Goal: Task Accomplishment & Management: Complete application form

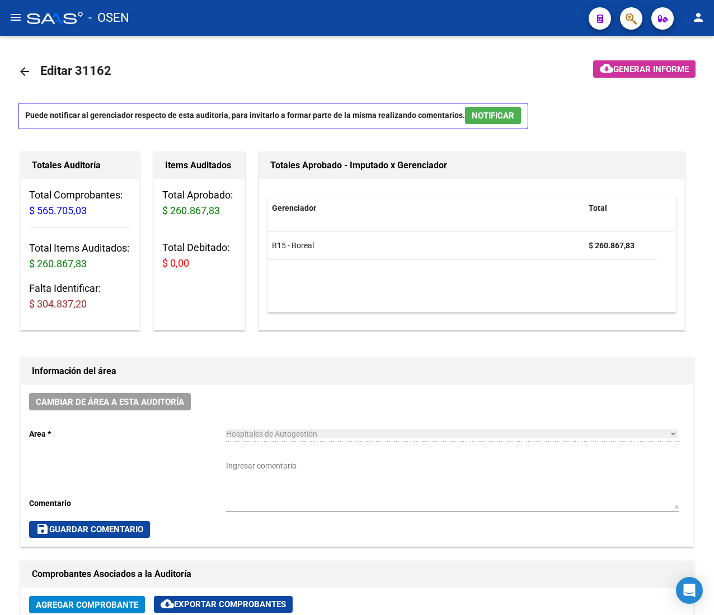
scroll to position [0, 210]
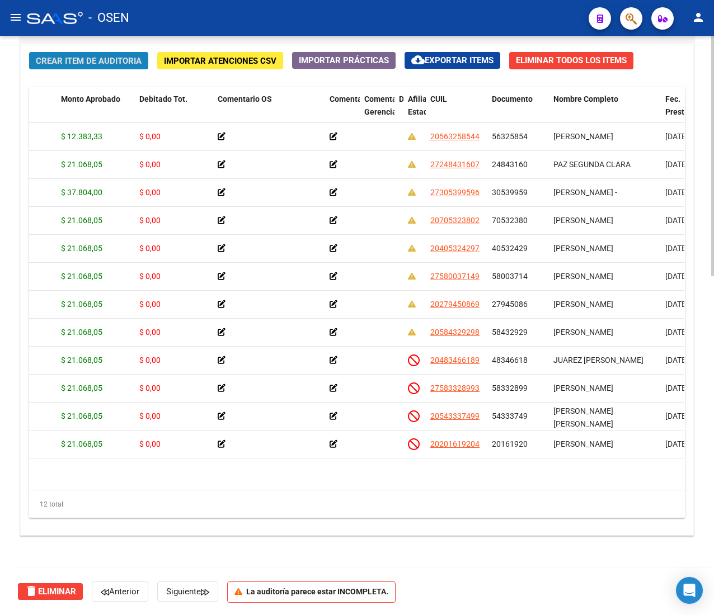
click at [112, 58] on span "Crear Item de Auditoria" at bounding box center [89, 61] width 106 height 10
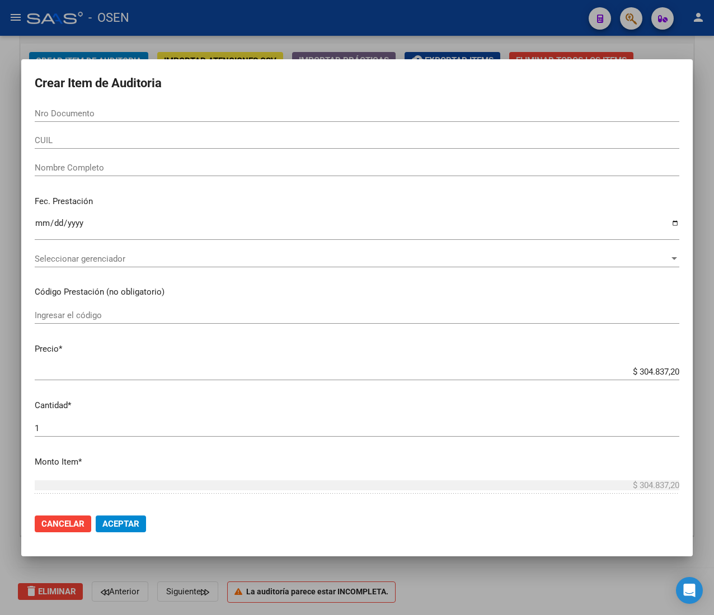
click at [162, 110] on input "Nro Documento" at bounding box center [357, 114] width 644 height 10
paste input "55206795"
type input "55206795"
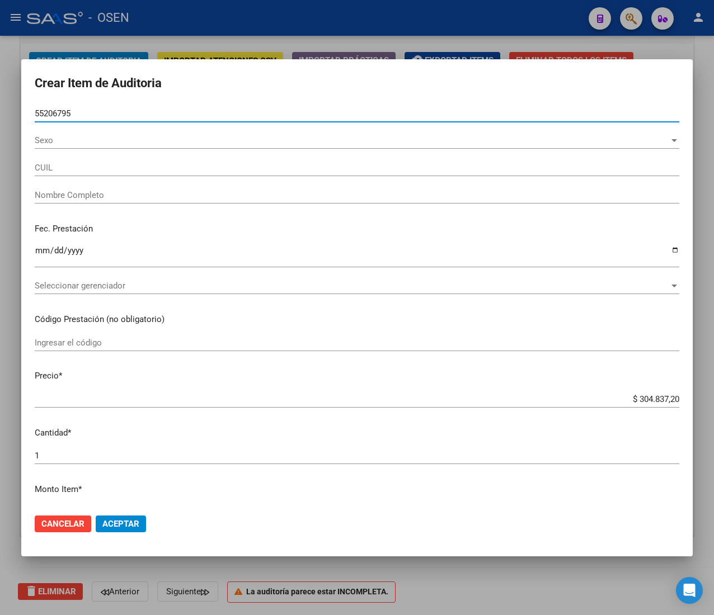
type input "27552067954"
type input "[PERSON_NAME] -"
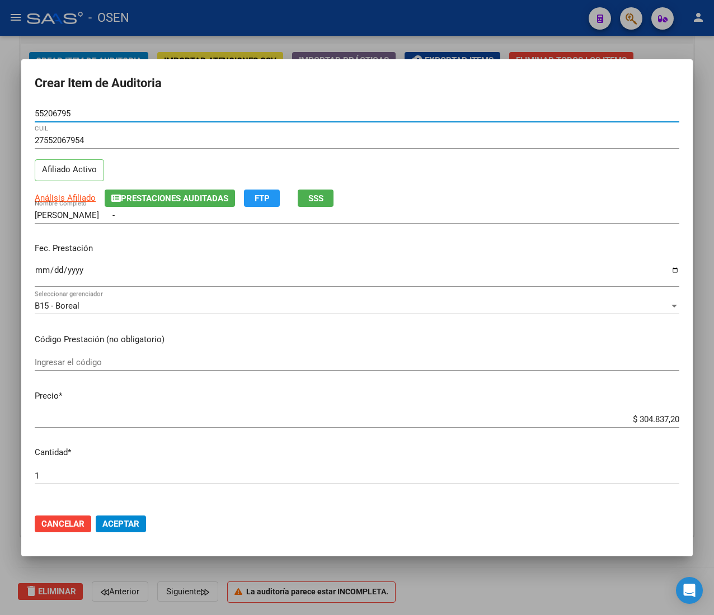
type input "55206795"
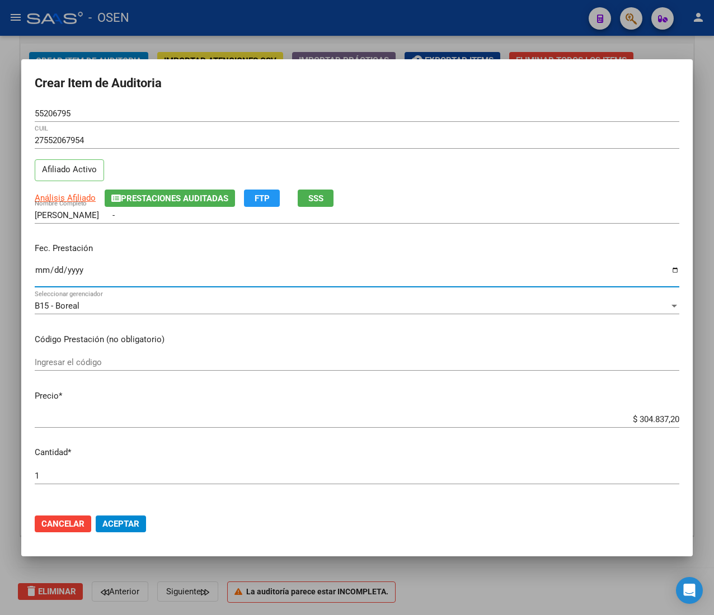
click at [43, 271] on input "Ingresar la fecha" at bounding box center [357, 275] width 644 height 18
type input "[DATE]"
click at [644, 422] on input "$ 304.837,20" at bounding box center [357, 420] width 644 height 10
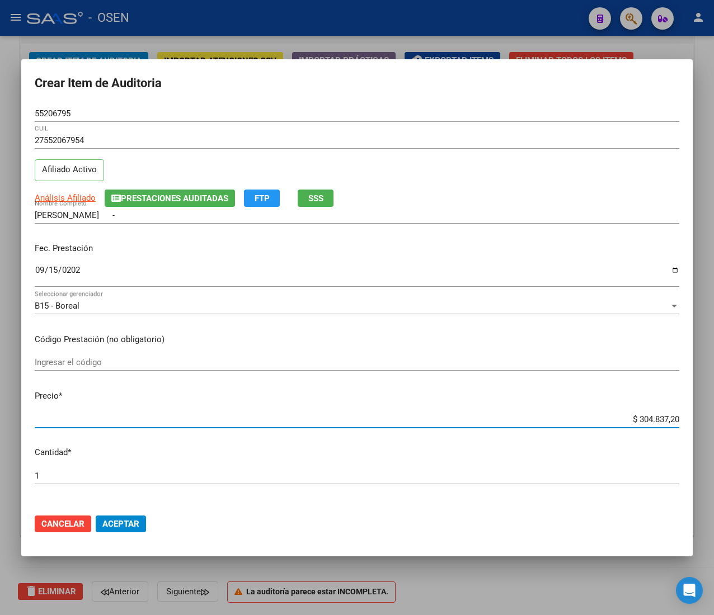
click at [644, 422] on input "$ 304.837,20" at bounding box center [357, 420] width 644 height 10
type input "$ 0,02"
type input "$ 0,21"
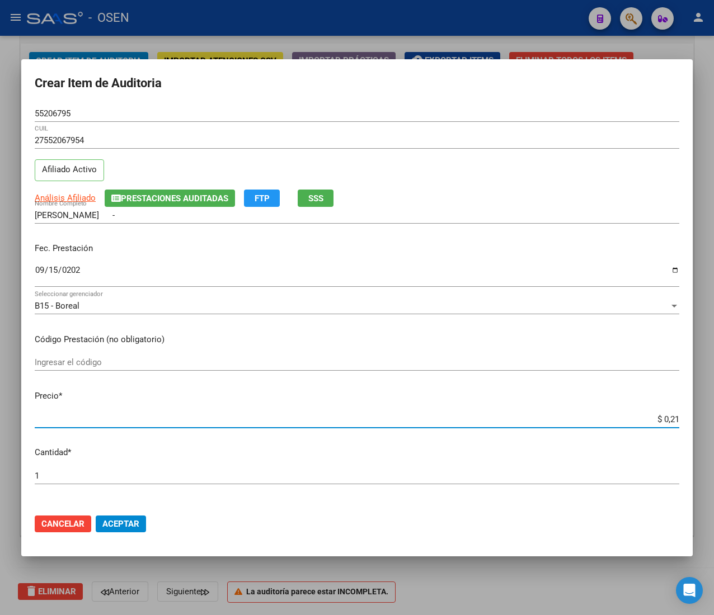
type input "$ 2,10"
type input "$ 21,06"
type input "$ 210,68"
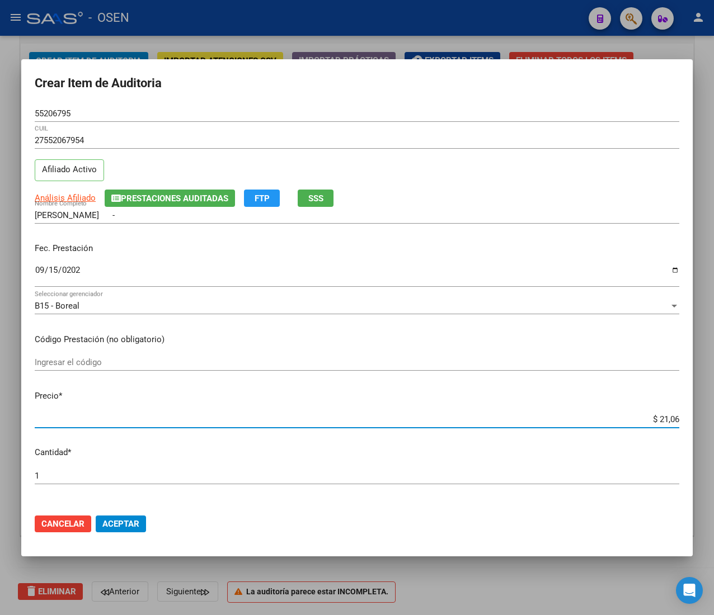
type input "$ 210,68"
type input "$ 2.106,80"
type input "$ 21.068,05"
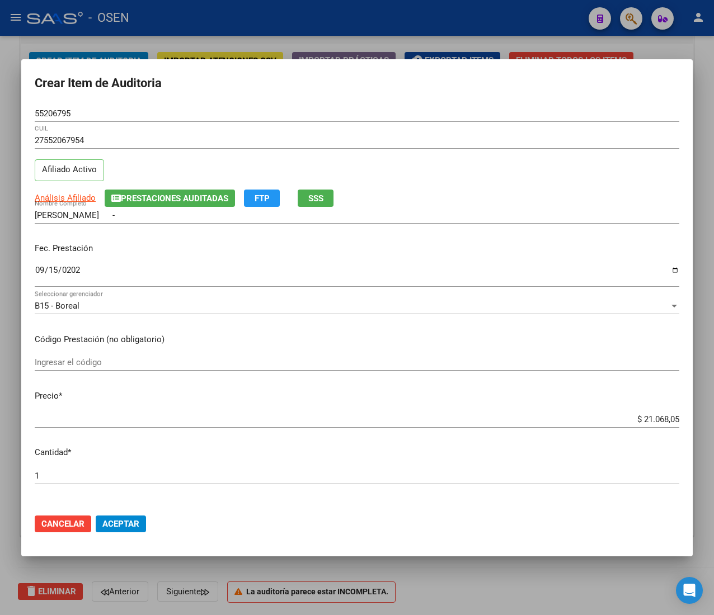
click at [258, 521] on mat-dialog-actions "Cancelar Aceptar" at bounding box center [357, 524] width 644 height 38
click at [81, 194] on span "Análisis Afiliado" at bounding box center [65, 198] width 61 height 10
type textarea "27552067954"
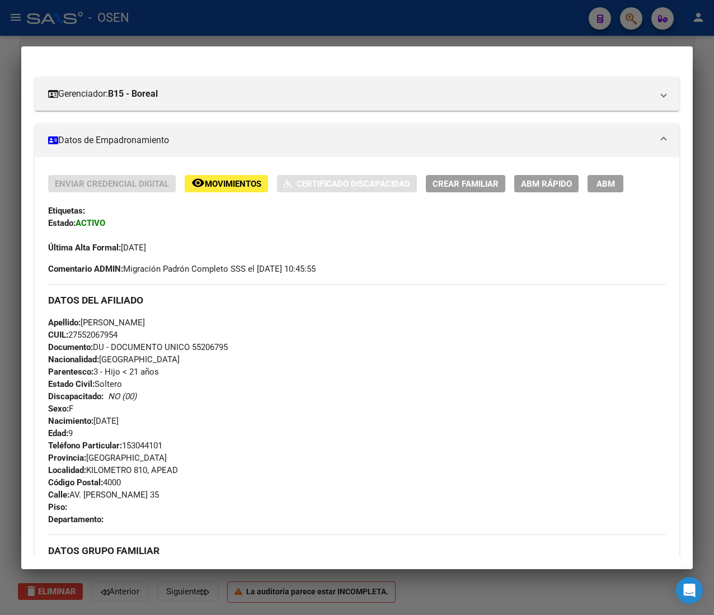
scroll to position [540, 0]
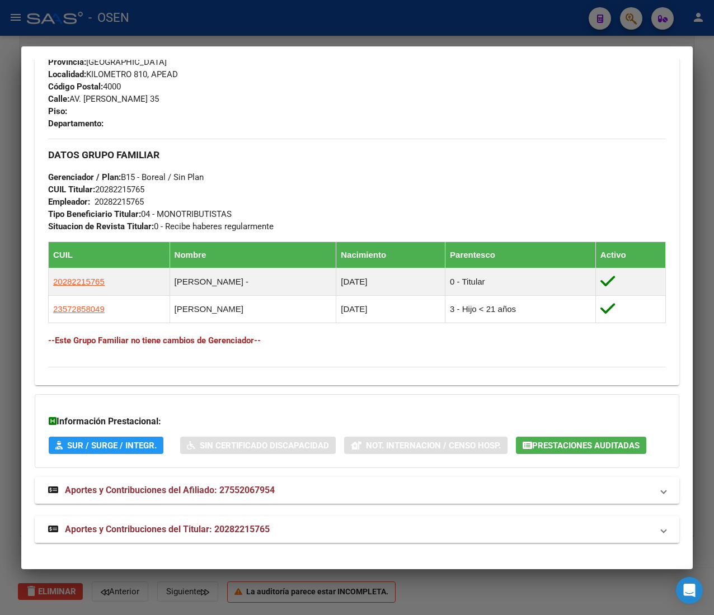
click at [296, 531] on mat-expansion-panel-header "Aportes y Contribuciones del Titular: 20282215765" at bounding box center [357, 529] width 644 height 27
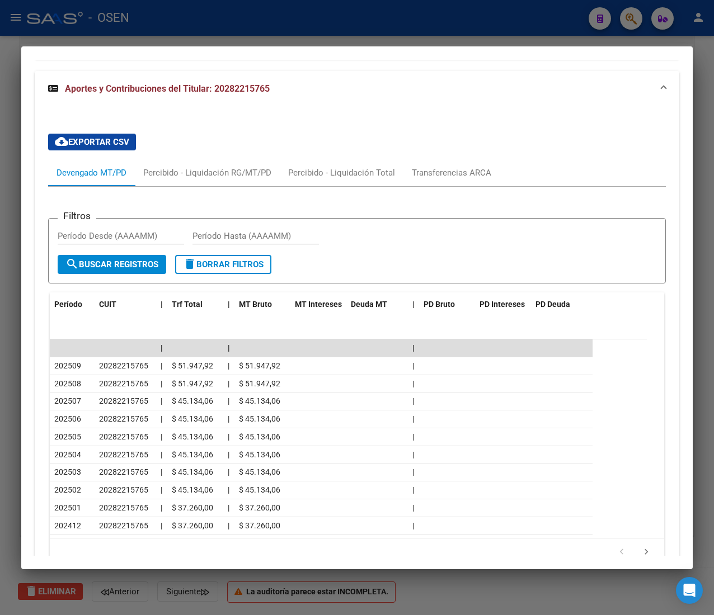
scroll to position [1048, 0]
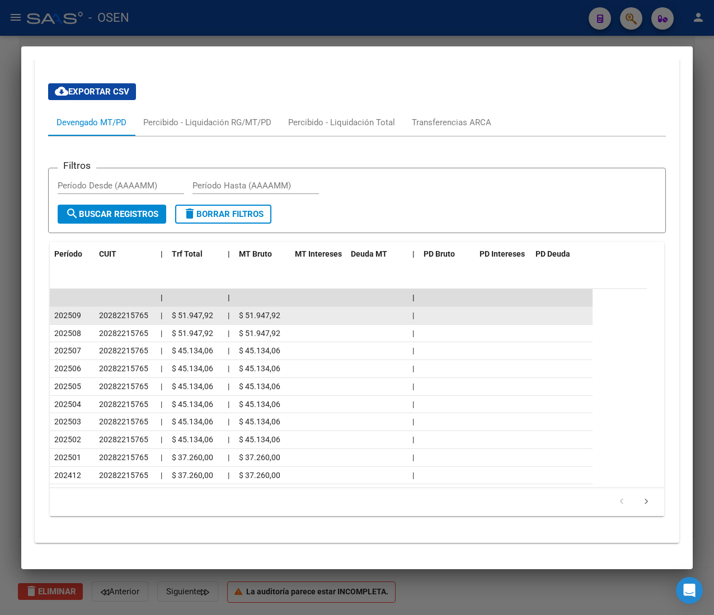
drag, startPoint x: 66, startPoint y: 312, endPoint x: 91, endPoint y: 319, distance: 25.5
click at [91, 319] on datatable-body-cell "202509" at bounding box center [72, 315] width 45 height 17
click at [92, 319] on datatable-body-cell "202509" at bounding box center [72, 315] width 45 height 17
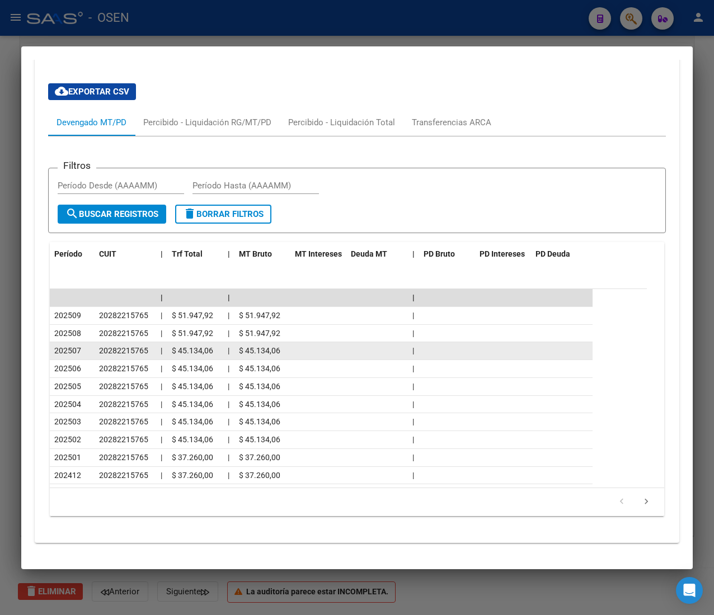
click at [376, 350] on datatable-body-cell at bounding box center [377, 350] width 62 height 17
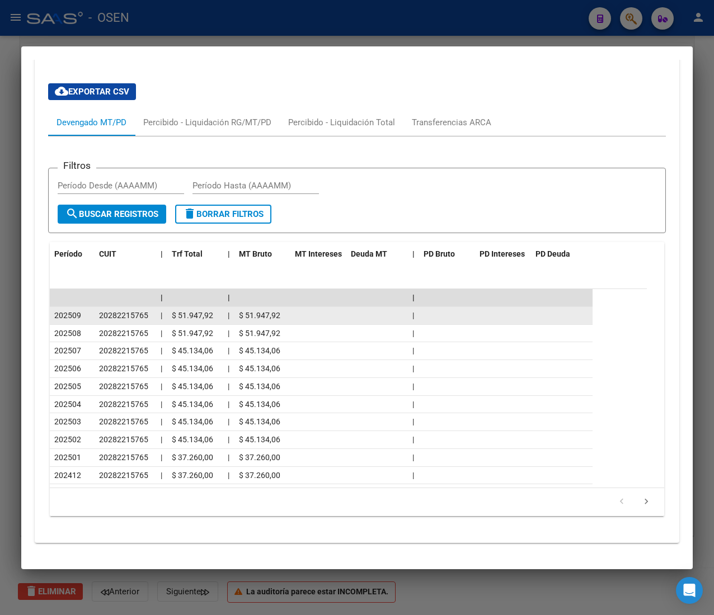
drag, startPoint x: 291, startPoint y: 319, endPoint x: 55, endPoint y: 312, distance: 236.7
click at [55, 312] on div "202509 20282215765 | $ 51.947,92 | $ 51.947,92 |" at bounding box center [321, 316] width 543 height 18
drag, startPoint x: 55, startPoint y: 312, endPoint x: 108, endPoint y: 314, distance: 53.2
click at [106, 314] on div "202509 20282215765 | $ 51.947,92 | $ 51.947,92 |" at bounding box center [321, 316] width 543 height 18
click at [109, 314] on span "20282215765" at bounding box center [123, 315] width 49 height 9
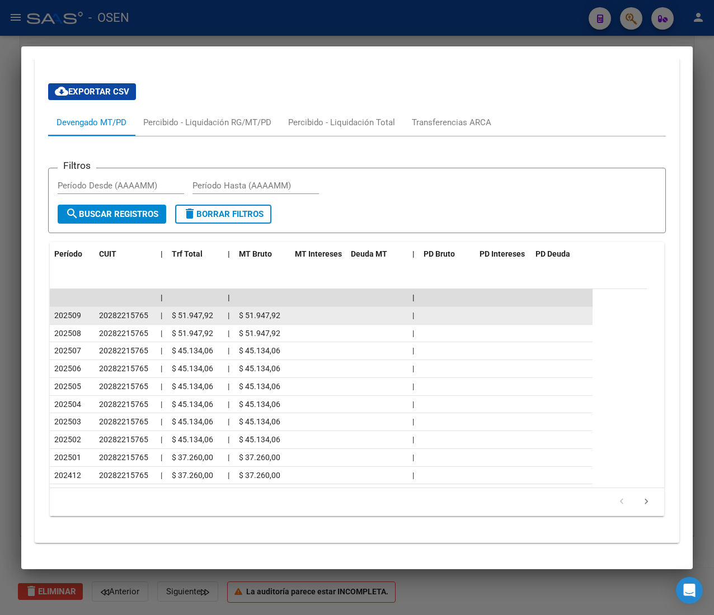
drag, startPoint x: 101, startPoint y: 314, endPoint x: 164, endPoint y: 316, distance: 62.7
click at [164, 316] on div "202509 20282215765 | $ 51.947,92 | $ 51.947,92 |" at bounding box center [321, 316] width 543 height 18
click at [164, 316] on datatable-body-cell "|" at bounding box center [161, 315] width 11 height 17
click at [190, 319] on div "$ 51.947,92" at bounding box center [195, 315] width 47 height 13
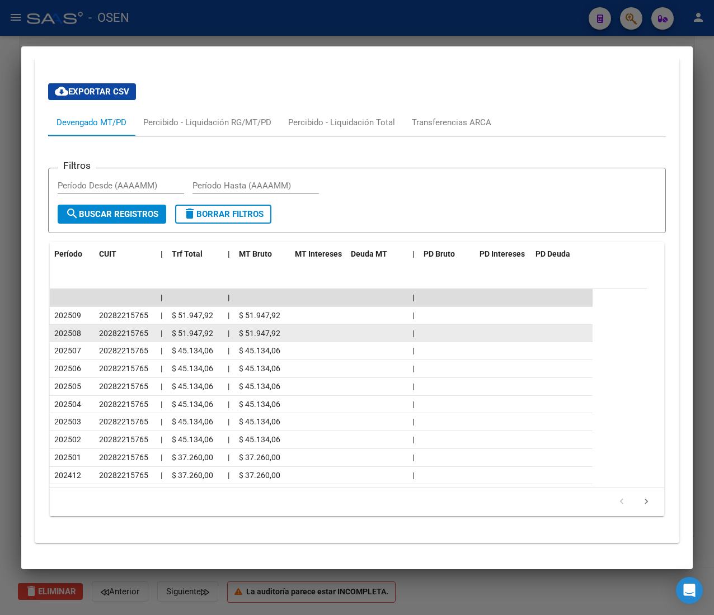
click at [350, 336] on datatable-body-cell at bounding box center [377, 333] width 62 height 17
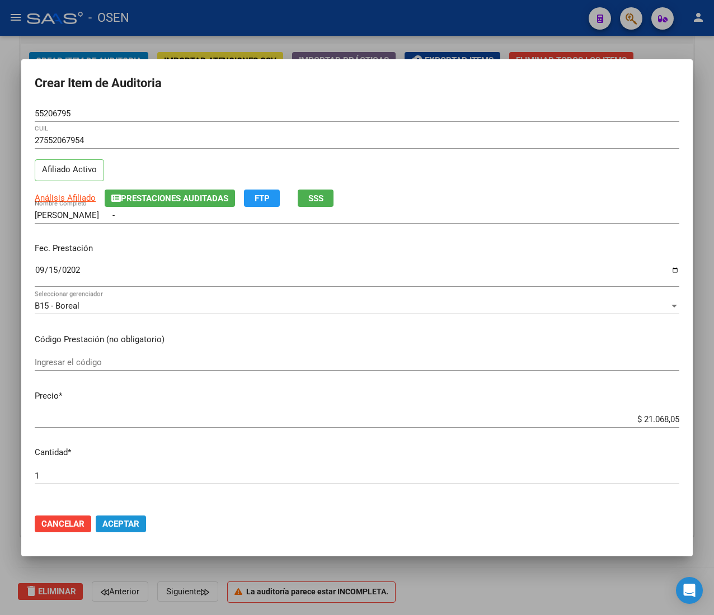
click at [133, 522] on span "Aceptar" at bounding box center [120, 524] width 37 height 10
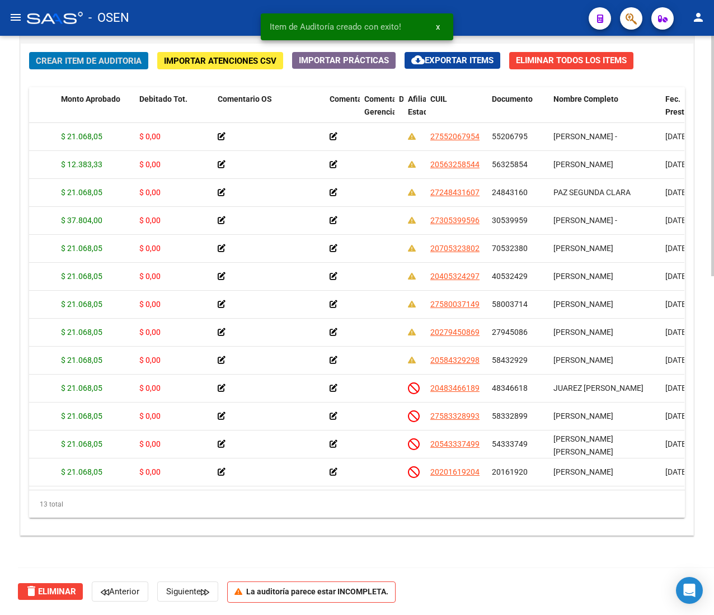
click at [72, 63] on span "Crear Item de Auditoria" at bounding box center [89, 61] width 106 height 10
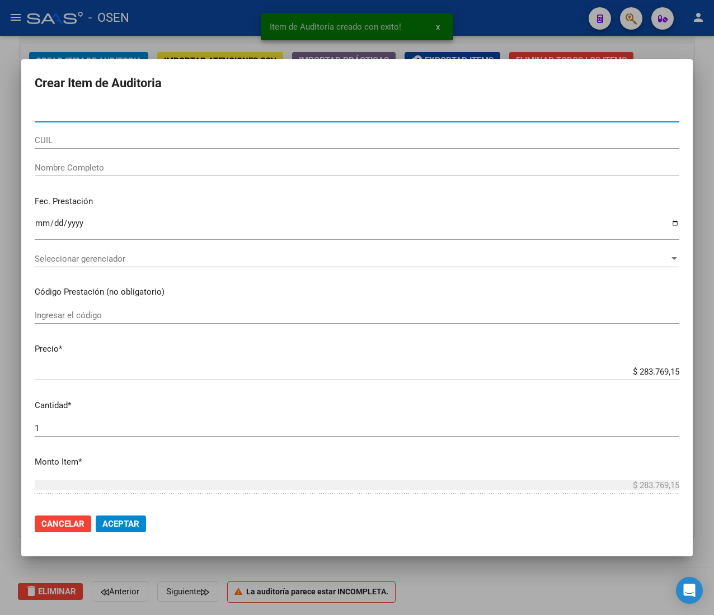
click at [125, 116] on input "Nro Documento" at bounding box center [357, 114] width 644 height 10
paste input "57285804"
type input "57285804"
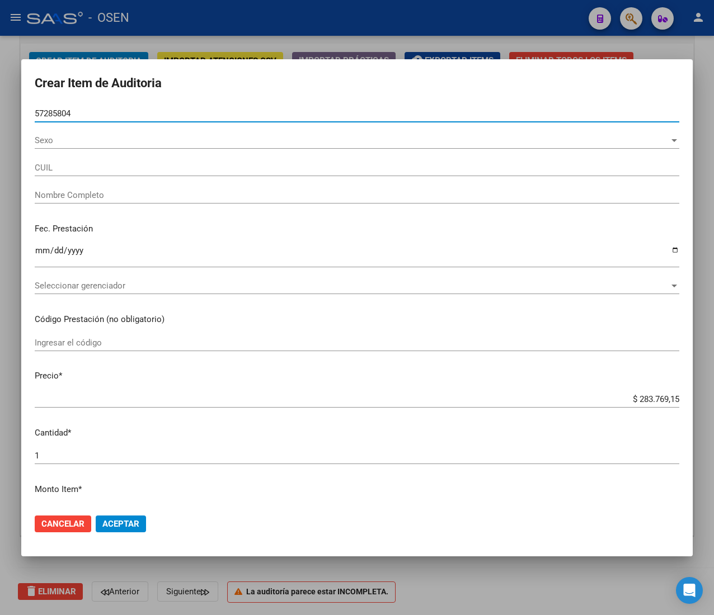
type input "23572858049"
type input "[PERSON_NAME]"
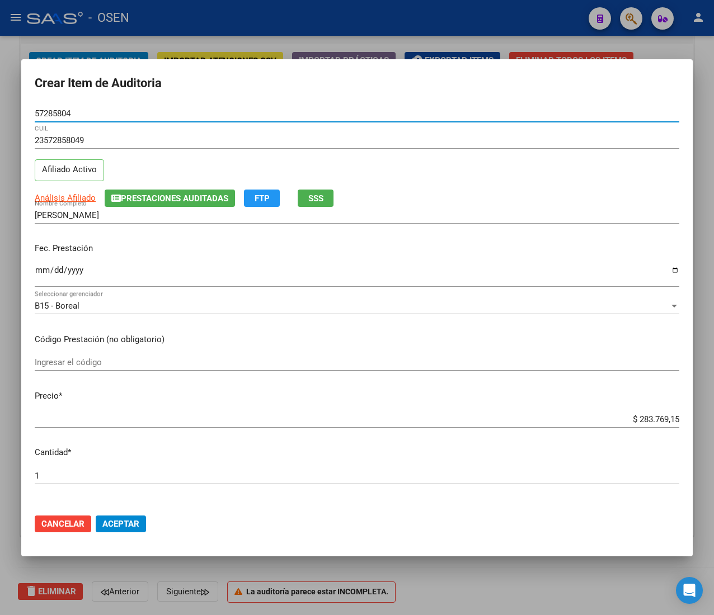
type input "57285804"
click at [40, 273] on input "Ingresar la fecha" at bounding box center [357, 275] width 644 height 18
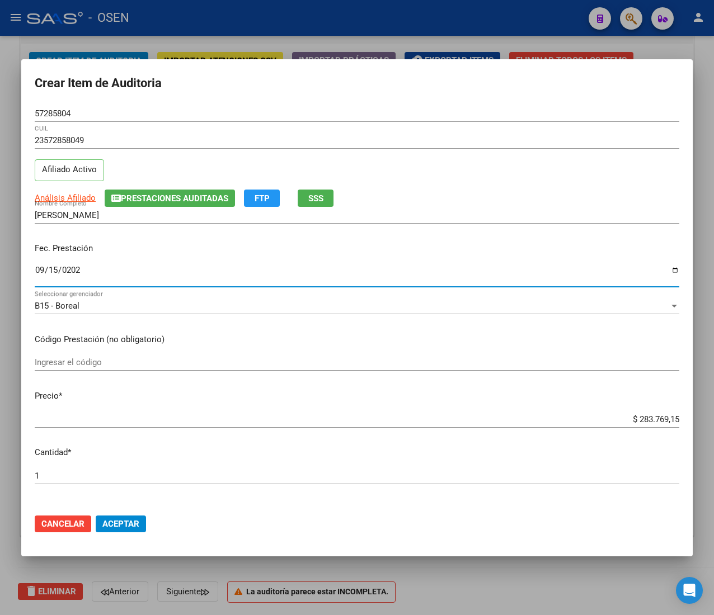
type input "[DATE]"
click at [633, 418] on input "$ 283.769,15" at bounding box center [357, 420] width 644 height 10
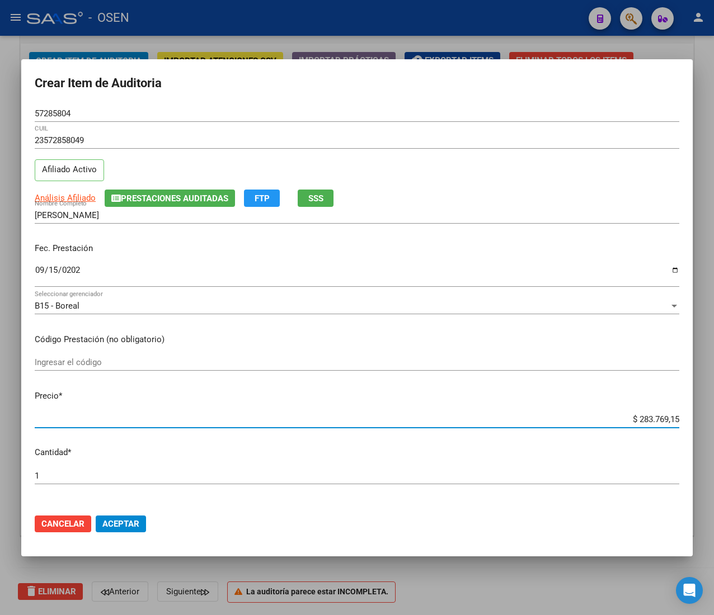
click at [633, 418] on input "$ 283.769,15" at bounding box center [357, 420] width 644 height 10
type input "$ 0,02"
type input "$ 0,21"
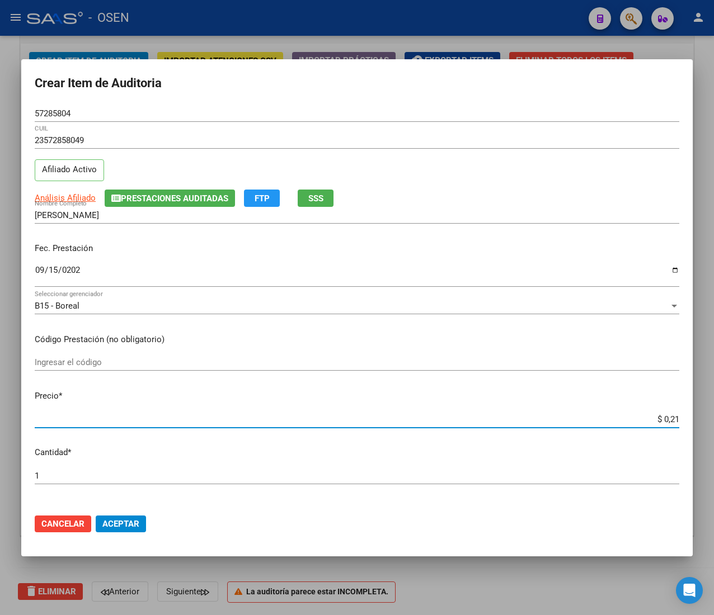
type input "$ 2,10"
type input "$ 21,06"
type input "$ 210,68"
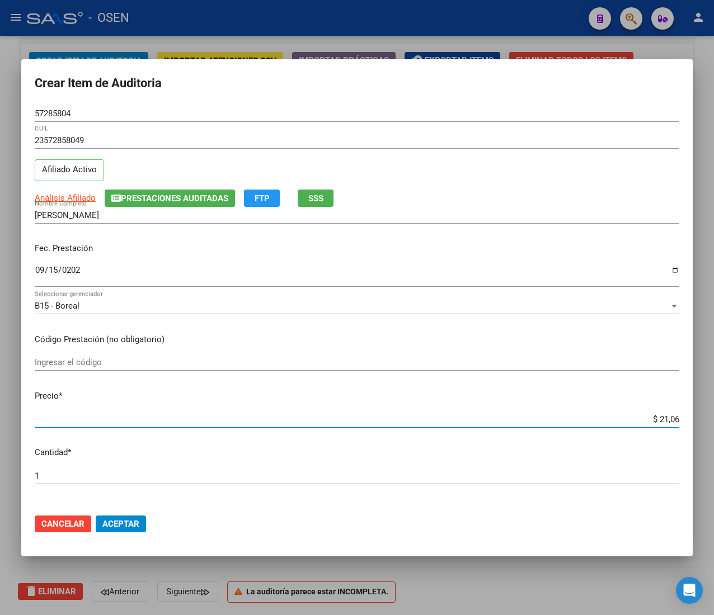
type input "$ 210,68"
type input "$ 2.106,80"
type input "$ 21.068,05"
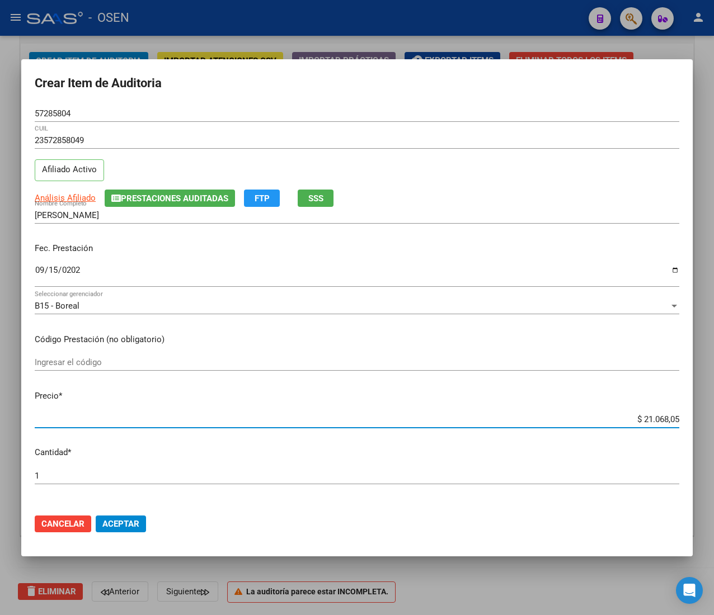
click at [131, 521] on span "Aceptar" at bounding box center [120, 524] width 37 height 10
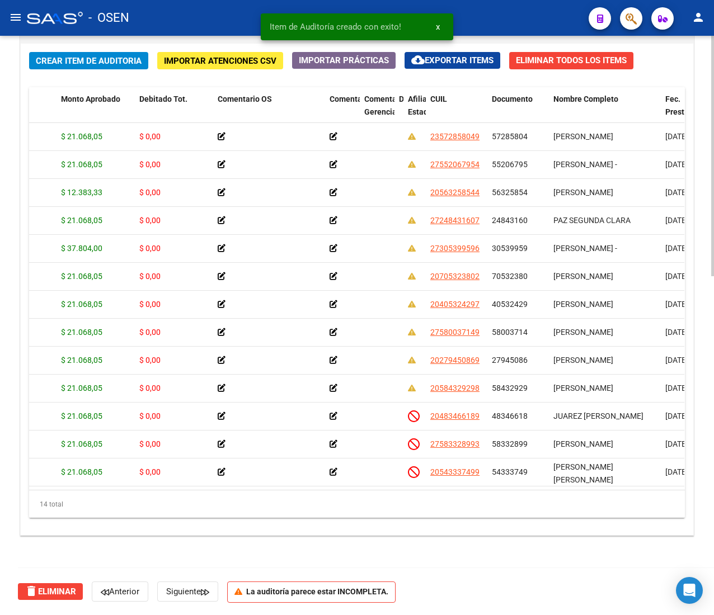
click at [111, 50] on div "Crear Item de Auditoria Importar Atenciones CSV Importar Prácticas cloud_downlo…" at bounding box center [357, 290] width 672 height 492
click at [110, 62] on span "Crear Item de Auditoria" at bounding box center [89, 61] width 106 height 10
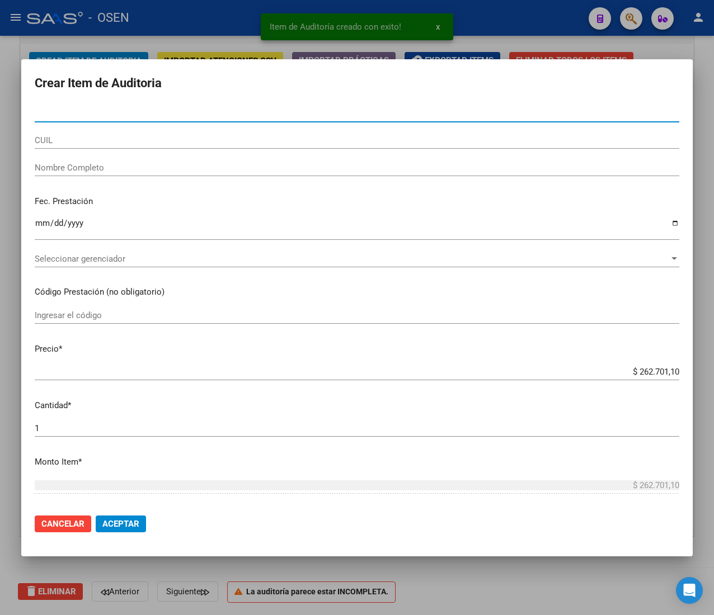
paste input "43706461"
type input "43706461"
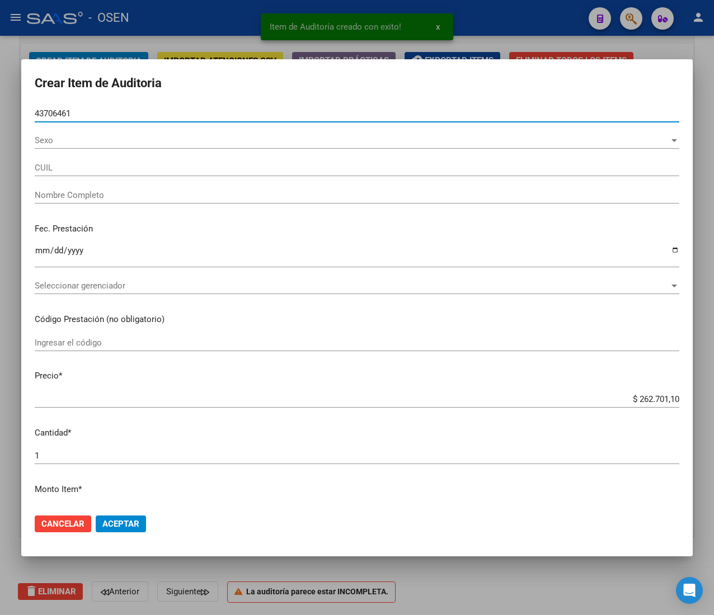
type input "27437064615"
type input "[PERSON_NAME]"
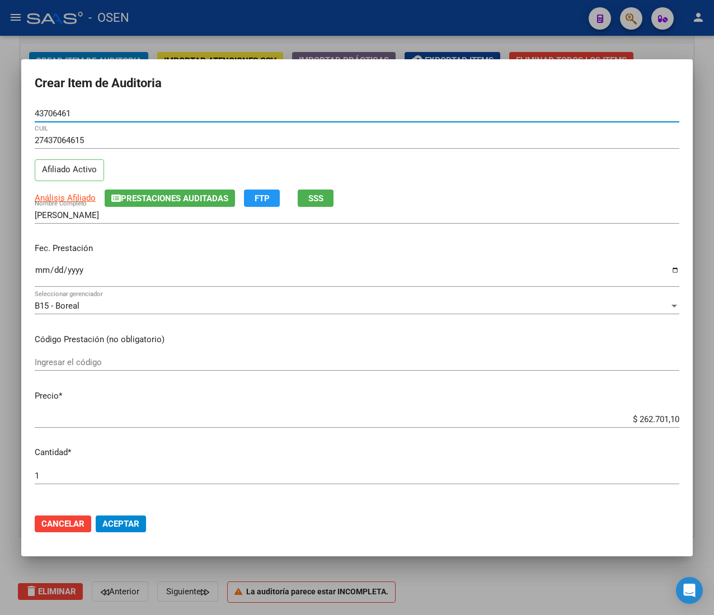
type input "43706461"
click at [41, 271] on input "Ingresar la fecha" at bounding box center [357, 275] width 644 height 18
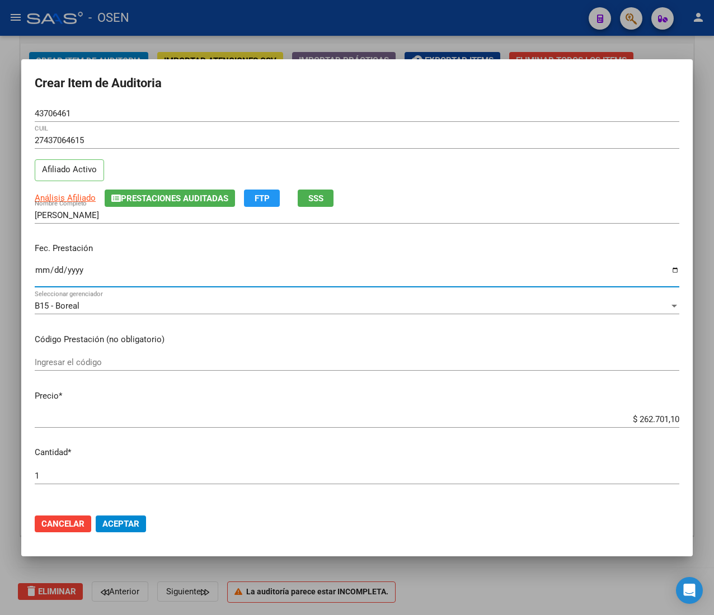
click at [633, 415] on input "$ 262.701,10" at bounding box center [357, 420] width 644 height 10
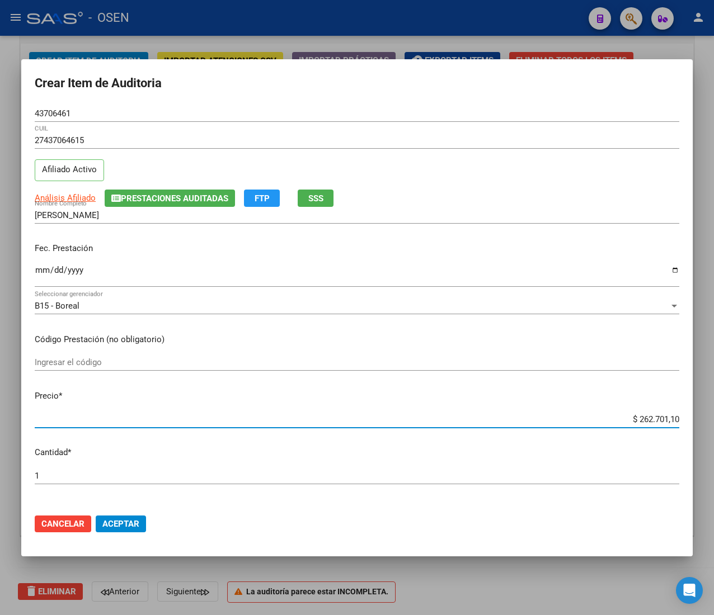
click at [633, 415] on input "$ 262.701,10" at bounding box center [357, 420] width 644 height 10
type input "$ 0,04"
type input "$ 0,41"
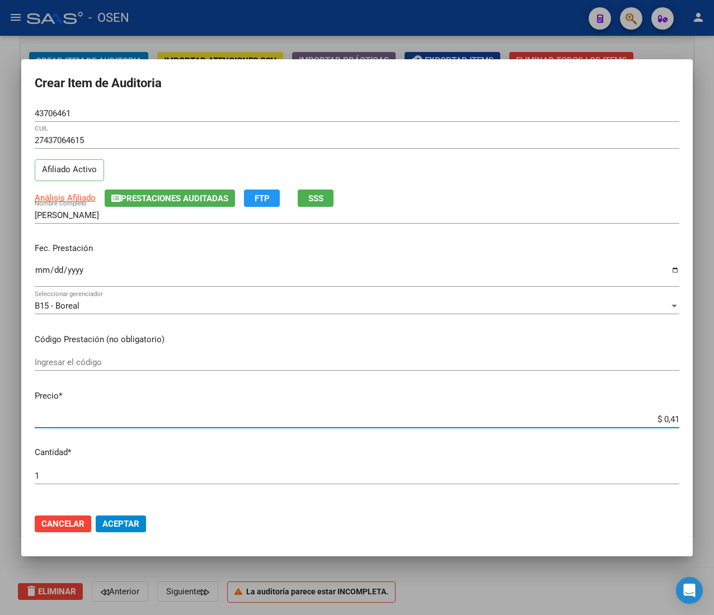
type input "$ 4,14"
type input "$ 41,48"
type input "$ 414,86"
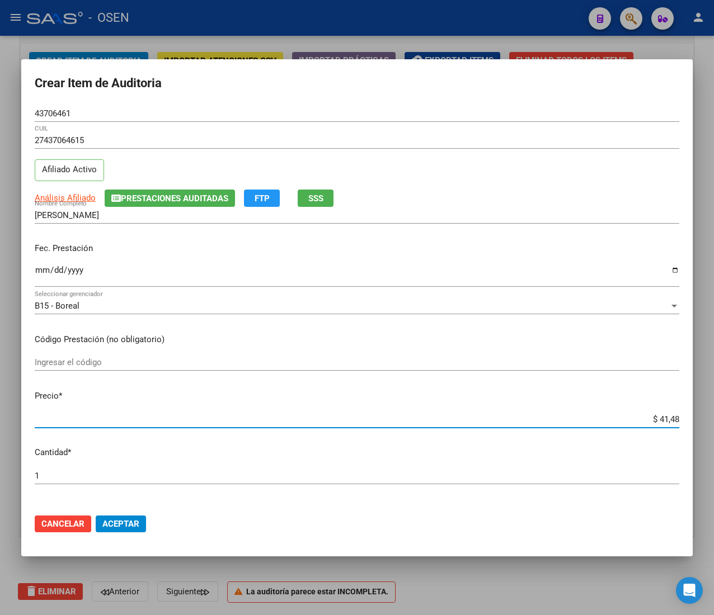
type input "$ 414,86"
type input "$ 4.148,65"
type input "$ 41.486,54"
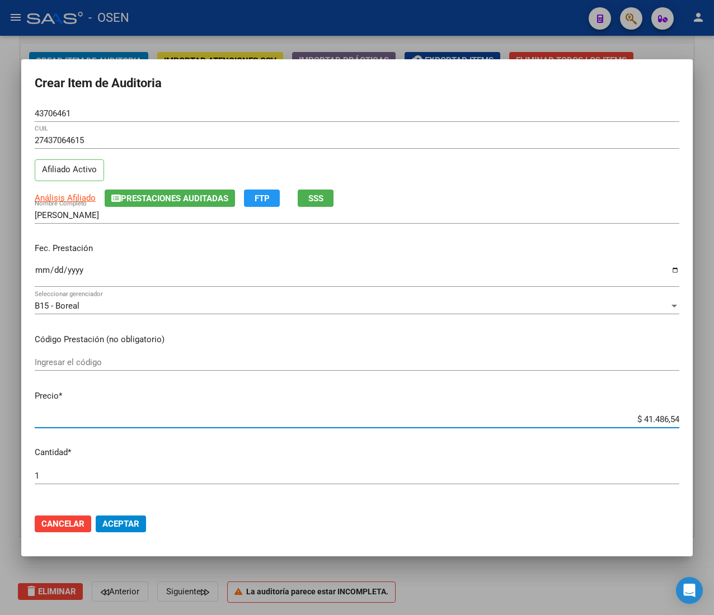
click at [41, 273] on input "Ingresar la fecha" at bounding box center [357, 275] width 644 height 18
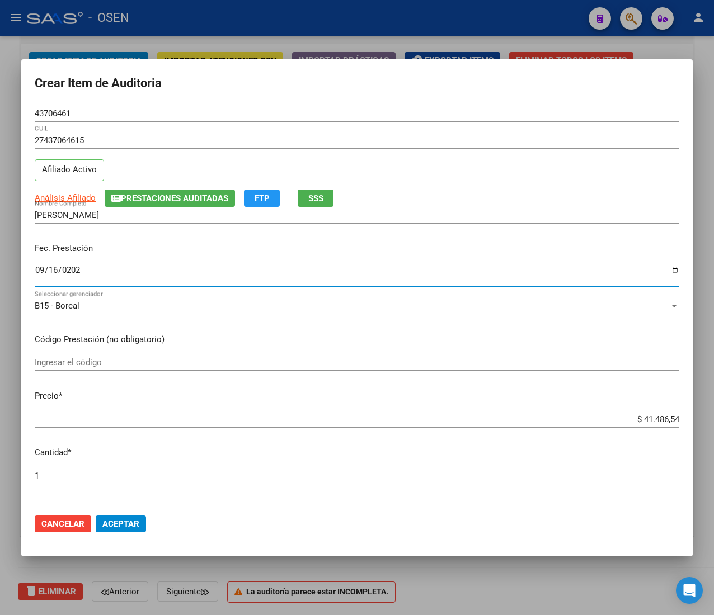
type input "[DATE]"
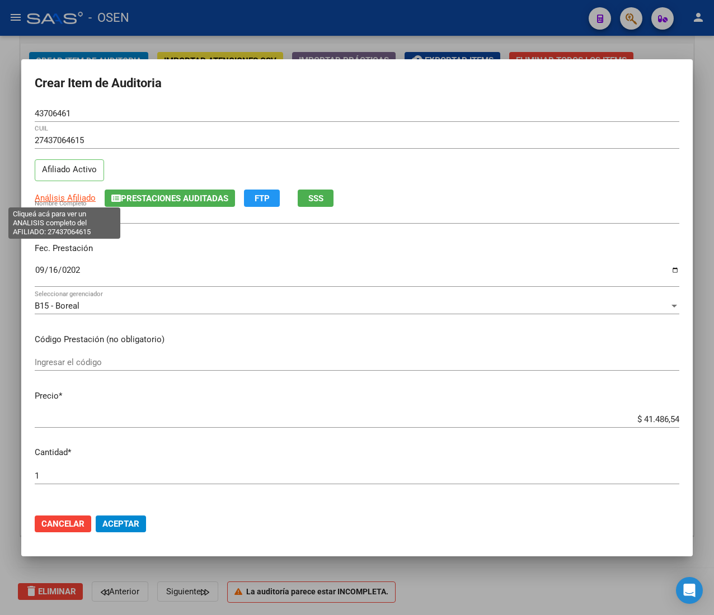
click at [85, 195] on span "Análisis Afiliado" at bounding box center [65, 198] width 61 height 10
type textarea "27437064615"
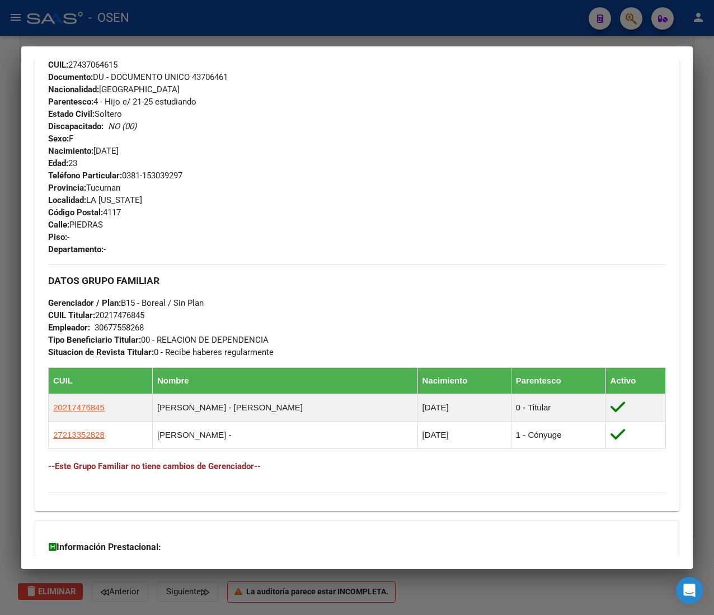
scroll to position [562, 0]
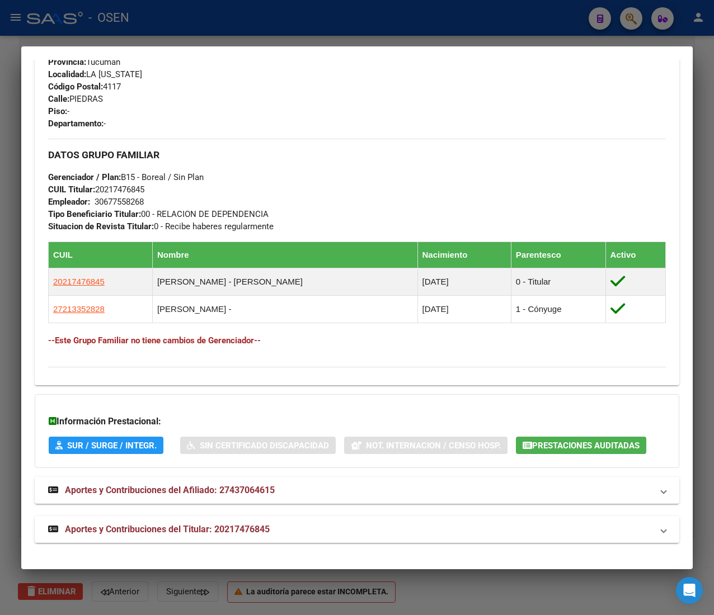
click at [314, 537] on mat-expansion-panel-header "Aportes y Contribuciones del Titular: 20217476845" at bounding box center [357, 529] width 644 height 27
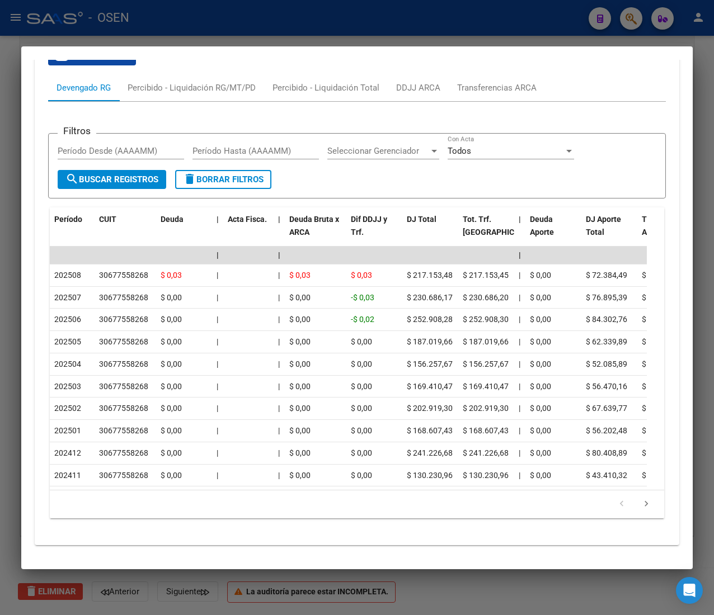
scroll to position [1075, 0]
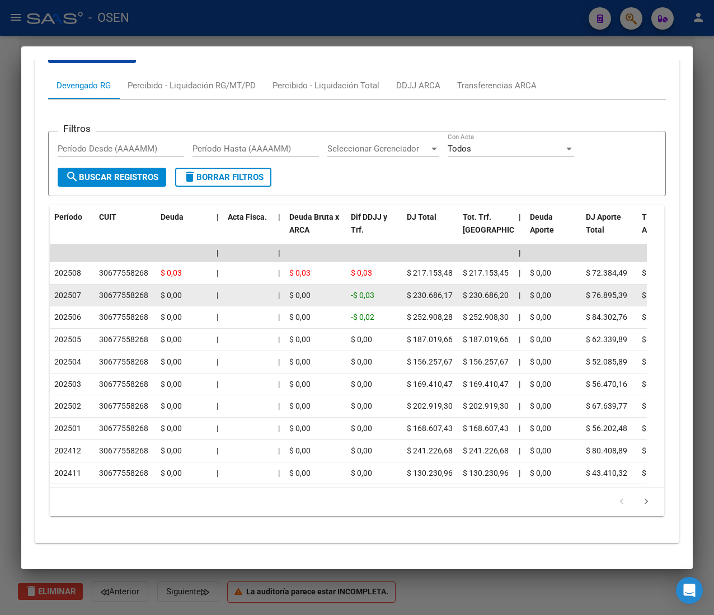
click at [544, 300] on span "$ 0,00" at bounding box center [540, 295] width 21 height 9
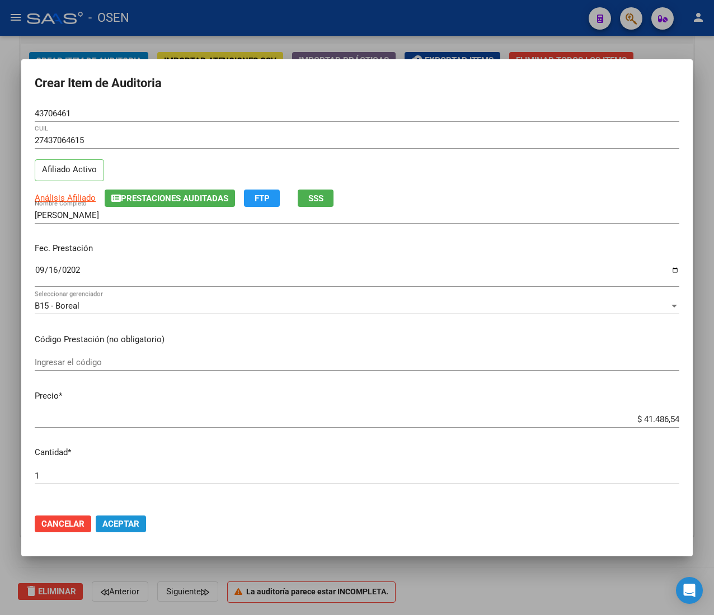
click at [111, 519] on span "Aceptar" at bounding box center [120, 524] width 37 height 10
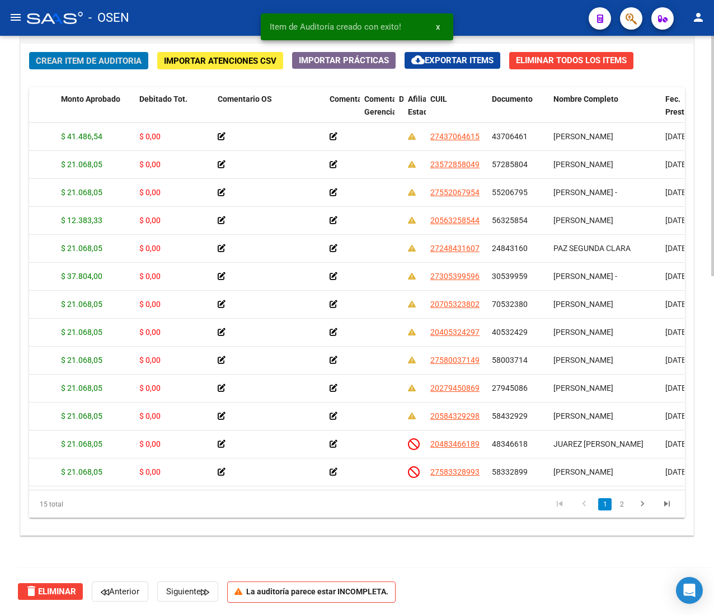
click at [112, 62] on span "Crear Item de Auditoria" at bounding box center [89, 61] width 106 height 10
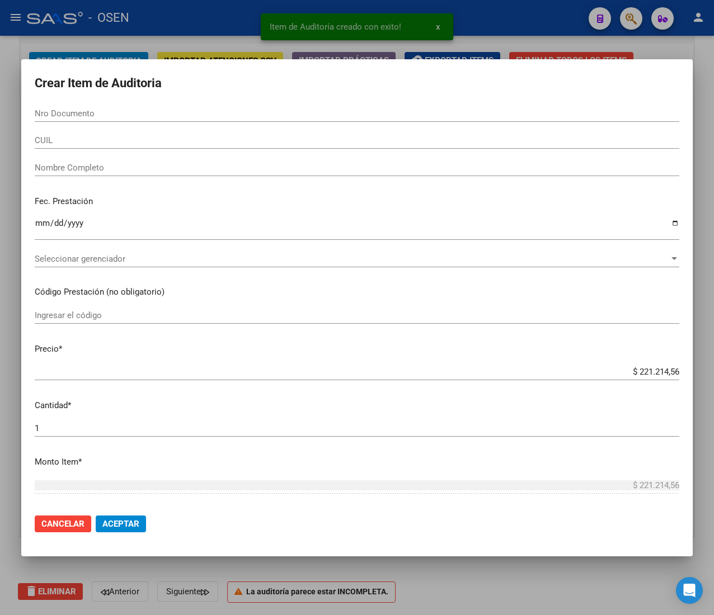
click at [68, 116] on input "Nro Documento" at bounding box center [357, 114] width 644 height 10
paste input "26139638"
type input "26139638"
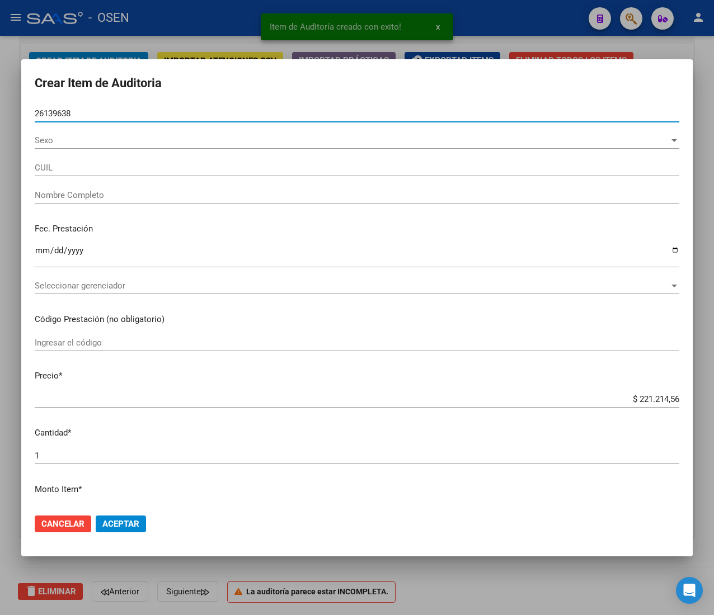
type input "27261396381"
type input "[PERSON_NAME] [PERSON_NAME]"
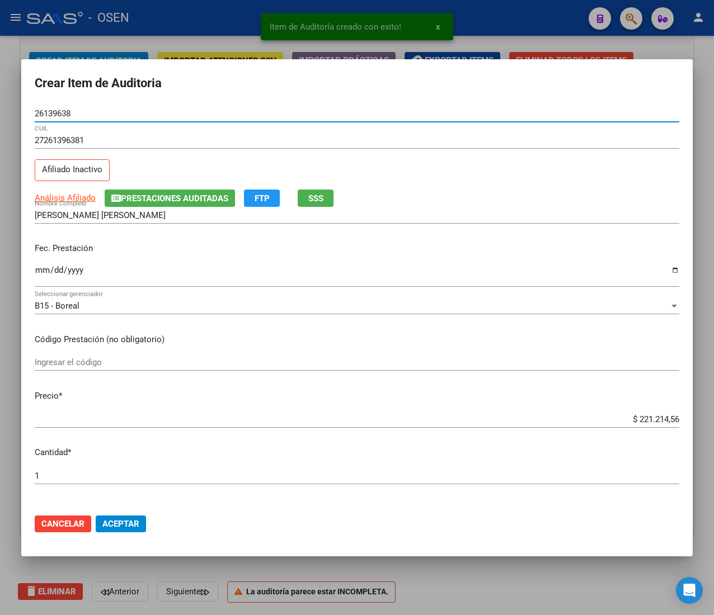
type input "26139638"
click at [46, 273] on input "Ingresar la fecha" at bounding box center [357, 275] width 644 height 18
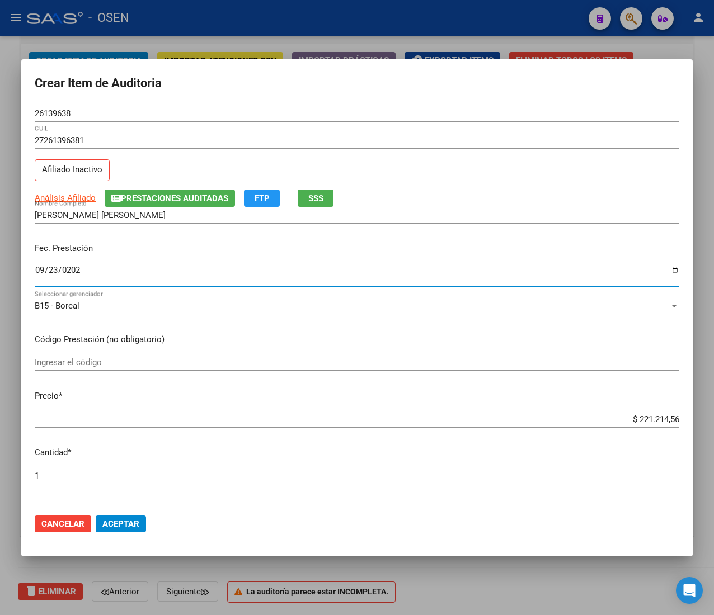
type input "[DATE]"
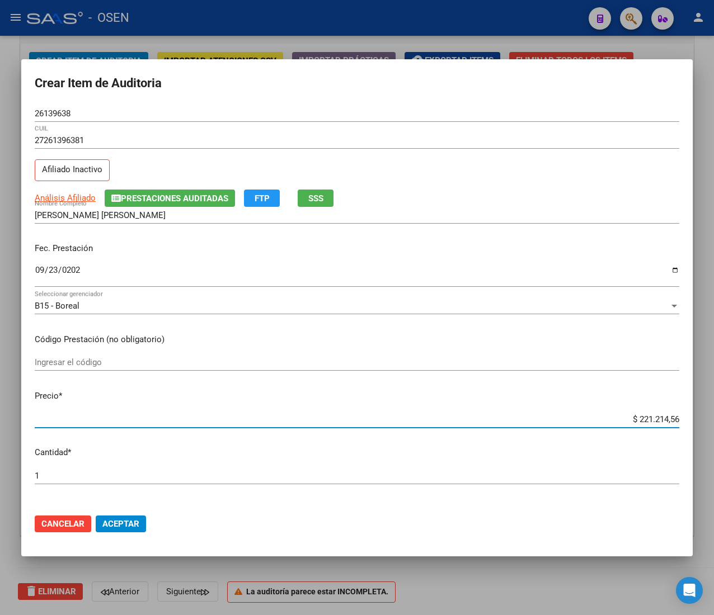
click at [638, 418] on input "$ 221.214,56" at bounding box center [357, 420] width 644 height 10
type input "$ 0,08"
type input "$ 0,89"
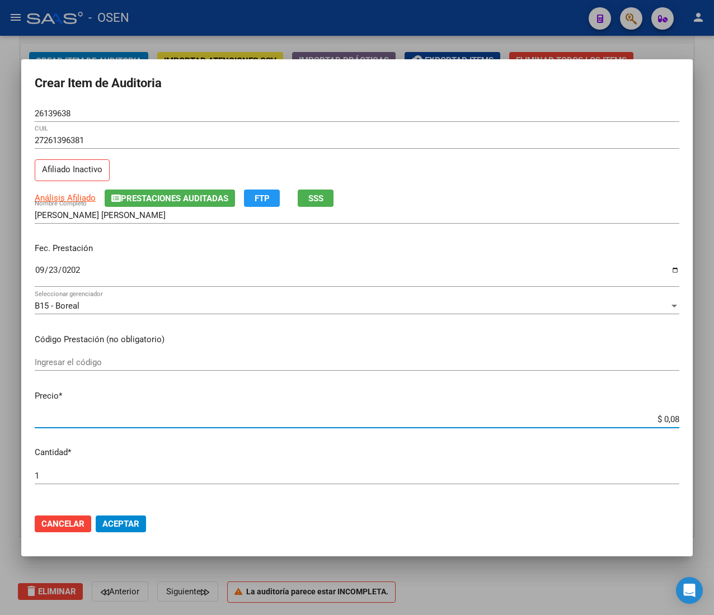
type input "$ 0,89"
type input "$ 8,95"
type input "$ 89,53"
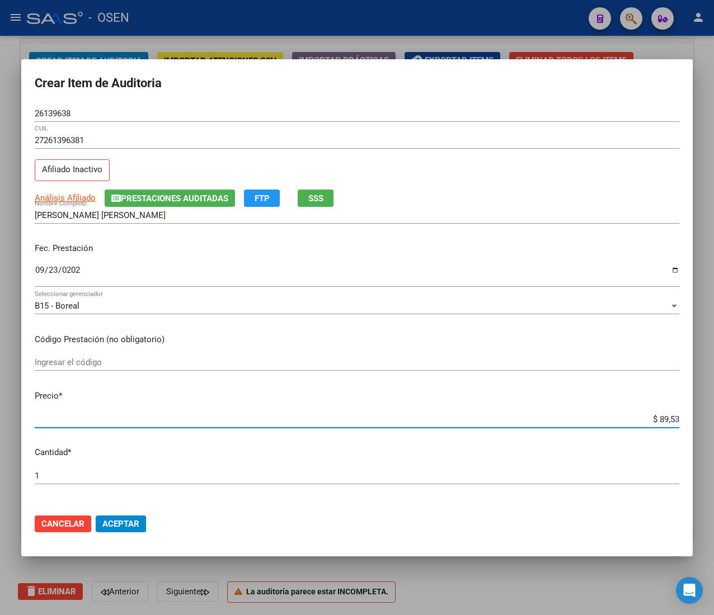
type input "$ 895,39"
type input "$ 8.953,92"
type input "$ 89.539,23"
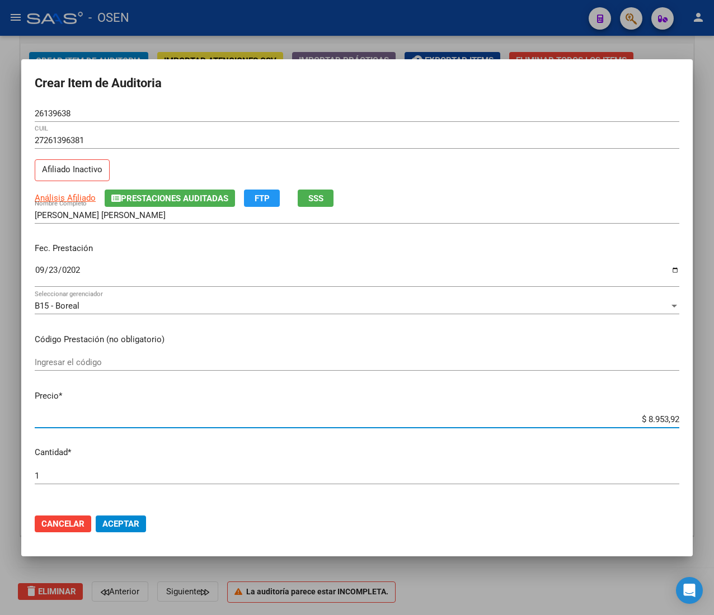
type input "$ 89.539,23"
click at [48, 111] on input "26139638" at bounding box center [357, 114] width 644 height 10
drag, startPoint x: 124, startPoint y: 523, endPoint x: 125, endPoint y: 529, distance: 6.4
click at [124, 522] on span "Aceptar" at bounding box center [120, 524] width 37 height 10
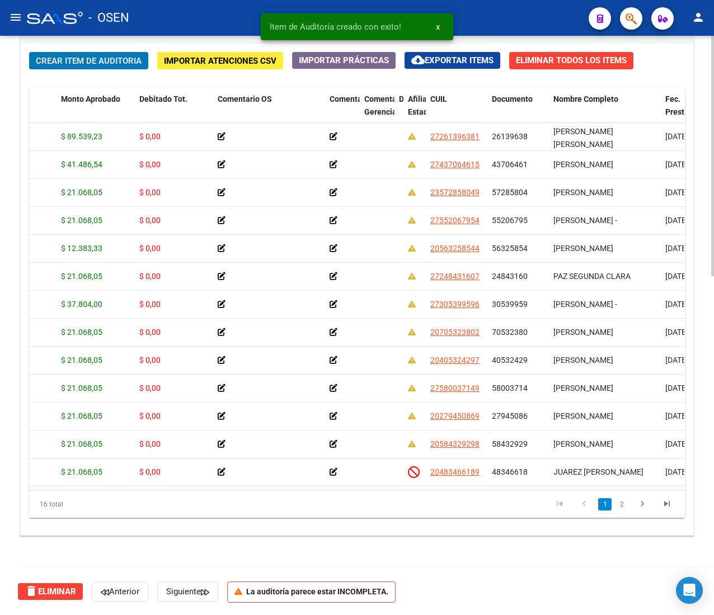
click at [128, 68] on button "Crear Item de Auditoria" at bounding box center [88, 60] width 119 height 17
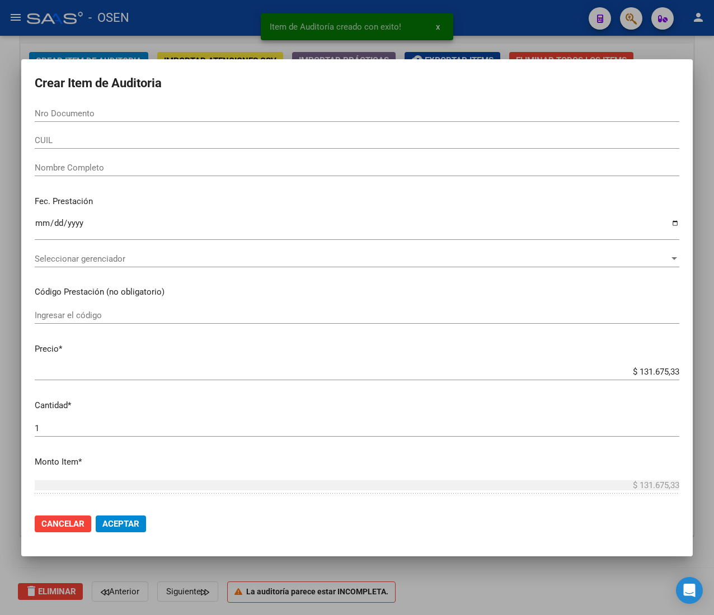
click at [124, 116] on div "Nro Documento" at bounding box center [357, 113] width 644 height 17
paste input "26139638"
type input "26139638"
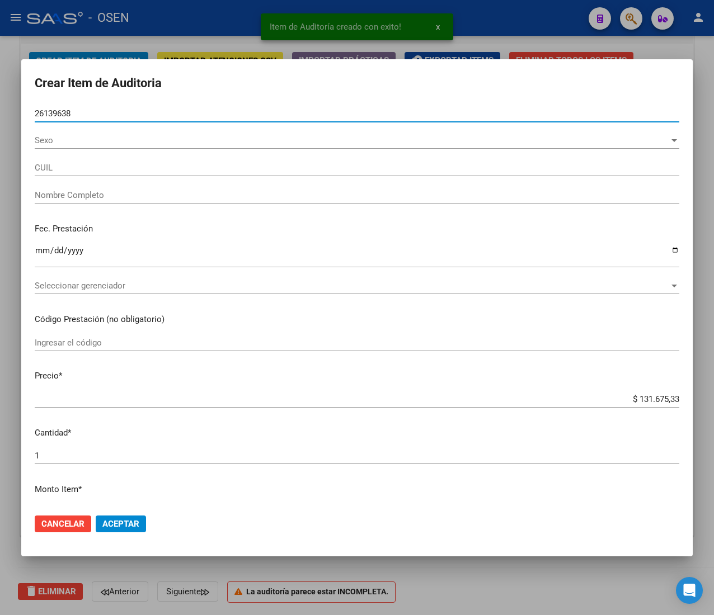
type input "27261396381"
type input "[PERSON_NAME] [PERSON_NAME]"
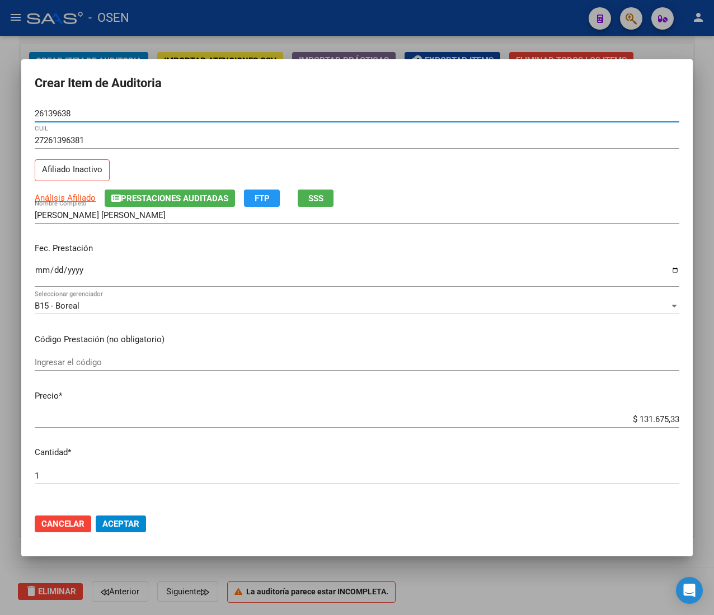
type input "26139638"
click at [45, 275] on input "Ingresar la fecha" at bounding box center [357, 275] width 644 height 18
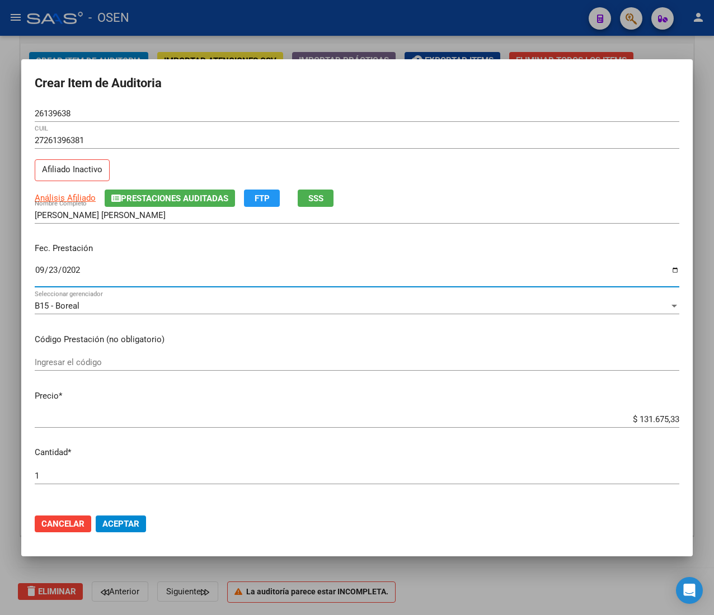
type input "[DATE]"
click at [647, 415] on input "$ 131.675,33" at bounding box center [357, 420] width 644 height 10
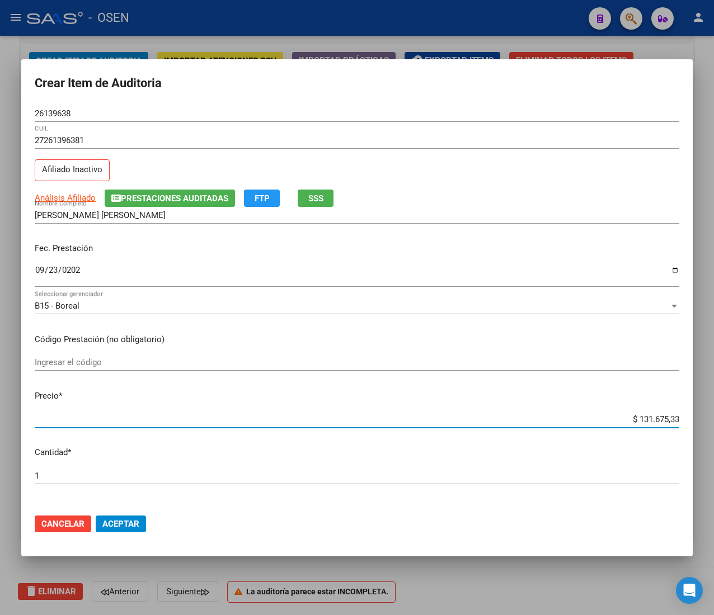
click at [647, 416] on input "$ 131.675,33" at bounding box center [357, 420] width 644 height 10
type input "$ 0,08"
type input "$ 0,89"
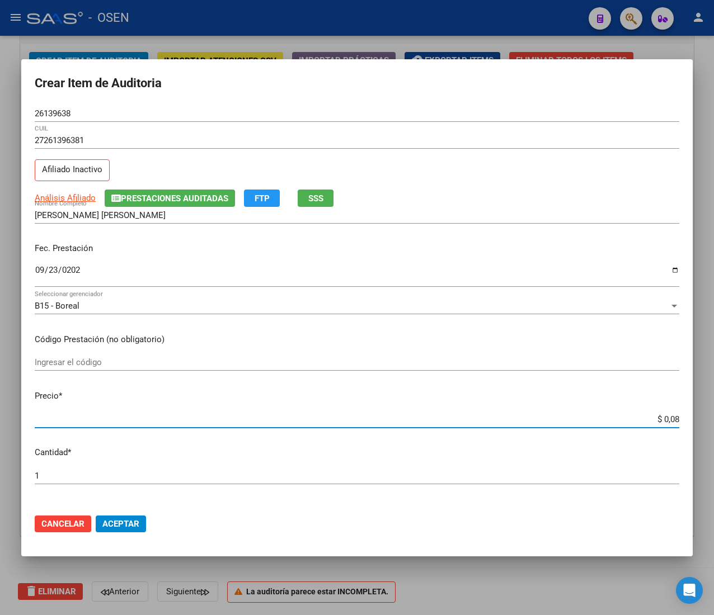
type input "$ 0,89"
type input "$ 8,95"
type input "$ 89,53"
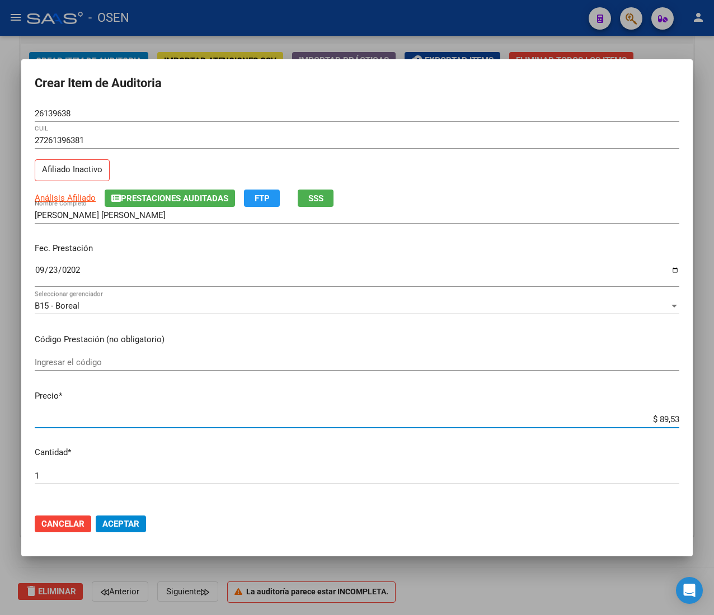
type input "$ 895,39"
type input "$ 8.953,92"
type input "$ 89.539,23"
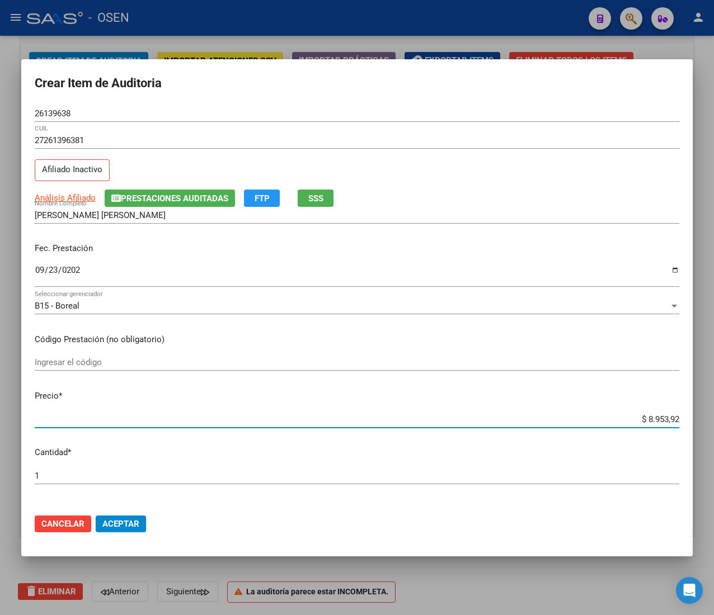
type input "$ 89.539,23"
click at [121, 525] on span "Aceptar" at bounding box center [120, 524] width 37 height 10
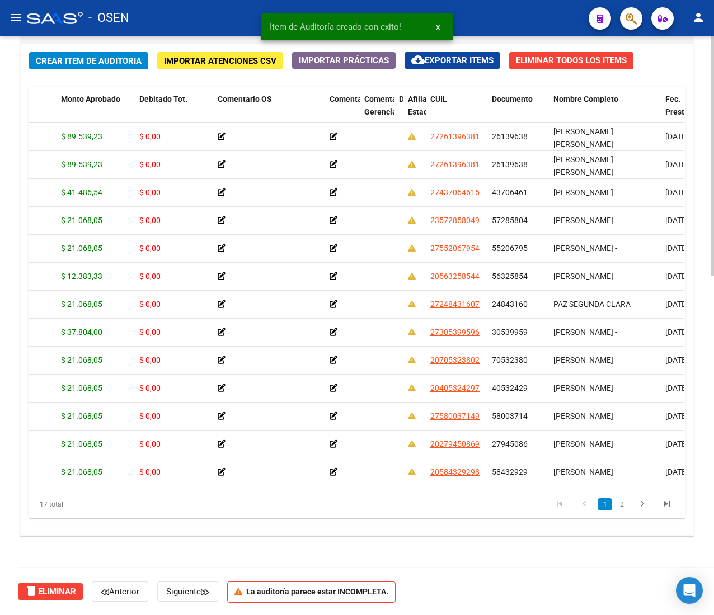
click at [94, 58] on span "Crear Item de Auditoria" at bounding box center [89, 61] width 106 height 10
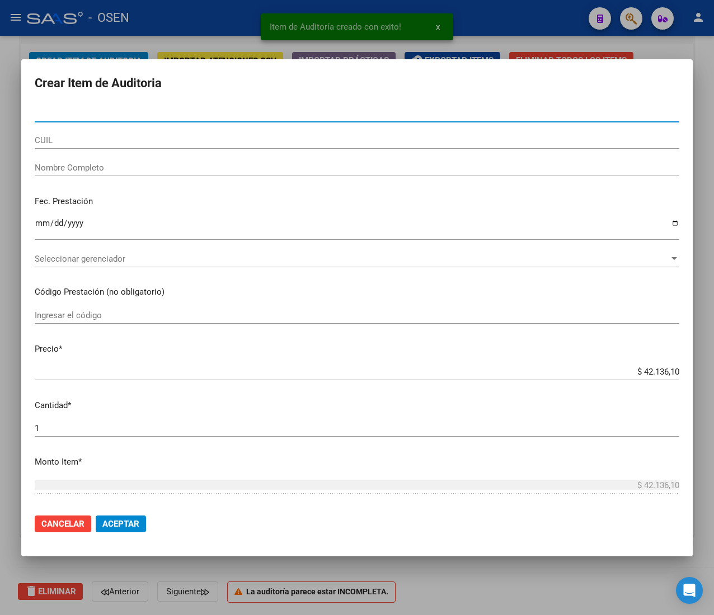
paste input "13337786"
type input "13337786"
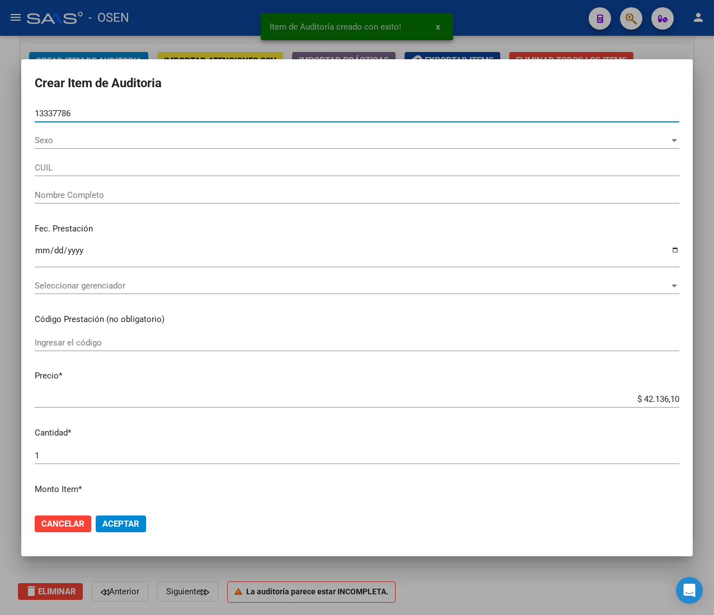
type input "20133377868"
type input "[PERSON_NAME]"
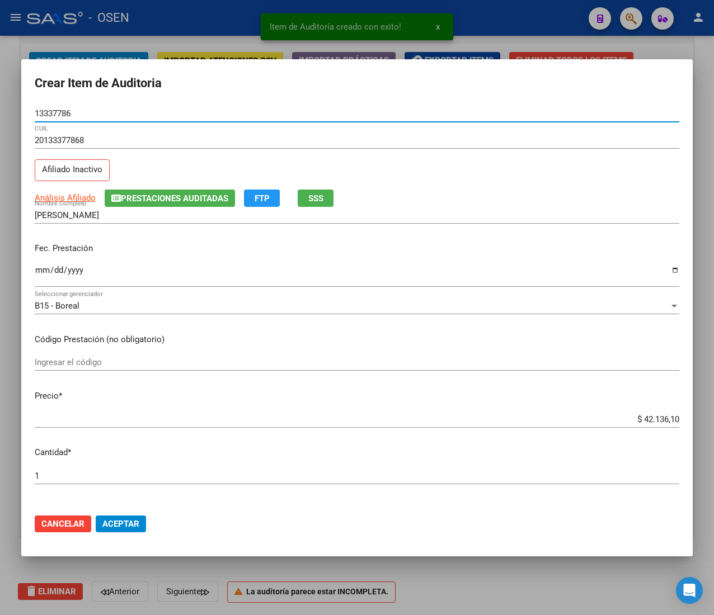
type input "13337786"
click at [41, 275] on input "Ingresar la fecha" at bounding box center [357, 275] width 644 height 18
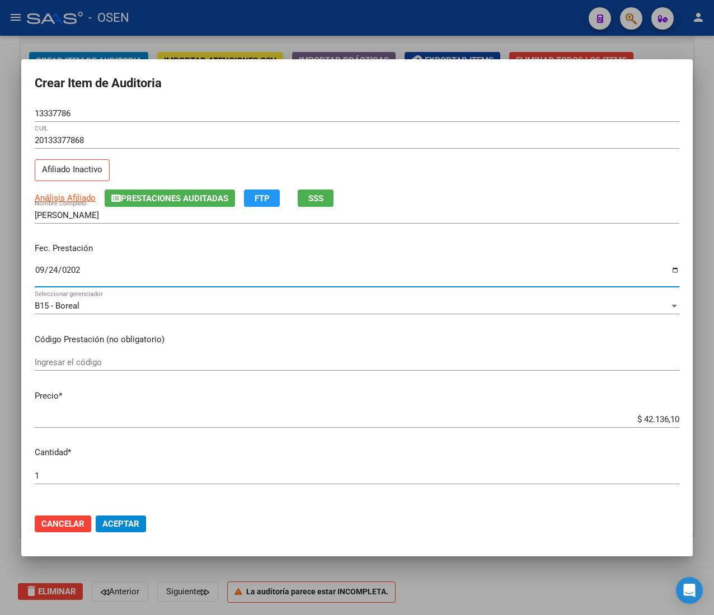
type input "[DATE]"
click at [130, 521] on span "Aceptar" at bounding box center [120, 524] width 37 height 10
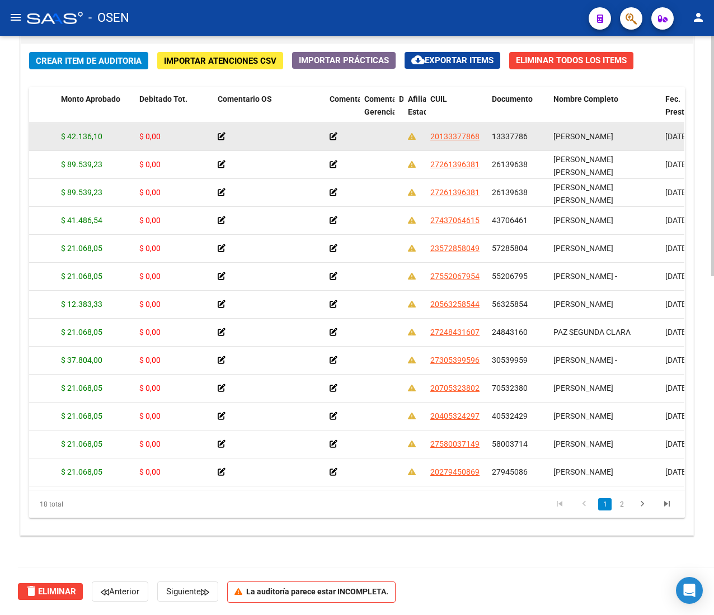
click at [495, 136] on span "13337786" at bounding box center [510, 136] width 36 height 9
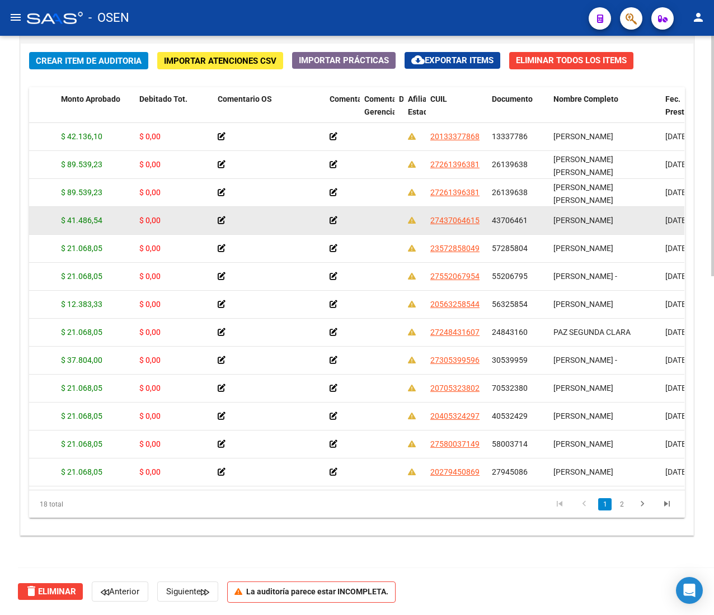
copy span "13337786"
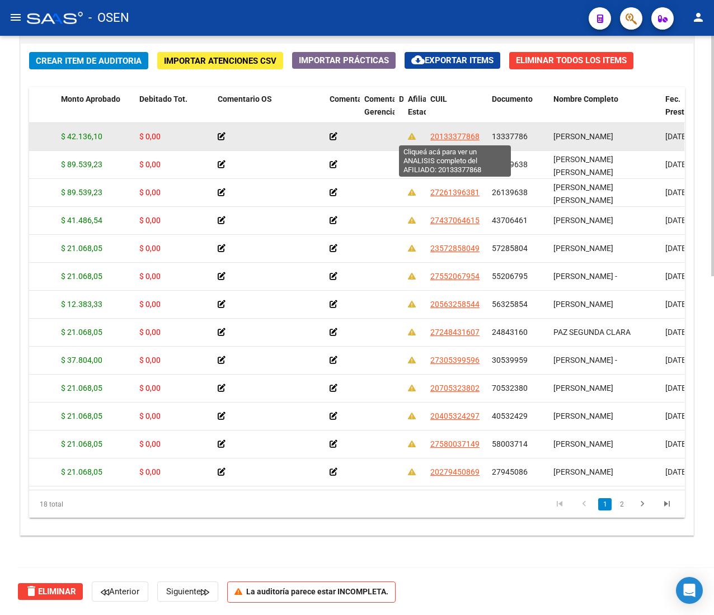
click at [448, 138] on span "20133377868" at bounding box center [454, 136] width 49 height 9
type textarea "20133377868"
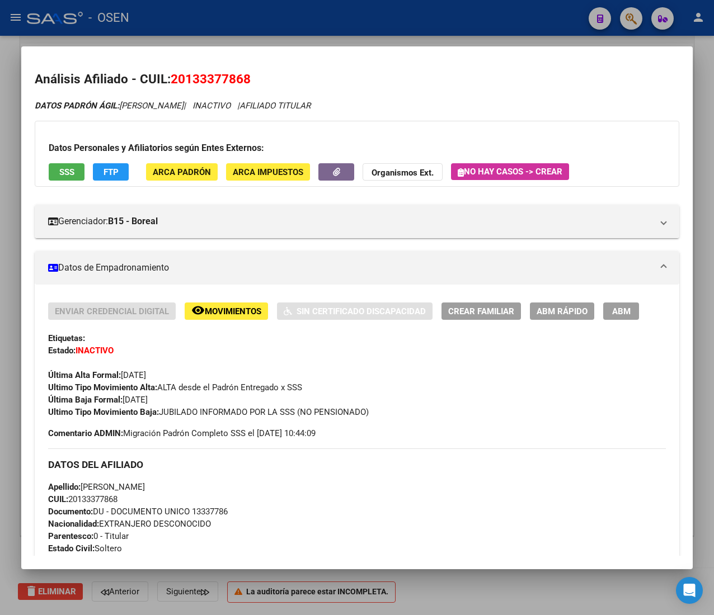
click at [69, 172] on span "SSS" at bounding box center [66, 172] width 15 height 10
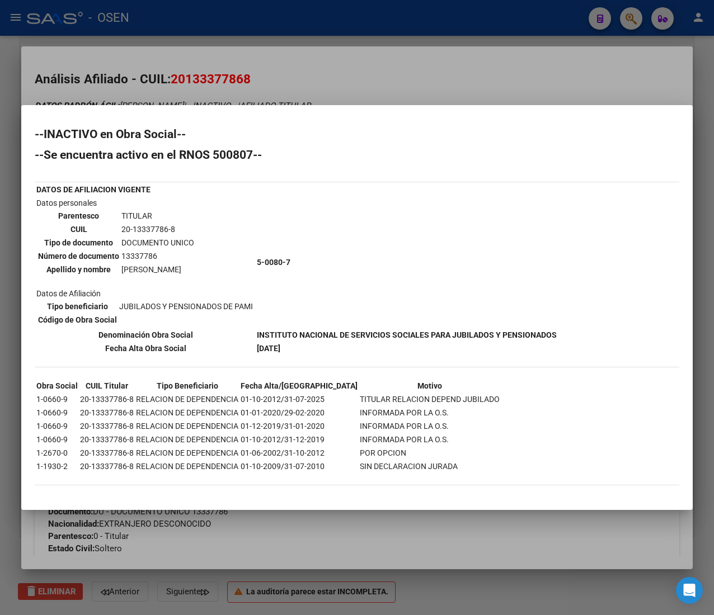
drag, startPoint x: 281, startPoint y: 396, endPoint x: 445, endPoint y: 401, distance: 164.5
click at [445, 401] on tr "1-0660-9 20-13337786-8 RELACION DE DEPENDENCIA 01-10-2012/31-07-2025 TITULAR RE…" at bounding box center [268, 399] width 464 height 12
click at [358, 72] on div at bounding box center [357, 307] width 714 height 615
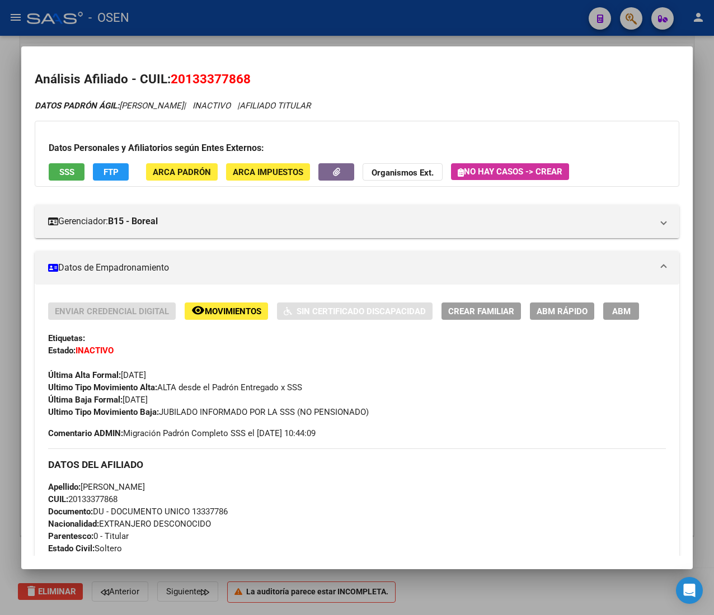
click at [316, 20] on div at bounding box center [357, 307] width 714 height 615
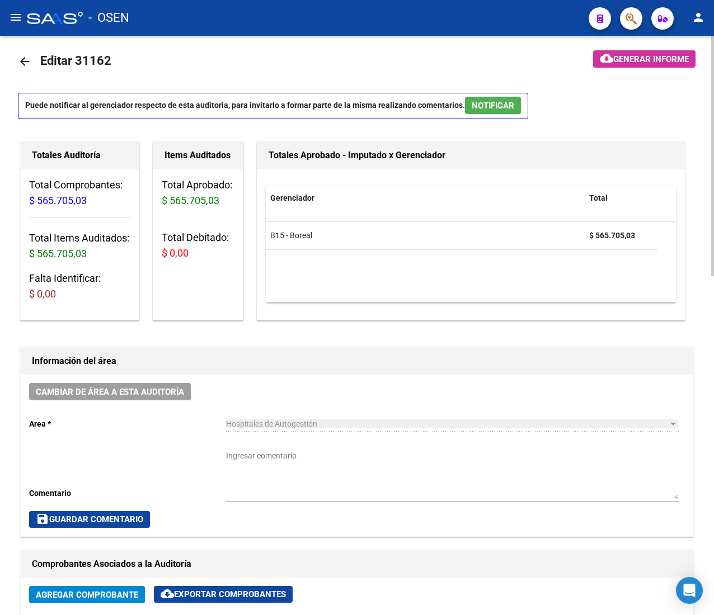
scroll to position [0, 0]
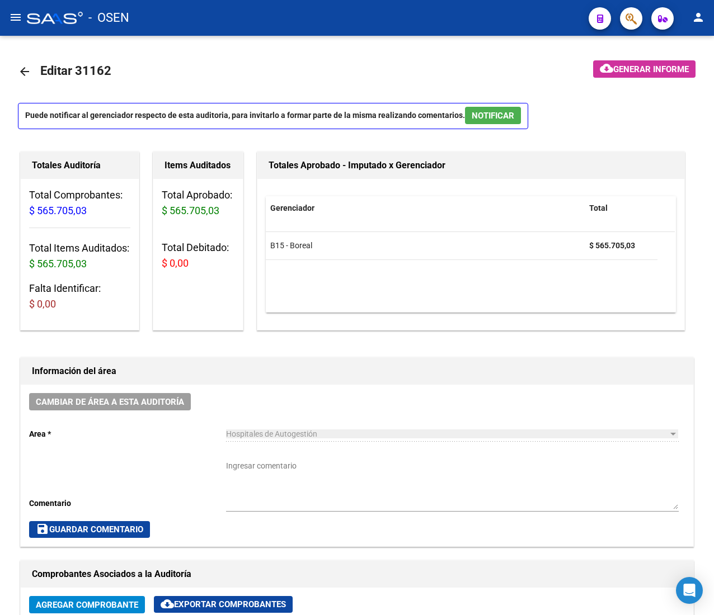
click at [19, 17] on mat-icon "menu" at bounding box center [15, 17] width 13 height 13
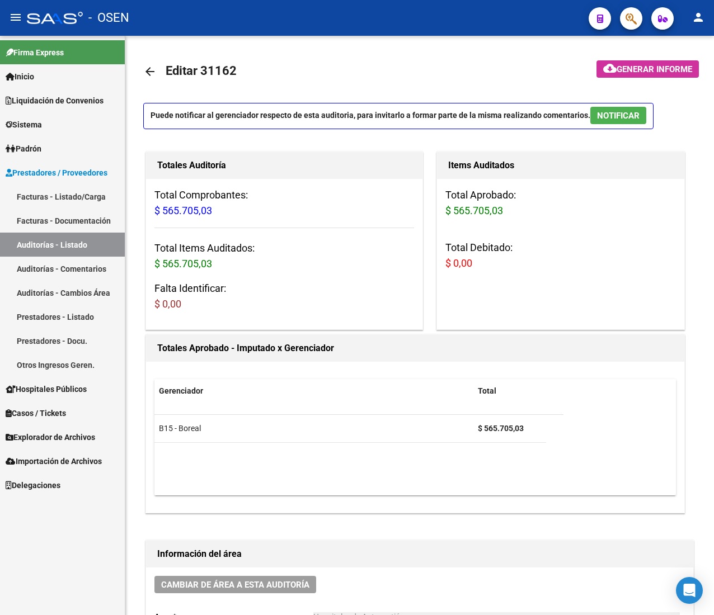
click at [68, 175] on span "Prestadores / Proveedores" at bounding box center [57, 173] width 102 height 12
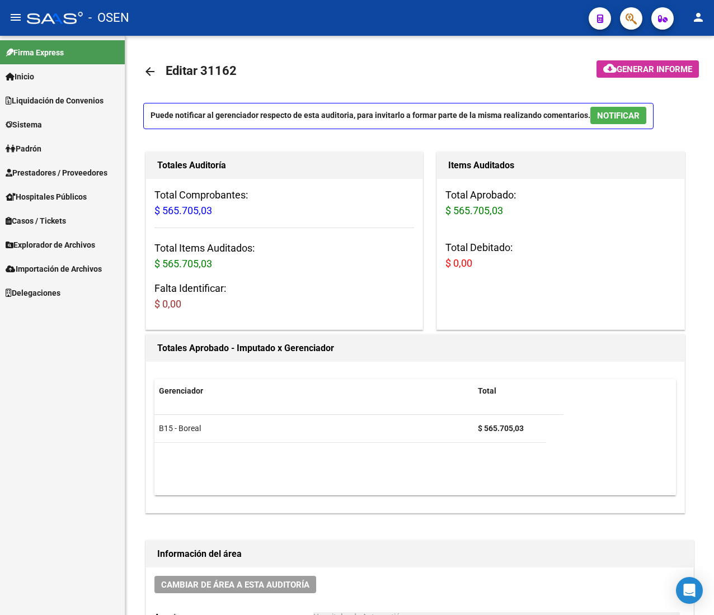
click at [57, 153] on link "Padrón" at bounding box center [62, 148] width 125 height 24
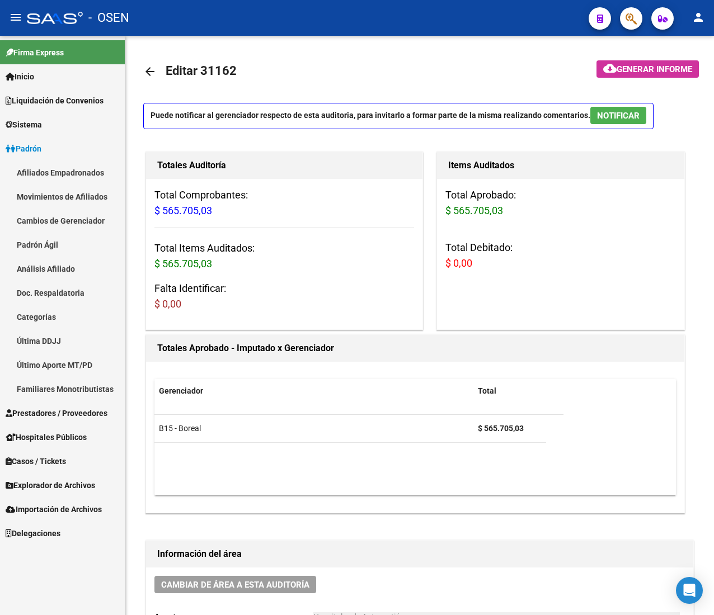
click at [83, 246] on link "Padrón Ágil" at bounding box center [62, 245] width 125 height 24
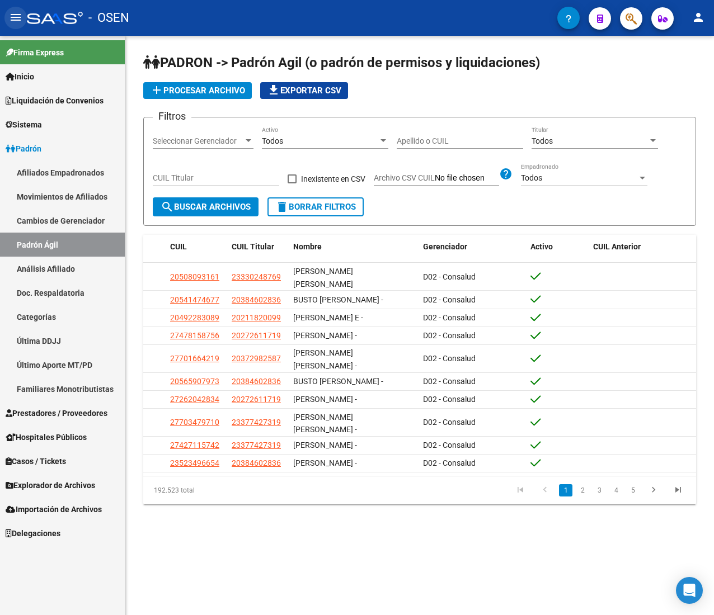
click at [14, 12] on mat-icon "menu" at bounding box center [15, 17] width 13 height 13
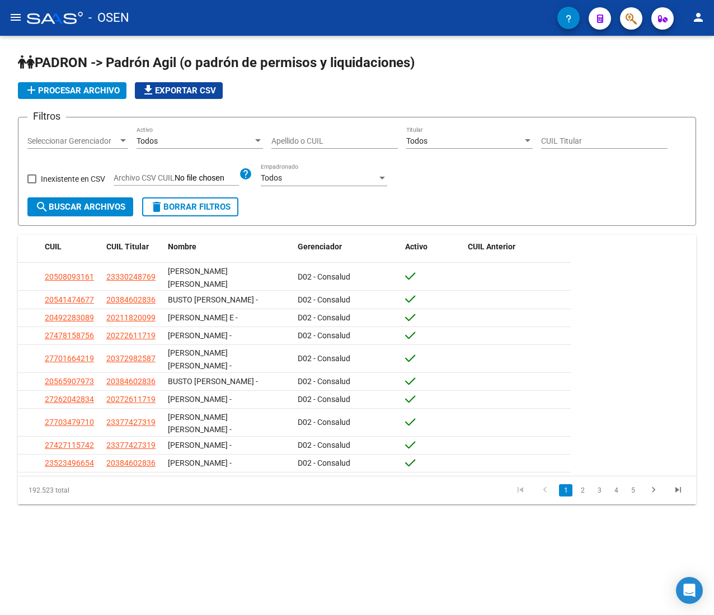
click at [275, 131] on div "Apellido o CUIL" at bounding box center [334, 137] width 126 height 22
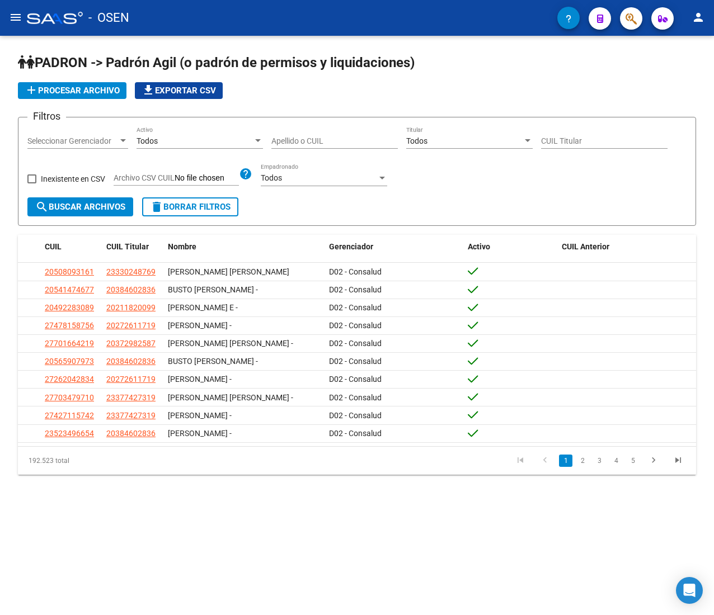
click at [346, 147] on div "Apellido o CUIL" at bounding box center [334, 137] width 126 height 22
paste input "41200315"
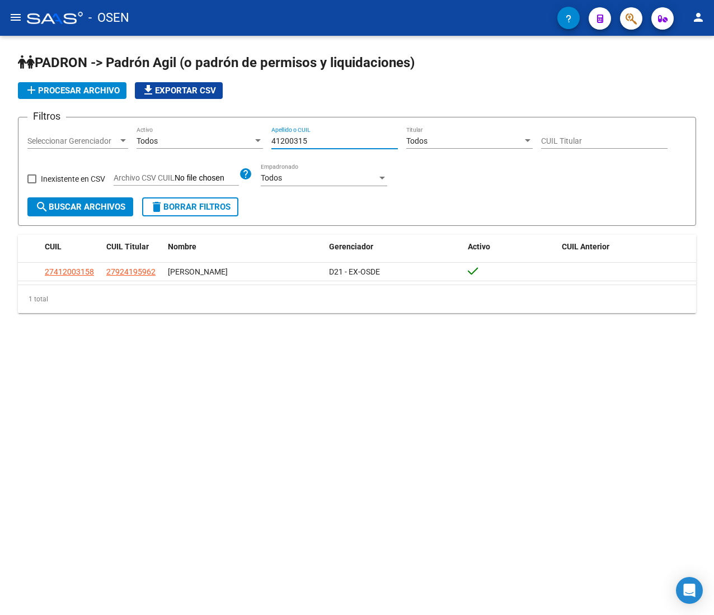
drag, startPoint x: 301, startPoint y: 136, endPoint x: 386, endPoint y: 226, distance: 123.9
click at [386, 226] on form "Filtros Seleccionar Gerenciador Seleccionar Gerenciador Todos Activo 41200315 A…" at bounding box center [357, 171] width 678 height 109
click at [324, 144] on input "41200315" at bounding box center [334, 141] width 126 height 10
click at [328, 140] on input "41200315" at bounding box center [334, 141] width 126 height 10
type input "41200315"
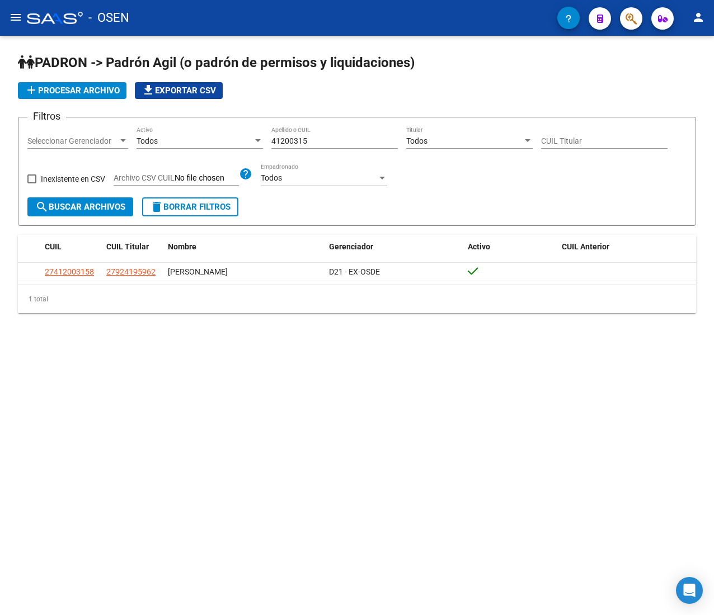
drag, startPoint x: 336, startPoint y: 133, endPoint x: 336, endPoint y: 147, distance: 13.4
click at [333, 134] on div "41200315 Apellido o CUIL" at bounding box center [334, 137] width 126 height 22
click at [341, 136] on input "41200315" at bounding box center [334, 141] width 126 height 10
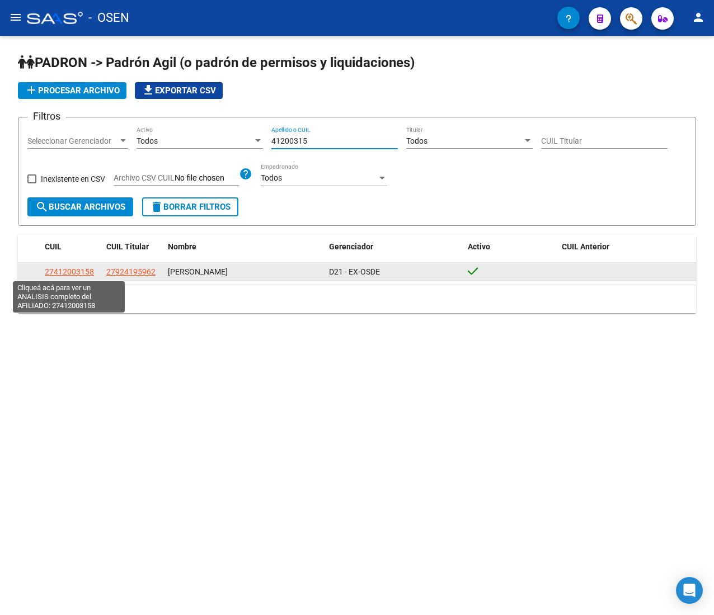
click at [60, 272] on span "27412003158" at bounding box center [69, 271] width 49 height 9
type textarea "27412003158"
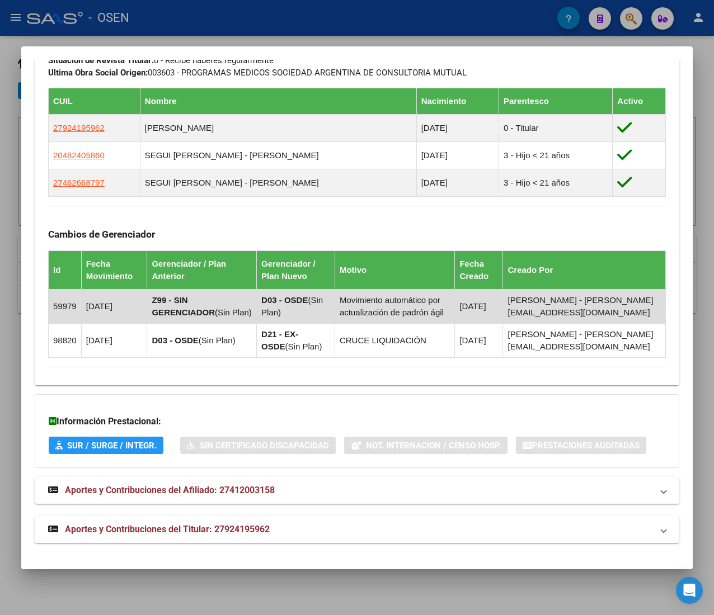
scroll to position [742, 0]
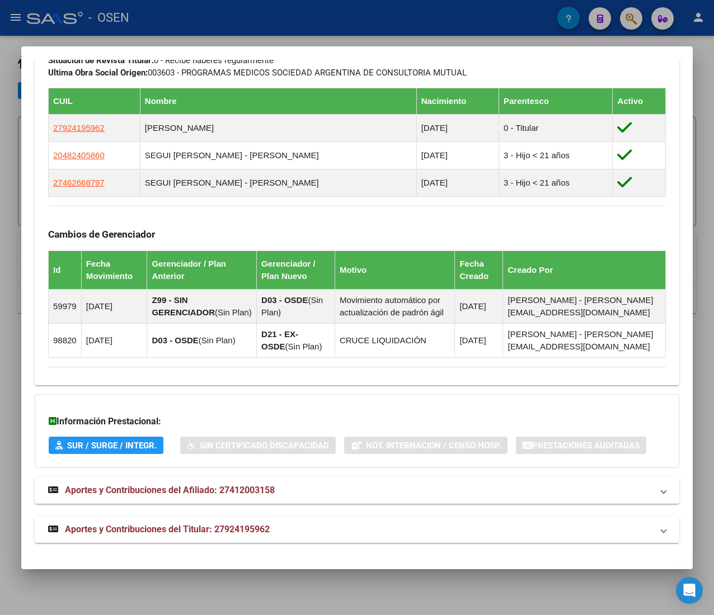
click at [323, 529] on mat-panel-title "Aportes y Contribuciones del Titular: 27924195962" at bounding box center [350, 529] width 604 height 13
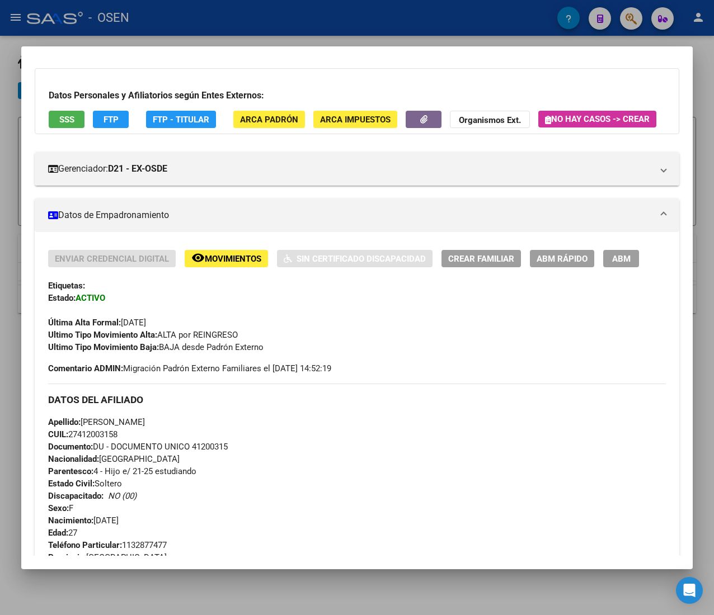
scroll to position [0, 0]
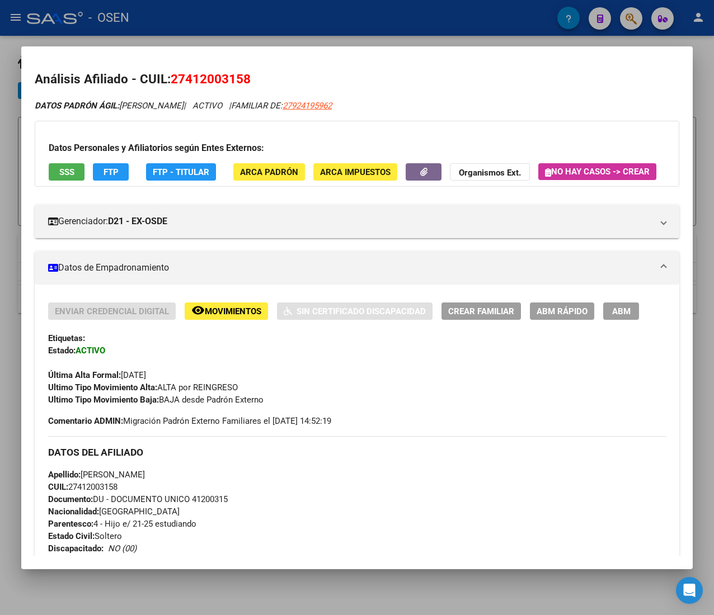
drag, startPoint x: 161, startPoint y: 424, endPoint x: 273, endPoint y: 434, distance: 112.3
click at [273, 427] on div "Enviar Credencial Digital remove_red_eye Movimientos Sin Certificado Discapacid…" at bounding box center [357, 365] width 618 height 125
drag, startPoint x: 271, startPoint y: 431, endPoint x: 158, endPoint y: 433, distance: 113.6
click at [158, 427] on div "Enviar Credencial Digital remove_red_eye Movimientos Sin Certificado Discapacid…" at bounding box center [357, 365] width 618 height 125
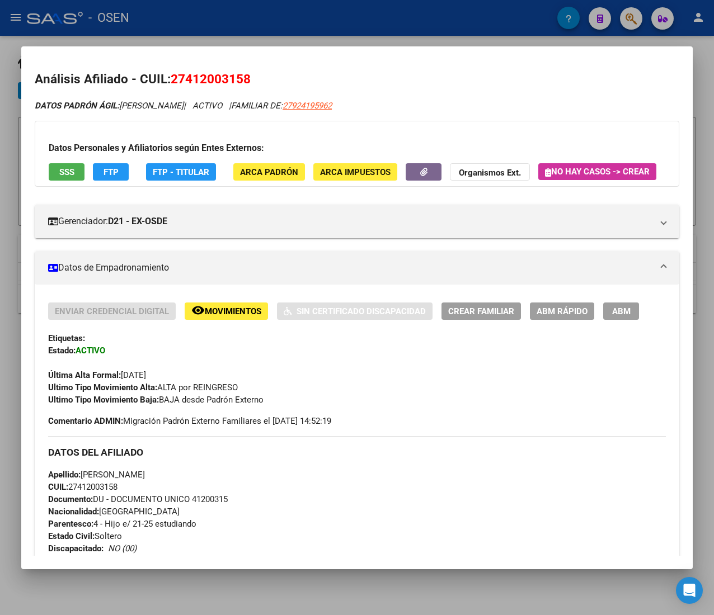
click at [158, 427] on div "Enviar Credencial Digital remove_red_eye Movimientos Sin Certificado Discapacid…" at bounding box center [357, 365] width 618 height 125
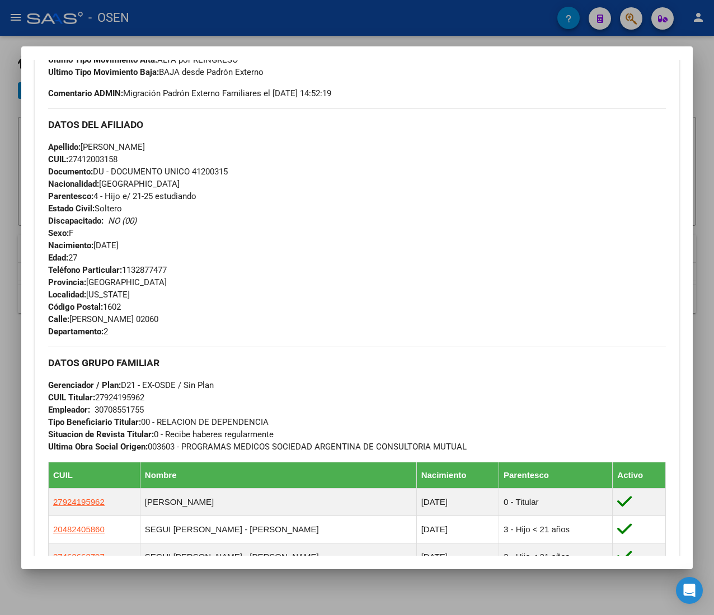
scroll to position [336, 0]
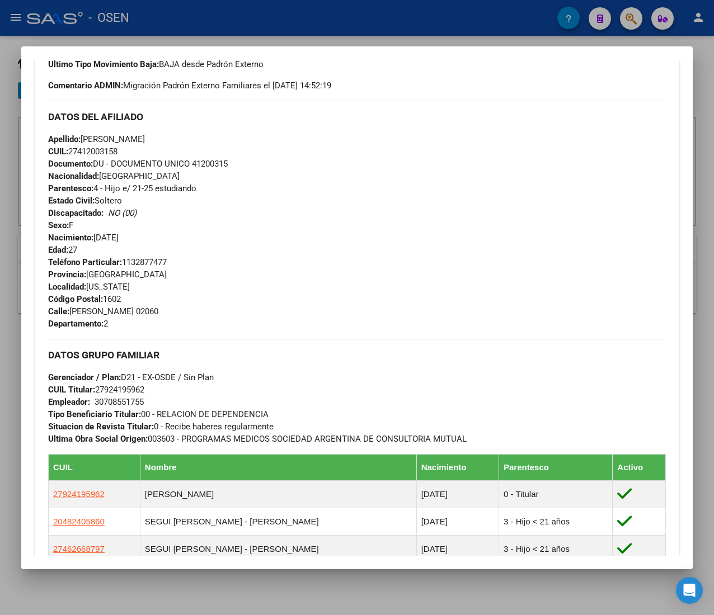
drag, startPoint x: 168, startPoint y: 262, endPoint x: 117, endPoint y: 267, distance: 51.2
click at [117, 256] on div "Apellido: [PERSON_NAME]: 27412003158 Documento: DU - DOCUMENTO UNICO 41200315 N…" at bounding box center [357, 194] width 618 height 123
click at [117, 243] on span "Nacimiento: [DEMOGRAPHIC_DATA]" at bounding box center [83, 238] width 70 height 10
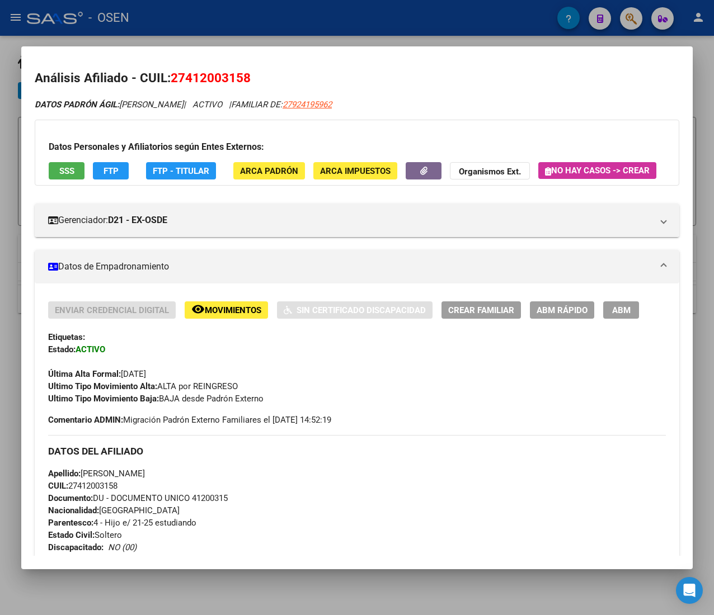
scroll to position [0, 0]
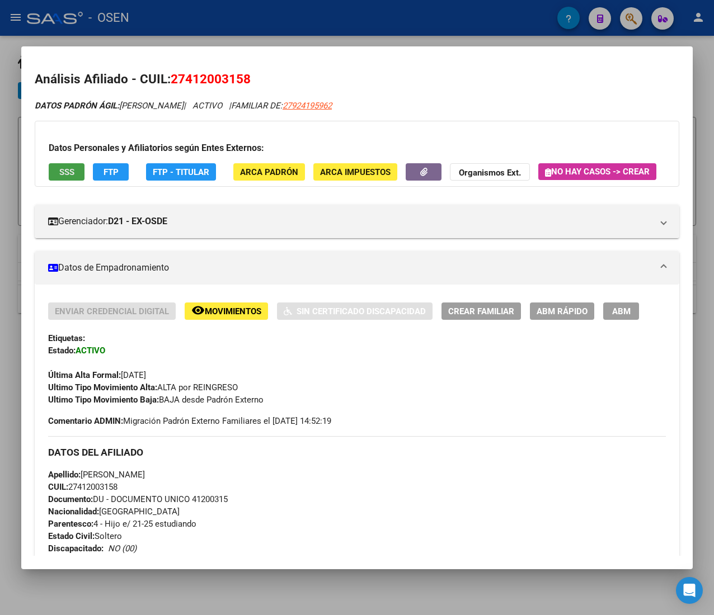
click at [79, 173] on button "SSS" at bounding box center [67, 171] width 36 height 17
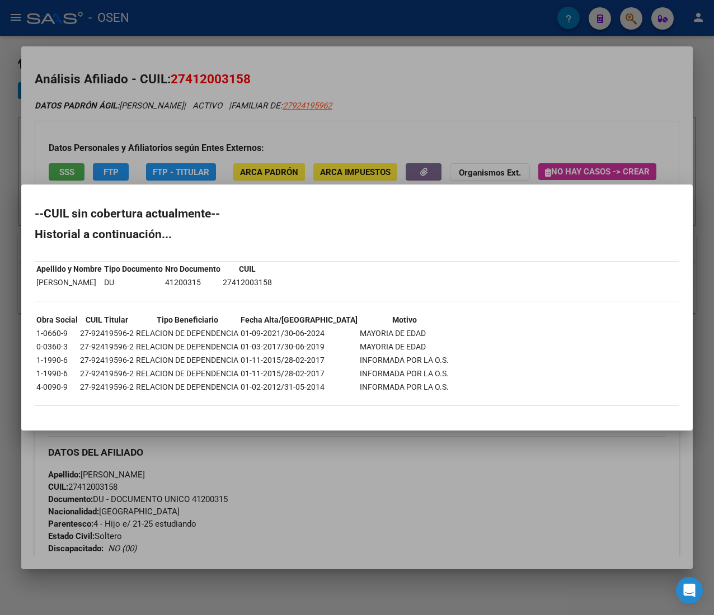
click at [503, 112] on div at bounding box center [357, 307] width 714 height 615
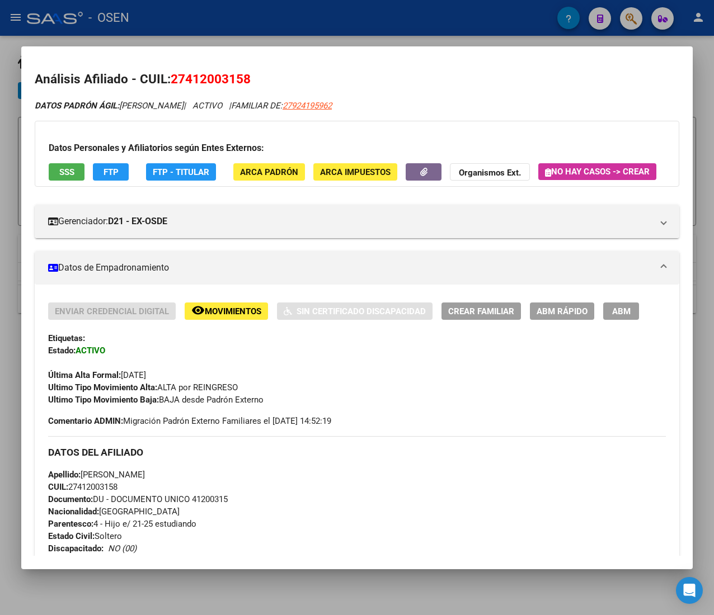
click at [222, 317] on span "Movimientos" at bounding box center [233, 312] width 57 height 10
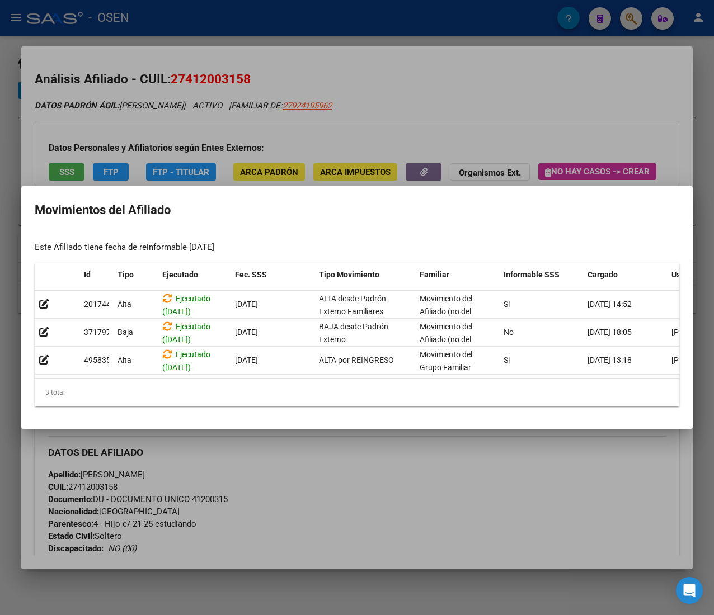
click at [448, 136] on div at bounding box center [357, 307] width 714 height 615
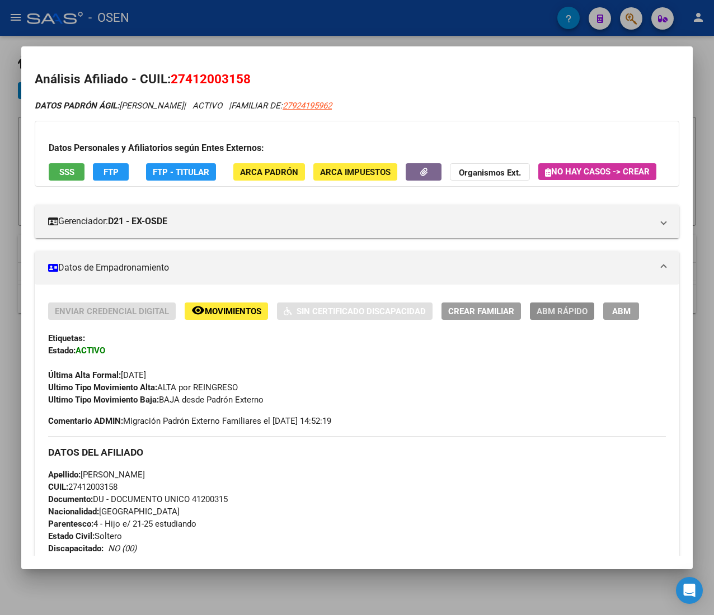
click at [546, 317] on span "ABM Rápido" at bounding box center [561, 312] width 51 height 10
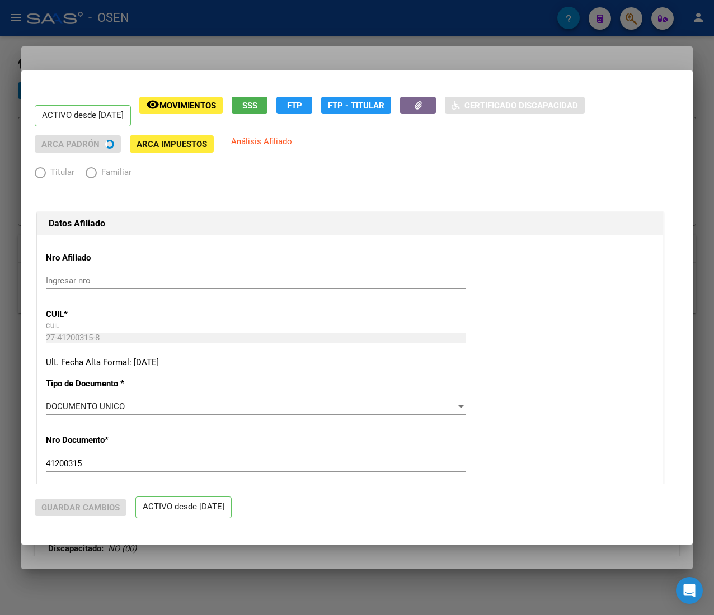
radio input "true"
type input "30-70855175-5"
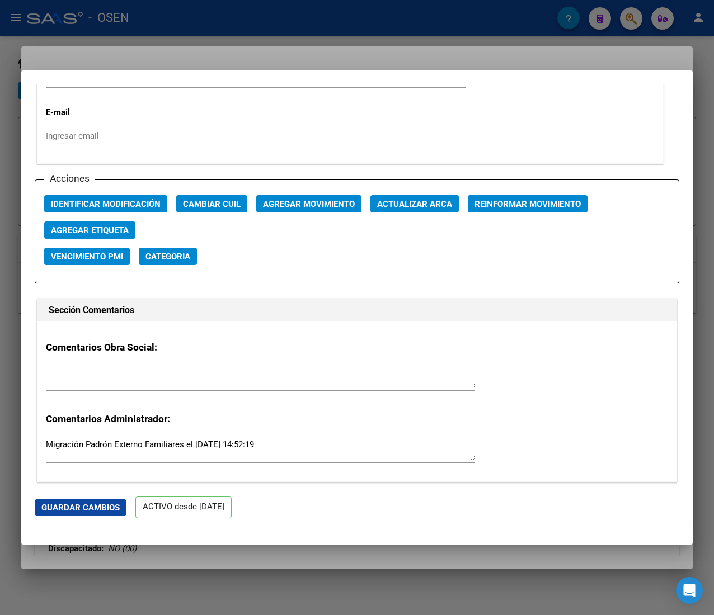
scroll to position [1566, 0]
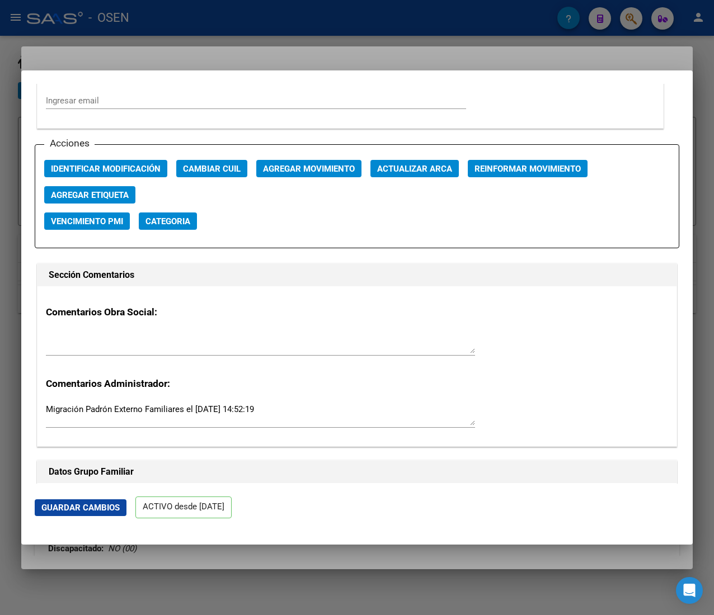
click at [314, 169] on span "Agregar Movimiento" at bounding box center [309, 169] width 92 height 10
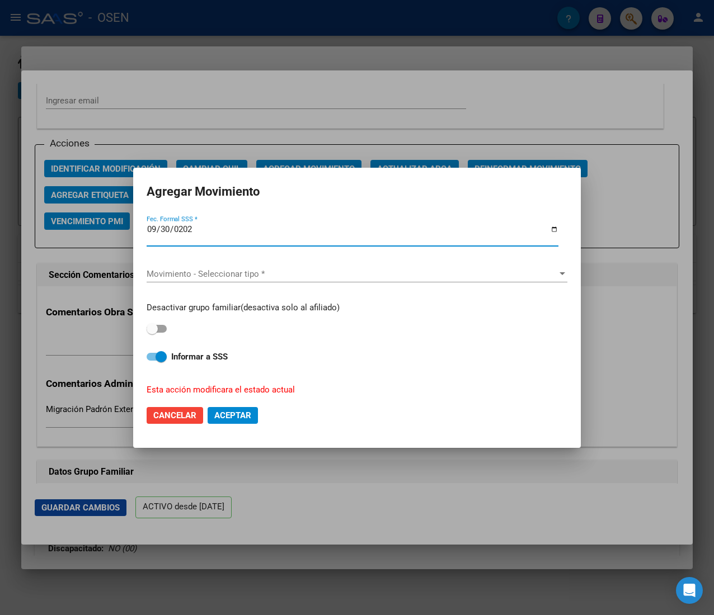
type input "[DATE]"
click at [229, 230] on input "[DATE]" at bounding box center [353, 234] width 412 height 18
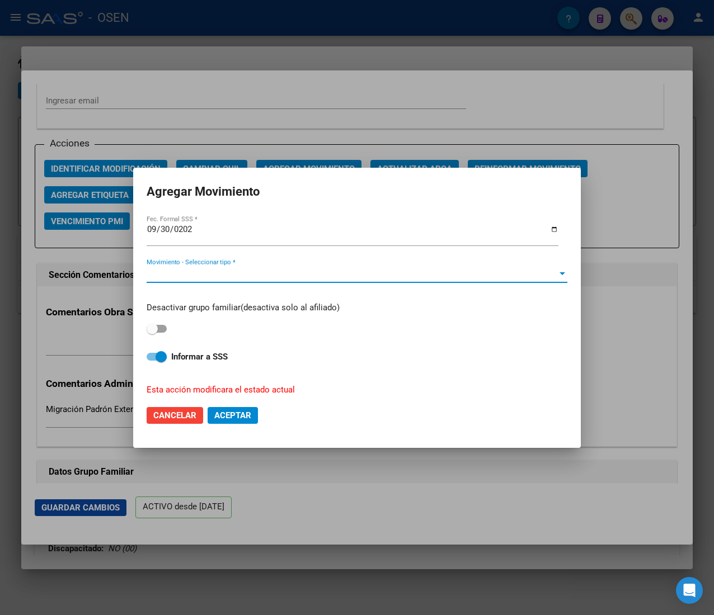
click at [243, 272] on span "Movimiento - Seleccionar tipo *" at bounding box center [352, 274] width 411 height 10
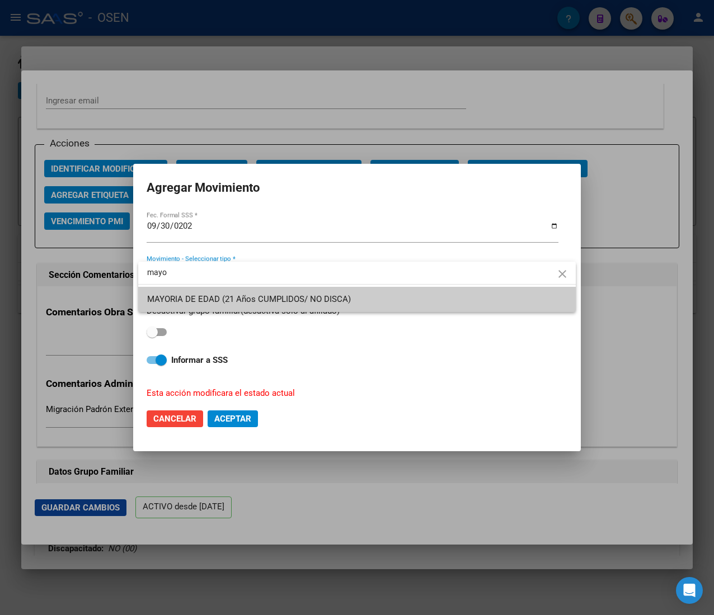
type input "mayo"
click at [248, 292] on span "MAYORIA DE EDAD (21 Años CUMPLIDOS/ NO DISCA)" at bounding box center [357, 299] width 420 height 25
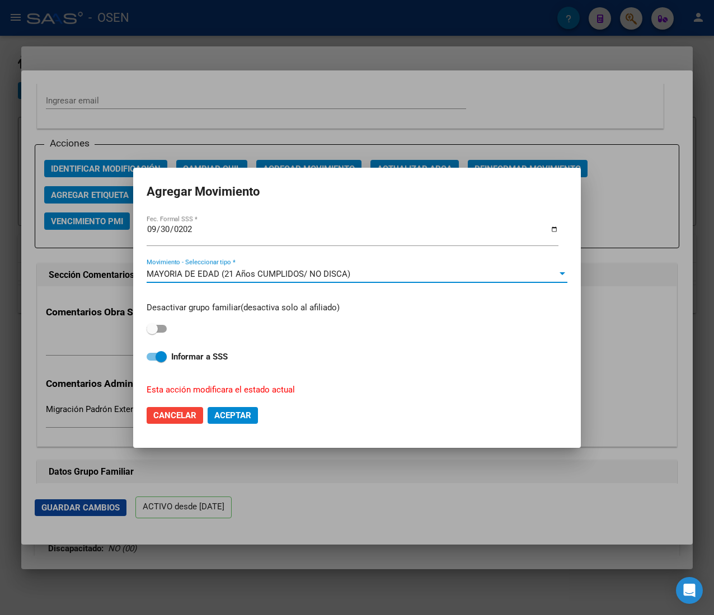
click at [201, 359] on strong "Informar a SSS" at bounding box center [199, 357] width 57 height 10
click at [152, 361] on input "Informar a SSS" at bounding box center [152, 361] width 1 height 1
checkbox input "false"
click at [230, 420] on span "Aceptar" at bounding box center [232, 416] width 37 height 10
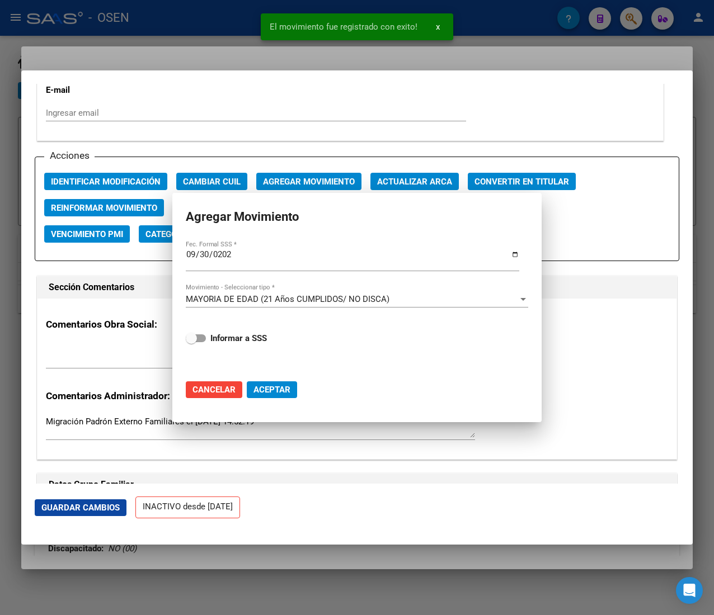
scroll to position [1578, 0]
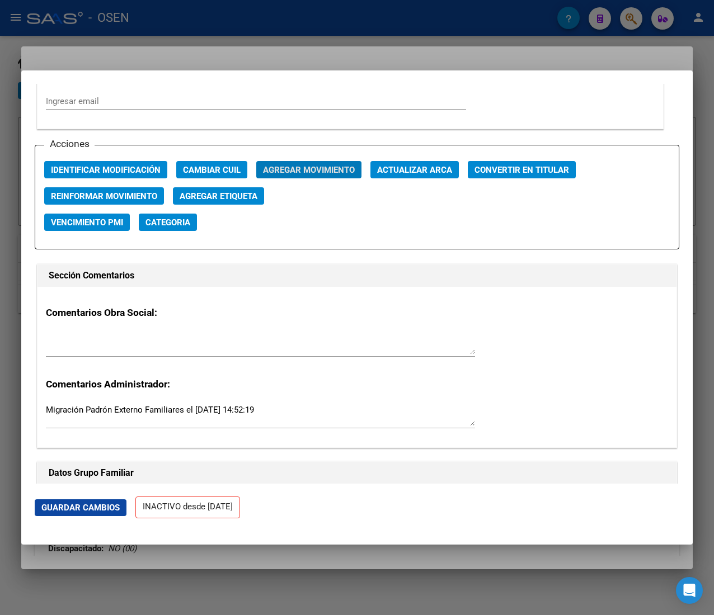
click at [158, 15] on div at bounding box center [357, 307] width 714 height 615
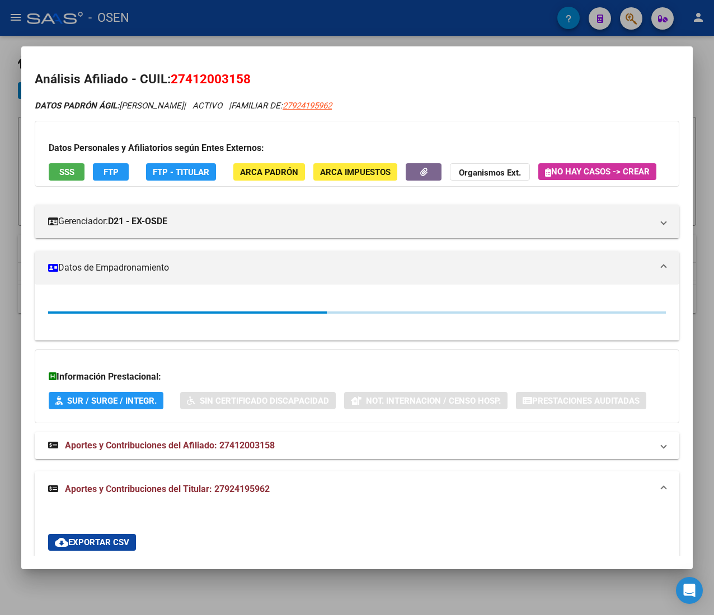
click at [160, 17] on div at bounding box center [357, 307] width 714 height 615
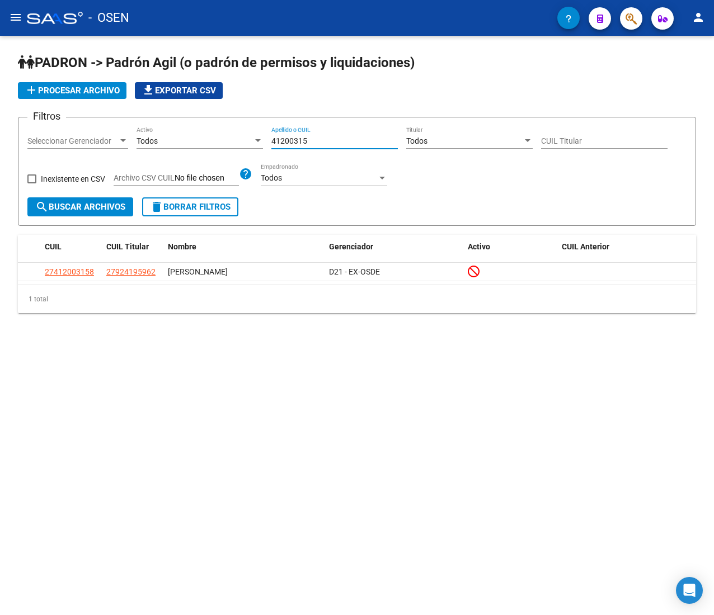
drag, startPoint x: 311, startPoint y: 139, endPoint x: 162, endPoint y: 107, distance: 152.6
click at [179, 121] on form "Filtros Seleccionar Gerenciador Seleccionar Gerenciador Todos Activo 41200315 A…" at bounding box center [357, 171] width 678 height 109
paste input "58077101"
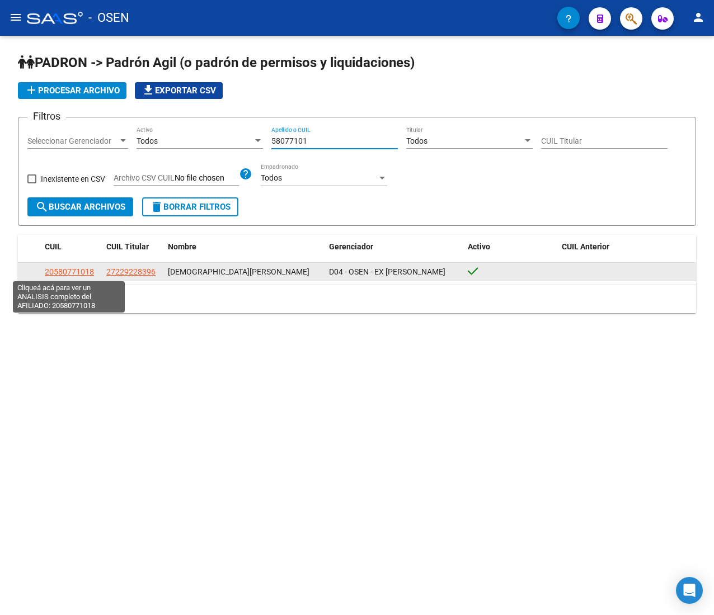
type input "58077101"
click at [83, 272] on span "20580771018" at bounding box center [69, 271] width 49 height 9
type textarea "20580771018"
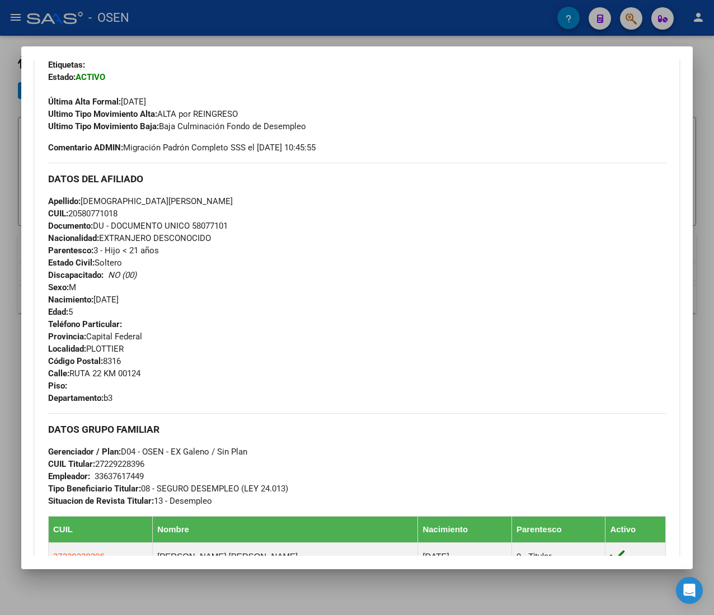
scroll to position [224, 0]
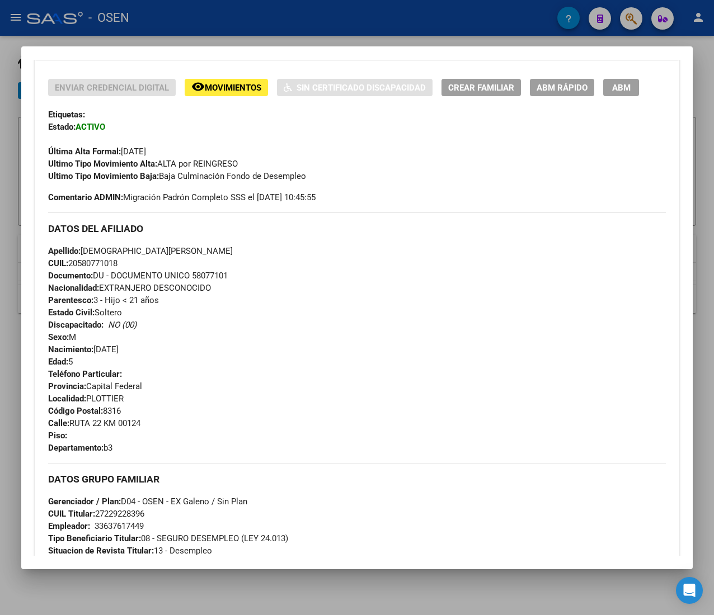
click at [536, 96] on button "ABM Rápido" at bounding box center [562, 87] width 64 height 17
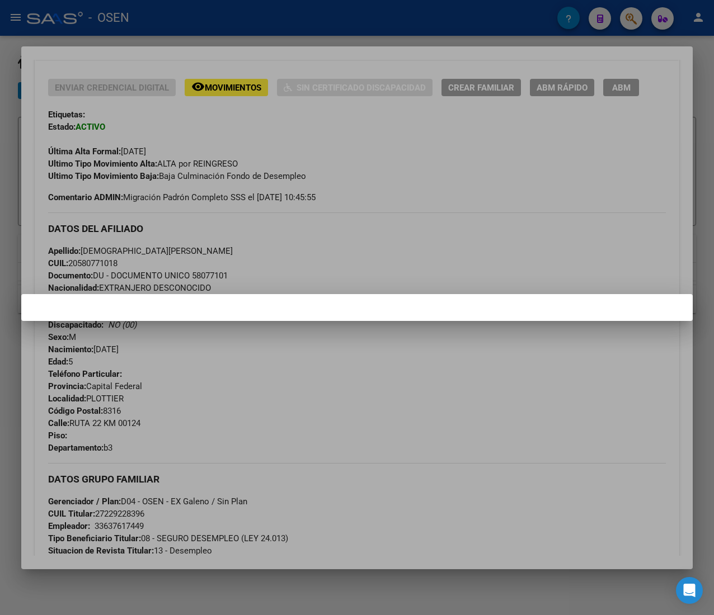
click at [401, 210] on div at bounding box center [357, 307] width 714 height 615
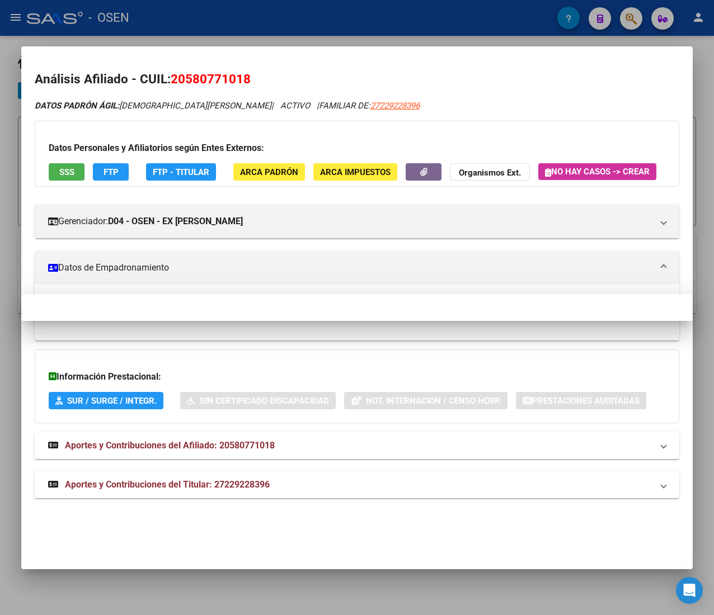
scroll to position [0, 0]
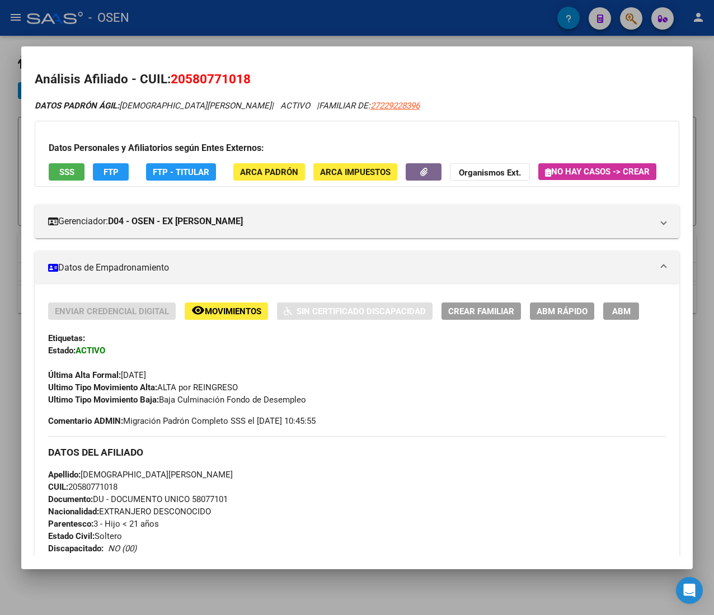
click at [554, 317] on span "ABM Rápido" at bounding box center [561, 312] width 51 height 10
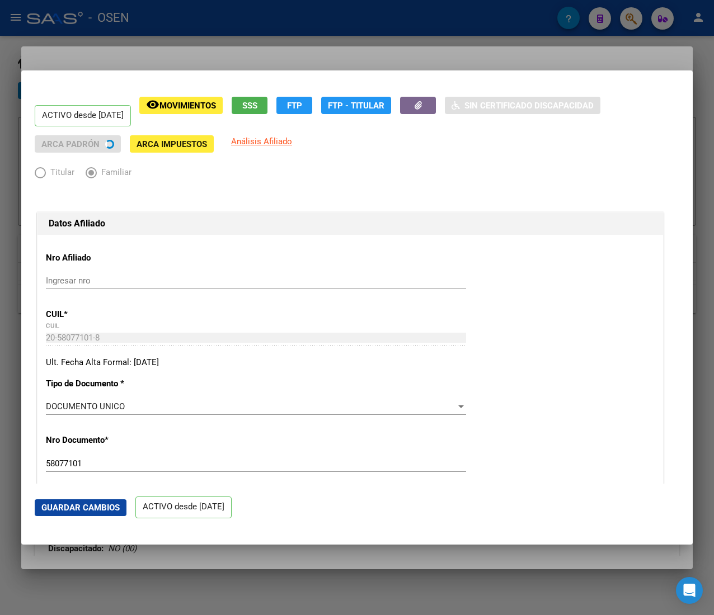
radio input "true"
type input "33-63761744-9"
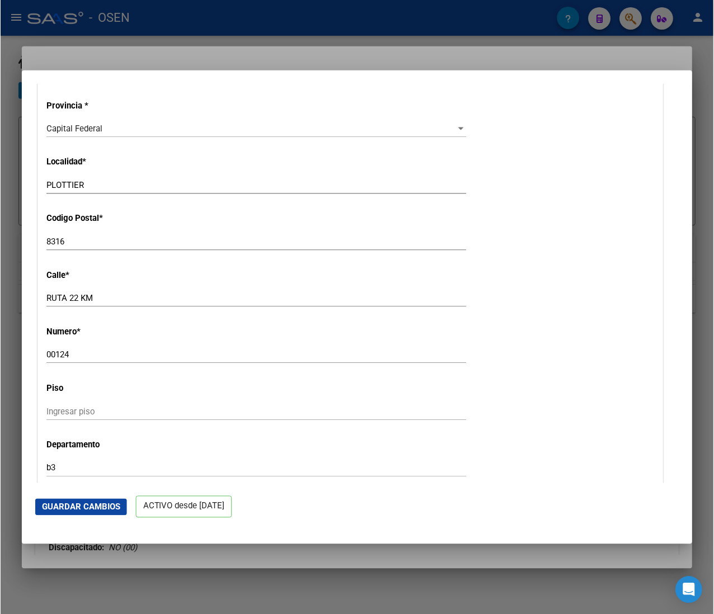
scroll to position [1007, 0]
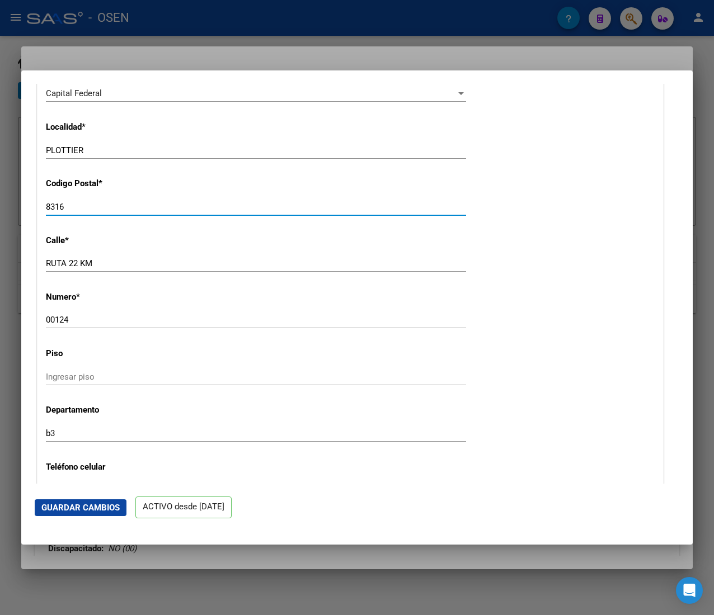
click at [101, 210] on input "8316" at bounding box center [256, 207] width 420 height 10
type input "8326"
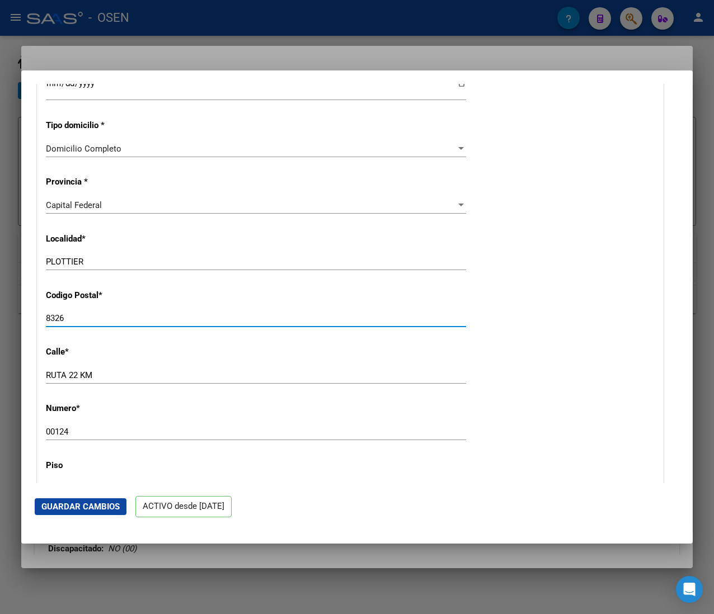
scroll to position [783, 0]
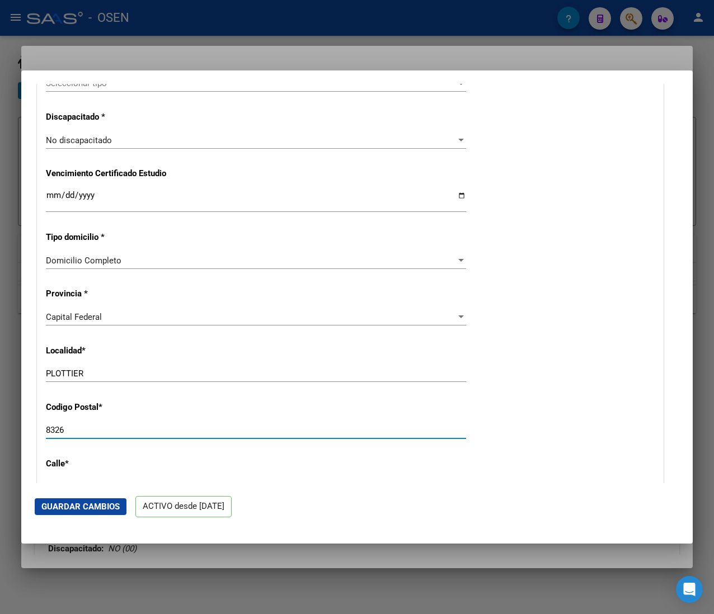
click at [148, 310] on div "Capital Federal Seleccionar provincia" at bounding box center [256, 317] width 420 height 17
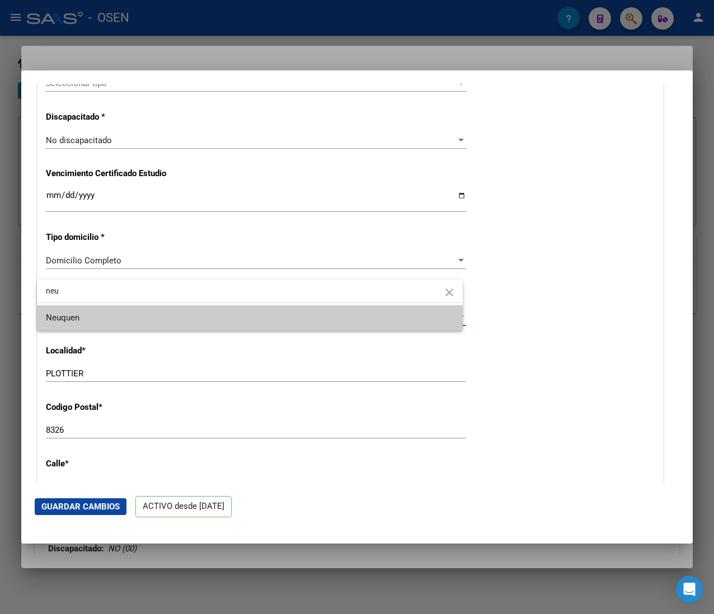
type input "neu"
click at [148, 311] on span "Neuquen" at bounding box center [250, 317] width 408 height 25
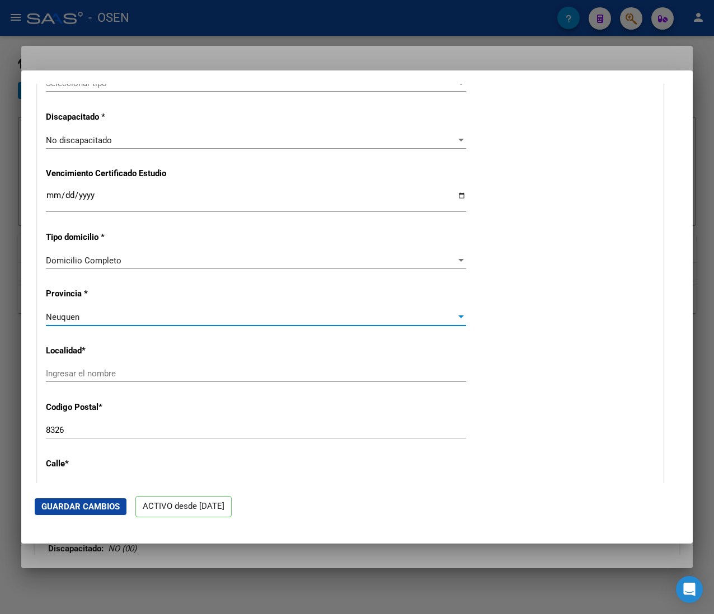
click at [135, 375] on input "Ingresar el nombre" at bounding box center [256, 374] width 420 height 10
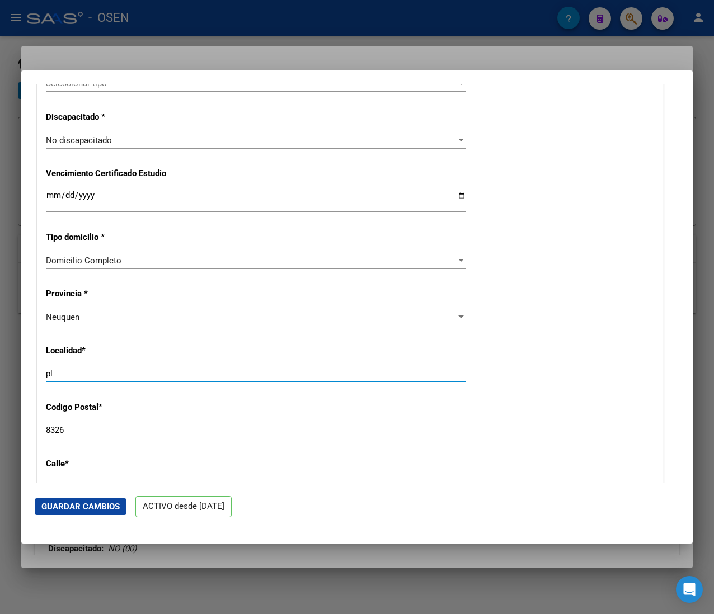
type input "p"
click at [65, 374] on input "PLOITTEIR" at bounding box center [256, 374] width 420 height 10
click at [93, 373] on input "PLOTTEIR" at bounding box center [256, 374] width 420 height 10
type input "PLOTTEIR"
click at [86, 501] on button "Guardar Cambios" at bounding box center [81, 506] width 92 height 17
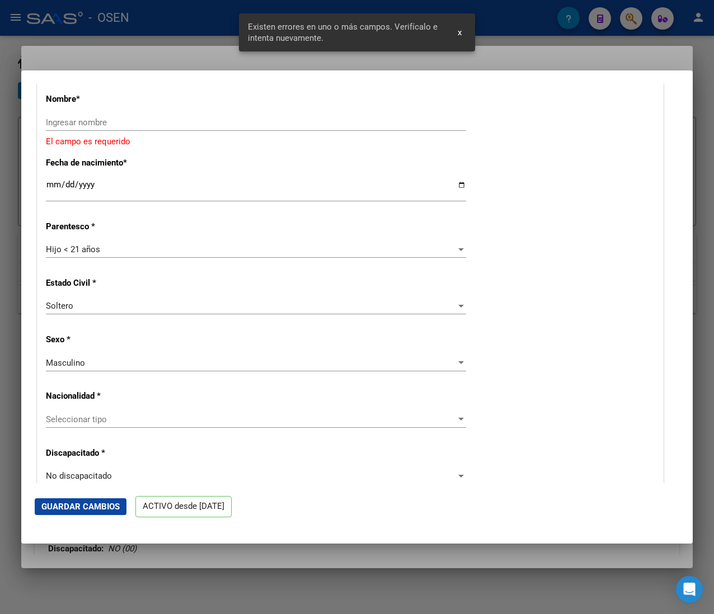
scroll to position [119, 0]
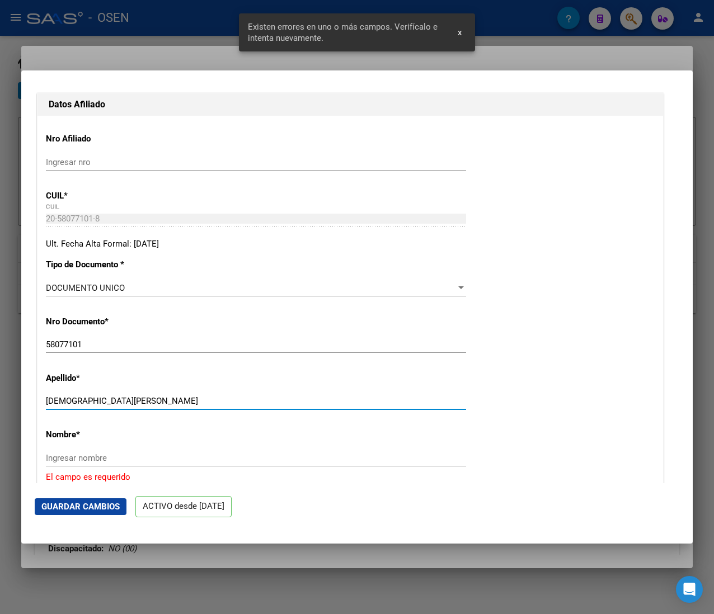
drag, startPoint x: 77, startPoint y: 401, endPoint x: 159, endPoint y: 396, distance: 82.9
click at [159, 396] on div "[DEMOGRAPHIC_DATA][PERSON_NAME] apellido" at bounding box center [256, 401] width 420 height 17
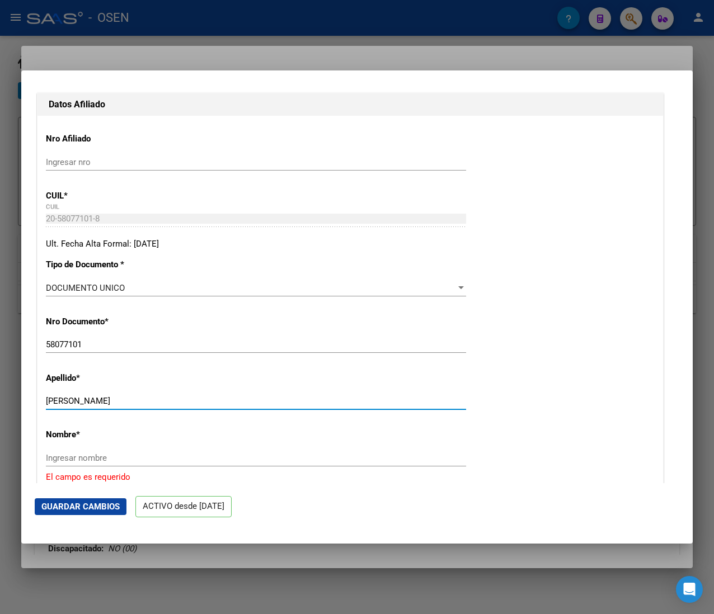
type input "[PERSON_NAME]"
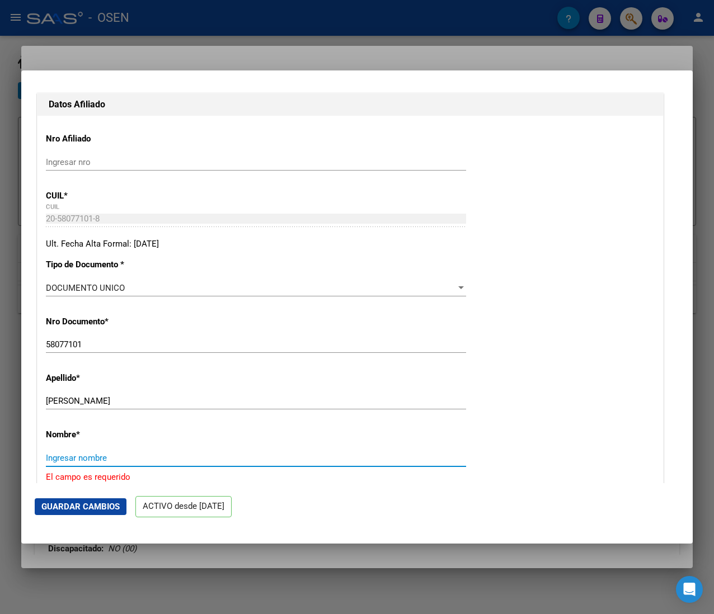
click at [128, 459] on input "Ingresar nombre" at bounding box center [256, 458] width 420 height 10
paste input "[PERSON_NAME]"
type input "[PERSON_NAME]"
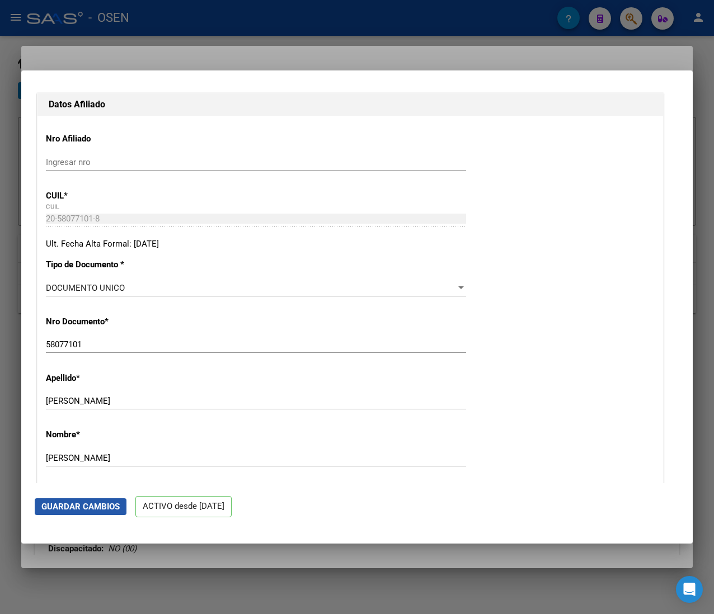
click at [108, 514] on button "Guardar Cambios" at bounding box center [81, 506] width 92 height 17
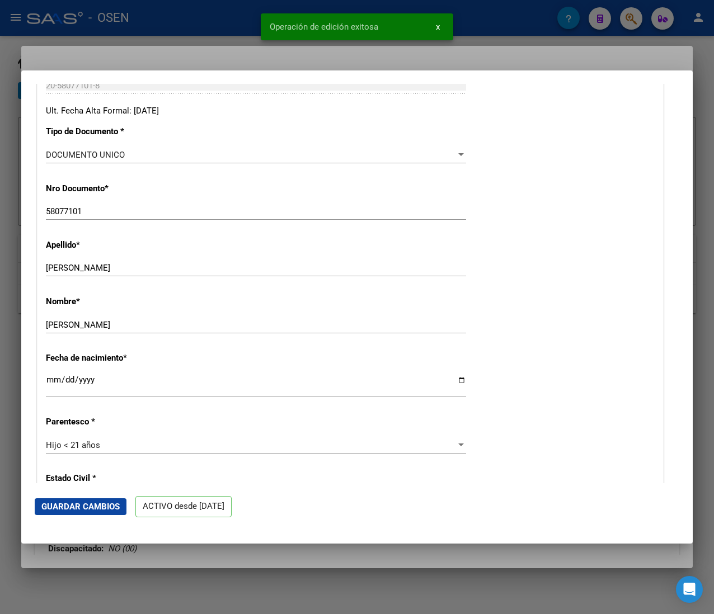
scroll to position [454, 0]
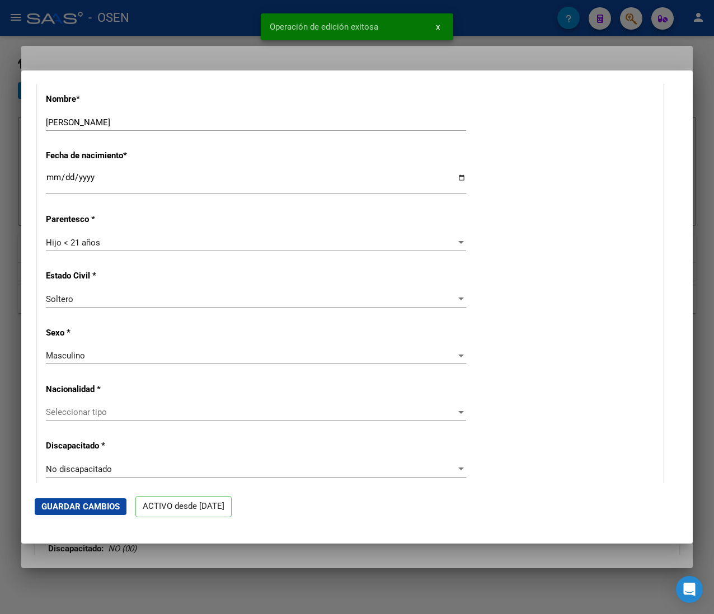
click at [231, 26] on div at bounding box center [357, 307] width 714 height 614
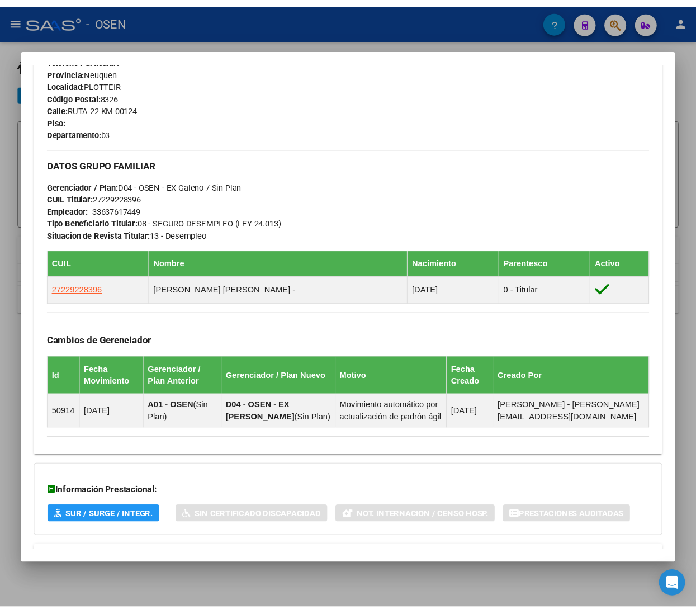
scroll to position [616, 0]
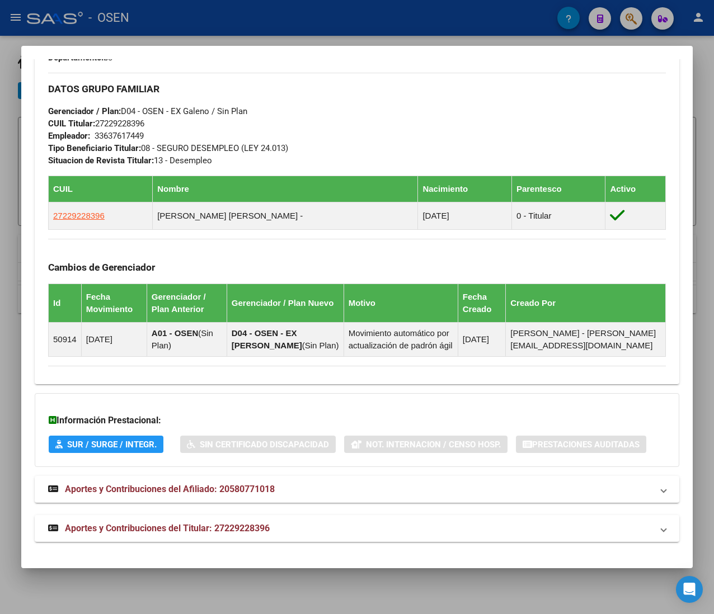
click at [323, 22] on div at bounding box center [357, 307] width 714 height 614
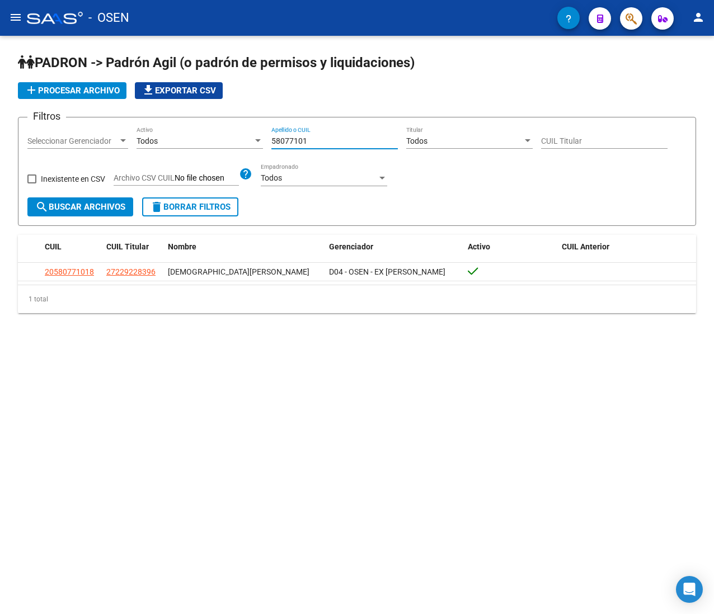
drag, startPoint x: 203, startPoint y: 147, endPoint x: 175, endPoint y: 150, distance: 27.6
click at [176, 150] on div "Filtros Seleccionar Gerenciador Seleccionar Gerenciador Todos Activo 58077101 A…" at bounding box center [356, 161] width 659 height 71
paste input "30496193"
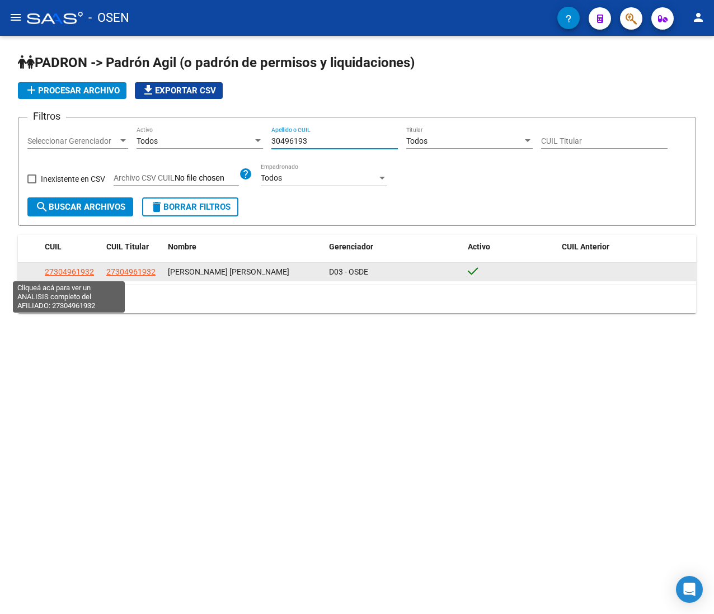
type input "30496193"
click at [72, 271] on span "27304961932" at bounding box center [69, 271] width 49 height 9
type textarea "27304961932"
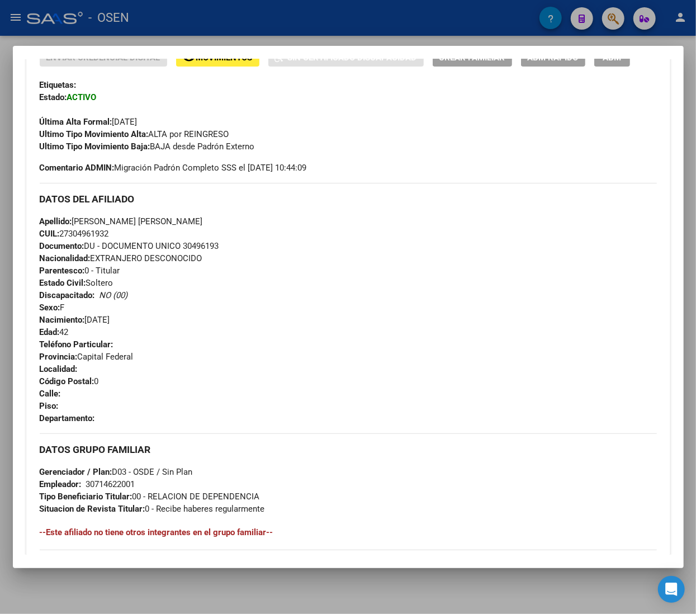
scroll to position [224, 0]
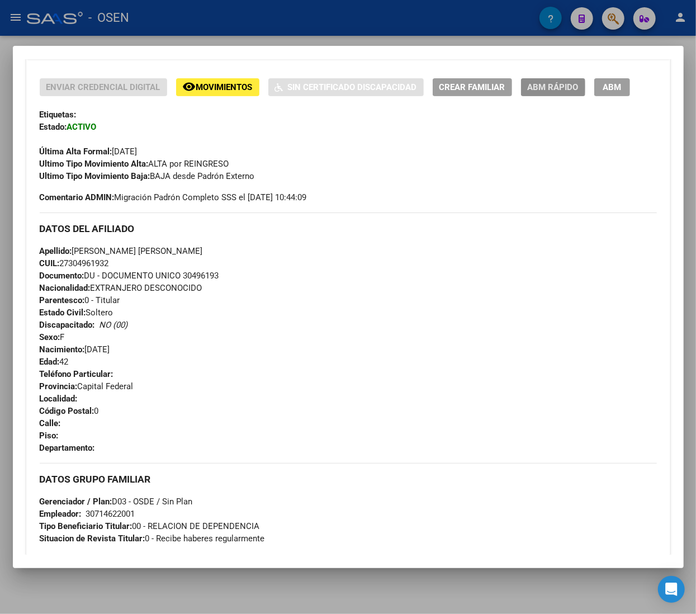
click at [540, 87] on span "ABM Rápido" at bounding box center [553, 88] width 51 height 10
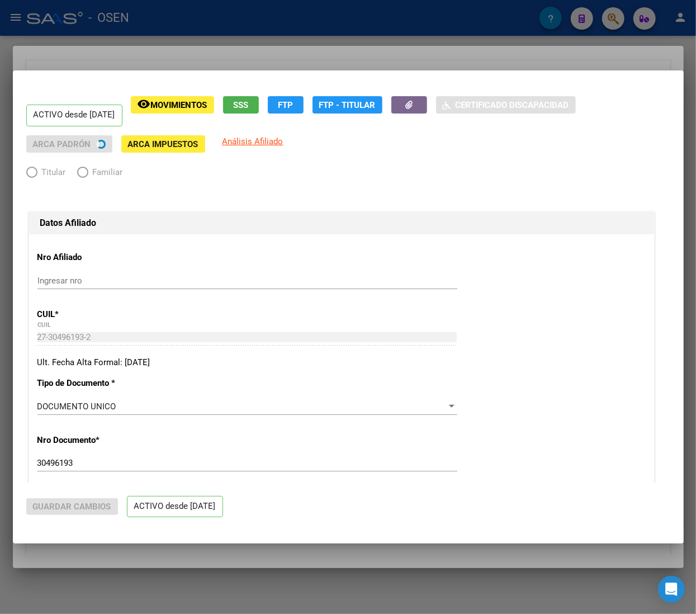
radio input "true"
type input "30-71462200-1"
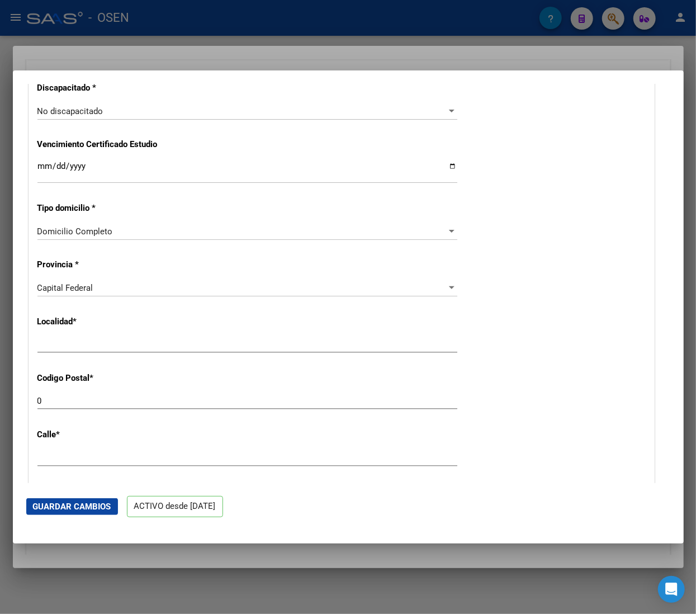
scroll to position [783, 0]
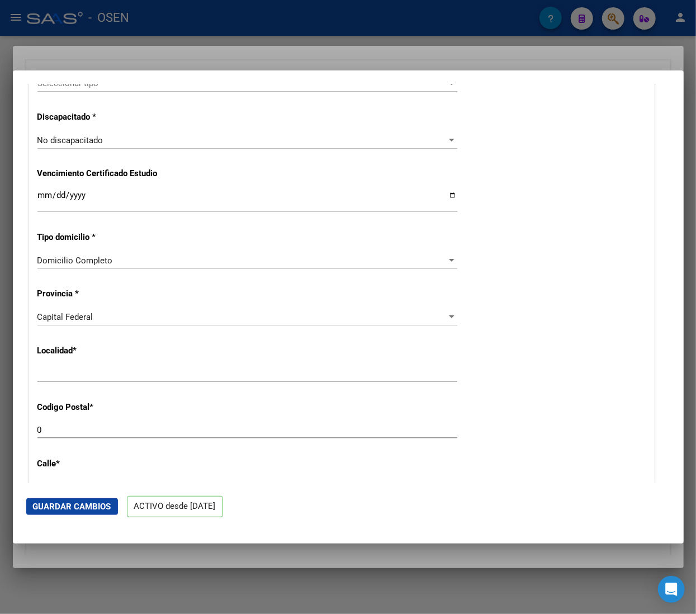
click at [96, 422] on div "0 Ingresar el codigo" at bounding box center [247, 430] width 420 height 17
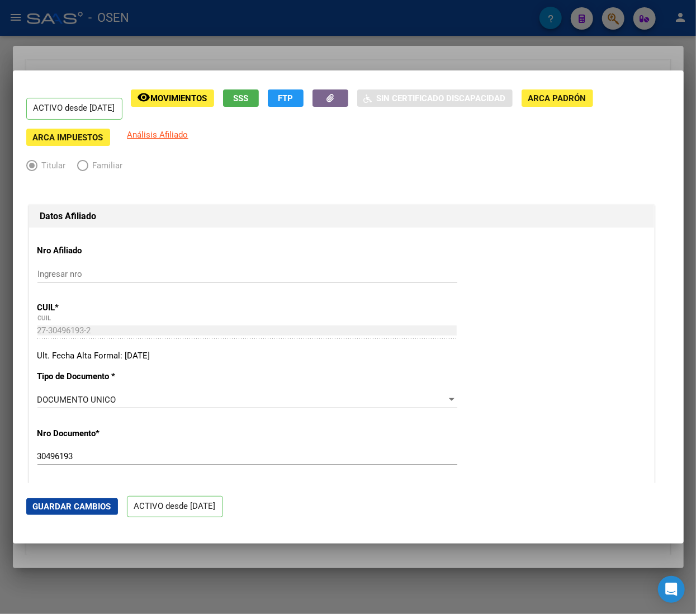
scroll to position [0, 0]
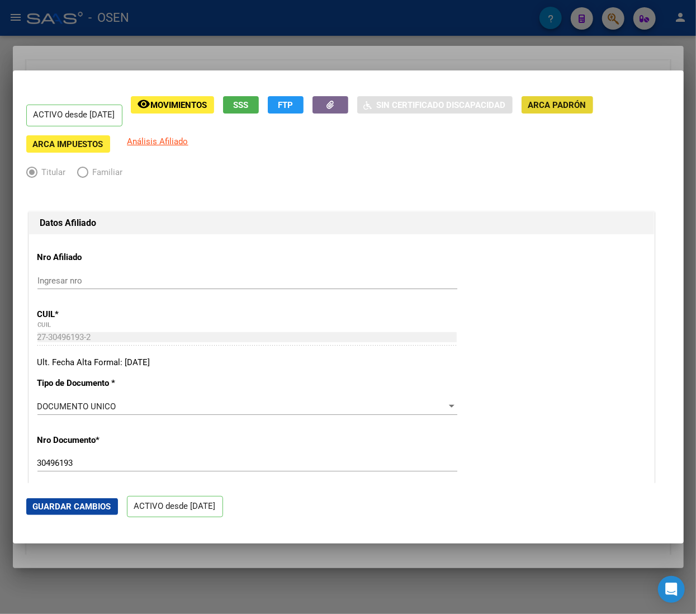
click at [576, 97] on button "ARCA Padrón" at bounding box center [558, 104] width 72 height 17
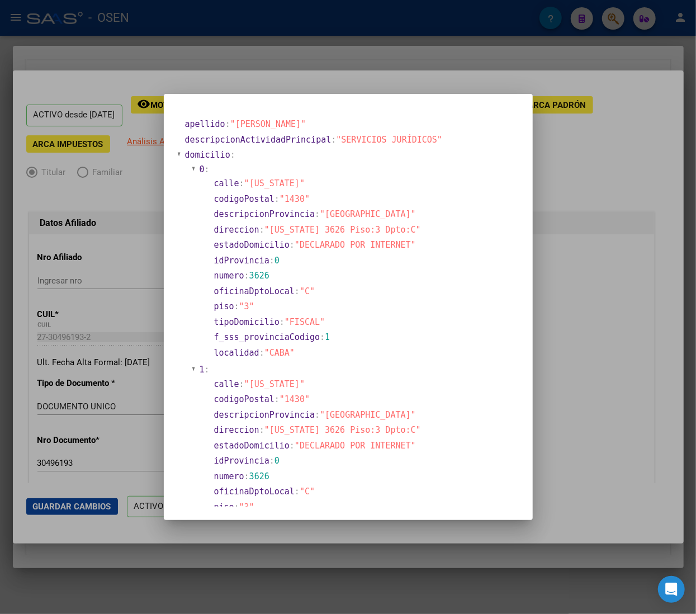
drag, startPoint x: 283, startPoint y: 198, endPoint x: 303, endPoint y: 197, distance: 20.7
click at [303, 197] on span ""1430"" at bounding box center [295, 199] width 30 height 10
copy span "1430"
click at [116, 174] on div at bounding box center [348, 307] width 696 height 614
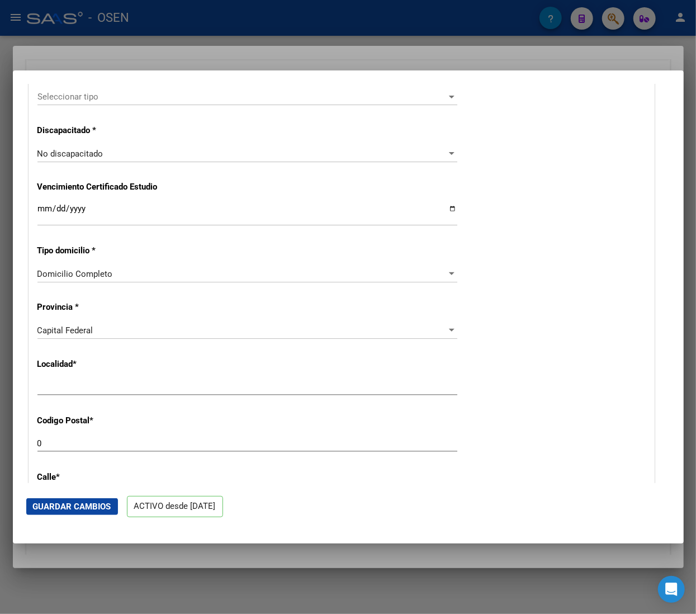
scroll to position [783, 0]
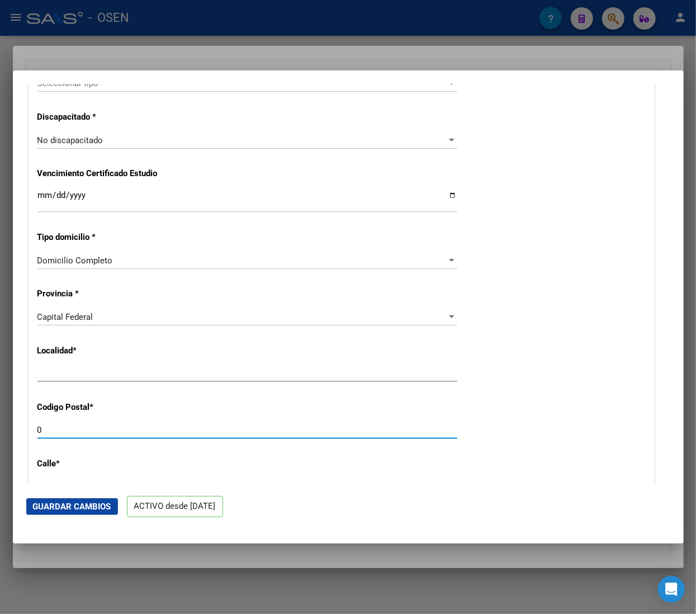
drag, startPoint x: 81, startPoint y: 427, endPoint x: -39, endPoint y: 427, distance: 120.3
click at [0, 427] on html "menu - OSEN person Firma Express Inicio Calendario SSS Instructivos Contacto OS…" at bounding box center [348, 307] width 696 height 614
paste input "143"
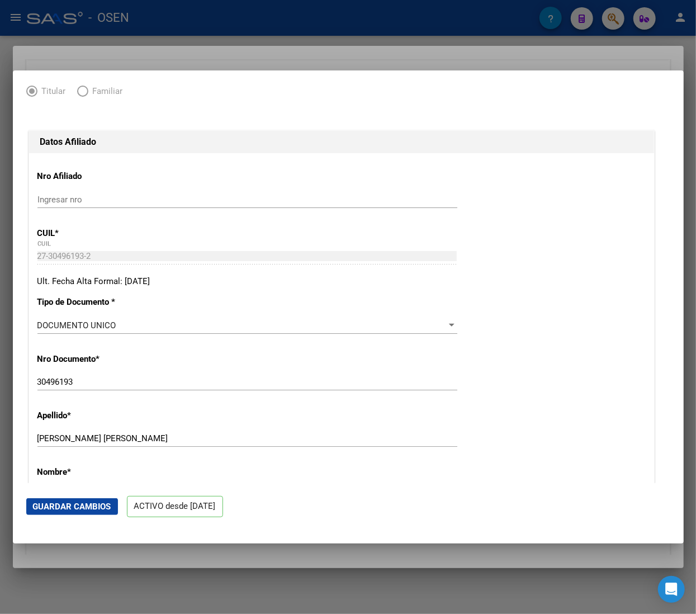
scroll to position [0, 0]
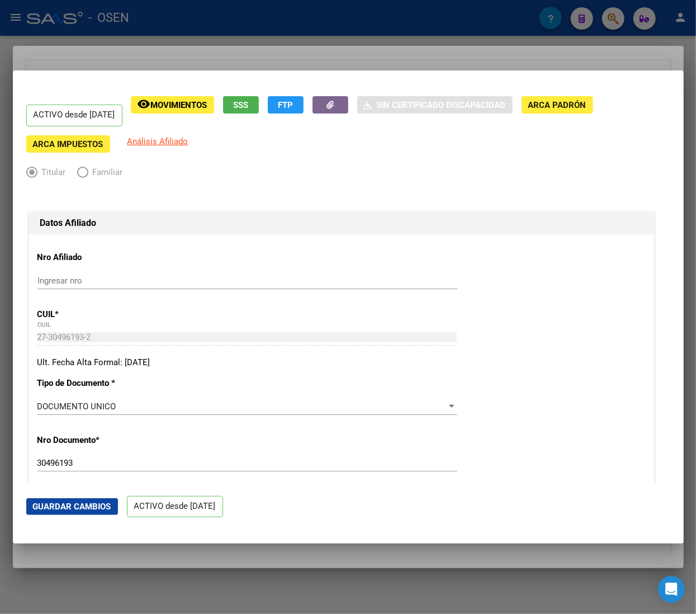
type input "1430"
click at [549, 105] on span "ARCA Padrón" at bounding box center [558, 105] width 58 height 10
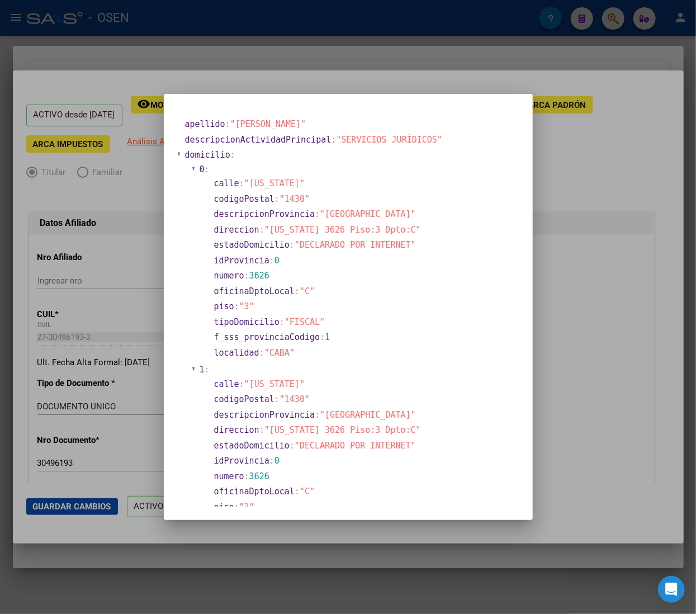
drag, startPoint x: 267, startPoint y: 228, endPoint x: 403, endPoint y: 232, distance: 135.5
click at [403, 232] on span ""[US_STATE] 3626 Piso:3 Dpto:C"" at bounding box center [343, 230] width 157 height 10
copy span "[US_STATE] 3626 Piso:3 Dpto:C"
click at [204, 248] on section "0 : calle : "[US_STATE]" codigoPostal : "1430" descripcionProvincia : "[GEOGRAP…" at bounding box center [321, 262] width 244 height 200
click at [148, 248] on div at bounding box center [348, 307] width 696 height 614
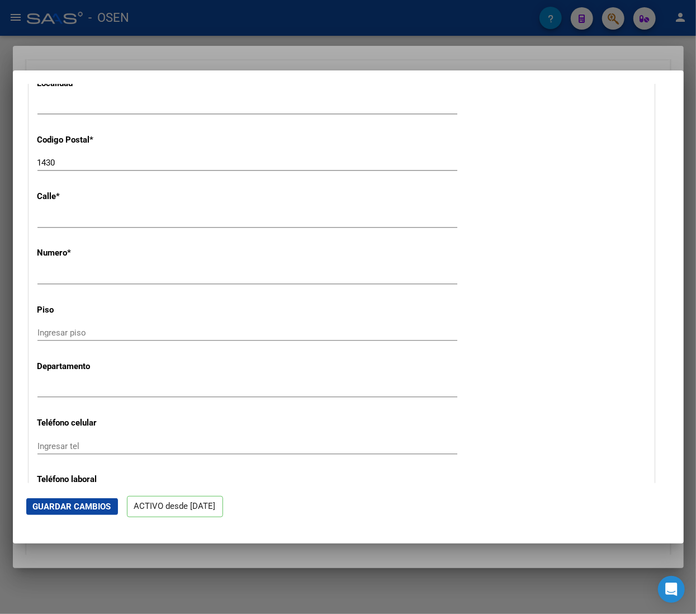
scroll to position [1119, 0]
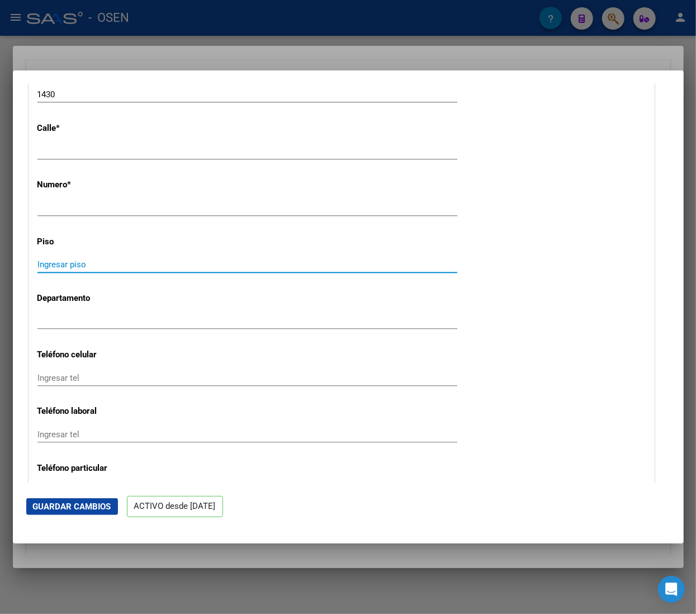
click at [109, 263] on input "Ingresar piso" at bounding box center [247, 265] width 420 height 10
click at [99, 156] on div "Ingresar calle" at bounding box center [247, 151] width 420 height 17
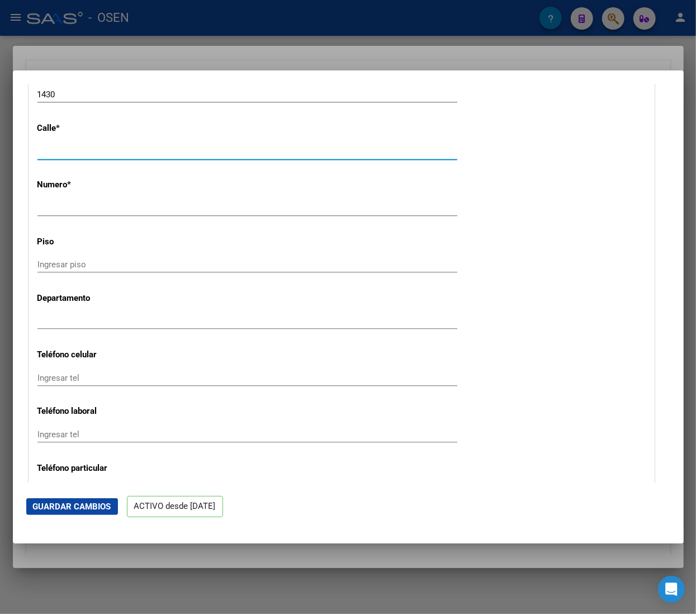
drag, startPoint x: 104, startPoint y: 150, endPoint x: -64, endPoint y: 154, distance: 167.9
click at [0, 154] on html "menu - OSEN person Firma Express Inicio Calendario SSS Instructivos Contacto OS…" at bounding box center [348, 307] width 696 height 614
paste input "[US_STATE] 3626 Piso:3 Dpto:C"
type input "[US_STATE] 3626 Piso:3 Dpto:C"
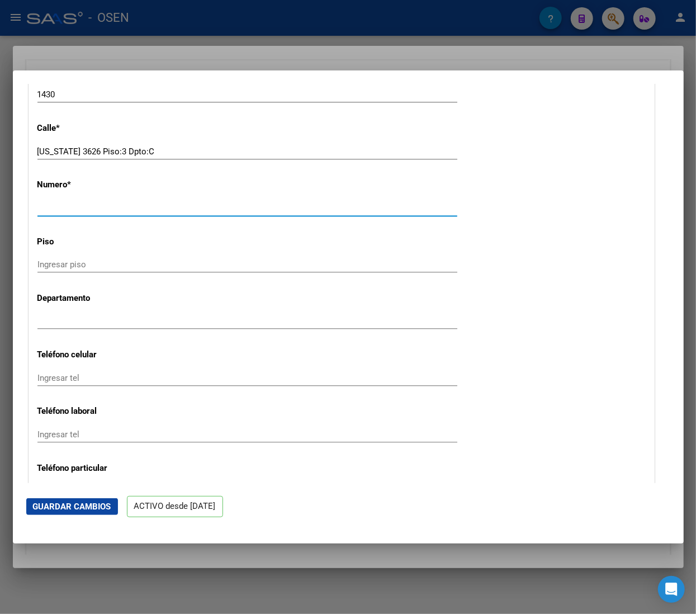
drag, startPoint x: 70, startPoint y: 204, endPoint x: 68, endPoint y: 210, distance: 6.5
click at [69, 209] on input "Ingresar nro" at bounding box center [247, 208] width 420 height 10
drag, startPoint x: 48, startPoint y: 210, endPoint x: -28, endPoint y: 210, distance: 75.5
click at [0, 210] on html "menu - OSEN person Firma Express Inicio Calendario SSS Instructivos Contacto OS…" at bounding box center [348, 307] width 696 height 614
type input "3626"
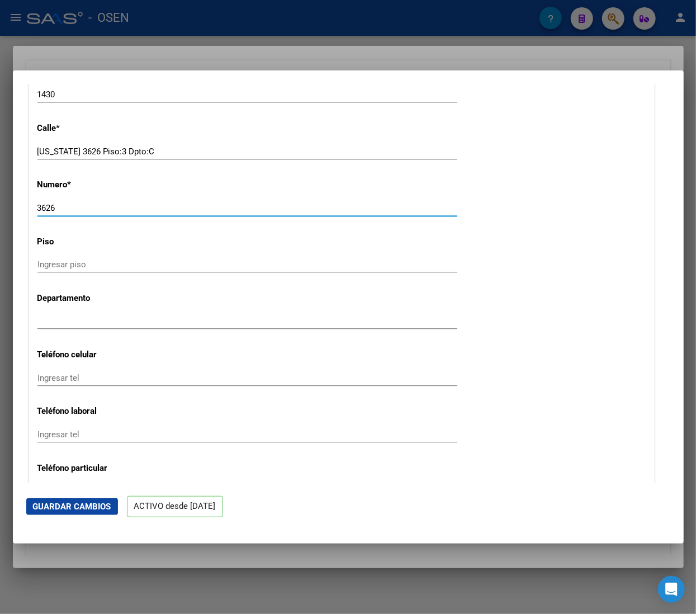
click at [117, 264] on input "Ingresar piso" at bounding box center [247, 265] width 420 height 10
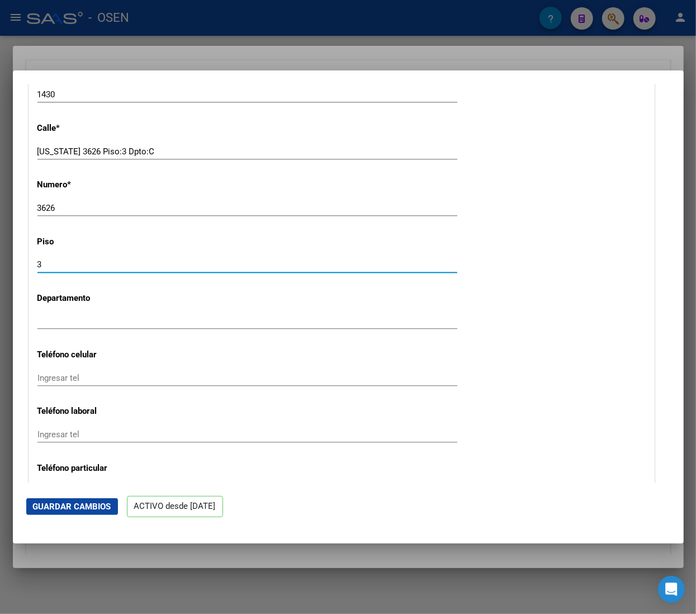
type input "3"
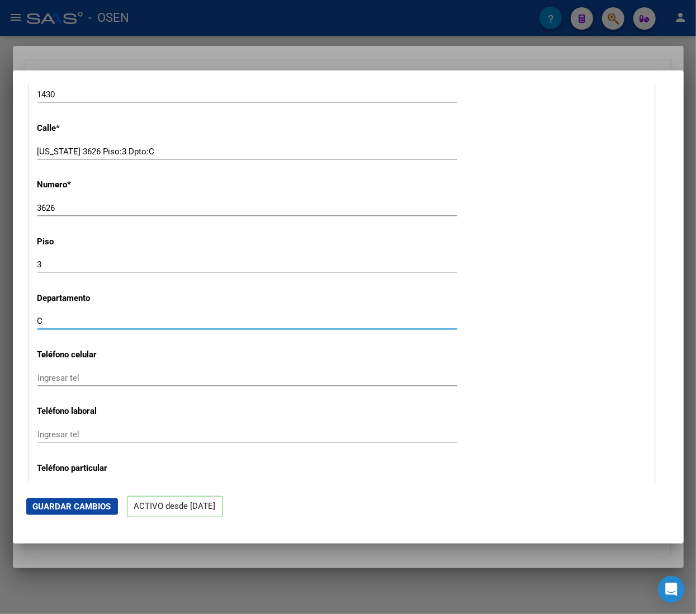
type input "C"
drag, startPoint x: 183, startPoint y: 145, endPoint x: 150, endPoint y: 154, distance: 34.7
click at [110, 154] on div "[US_STATE] 3626 Piso:3 Dpto:C Ingresar calle" at bounding box center [247, 151] width 420 height 17
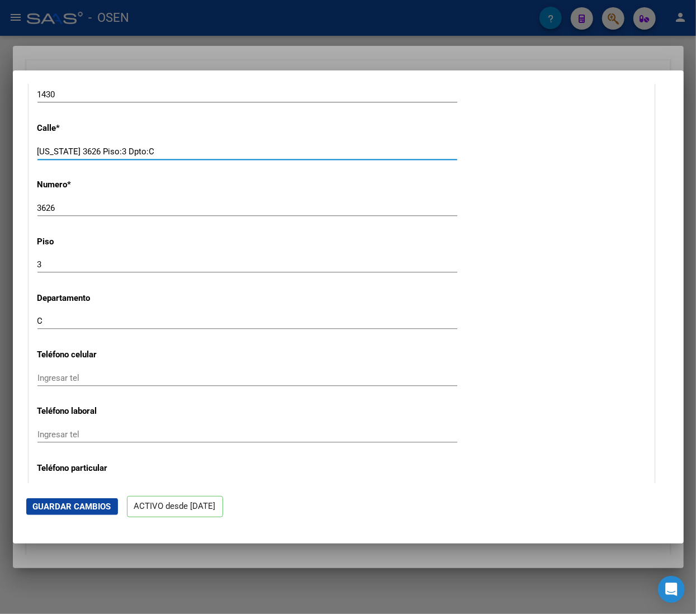
drag, startPoint x: 175, startPoint y: 149, endPoint x: 95, endPoint y: 149, distance: 80.0
click at [95, 149] on input "[US_STATE] 3626 Piso:3 Dpto:C" at bounding box center [247, 152] width 420 height 10
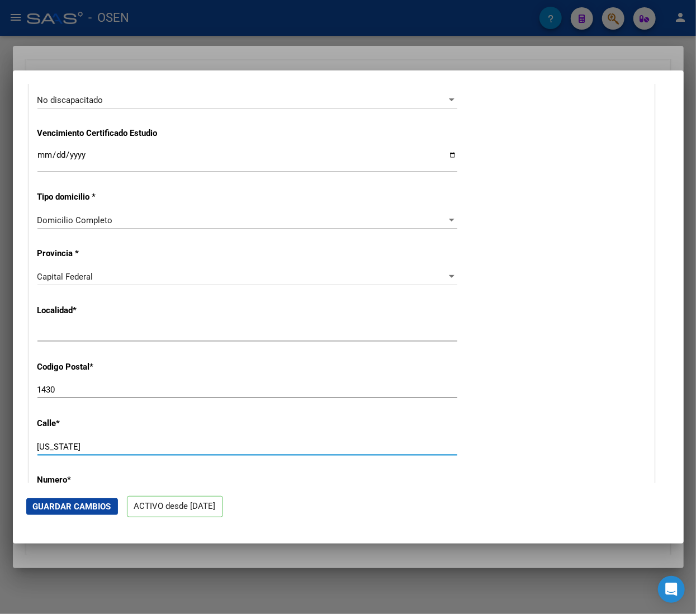
scroll to position [783, 0]
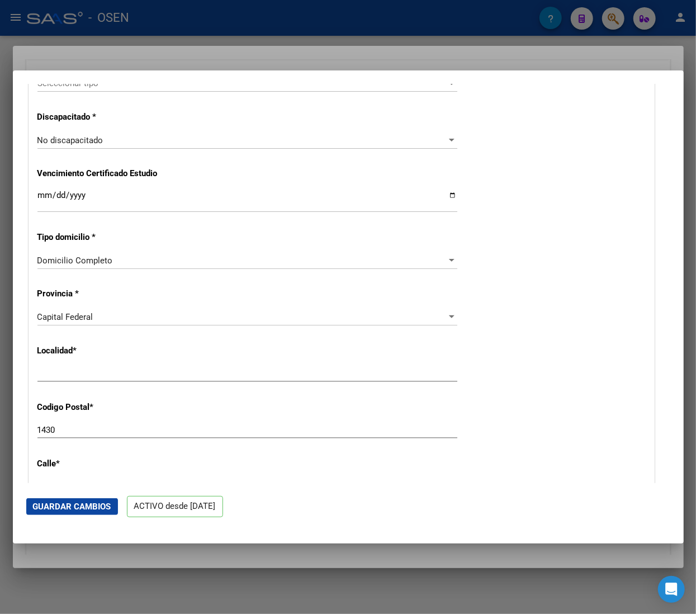
type input "[US_STATE]"
click at [110, 370] on input "Ingresar el nombre" at bounding box center [247, 374] width 420 height 10
drag, startPoint x: 119, startPoint y: 371, endPoint x: -32, endPoint y: 358, distance: 151.6
click at [0, 358] on html "menu - OSEN person Firma Express Inicio Calendario SSS Instructivos Contacto OS…" at bounding box center [348, 307] width 696 height 614
type input "CABA"
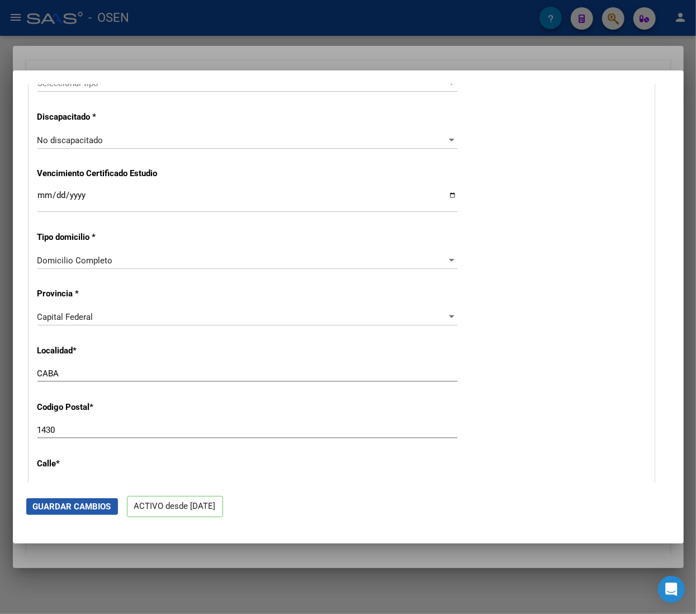
click at [100, 507] on span "Guardar Cambios" at bounding box center [72, 507] width 78 height 10
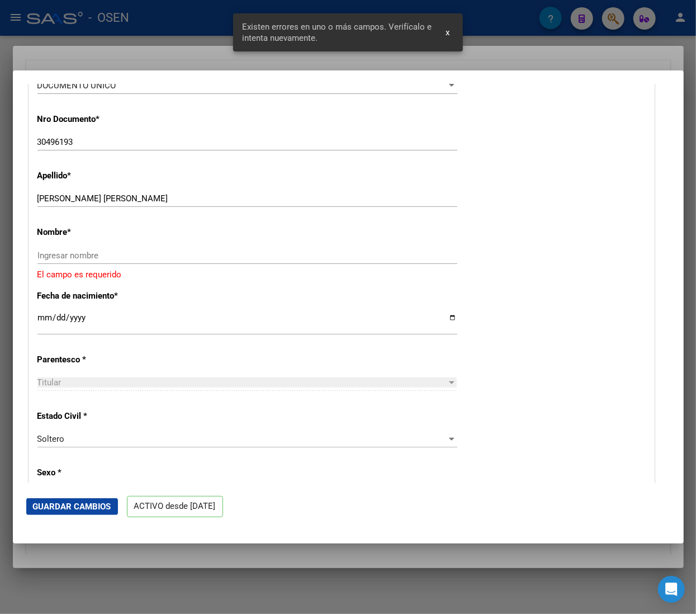
scroll to position [230, 0]
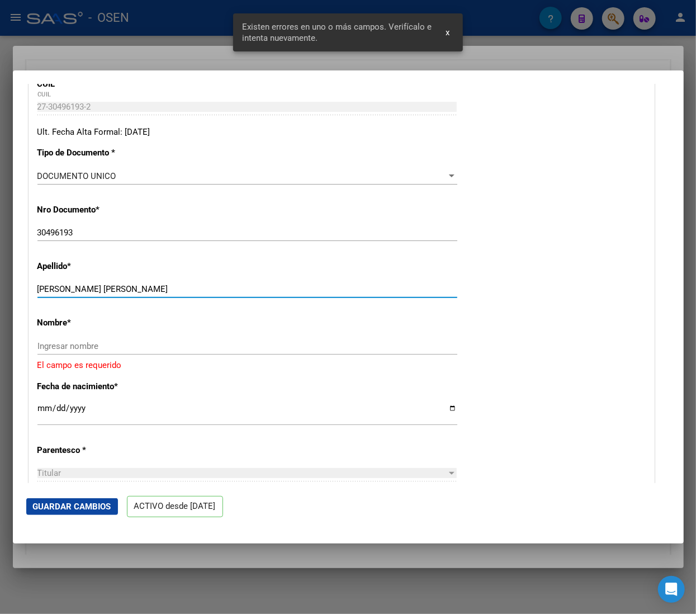
drag, startPoint x: 86, startPoint y: 288, endPoint x: 171, endPoint y: 294, distance: 85.8
click at [171, 294] on input "[PERSON_NAME] [PERSON_NAME]" at bounding box center [247, 289] width 420 height 10
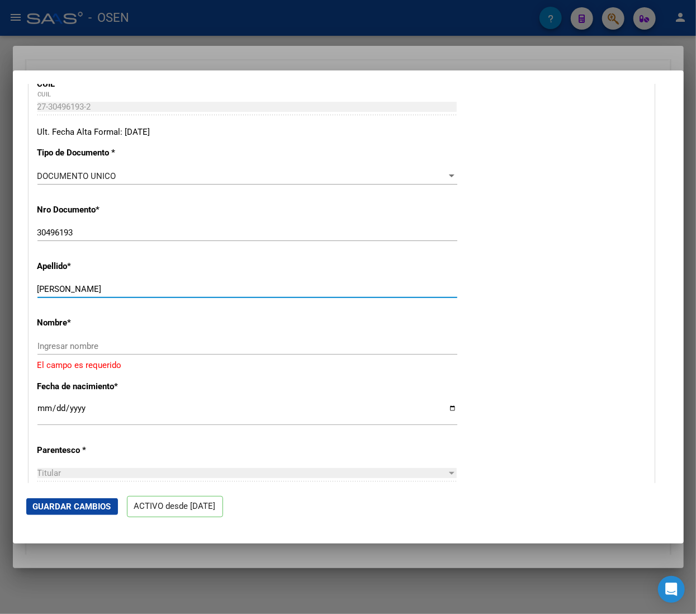
type input "[PERSON_NAME]"
click at [67, 346] on input "Ingresar nombre" at bounding box center [247, 346] width 420 height 10
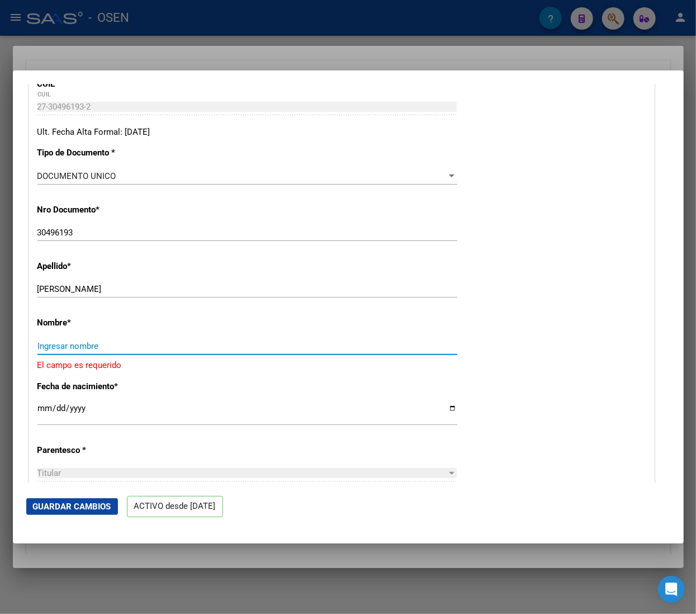
paste input "I [PERSON_NAME]"
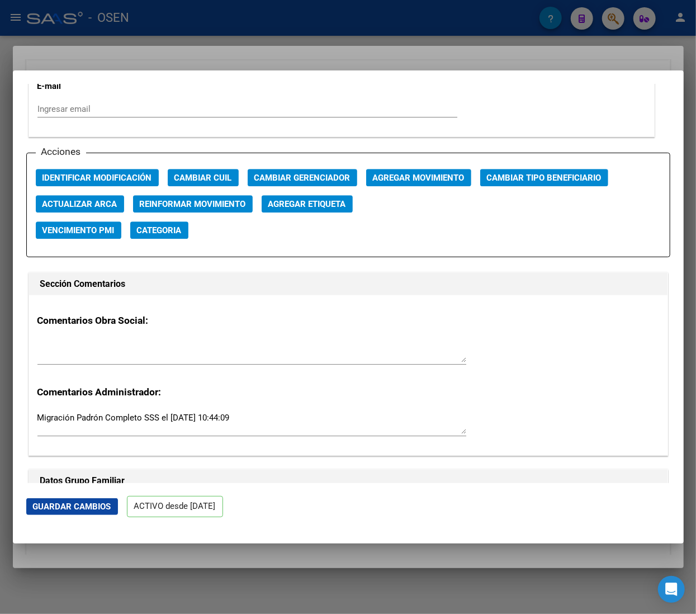
scroll to position [1573, 0]
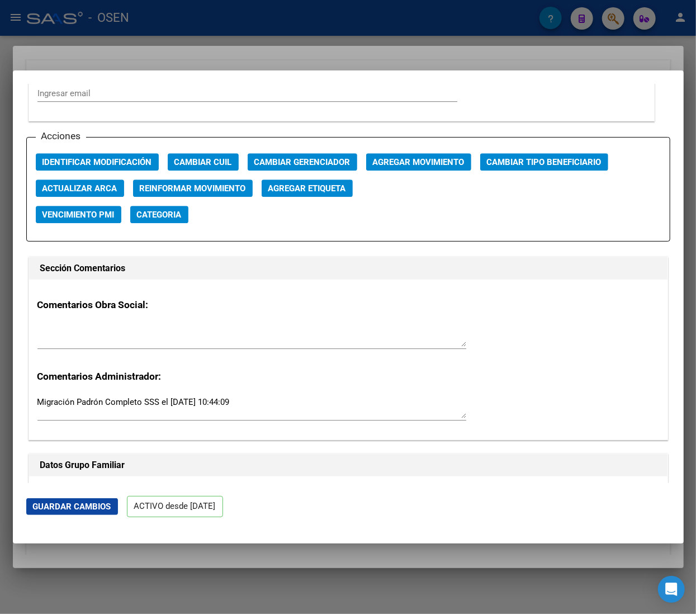
type input "I [PERSON_NAME]"
click at [83, 514] on button "Guardar Cambios" at bounding box center [72, 506] width 92 height 17
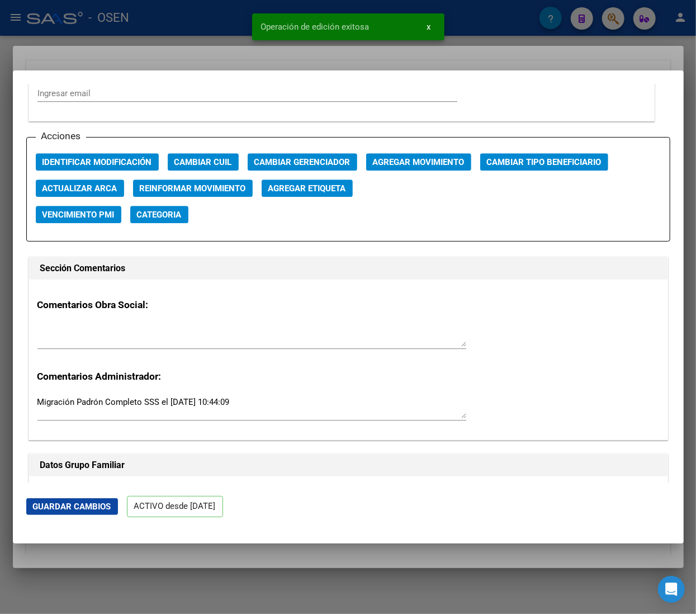
click at [200, 15] on div at bounding box center [348, 307] width 696 height 614
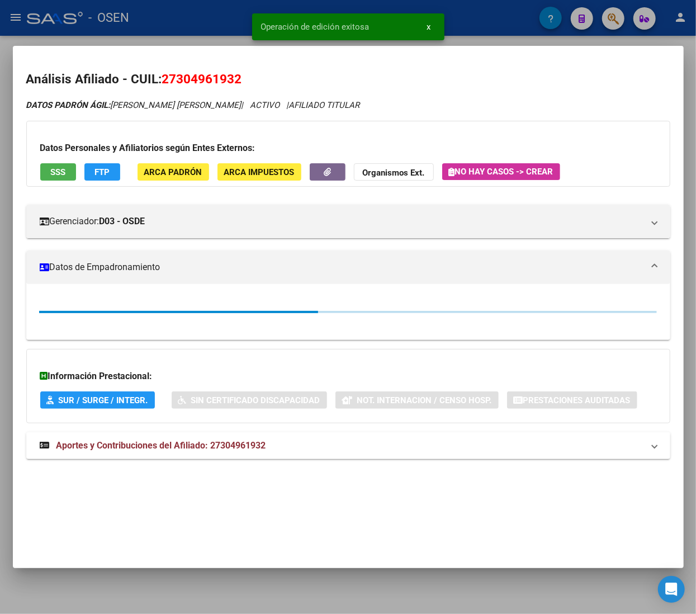
click at [186, 12] on div at bounding box center [348, 307] width 696 height 614
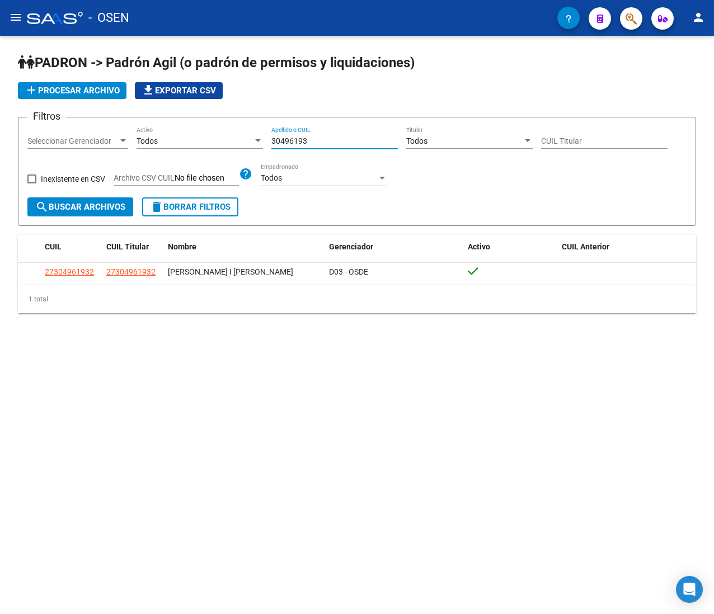
drag, startPoint x: 316, startPoint y: 139, endPoint x: 56, endPoint y: 131, distance: 260.2
click at [105, 131] on div "Filtros Seleccionar Gerenciador Seleccionar Gerenciador Todos Activo 30496193 A…" at bounding box center [356, 161] width 659 height 71
paste input "9352667"
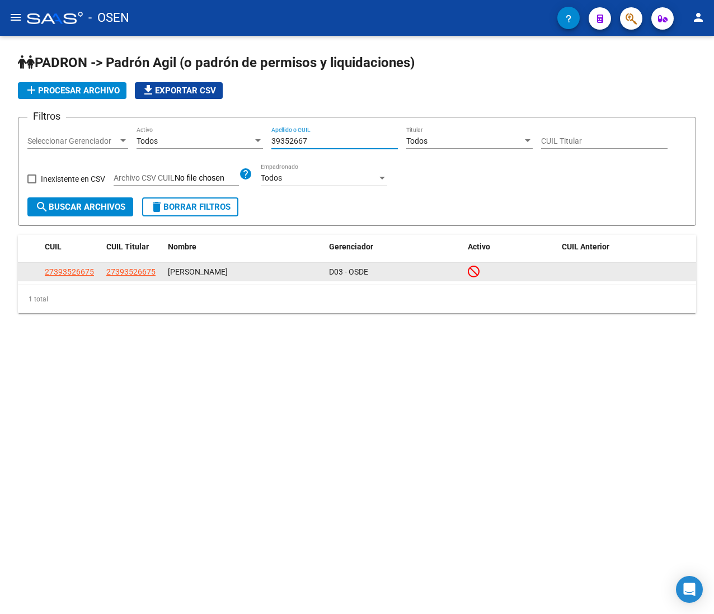
type input "39352667"
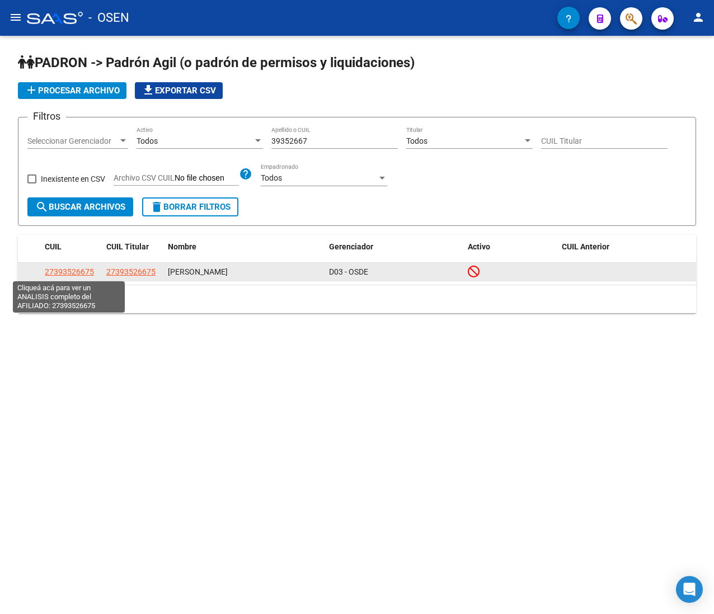
click at [49, 273] on span "27393526675" at bounding box center [69, 271] width 49 height 9
type textarea "27393526675"
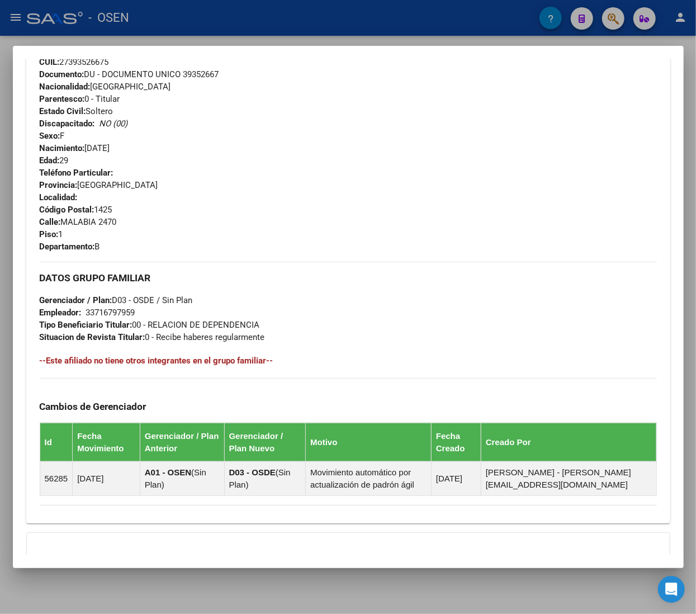
scroll to position [448, 0]
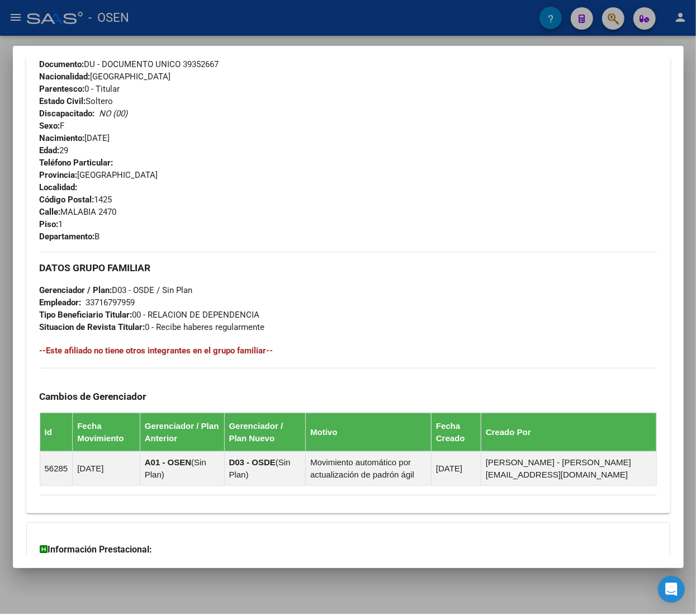
click at [283, 27] on div at bounding box center [348, 307] width 696 height 614
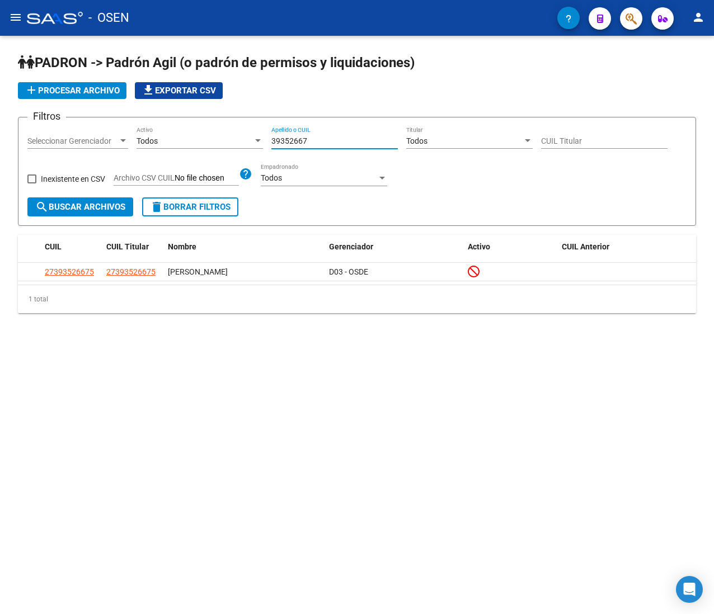
drag, startPoint x: 323, startPoint y: 143, endPoint x: 135, endPoint y: 138, distance: 188.0
click at [146, 136] on div "Filtros Seleccionar Gerenciador Seleccionar Gerenciador Todos Activo 39352667 A…" at bounding box center [356, 161] width 659 height 71
paste input "40513849"
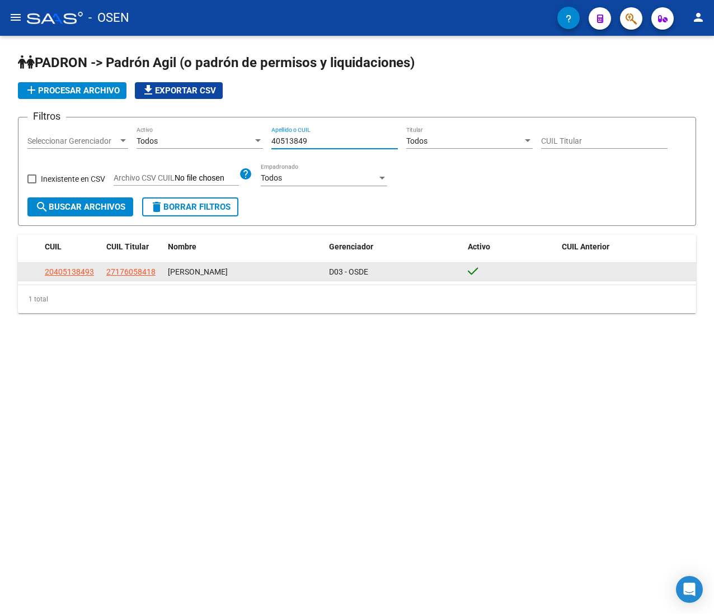
type input "40513849"
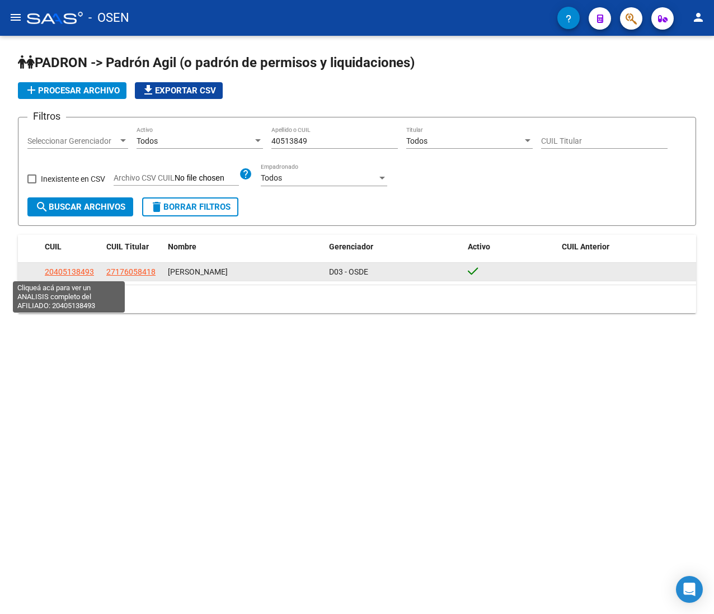
click at [66, 268] on span "20405138493" at bounding box center [69, 271] width 49 height 9
type textarea "20405138493"
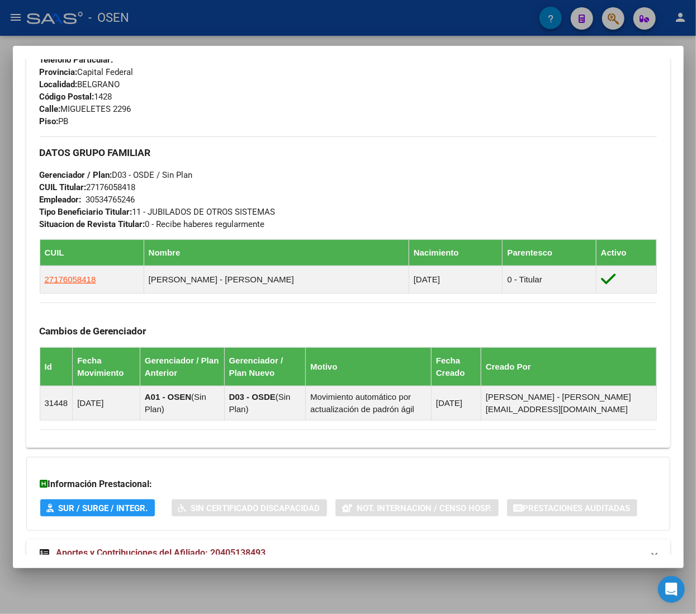
scroll to position [629, 0]
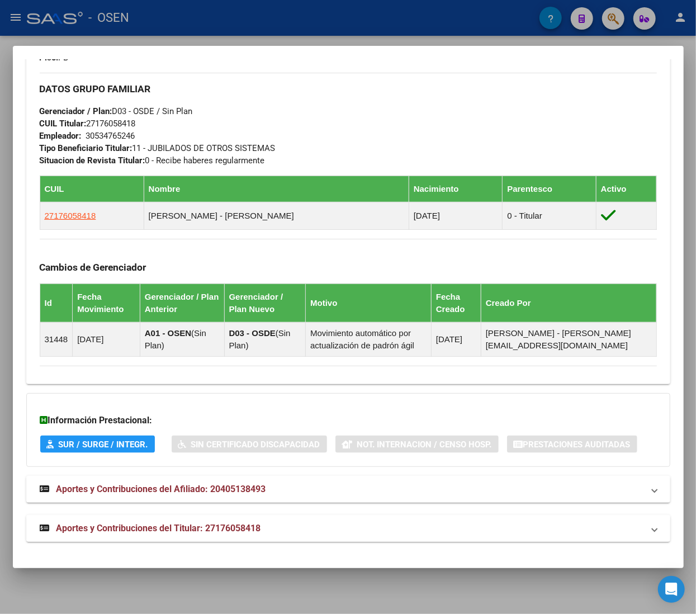
click at [258, 534] on span "Aportes y Contribuciones del Titular: 27176058418" at bounding box center [159, 528] width 205 height 11
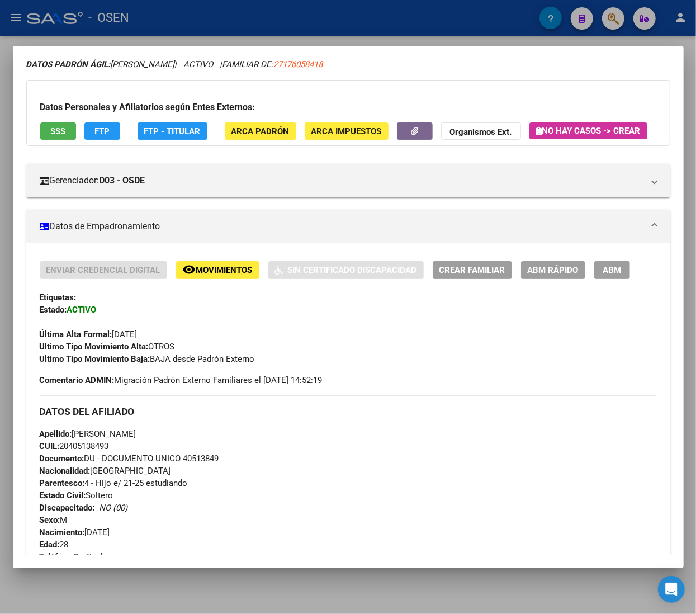
scroll to position [0, 0]
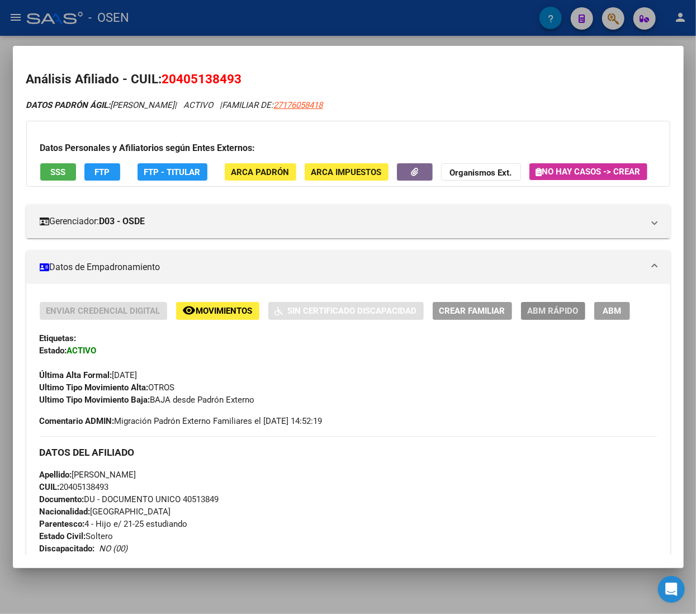
click at [538, 317] on span "ABM Rápido" at bounding box center [553, 312] width 51 height 10
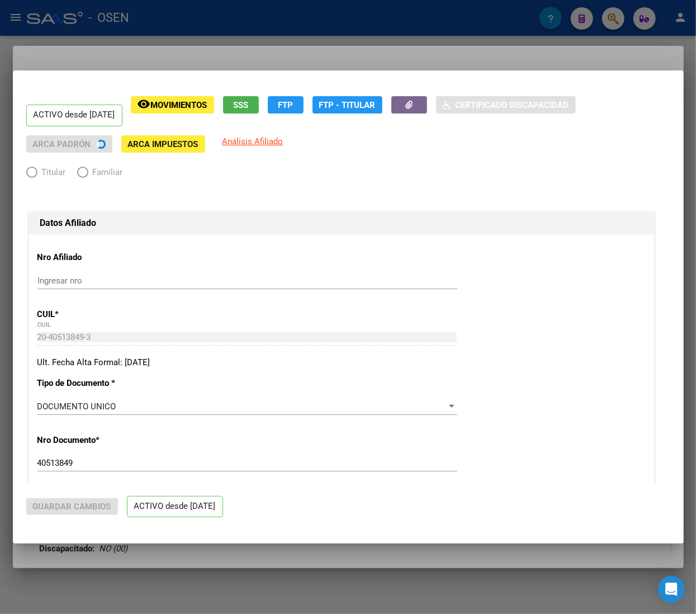
radio input "true"
type input "30-53476524-6"
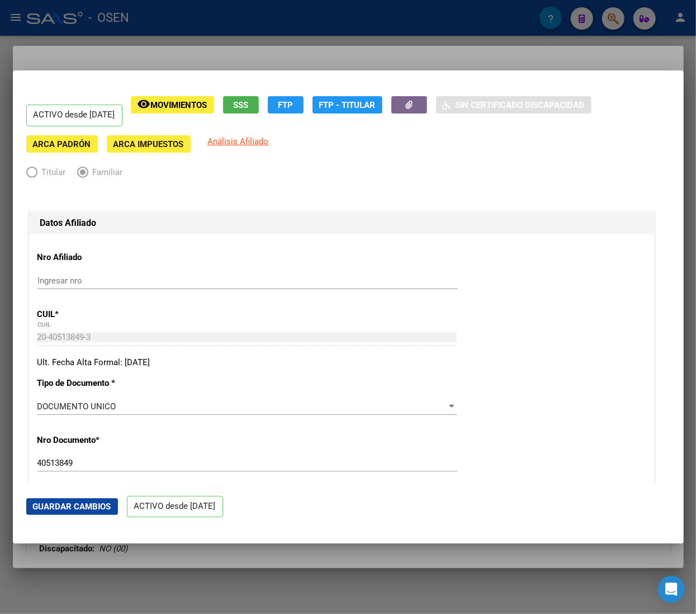
drag, startPoint x: 320, startPoint y: 42, endPoint x: 312, endPoint y: 44, distance: 8.6
click at [318, 41] on div at bounding box center [348, 307] width 696 height 614
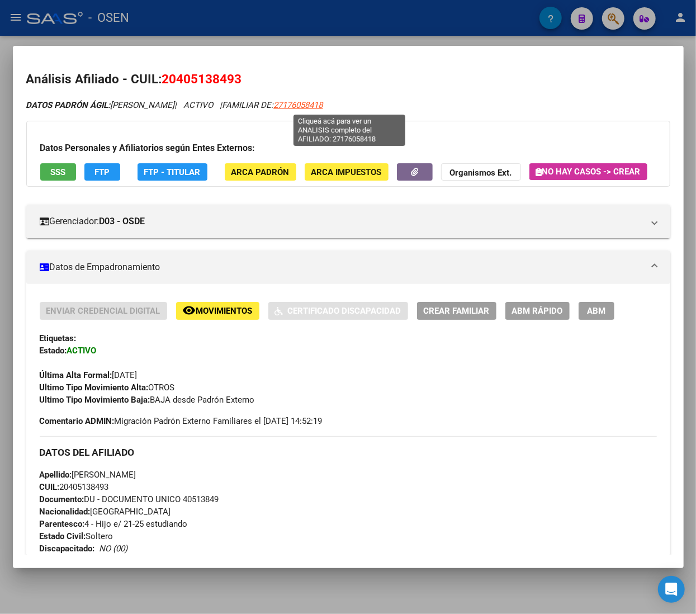
click at [323, 106] on span "27176058418" at bounding box center [298, 105] width 49 height 10
type textarea "27176058418"
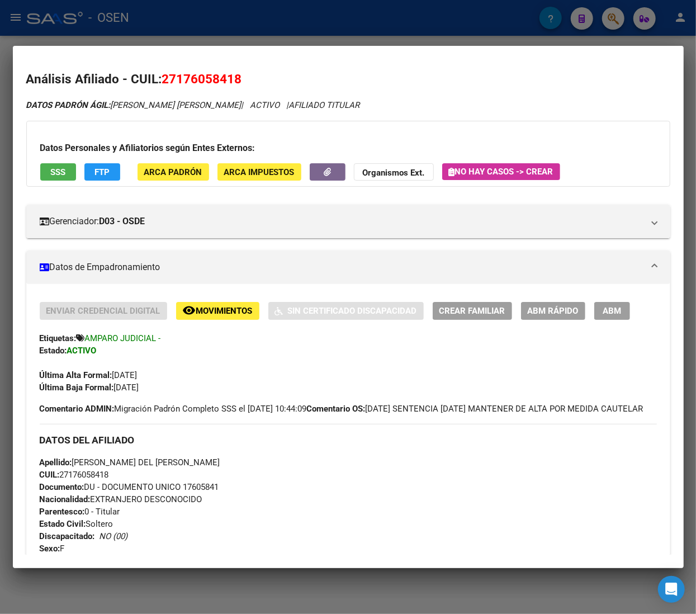
click at [278, 23] on div at bounding box center [348, 307] width 696 height 614
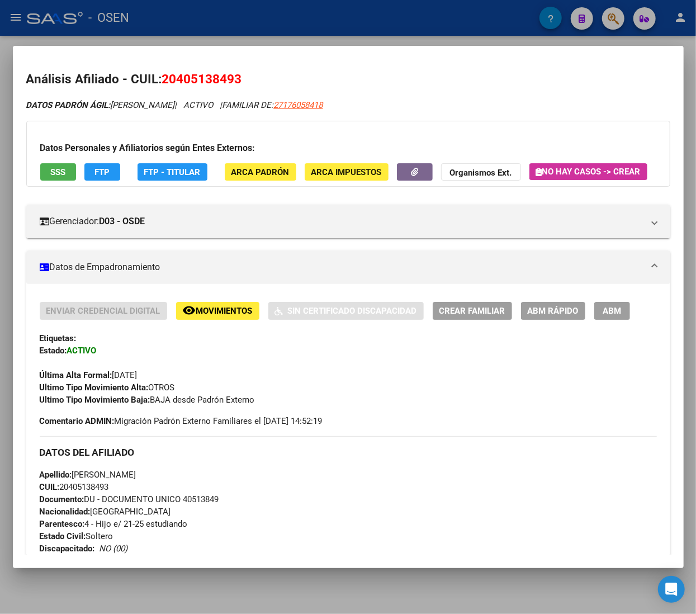
click at [278, 23] on div at bounding box center [348, 307] width 696 height 614
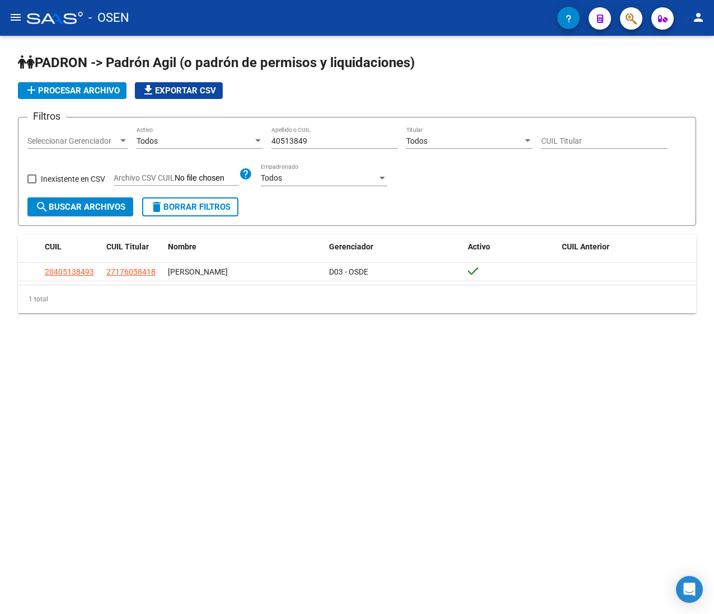
drag, startPoint x: 316, startPoint y: 139, endPoint x: 203, endPoint y: 140, distance: 113.0
click at [203, 140] on div "Filtros Seleccionar Gerenciador Seleccionar Gerenciador Todos Activo 40513849 A…" at bounding box center [356, 161] width 659 height 71
paste input "17605841"
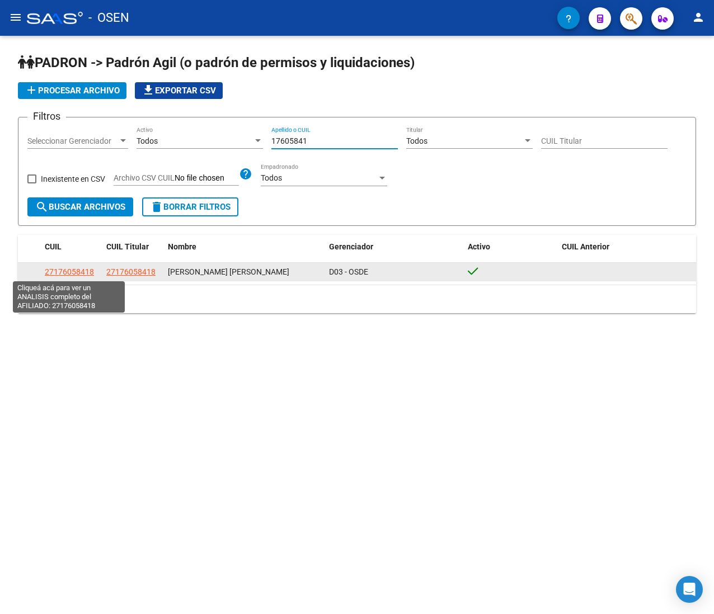
click at [57, 267] on span "27176058418" at bounding box center [69, 271] width 49 height 9
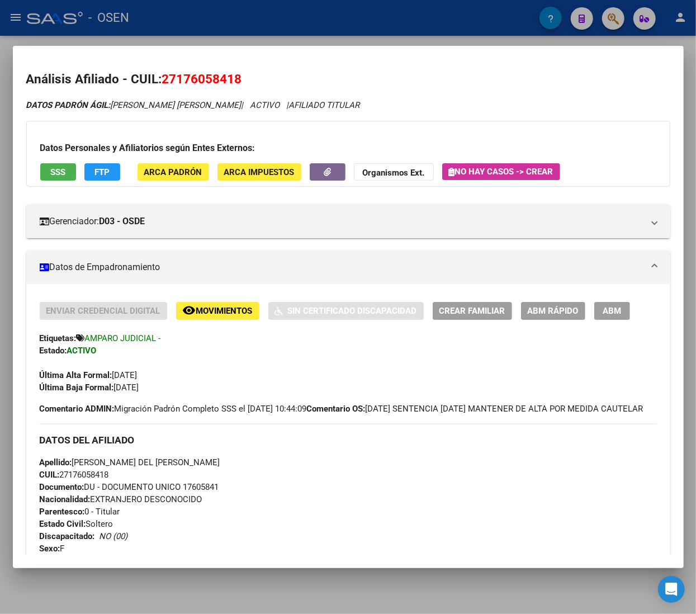
click at [184, 15] on div at bounding box center [348, 307] width 696 height 614
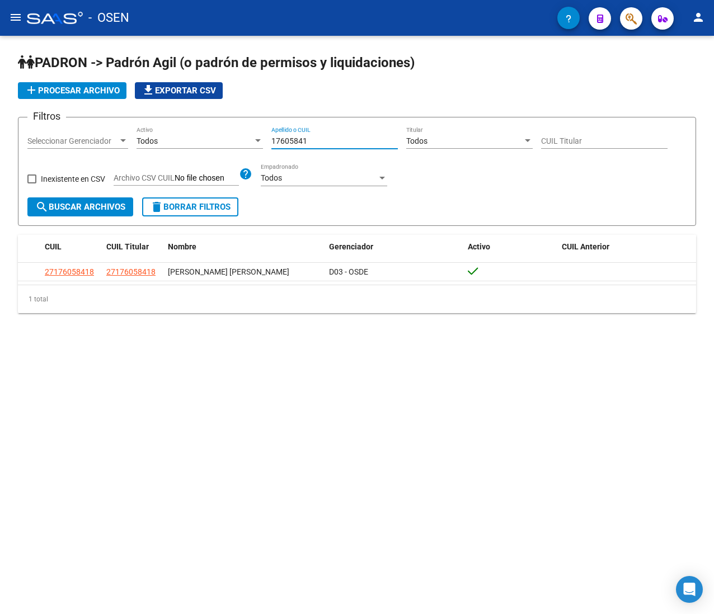
drag, startPoint x: 337, startPoint y: 140, endPoint x: 97, endPoint y: 154, distance: 240.4
click at [136, 144] on div "Filtros Seleccionar Gerenciador Seleccionar Gerenciador Todos Activo 17605841 A…" at bounding box center [356, 161] width 659 height 71
paste input "49836712"
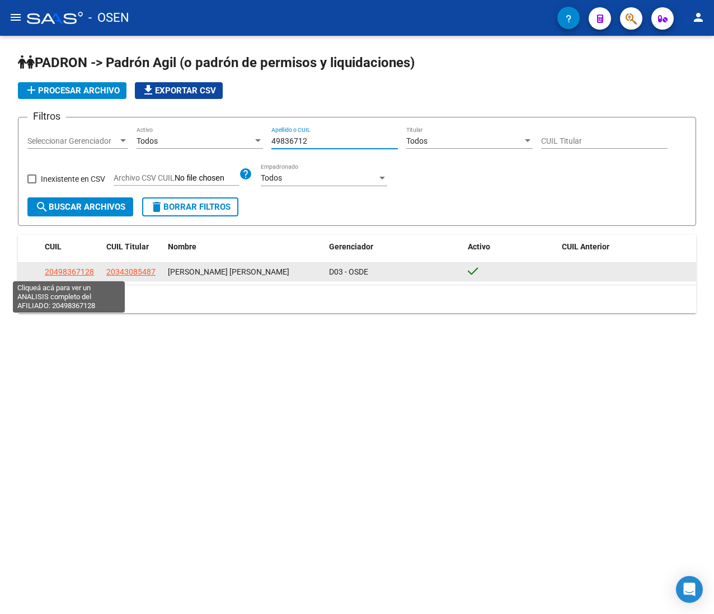
type input "49836712"
click at [82, 275] on span "20498367128" at bounding box center [69, 271] width 49 height 9
type textarea "20498367128"
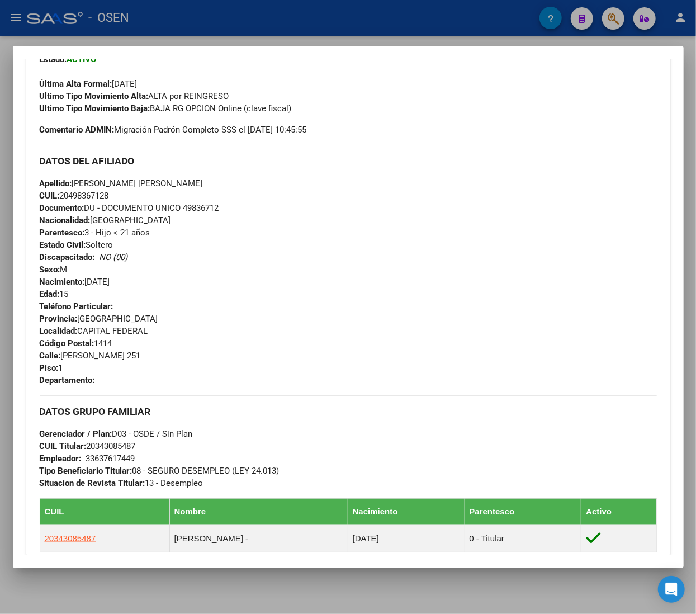
scroll to position [224, 0]
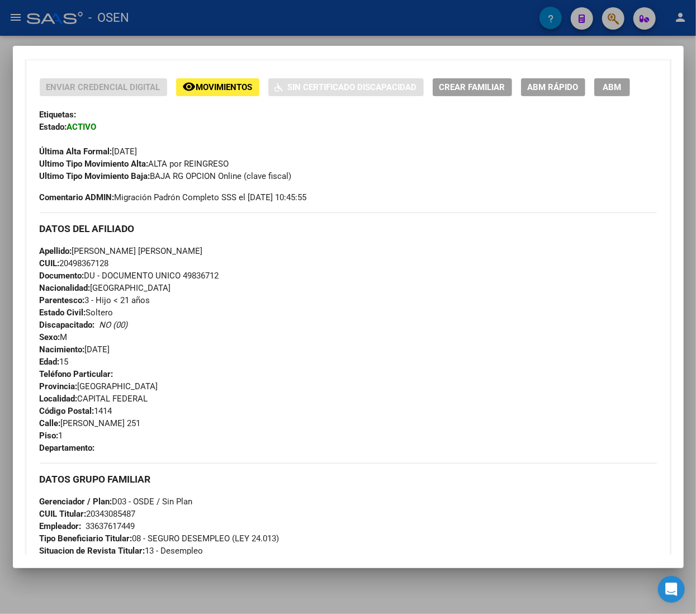
click at [533, 93] on span "ABM Rápido" at bounding box center [553, 88] width 51 height 10
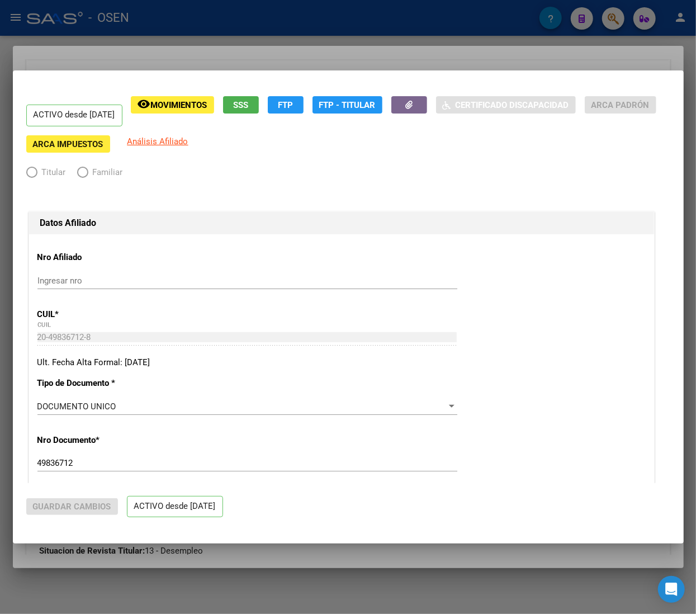
radio input "true"
type input "33-63761744-9"
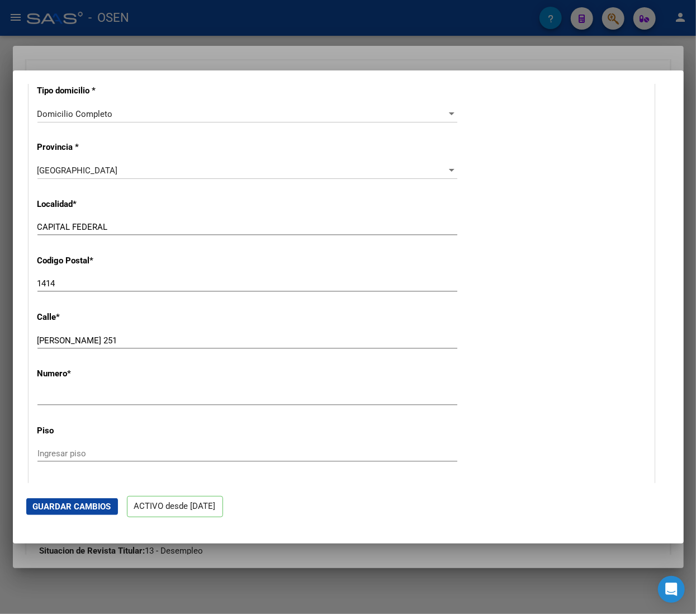
scroll to position [895, 0]
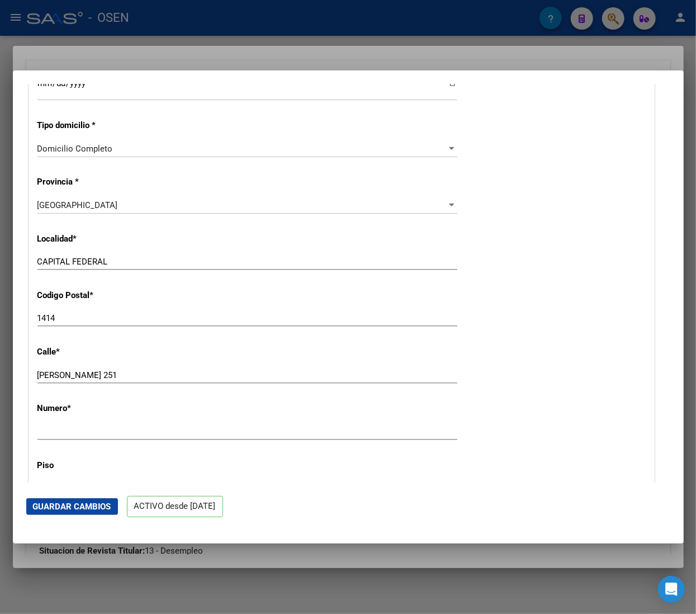
click at [252, 270] on div "CAPITAL FEDERAL Ingresar el nombre" at bounding box center [247, 261] width 420 height 17
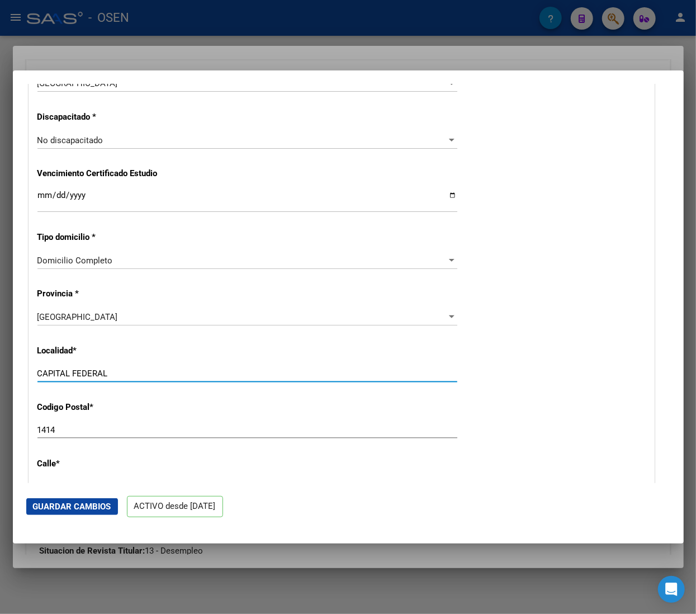
click at [143, 371] on input "CAPITAL FEDERAL" at bounding box center [247, 374] width 420 height 10
drag, startPoint x: 146, startPoint y: 373, endPoint x: -156, endPoint y: 339, distance: 304.0
click at [0, 339] on html "menu - OSEN person Firma Express Inicio Calendario SSS Instructivos Contacto OS…" at bounding box center [348, 307] width 696 height 614
type input "CABA"
click at [92, 507] on span "Guardar Cambios" at bounding box center [72, 507] width 78 height 10
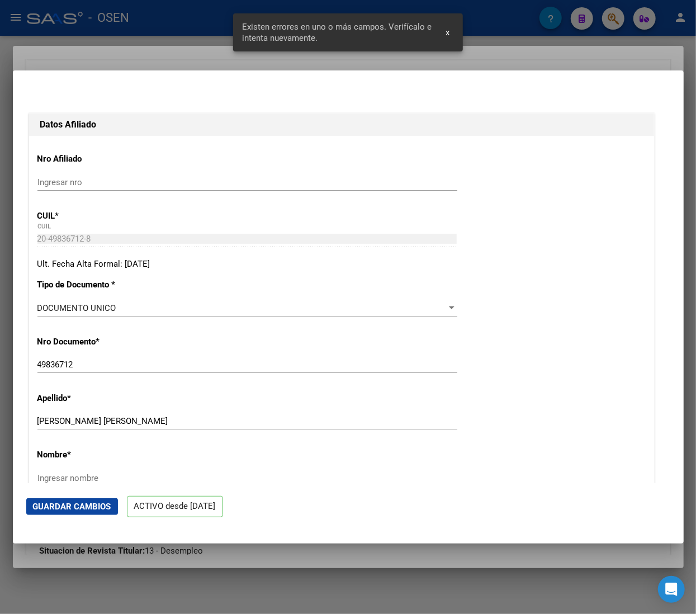
scroll to position [224, 0]
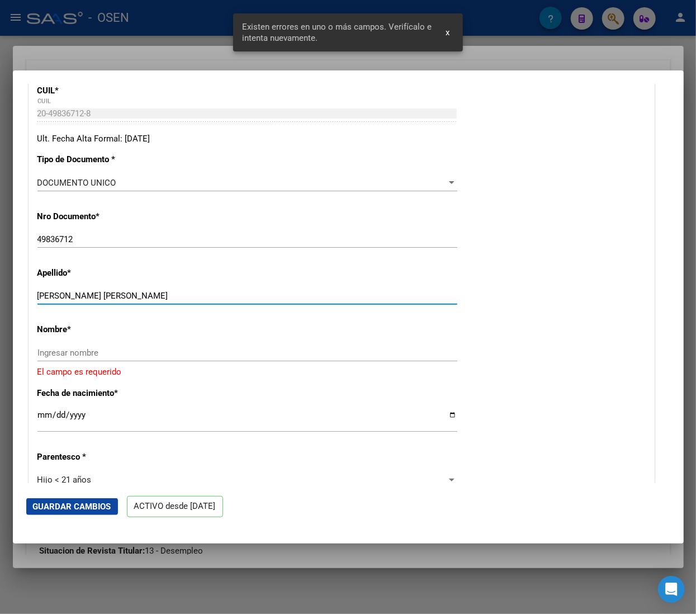
drag, startPoint x: 107, startPoint y: 293, endPoint x: 229, endPoint y: 301, distance: 122.2
click at [229, 301] on input "[PERSON_NAME] [PERSON_NAME]" at bounding box center [247, 296] width 420 height 10
type input "[PERSON_NAME] [PERSON_NAME]"
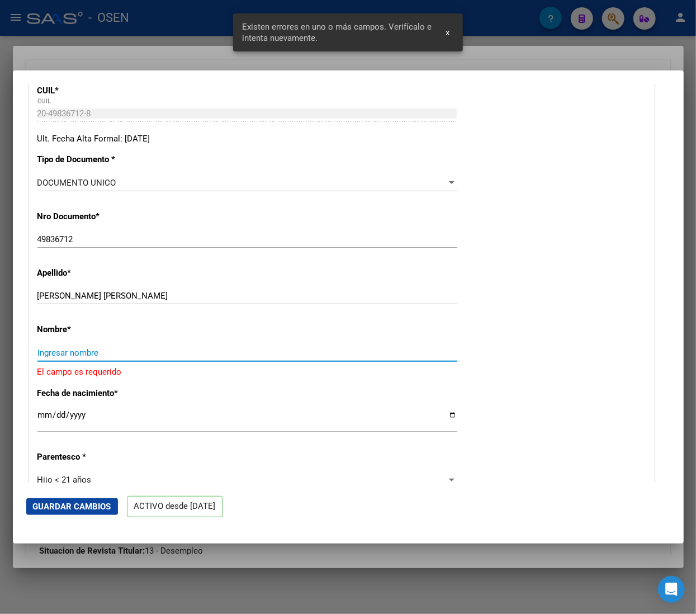
click at [140, 354] on input "Ingresar nombre" at bounding box center [247, 353] width 420 height 10
paste input "[PERSON_NAME]"
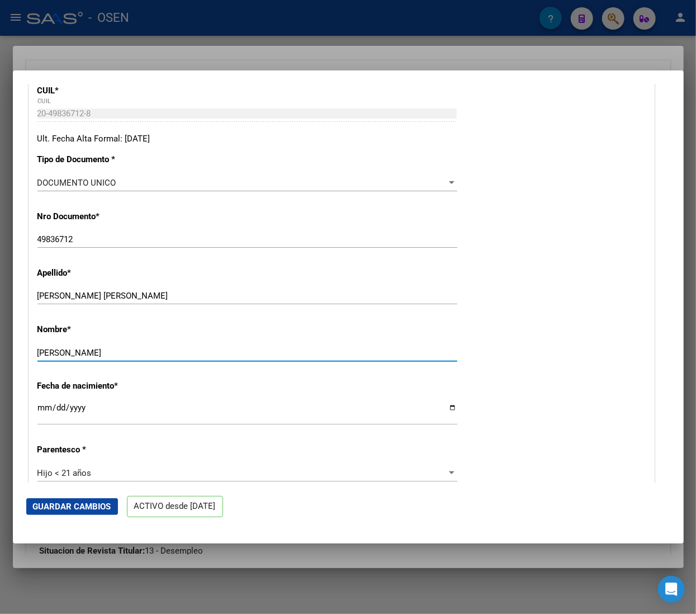
type input "[PERSON_NAME]"
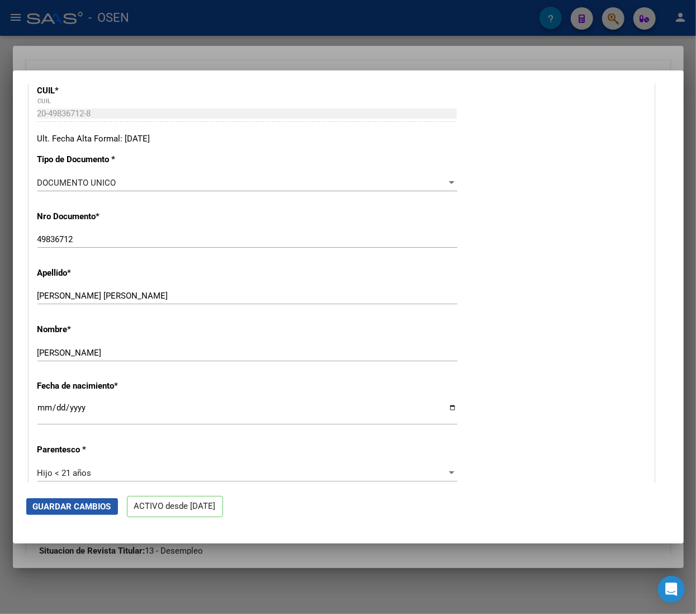
click at [84, 506] on span "Guardar Cambios" at bounding box center [72, 507] width 78 height 10
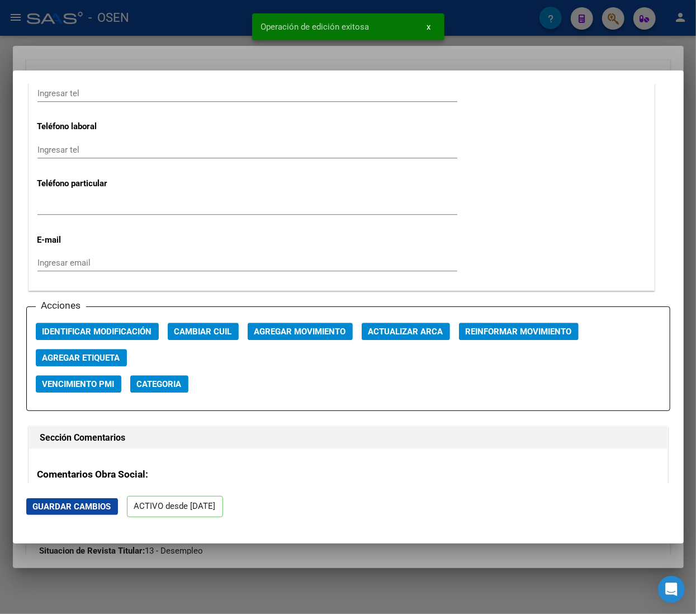
scroll to position [1566, 0]
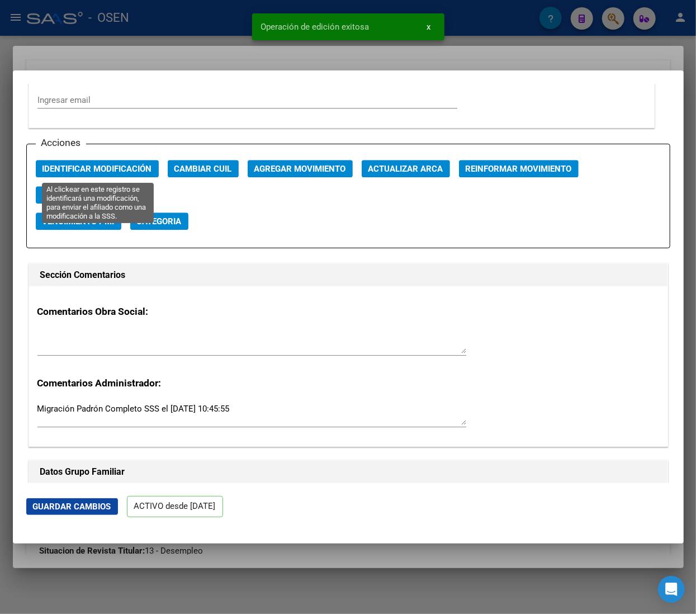
click at [148, 172] on span "Identificar Modificación" at bounding box center [98, 169] width 110 height 10
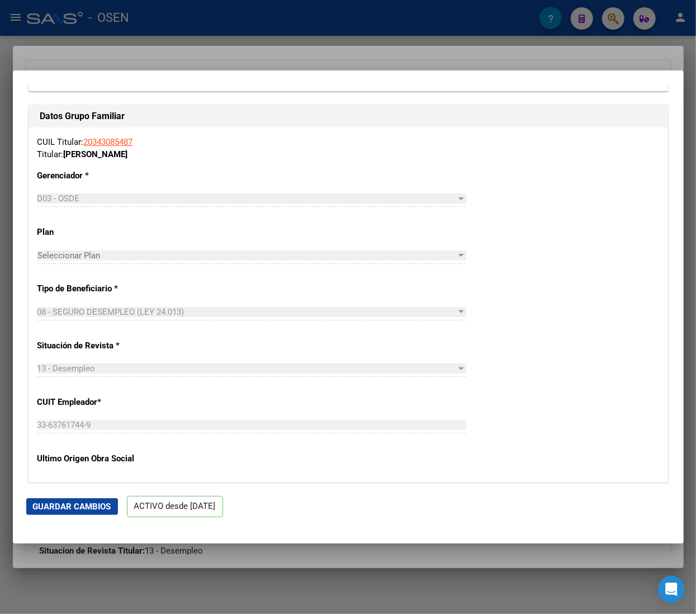
scroll to position [2230, 0]
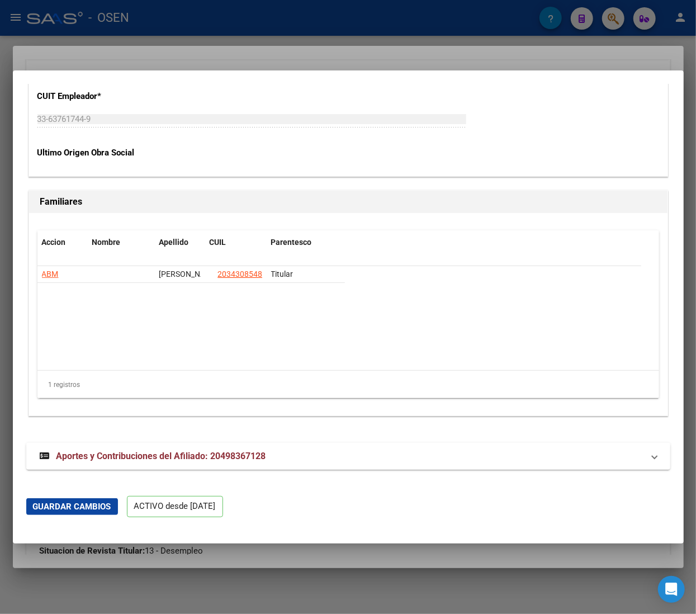
click at [384, 452] on mat-panel-title "Aportes y Contribuciones del Afiliado: 20498367128" at bounding box center [342, 456] width 604 height 13
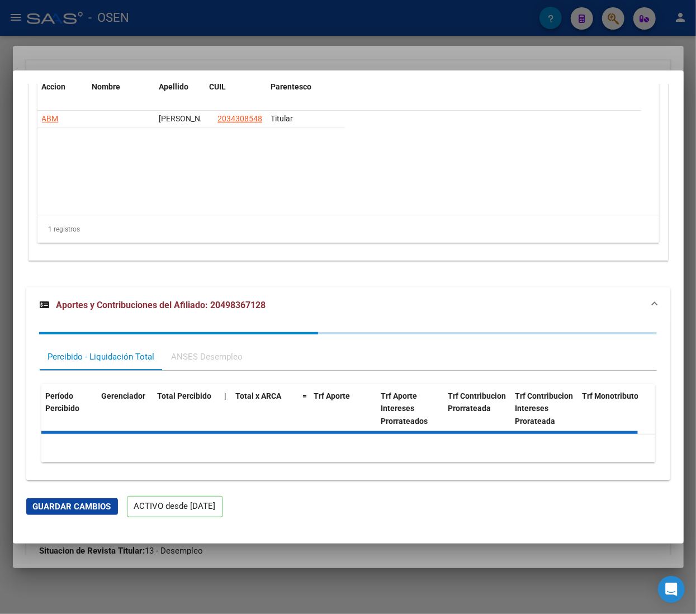
scroll to position [2397, 0]
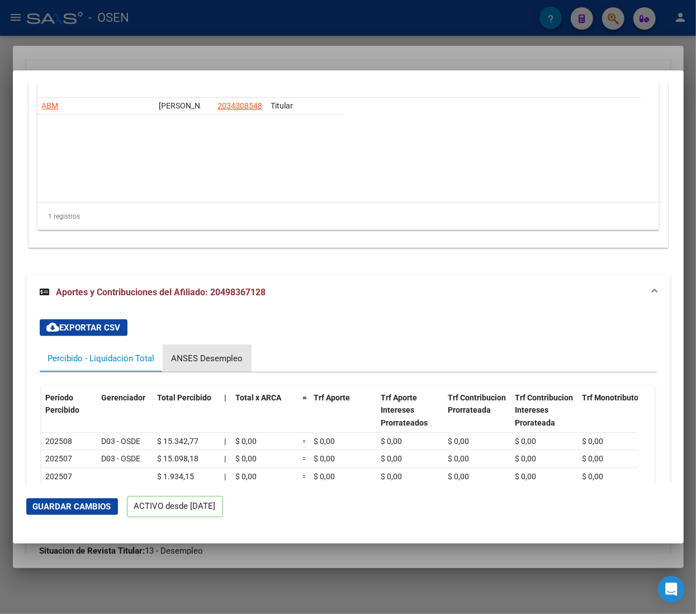
click at [218, 352] on div "ANSES Desempleo" at bounding box center [207, 358] width 88 height 27
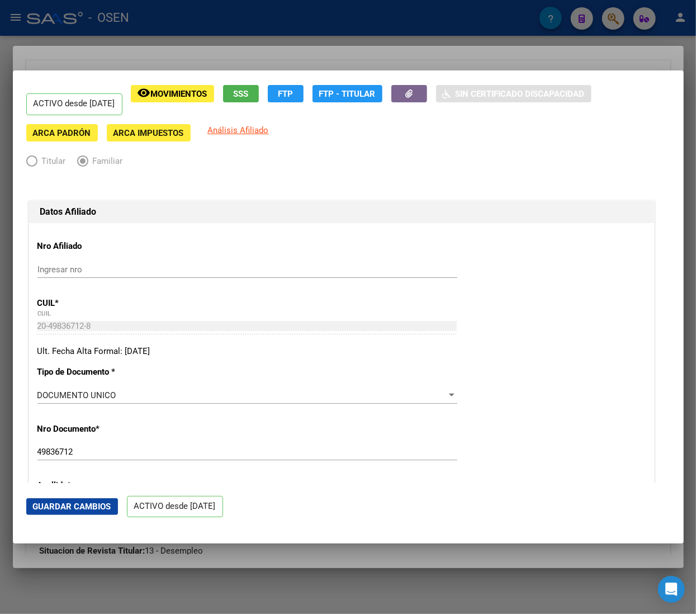
scroll to position [0, 0]
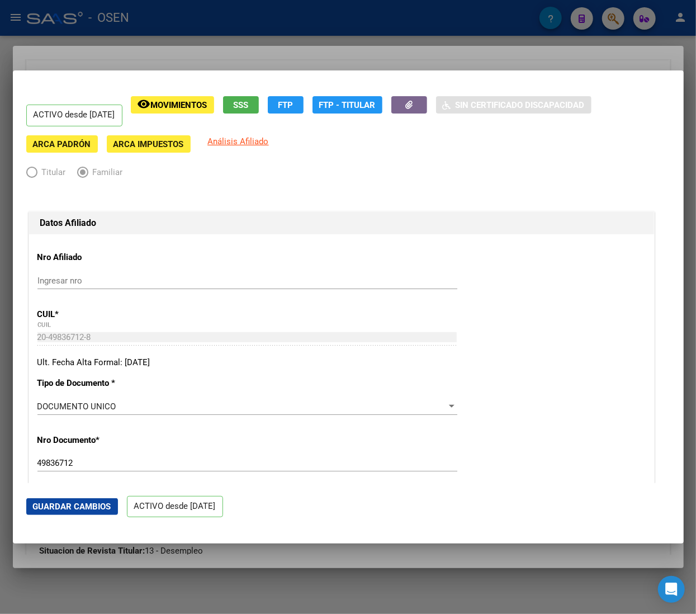
drag, startPoint x: 197, startPoint y: 87, endPoint x: 189, endPoint y: 100, distance: 15.4
click at [188, 100] on span "Movimientos" at bounding box center [179, 105] width 57 height 10
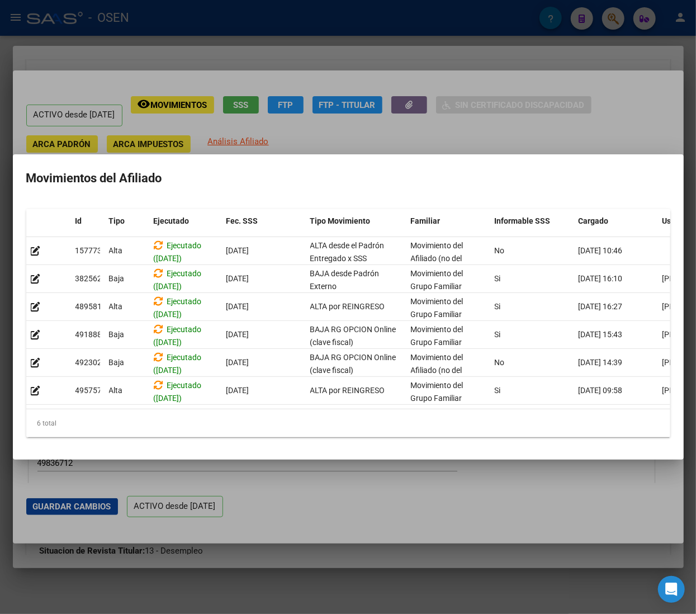
click at [314, 492] on div at bounding box center [348, 307] width 696 height 614
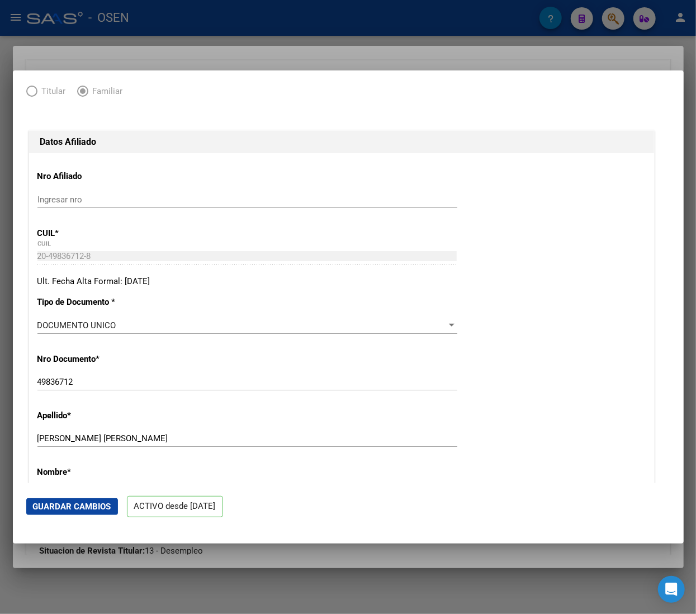
scroll to position [112, 0]
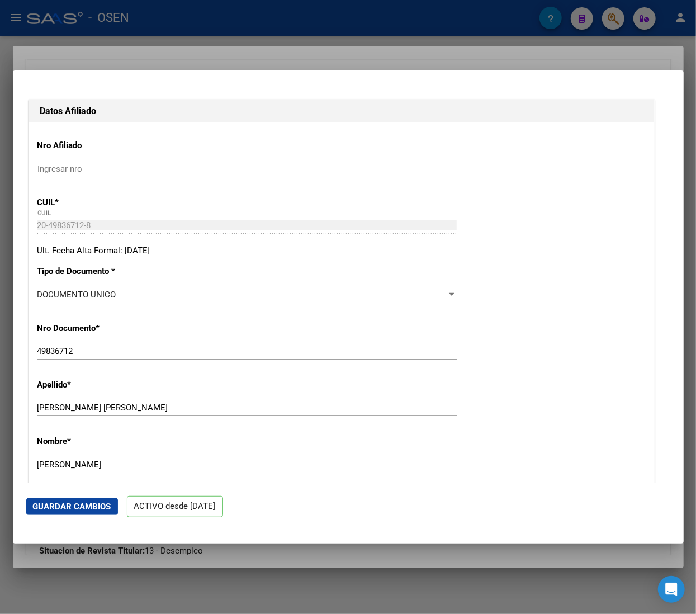
click at [207, 44] on div at bounding box center [348, 307] width 696 height 614
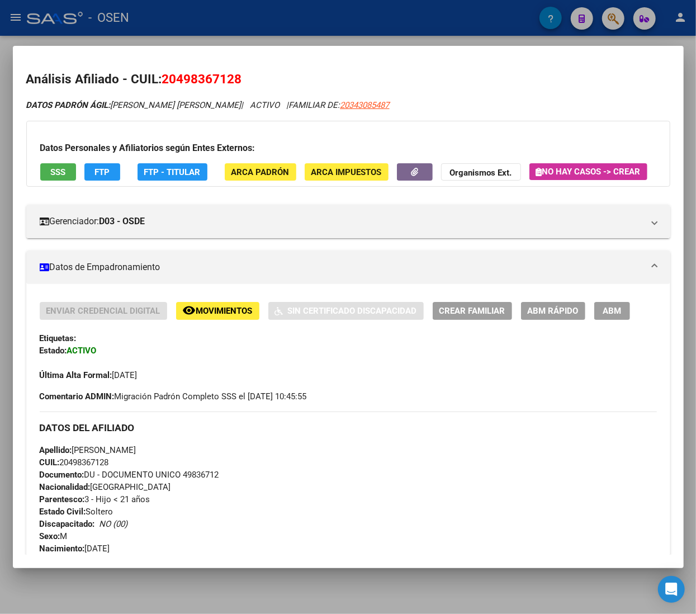
drag, startPoint x: 439, startPoint y: 106, endPoint x: 363, endPoint y: 111, distance: 76.2
click at [363, 111] on div "DATOS PADRÓN ÁGIL: [PERSON_NAME] [PERSON_NAME] | ACTIVO | FAMILIAR DE: 20343085…" at bounding box center [348, 615] width 644 height 1033
copy span "20343085487"
click at [383, 107] on span "20343085487" at bounding box center [365, 105] width 49 height 10
copy span "20343085487"
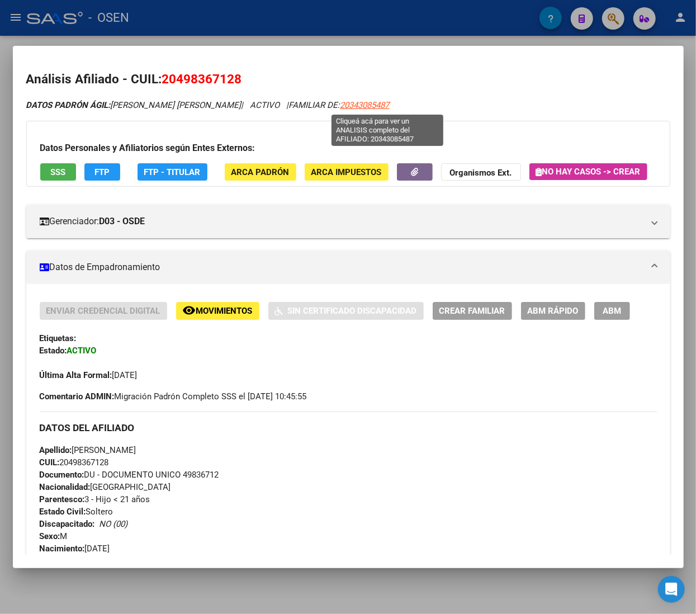
type textarea "20343085487"
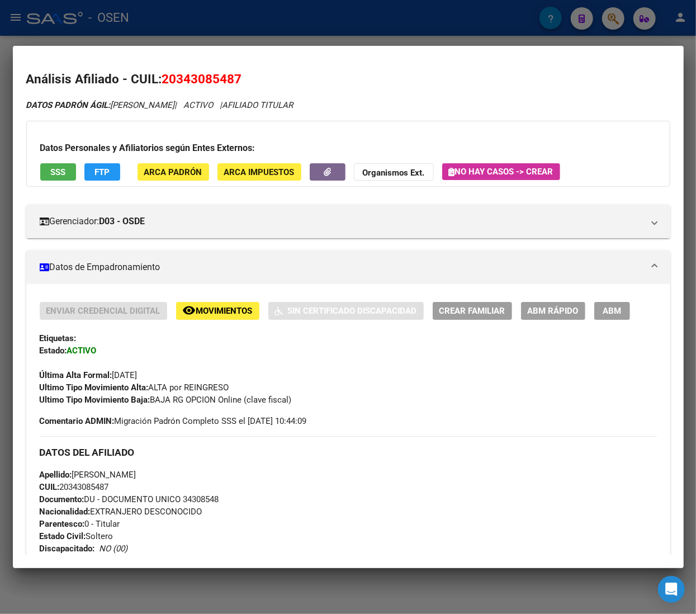
click at [544, 313] on span "ABM Rápido" at bounding box center [553, 312] width 51 height 10
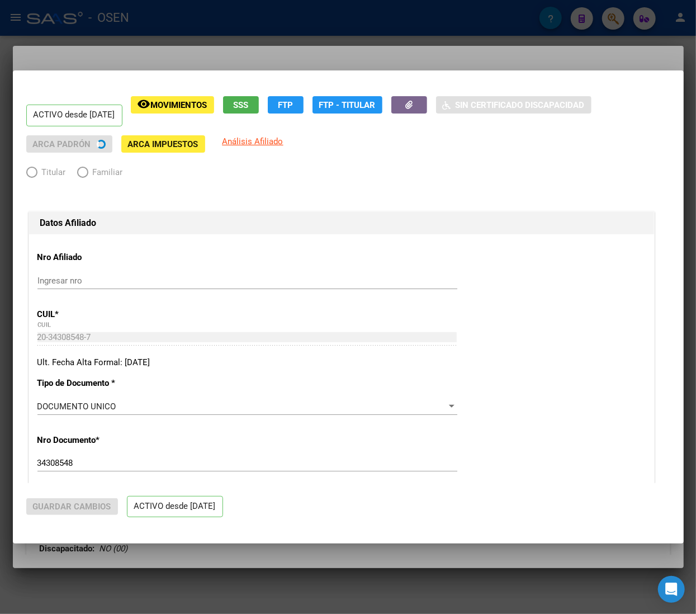
radio input "true"
type input "33-63761744-9"
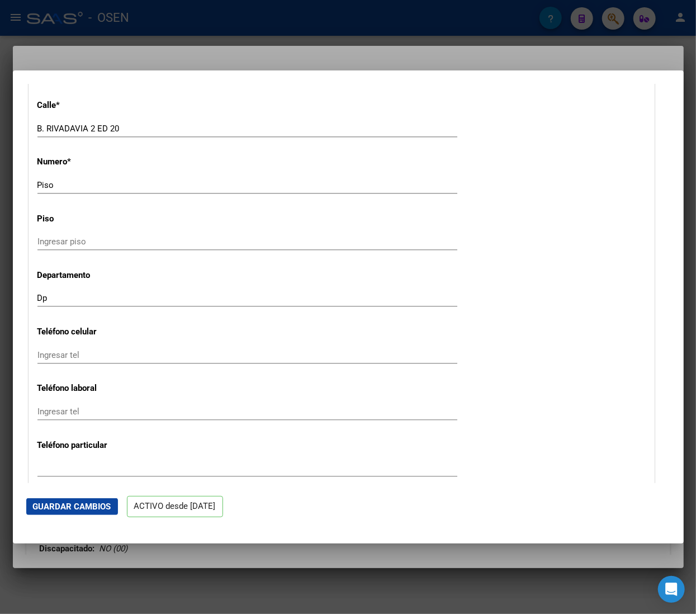
scroll to position [1343, 0]
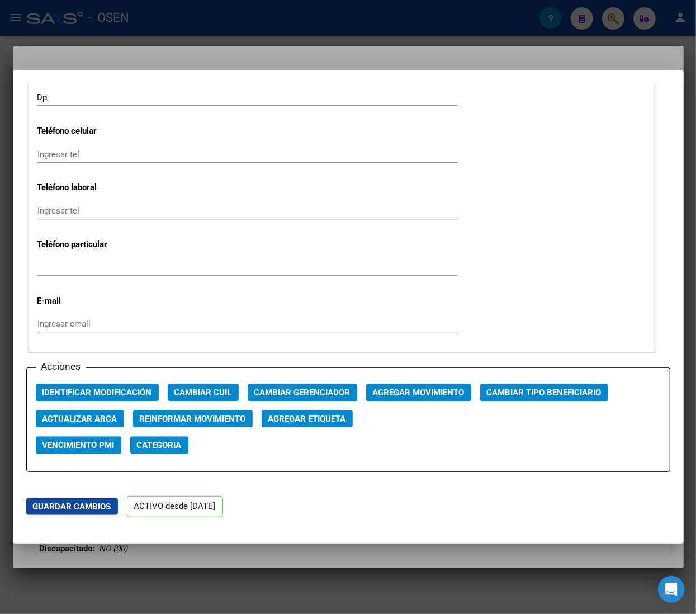
click at [390, 394] on span "Agregar Movimiento" at bounding box center [419, 393] width 92 height 10
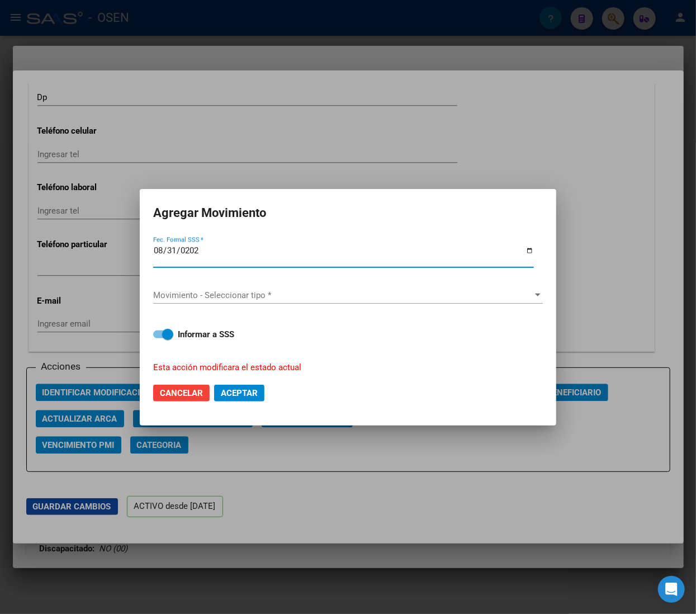
type input "[DATE]"
click at [291, 297] on span "Movimiento - Seleccionar tipo *" at bounding box center [343, 295] width 380 height 10
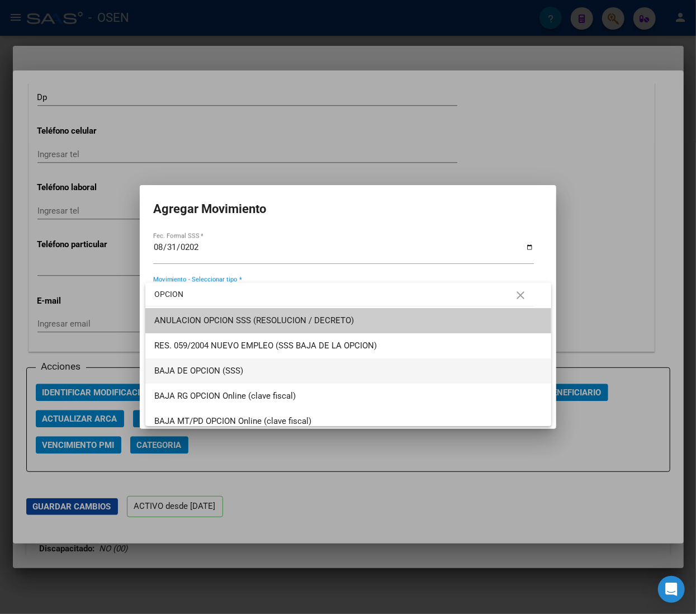
type input "OPCION"
click at [310, 361] on span "BAJA DE OPCION (SSS)" at bounding box center [348, 371] width 388 height 25
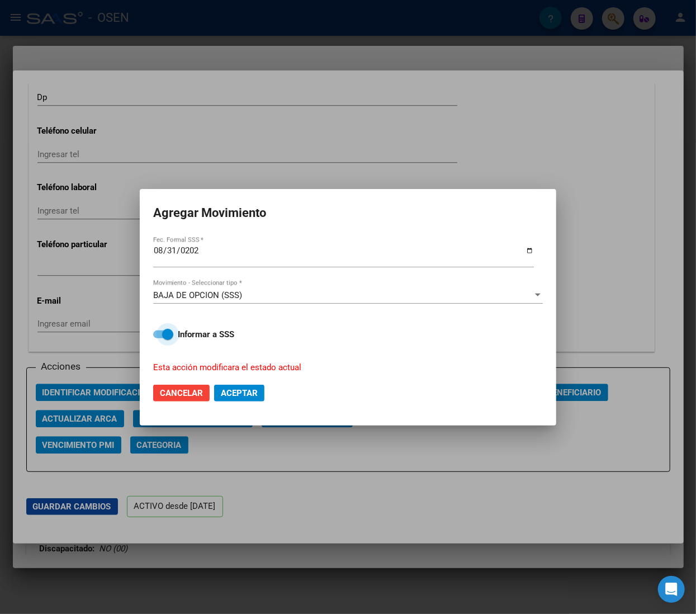
click at [218, 333] on strong "Informar a SSS" at bounding box center [206, 334] width 57 height 10
click at [159, 338] on input "Informar a SSS" at bounding box center [158, 338] width 1 height 1
checkbox input "false"
click at [252, 395] on span "Aceptar" at bounding box center [239, 393] width 37 height 10
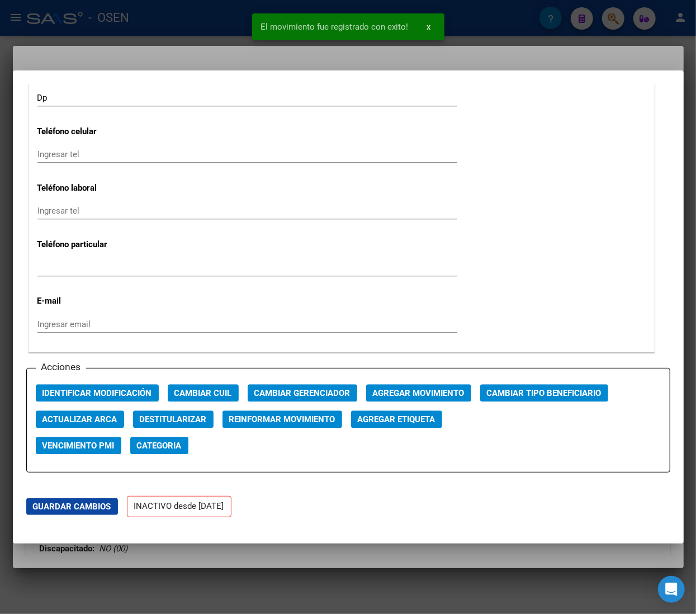
click at [144, 13] on div at bounding box center [348, 307] width 696 height 614
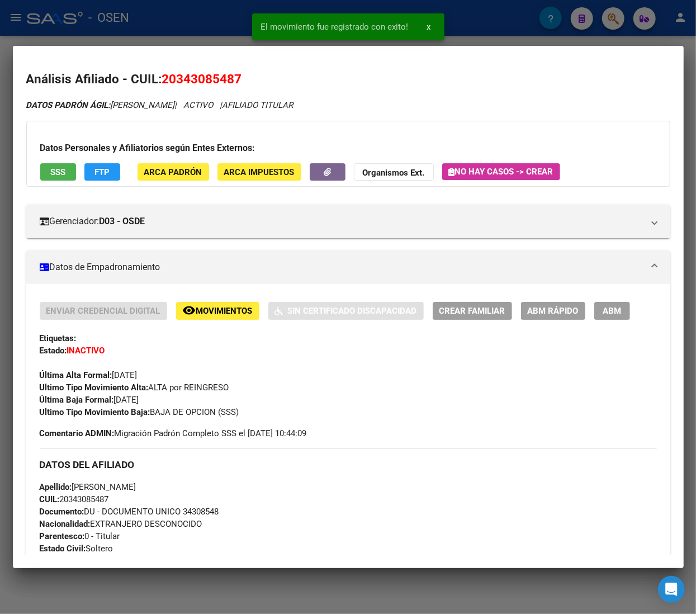
click at [186, 17] on div at bounding box center [348, 307] width 696 height 614
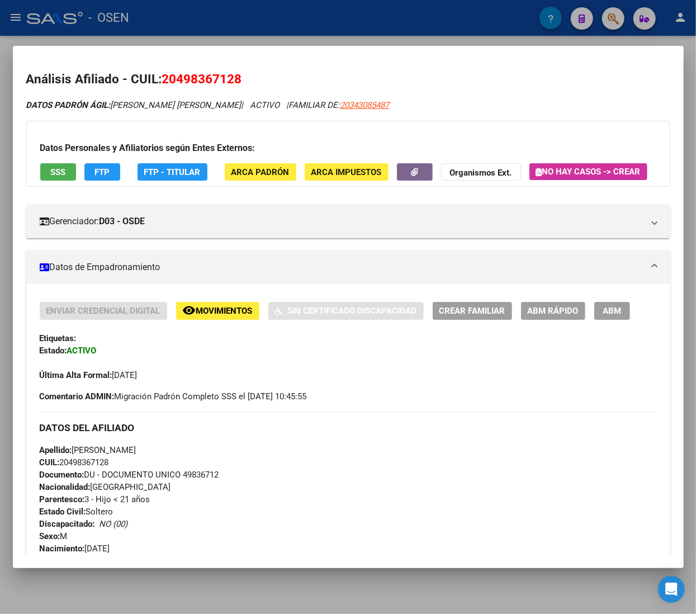
click at [322, 11] on div at bounding box center [348, 307] width 696 height 614
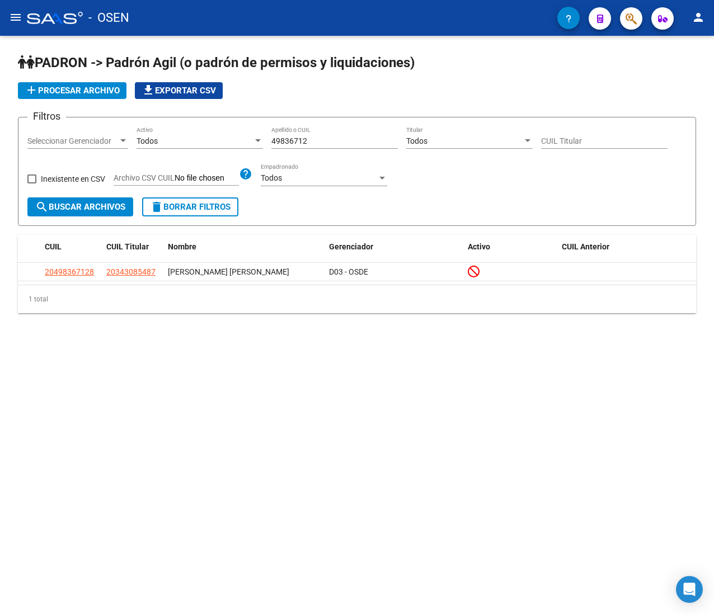
drag, startPoint x: 336, startPoint y: 135, endPoint x: 238, endPoint y: 129, distance: 98.1
click at [238, 129] on div "Filtros Seleccionar Gerenciador Seleccionar Gerenciador Todos Activo 49836712 A…" at bounding box center [356, 161] width 659 height 71
click at [318, 136] on input "49836712" at bounding box center [334, 141] width 126 height 10
drag, startPoint x: 324, startPoint y: 138, endPoint x: 206, endPoint y: 132, distance: 118.2
click at [208, 132] on div "Filtros Seleccionar Gerenciador Seleccionar Gerenciador Todos Activo 49836712 A…" at bounding box center [356, 161] width 659 height 71
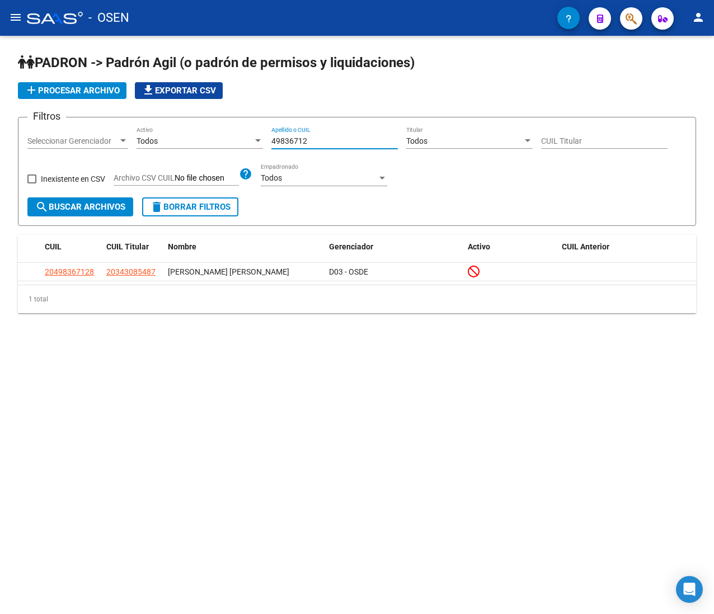
paste input "425871"
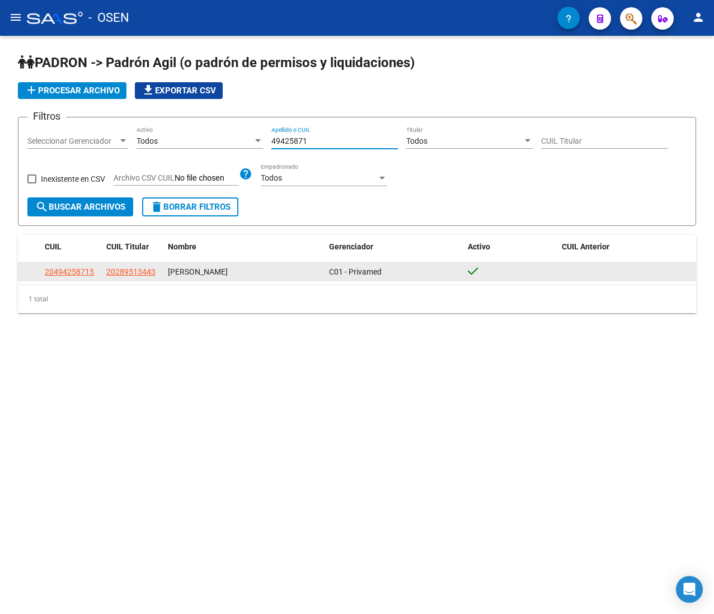
type input "49425871"
click at [86, 264] on datatable-body-cell "20494258715" at bounding box center [71, 271] width 62 height 17
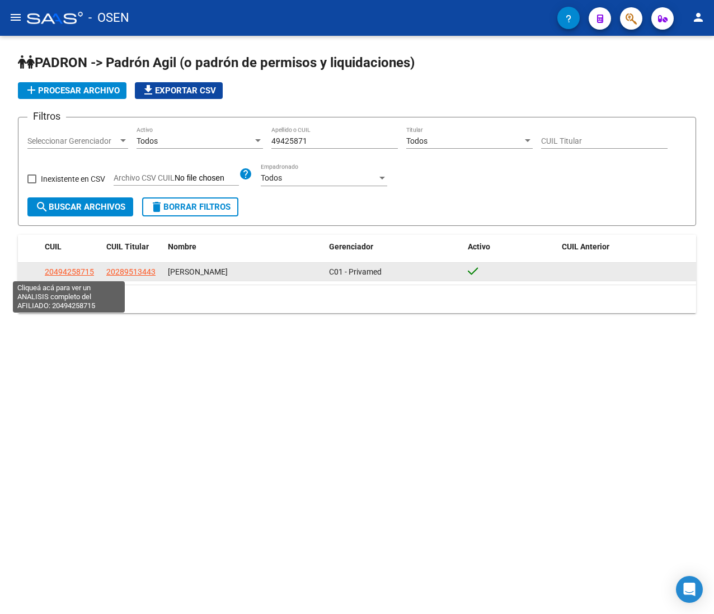
click at [81, 279] on datatable-body-cell "20494258715" at bounding box center [71, 271] width 62 height 17
click at [86, 273] on span "20494258715" at bounding box center [69, 271] width 49 height 9
type textarea "20494258715"
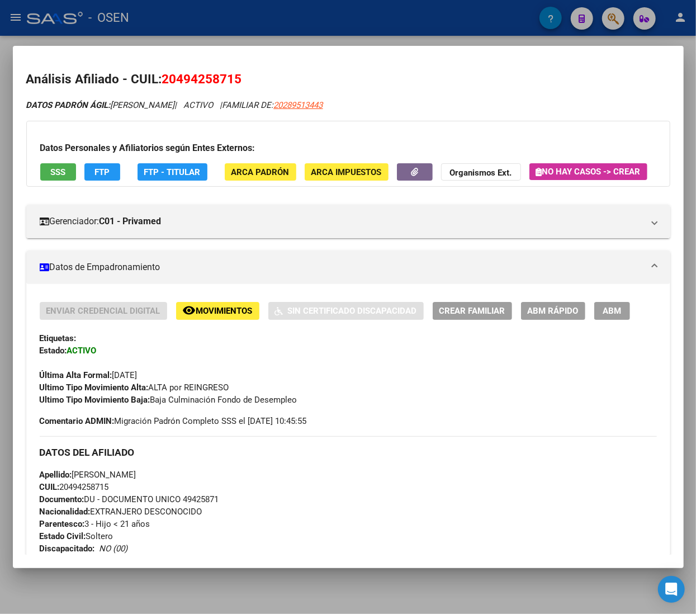
click at [214, 319] on button "remove_red_eye Movimientos" at bounding box center [217, 310] width 83 height 17
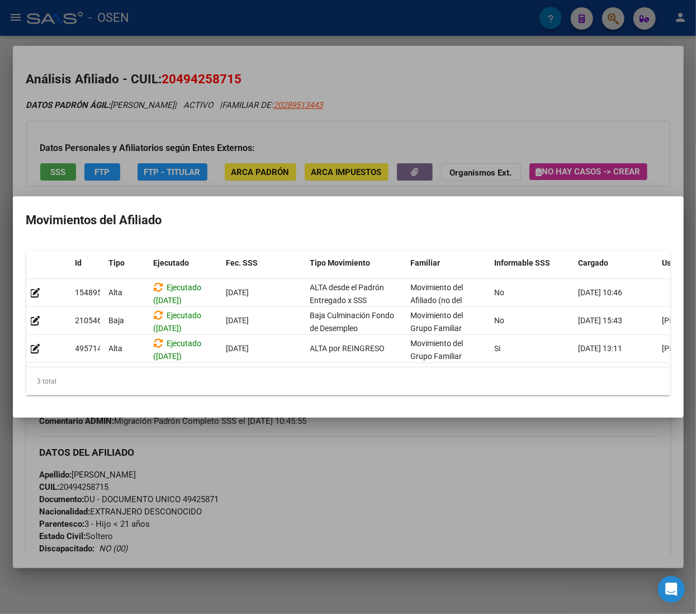
drag, startPoint x: 311, startPoint y: 355, endPoint x: 326, endPoint y: 356, distance: 14.6
click at [326, 356] on datatable-selection "154895 [GEOGRAPHIC_DATA] ([DATE]) [DATE] ALTA desde el Padrón Entregado x SSS M…" at bounding box center [348, 360] width 644 height 10
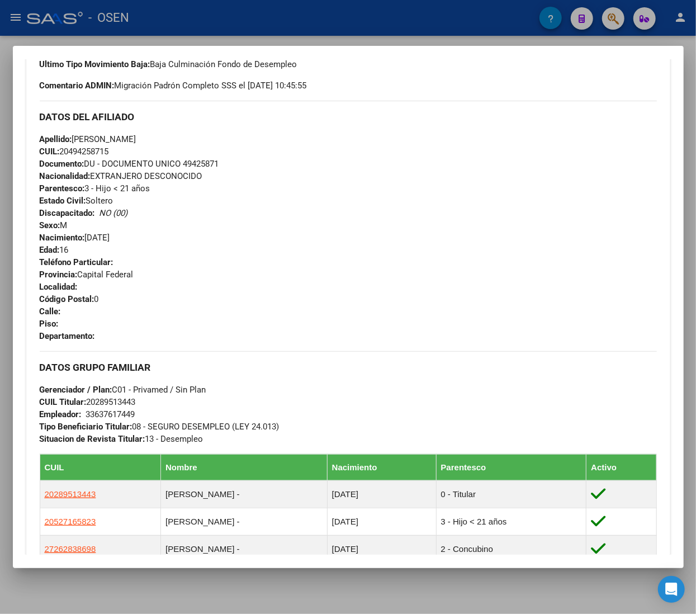
scroll to position [224, 0]
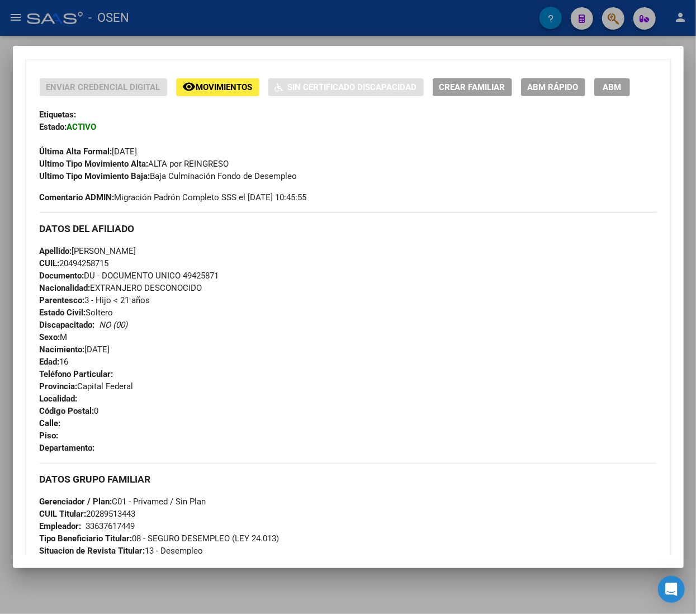
click at [544, 93] on span "ABM Rápido" at bounding box center [553, 88] width 51 height 10
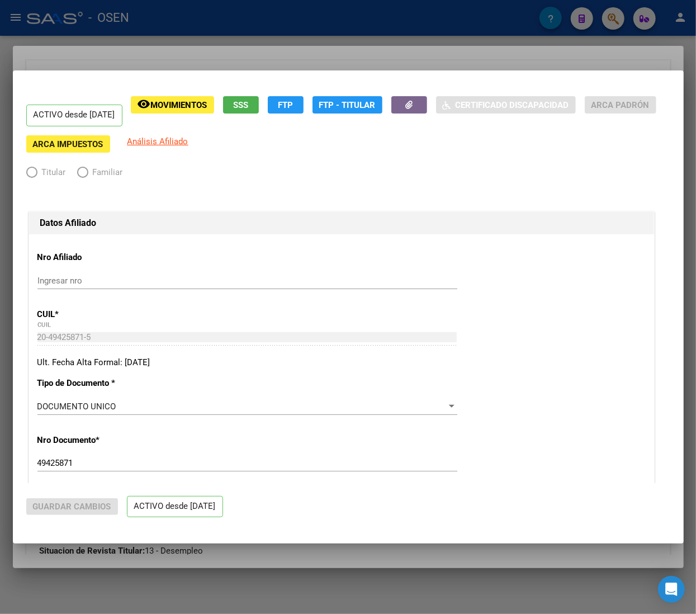
radio input "true"
type input "33-63761744-9"
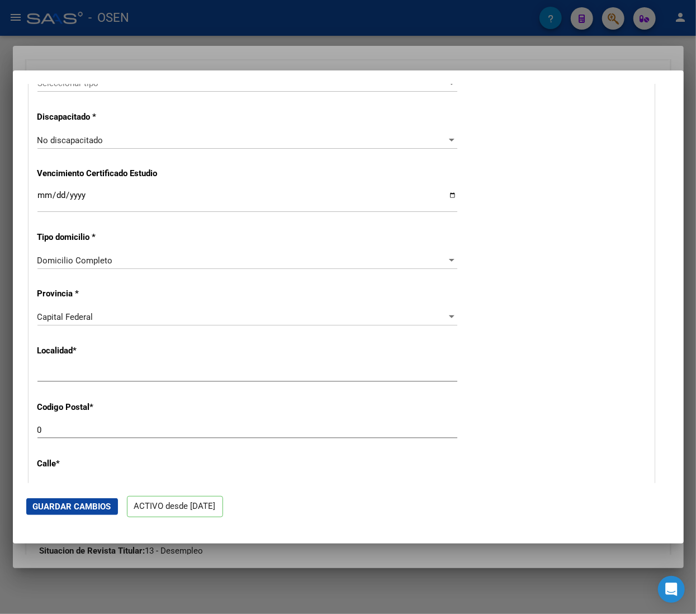
scroll to position [1007, 0]
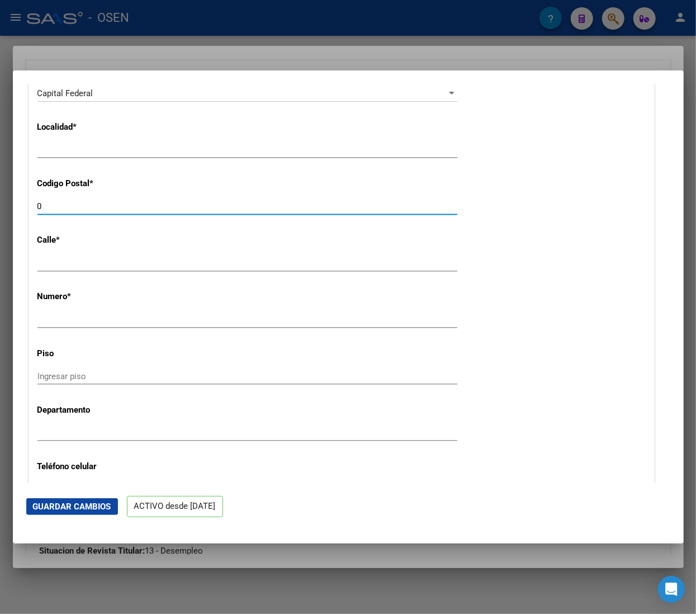
drag, startPoint x: 60, startPoint y: 205, endPoint x: -29, endPoint y: 201, distance: 89.6
click at [0, 201] on html "menu - OSEN person Firma Express Inicio Calendario SSS Instructivos Contacto OS…" at bounding box center [348, 307] width 696 height 614
type input "1414"
click at [152, 148] on input "Ingresar el nombre" at bounding box center [247, 150] width 420 height 10
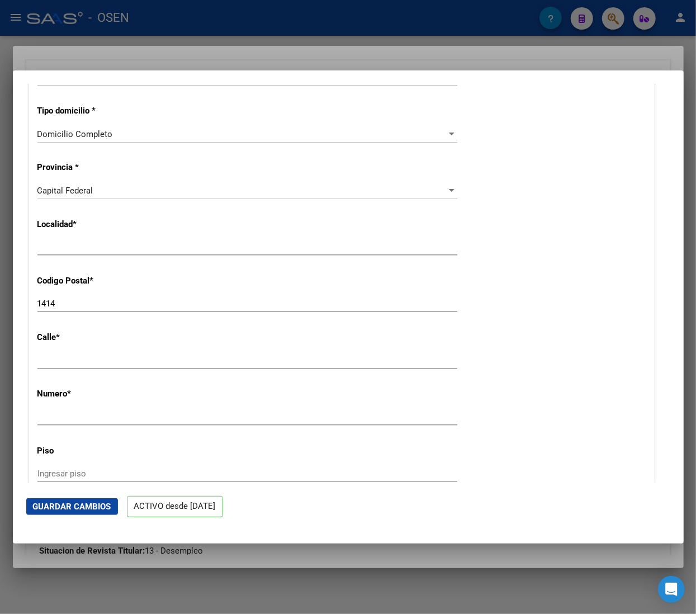
scroll to position [895, 0]
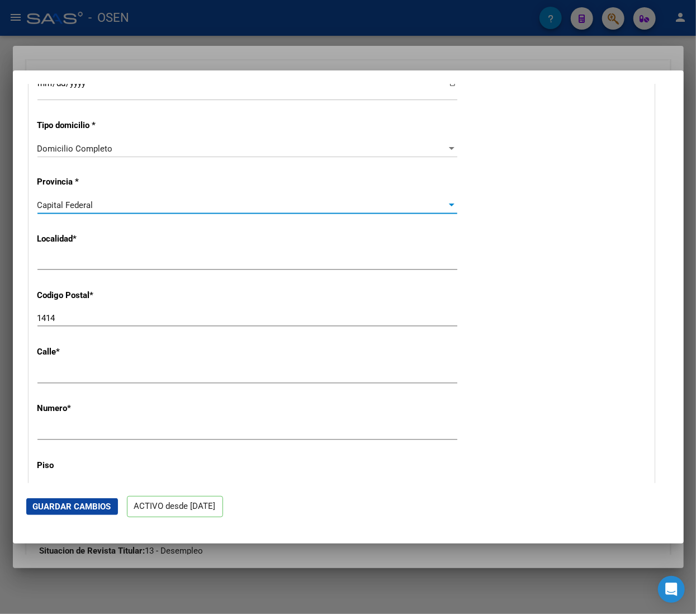
click at [122, 208] on div "Capital Federal" at bounding box center [242, 205] width 410 height 10
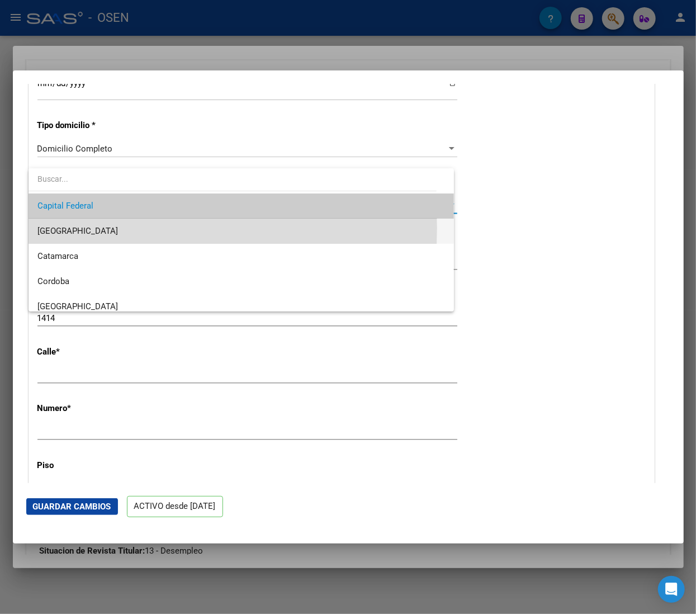
drag, startPoint x: 117, startPoint y: 228, endPoint x: 108, endPoint y: 251, distance: 24.1
click at [117, 229] on span "[GEOGRAPHIC_DATA]" at bounding box center [241, 231] width 408 height 25
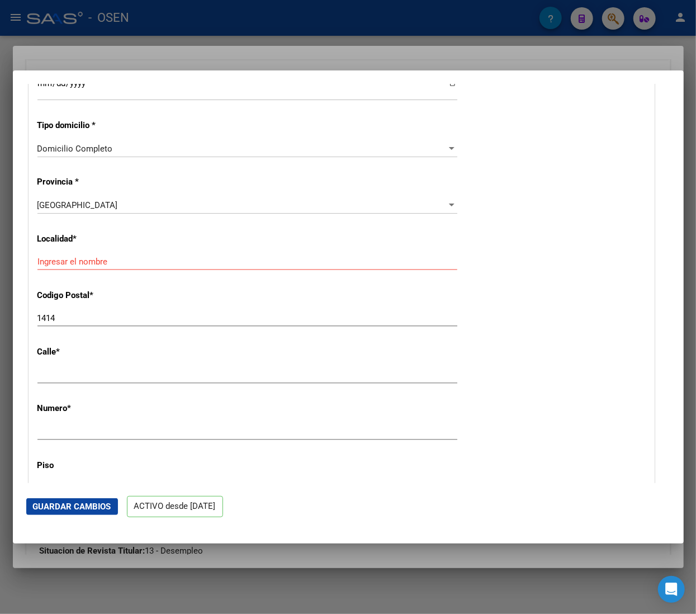
click at [96, 268] on div "Ingresar el nombre" at bounding box center [247, 261] width 420 height 17
type input "CABA"
click at [95, 503] on span "Guardar Cambios" at bounding box center [72, 507] width 78 height 10
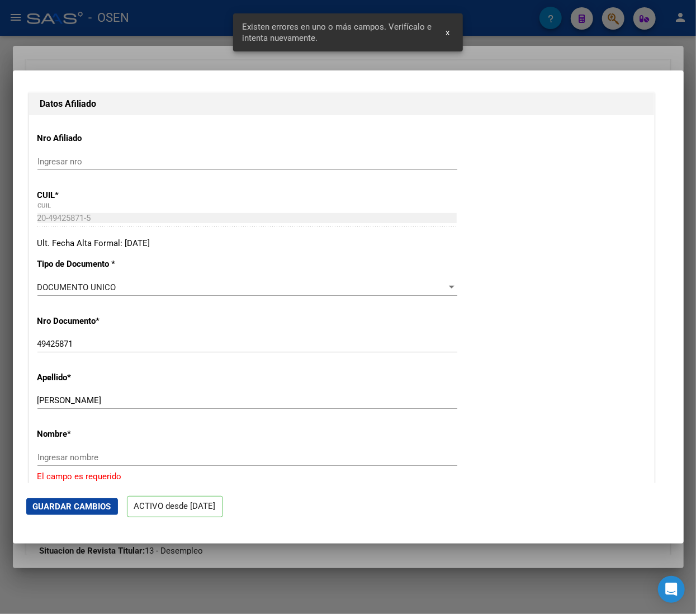
scroll to position [231, 0]
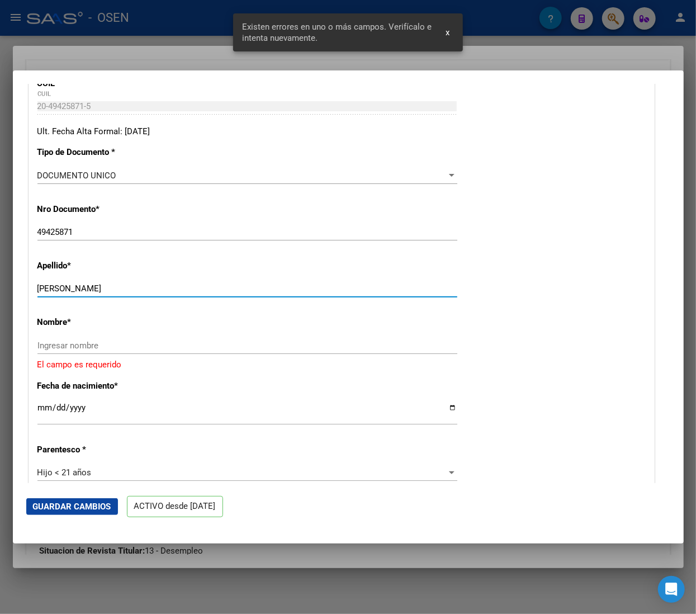
drag, startPoint x: 60, startPoint y: 286, endPoint x: 139, endPoint y: 281, distance: 78.5
click at [138, 283] on div "[PERSON_NAME] Ingresar apellido" at bounding box center [247, 288] width 420 height 17
type input "LUNA"
click at [102, 343] on input "Ingresar nombre" at bounding box center [247, 346] width 420 height 10
paste input "[PERSON_NAME]"
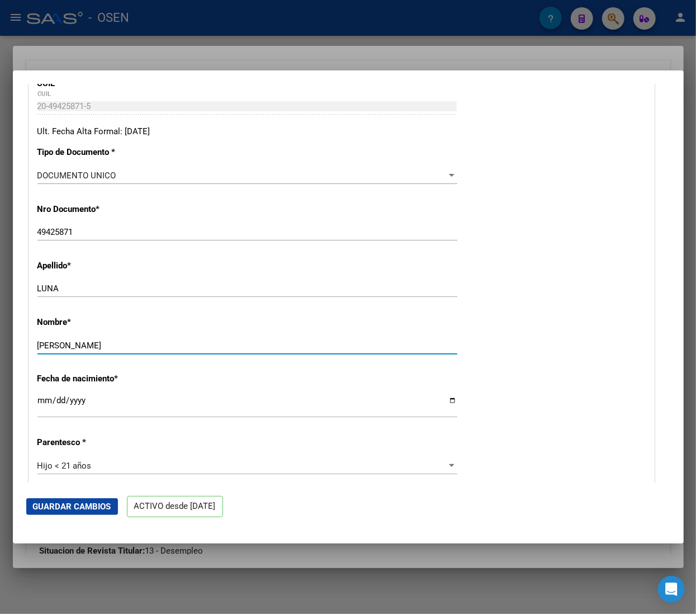
type input "[PERSON_NAME]"
click at [95, 507] on span "Guardar Cambios" at bounding box center [72, 507] width 78 height 10
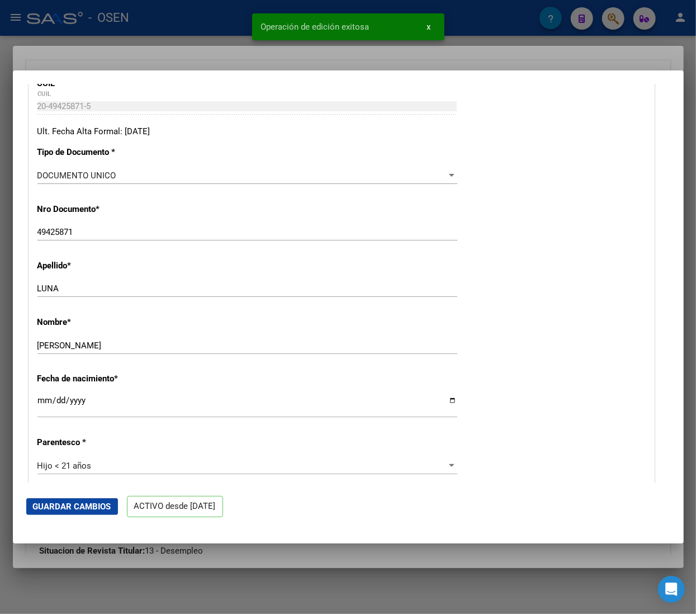
click at [206, 31] on div at bounding box center [348, 307] width 696 height 614
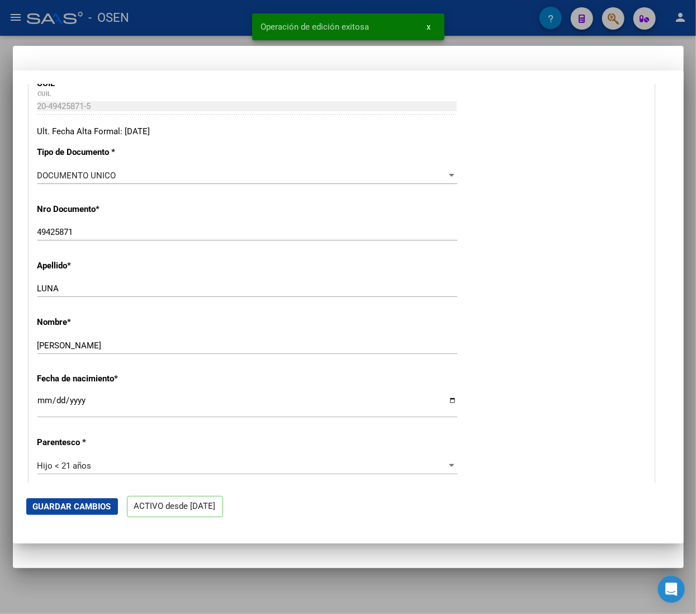
scroll to position [0, 0]
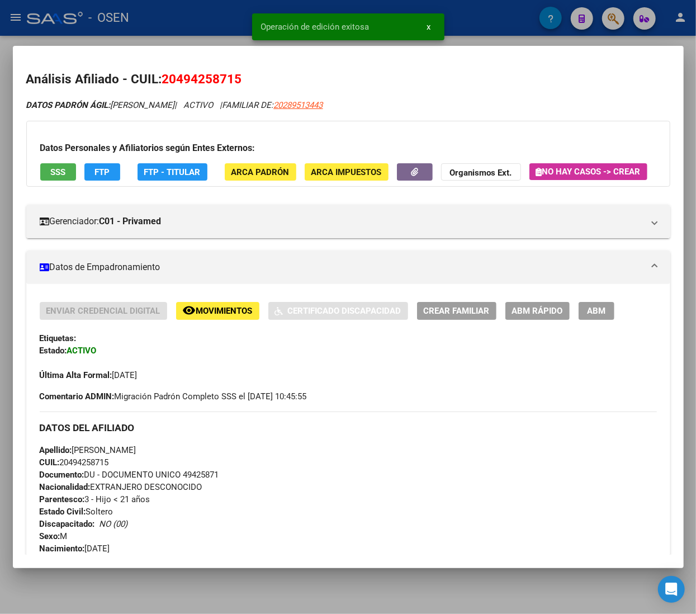
click at [206, 31] on div at bounding box center [348, 307] width 696 height 614
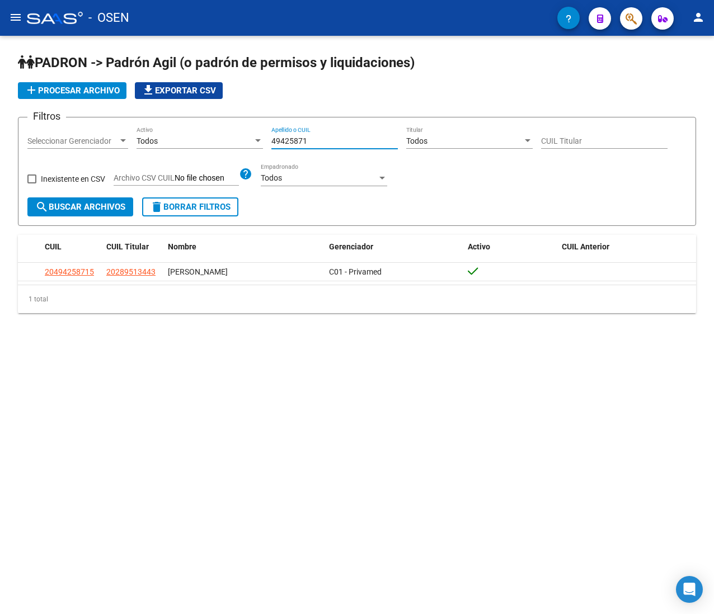
drag, startPoint x: 314, startPoint y: 141, endPoint x: 218, endPoint y: 142, distance: 96.2
click at [218, 142] on div "Filtros Seleccionar Gerenciador Seleccionar Gerenciador Todos Activo 49425871 A…" at bounding box center [356, 161] width 659 height 71
paste input "52716582"
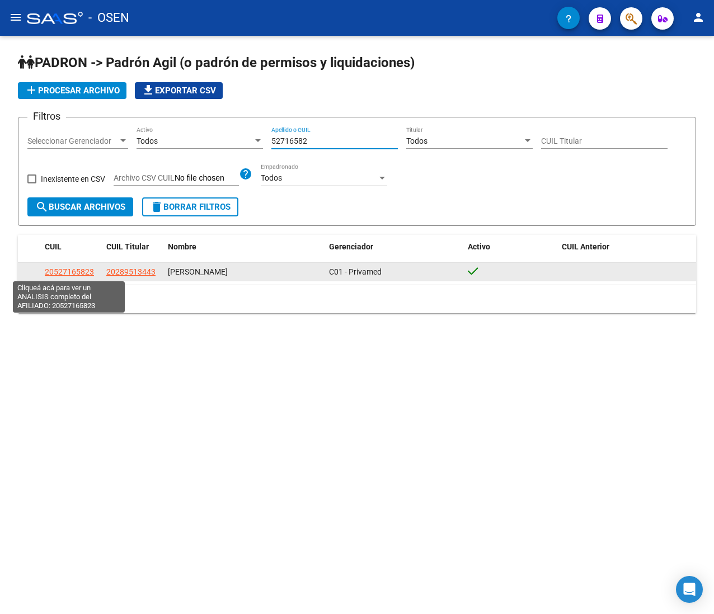
type input "52716582"
click at [72, 272] on span "20527165823" at bounding box center [69, 271] width 49 height 9
type textarea "20527165823"
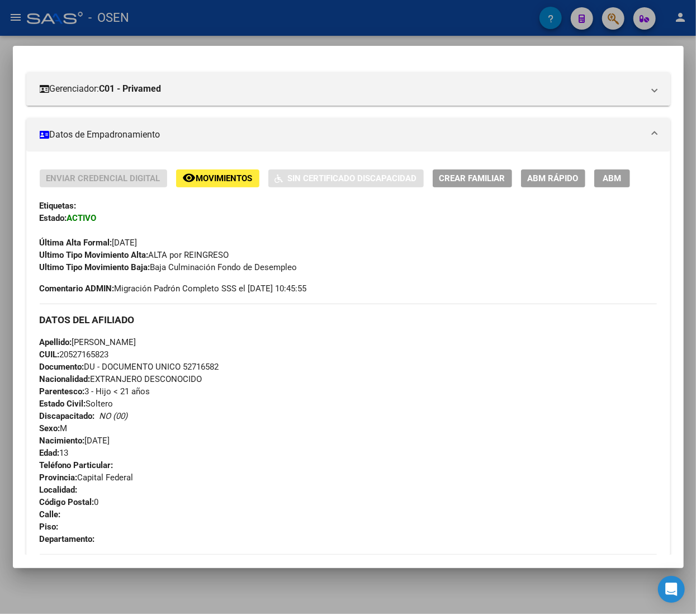
scroll to position [112, 0]
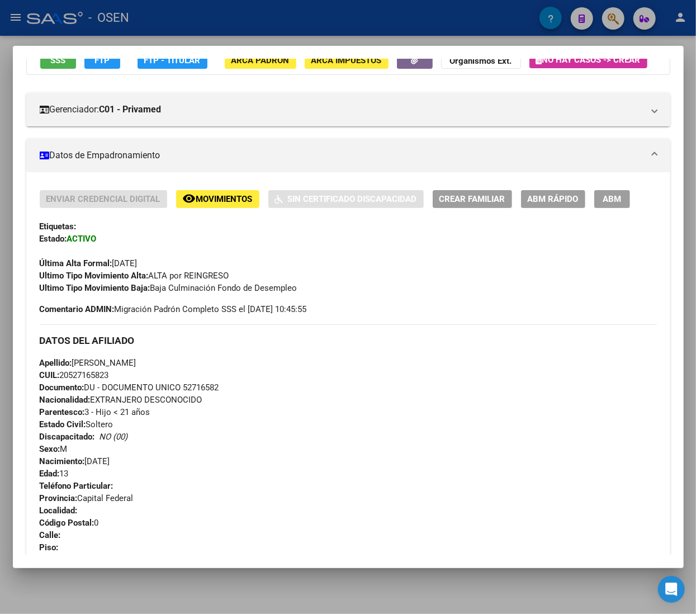
click at [537, 208] on button "ABM Rápido" at bounding box center [553, 198] width 64 height 17
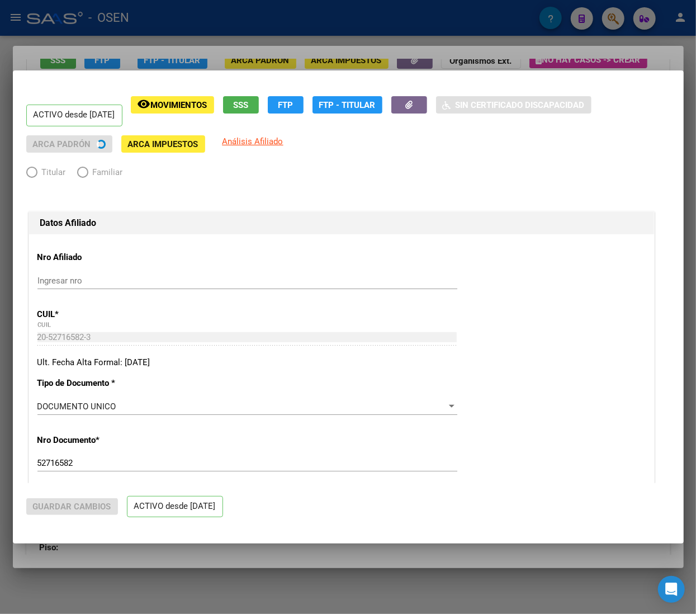
radio input "true"
type input "33-63761744-9"
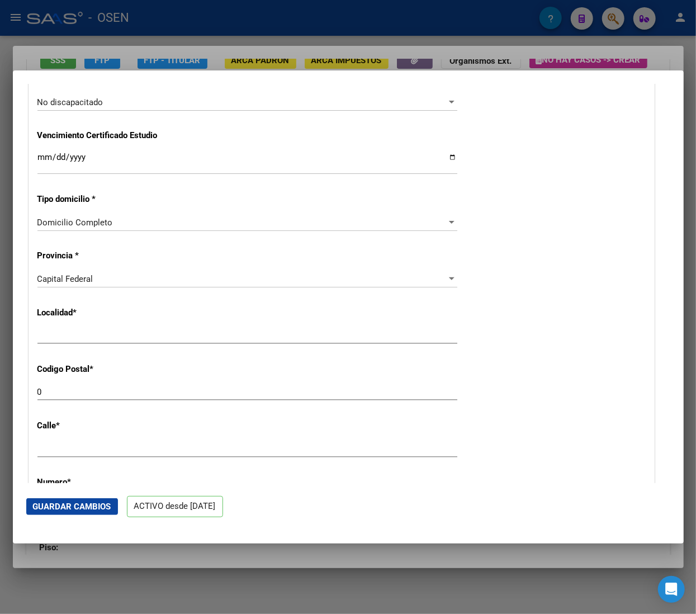
scroll to position [1007, 0]
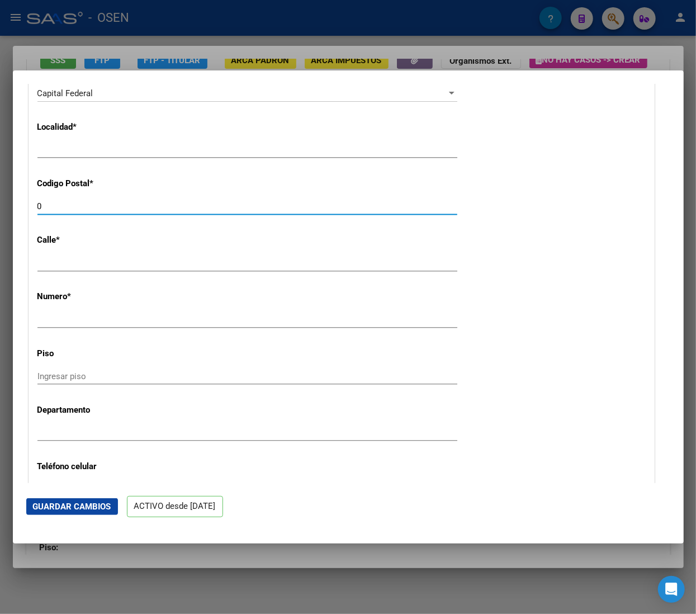
drag, startPoint x: 79, startPoint y: 210, endPoint x: -66, endPoint y: 210, distance: 145.4
click at [0, 210] on html "menu - OSEN person Firma Express Inicio Calendario SSS Instructivos Contacto OS…" at bounding box center [348, 307] width 696 height 614
type input "1414"
click at [99, 156] on div "Ingresar el nombre" at bounding box center [247, 150] width 420 height 17
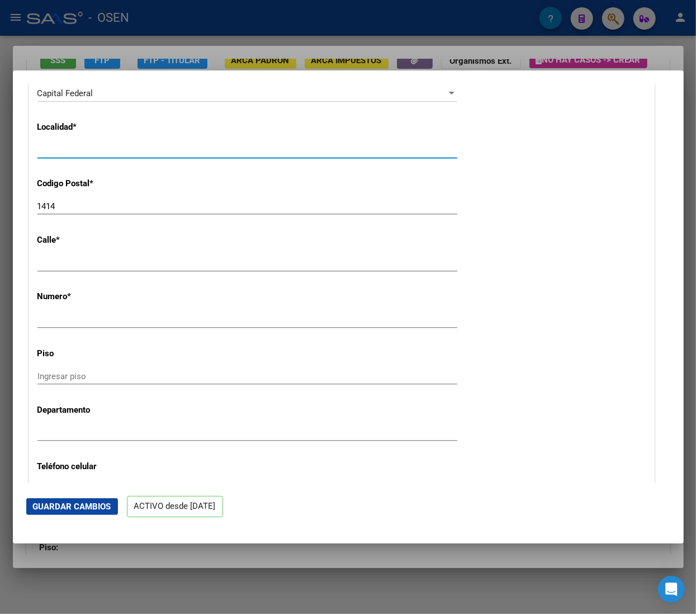
drag, startPoint x: 103, startPoint y: 152, endPoint x: -101, endPoint y: 159, distance: 204.3
click at [0, 159] on html "menu - OSEN person Firma Express Inicio Calendario SSS Instructivos Contacto OS…" at bounding box center [348, 307] width 696 height 614
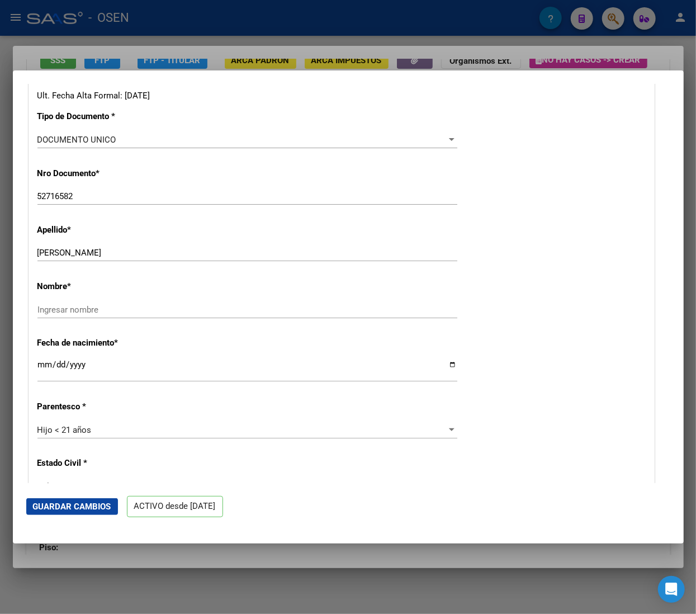
scroll to position [224, 0]
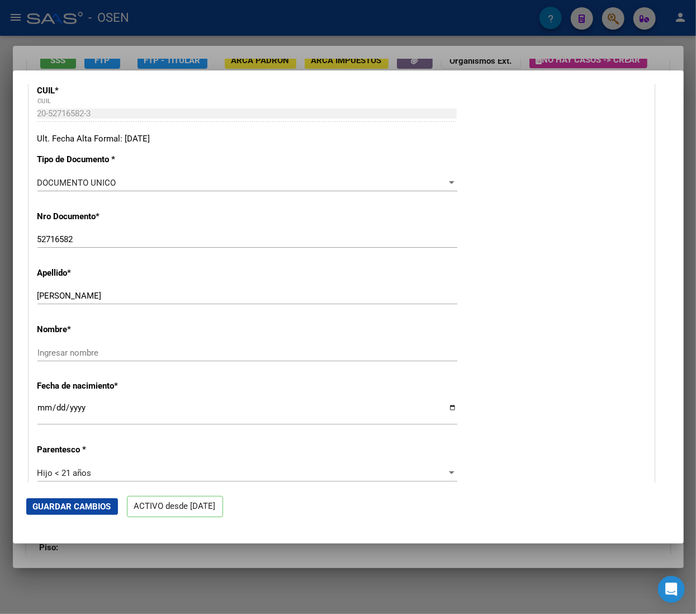
type input "CABA"
drag, startPoint x: 57, startPoint y: 294, endPoint x: 153, endPoint y: 291, distance: 95.7
click at [153, 291] on input "[PERSON_NAME]" at bounding box center [247, 296] width 420 height 10
type input "LUNA"
click at [109, 357] on input "Ingresar nombre" at bounding box center [247, 353] width 420 height 10
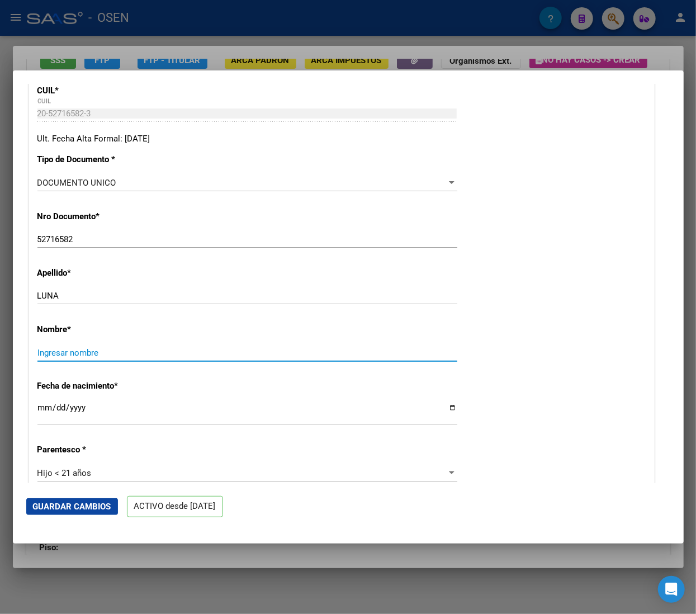
paste input "[PERSON_NAME]"
type input "[PERSON_NAME]"
click at [95, 503] on span "Guardar Cambios" at bounding box center [72, 507] width 78 height 10
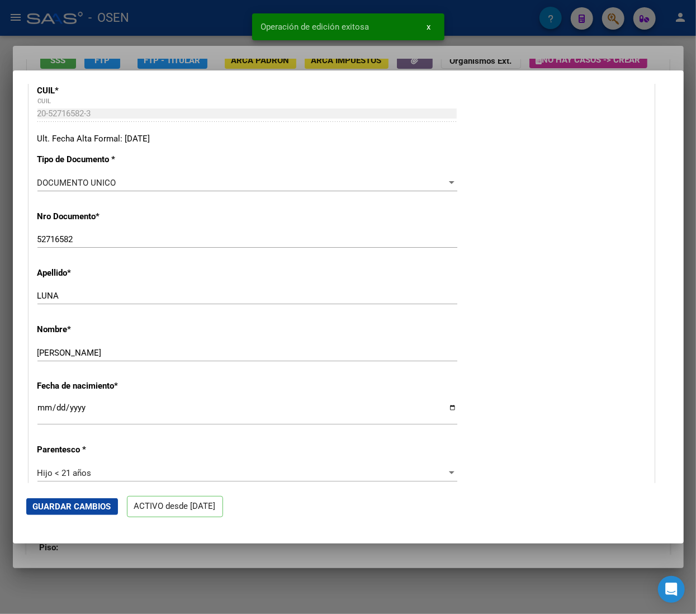
click at [157, 17] on div at bounding box center [348, 307] width 696 height 614
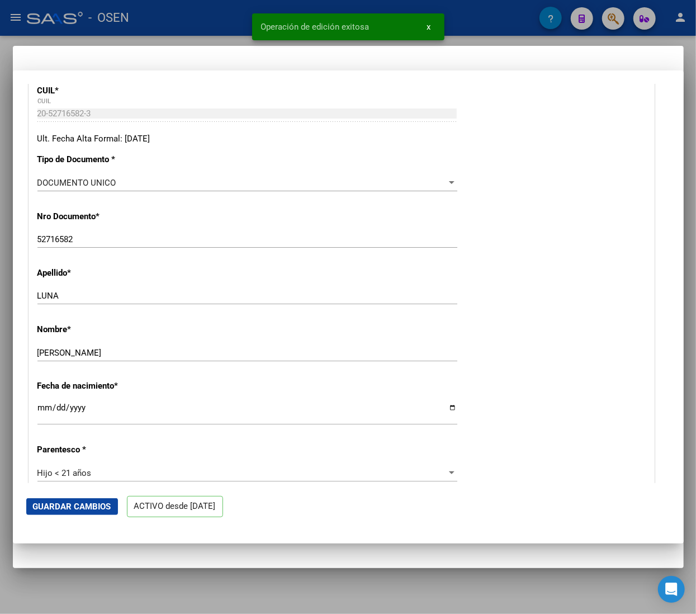
scroll to position [0, 0]
click at [157, 17] on div at bounding box center [348, 307] width 696 height 614
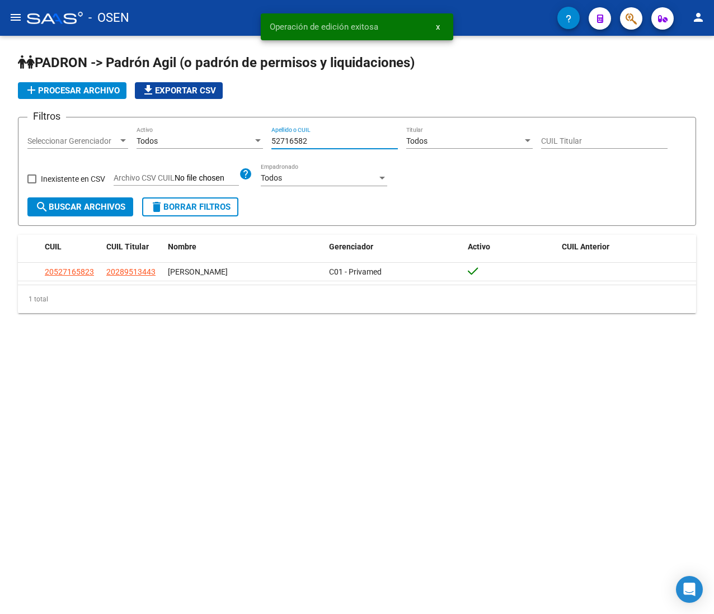
drag, startPoint x: 316, startPoint y: 135, endPoint x: 309, endPoint y: 135, distance: 6.7
click at [288, 134] on div "52716582 Apellido o CUIL" at bounding box center [334, 137] width 126 height 22
click at [327, 138] on input "52716582" at bounding box center [334, 141] width 126 height 10
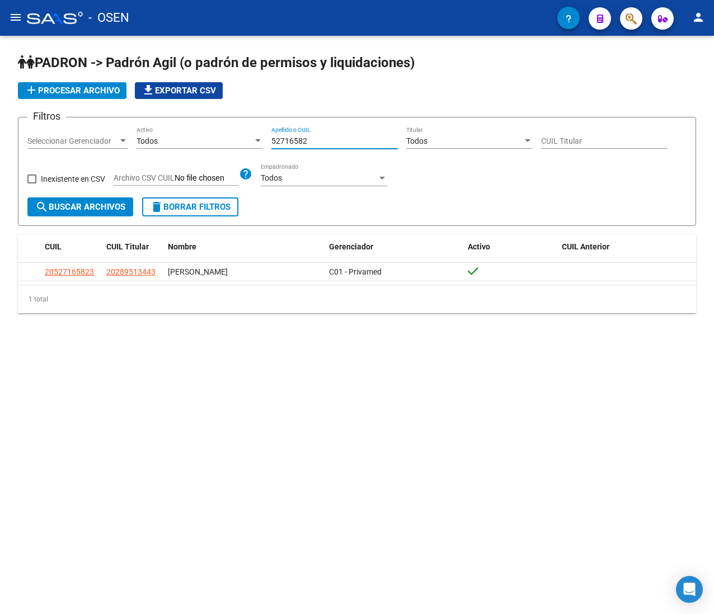
drag, startPoint x: 326, startPoint y: 140, endPoint x: 236, endPoint y: 133, distance: 89.8
click at [237, 133] on div "Filtros Seleccionar Gerenciador Seleccionar Gerenciador Todos Activo 52716582 A…" at bounding box center [356, 161] width 659 height 71
paste input "28951344"
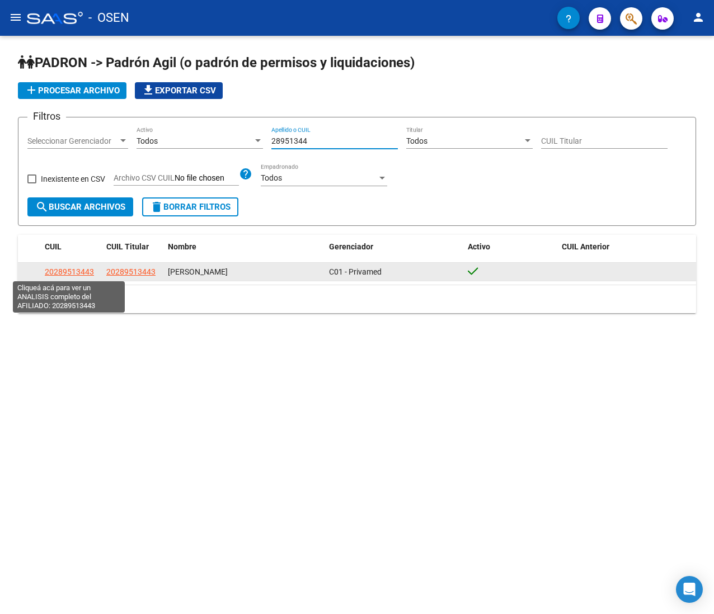
type input "28951344"
click at [63, 274] on span "20289513443" at bounding box center [69, 271] width 49 height 9
type textarea "20289513443"
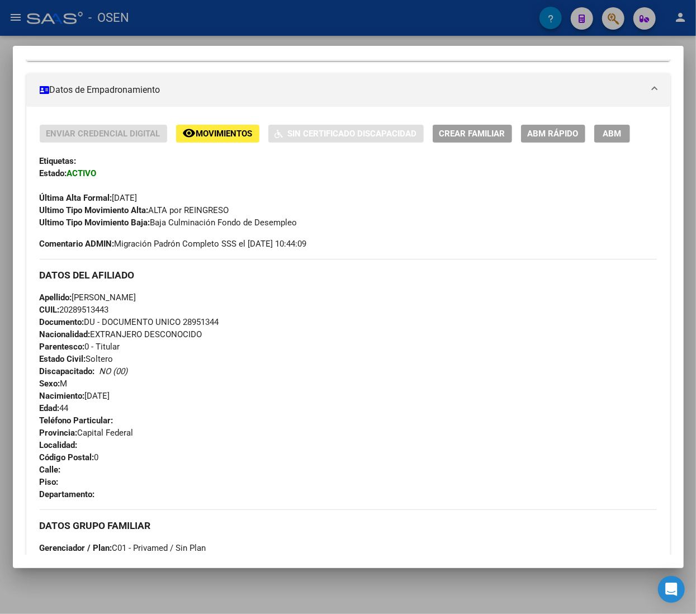
scroll to position [112, 0]
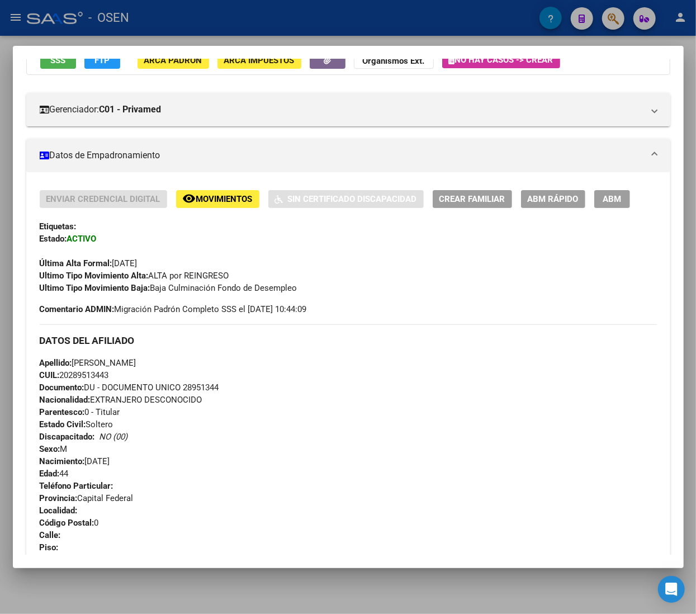
click at [564, 187] on div "Enviar Credencial Digital remove_red_eye Movimientos Sin Certificado Discapacid…" at bounding box center [348, 556] width 644 height 769
click at [562, 206] on button "ABM Rápido" at bounding box center [553, 198] width 64 height 17
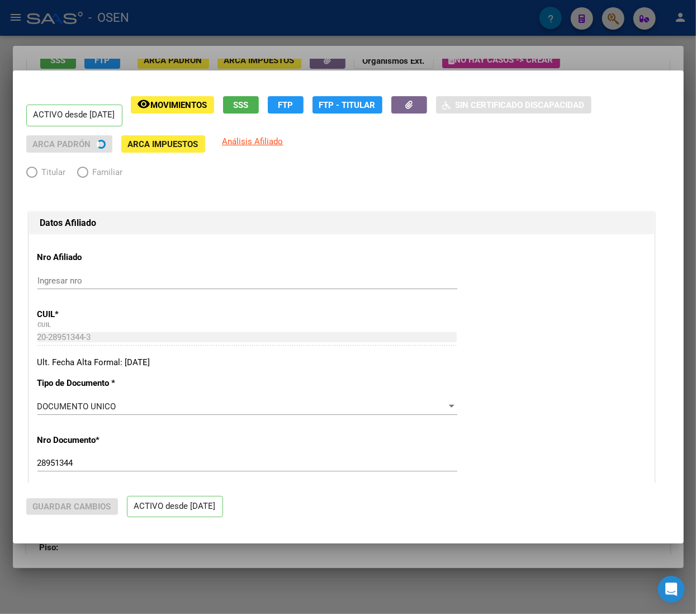
radio input "true"
type input "33-63761744-9"
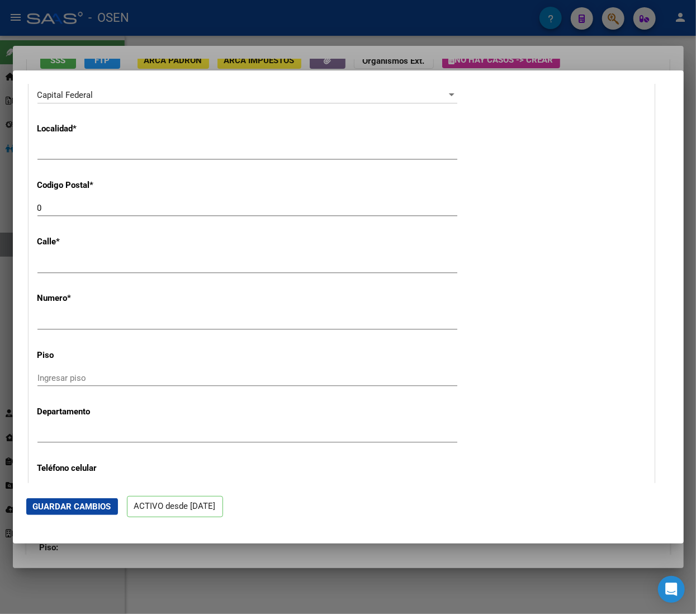
scroll to position [955, 0]
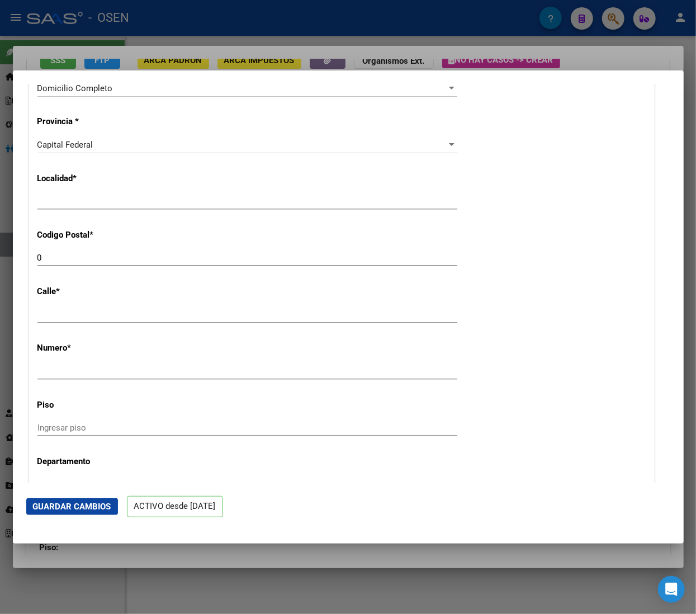
drag, startPoint x: 77, startPoint y: 246, endPoint x: 23, endPoint y: 253, distance: 54.1
click at [23, 253] on mat-dialog-content "ACTIVO desde [DATE] remove_red_eye Movimientos SSS FTP Sin Certificado Discapac…" at bounding box center [348, 283] width 671 height 399
drag, startPoint x: 76, startPoint y: 262, endPoint x: -7, endPoint y: 254, distance: 83.2
click at [0, 254] on html "menu - OSEN person Firma Express Inicio Calendario SSS Instructivos Contacto OS…" at bounding box center [348, 307] width 696 height 614
type input "1414"
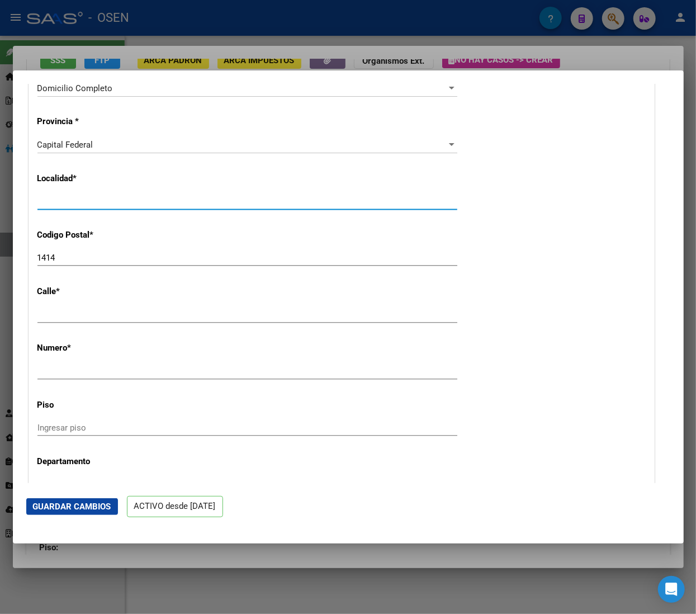
drag, startPoint x: 106, startPoint y: 198, endPoint x: -39, endPoint y: 190, distance: 145.1
click at [0, 190] on html "menu - OSEN person Firma Express Inicio Calendario SSS Instructivos Contacto OS…" at bounding box center [348, 307] width 696 height 614
type input "caba"
click at [74, 498] on button "Guardar Cambios" at bounding box center [72, 506] width 92 height 17
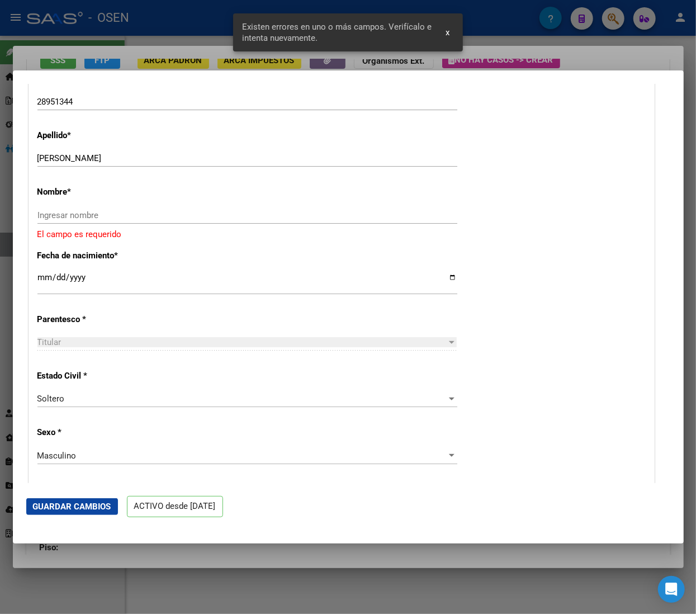
scroll to position [291, 0]
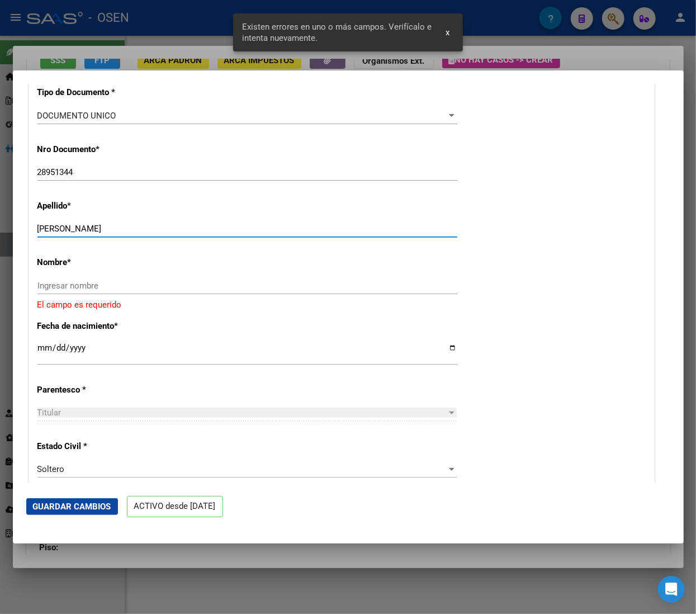
drag, startPoint x: 59, startPoint y: 225, endPoint x: 171, endPoint y: 229, distance: 112.0
click at [171, 228] on input "[PERSON_NAME]" at bounding box center [247, 229] width 420 height 10
type input "LUNA"
click at [133, 281] on input "Ingresar nombre" at bounding box center [247, 286] width 420 height 10
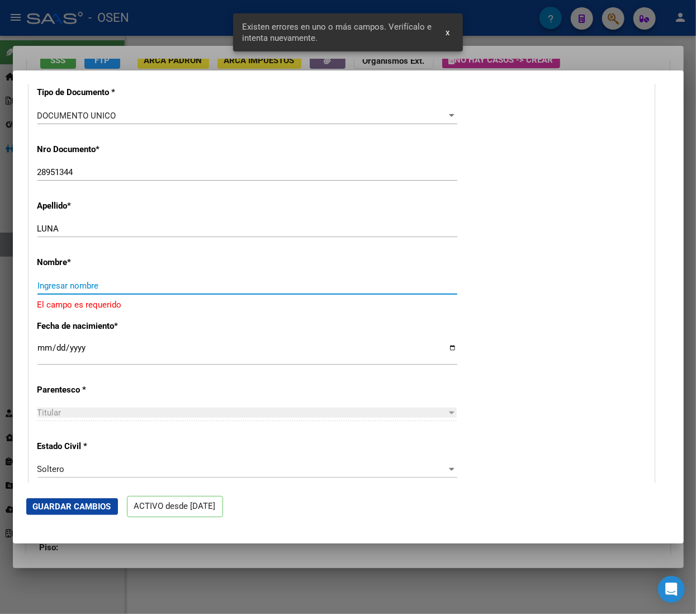
paste input "[PERSON_NAME]"
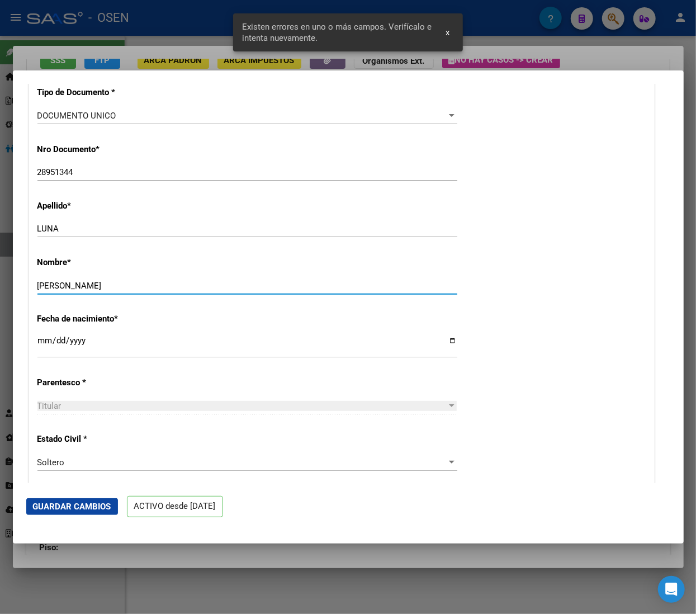
type input "[PERSON_NAME]"
click at [93, 507] on span "Guardar Cambios" at bounding box center [72, 507] width 78 height 10
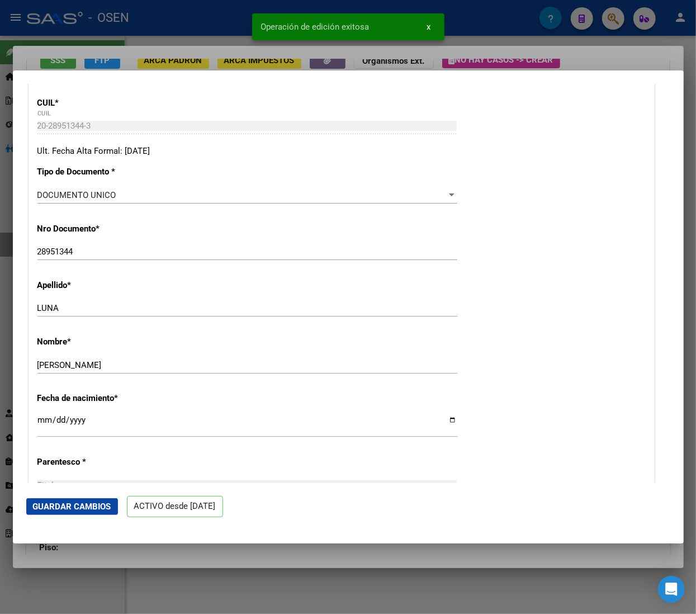
scroll to position [179, 0]
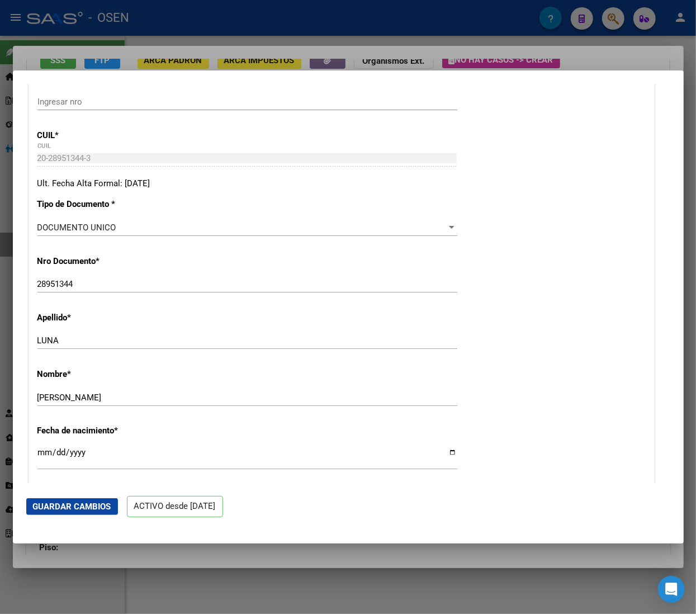
click at [220, 19] on div at bounding box center [348, 307] width 696 height 614
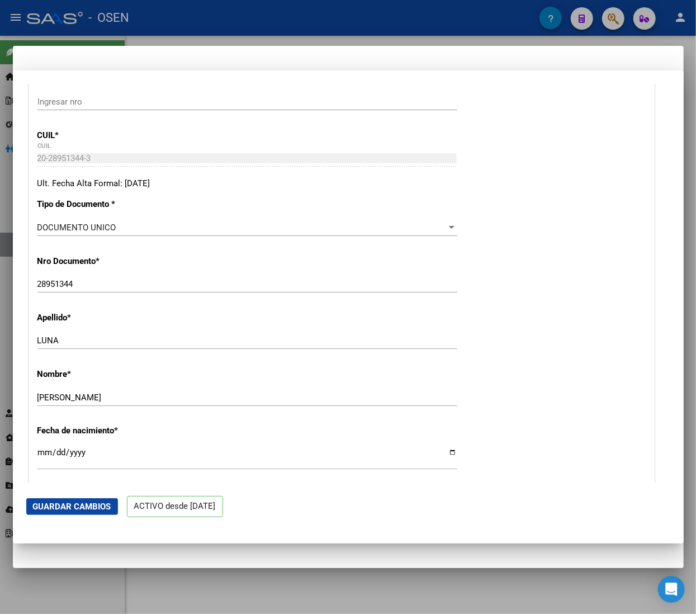
scroll to position [0, 0]
click at [240, 19] on div at bounding box center [348, 307] width 696 height 614
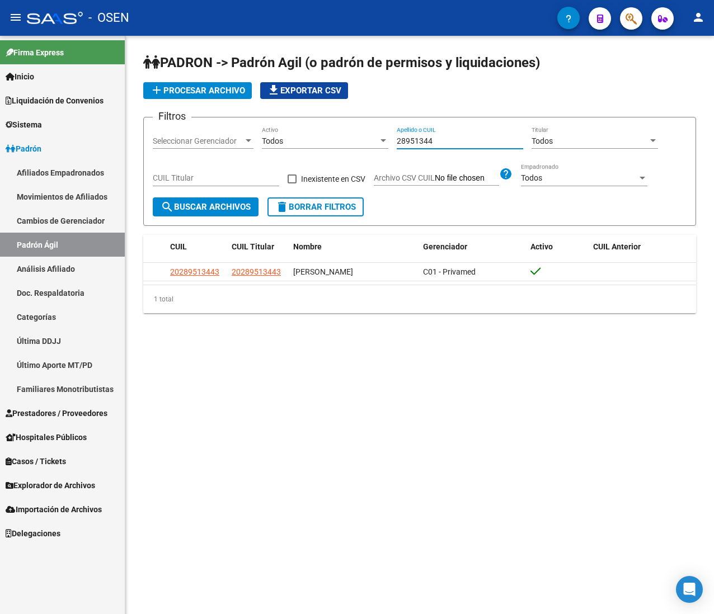
drag, startPoint x: 458, startPoint y: 139, endPoint x: 296, endPoint y: 138, distance: 161.7
click at [303, 140] on div "Filtros Seleccionar Gerenciador Seleccionar Gerenciador Todos Activo 28951344 A…" at bounding box center [420, 161] width 534 height 71
paste input "45039550"
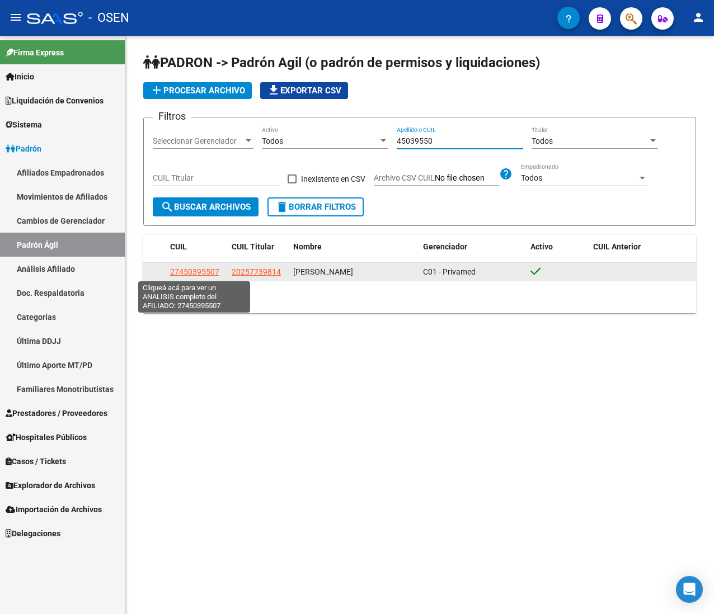
type input "45039550"
click at [200, 273] on span "27450395507" at bounding box center [194, 271] width 49 height 9
type textarea "27450395507"
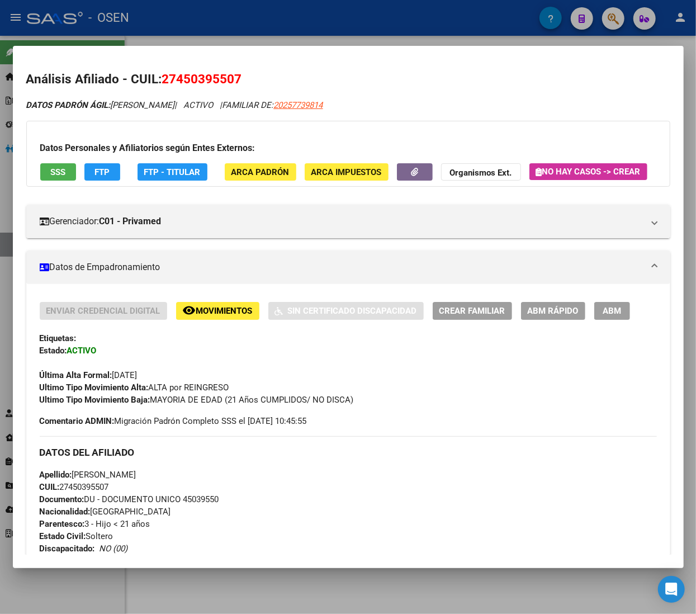
click at [48, 161] on div "Datos Personales y Afiliatorios según Entes Externos: SSS FTP FTP - Titular ARC…" at bounding box center [348, 154] width 644 height 66
click at [50, 166] on button "SSS" at bounding box center [58, 171] width 36 height 17
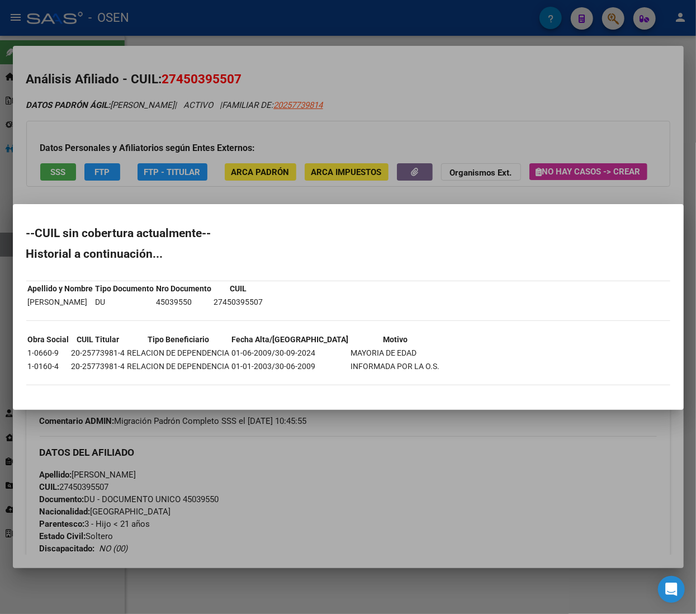
click at [424, 97] on div at bounding box center [348, 307] width 696 height 614
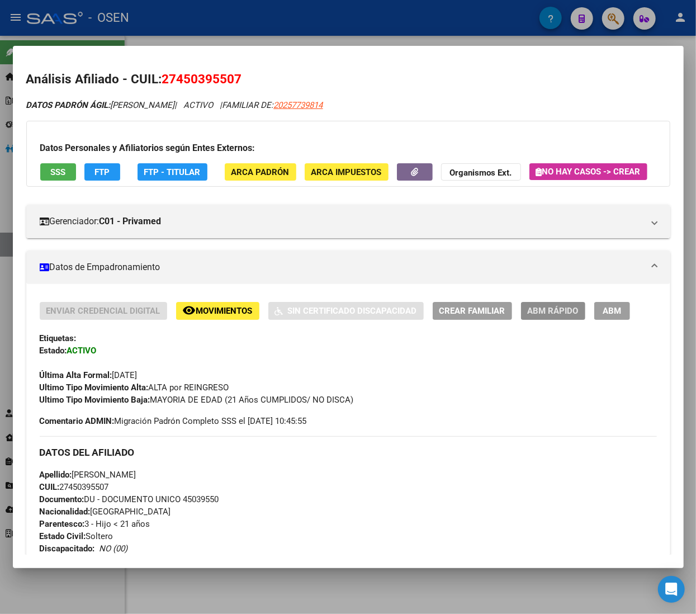
click at [563, 317] on span "ABM Rápido" at bounding box center [553, 312] width 51 height 10
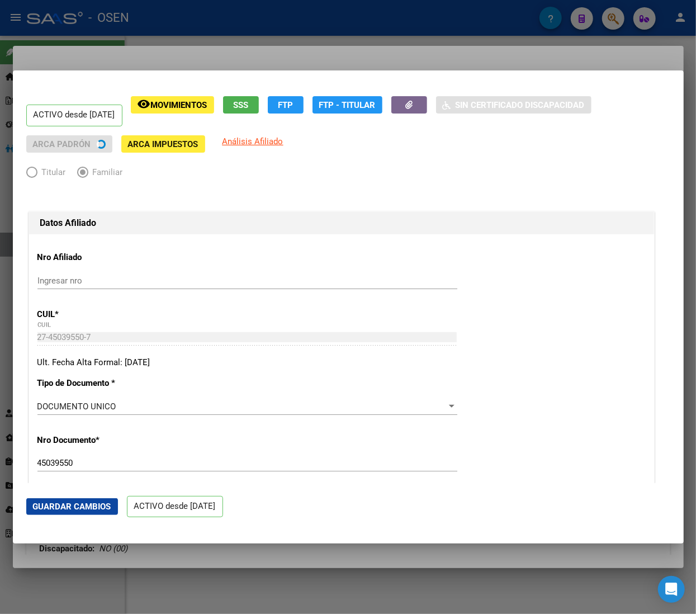
radio input "true"
type input "30-67813830-0"
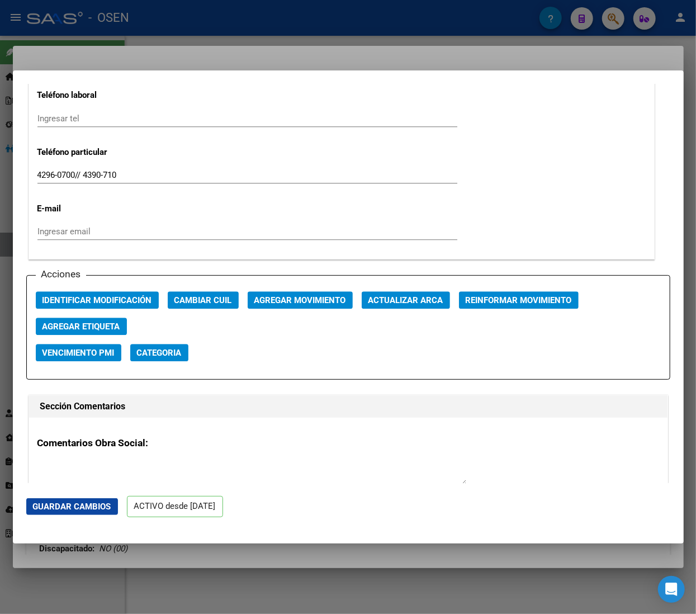
scroll to position [1454, 0]
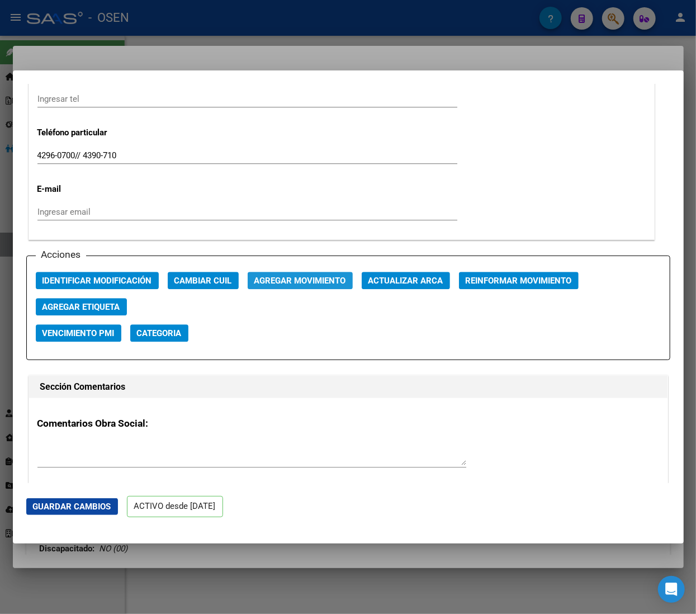
click at [332, 282] on span "Agregar Movimiento" at bounding box center [301, 281] width 92 height 10
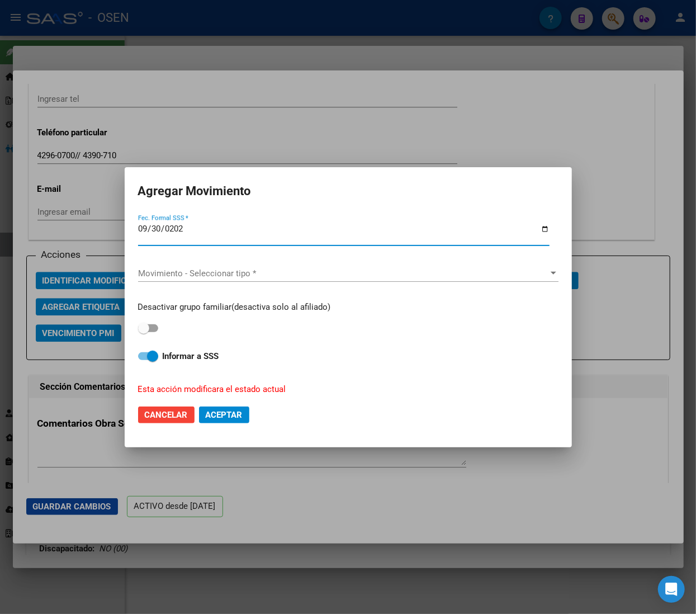
type input "[DATE]"
click at [330, 266] on div "Movimiento - Seleccionar tipo * Movimiento - Seleccionar tipo *" at bounding box center [348, 273] width 421 height 17
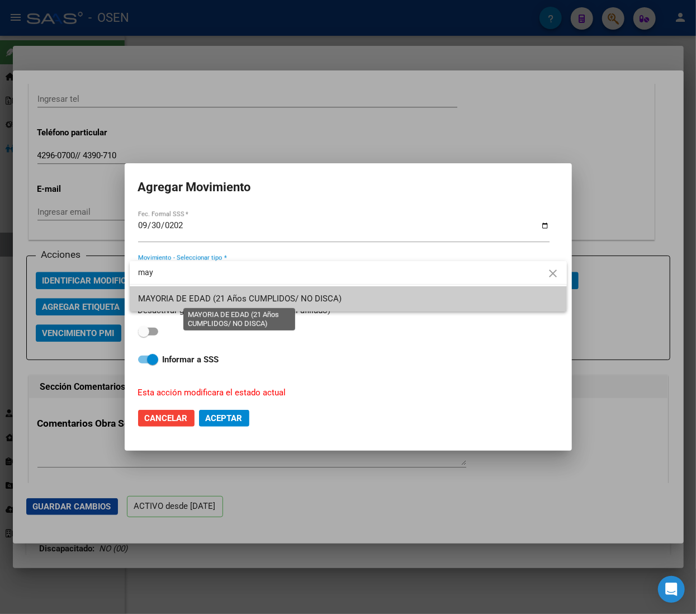
type input "may"
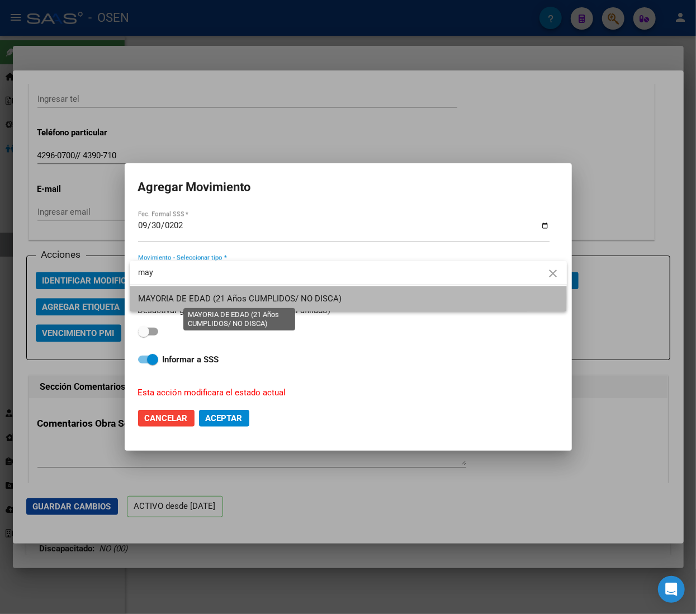
click at [263, 298] on span "MAYORIA DE EDAD (21 Años CUMPLIDOS/ NO DISCA)" at bounding box center [241, 299] width 204 height 10
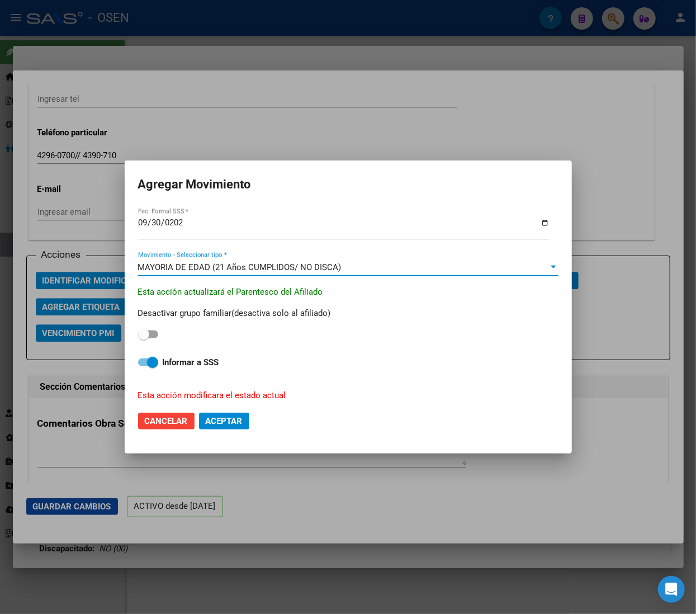
click at [214, 369] on span "Informar a SSS" at bounding box center [191, 362] width 57 height 13
click at [144, 367] on input "Informar a SSS" at bounding box center [143, 366] width 1 height 1
checkbox input "false"
click at [227, 425] on span "Aceptar" at bounding box center [224, 421] width 37 height 10
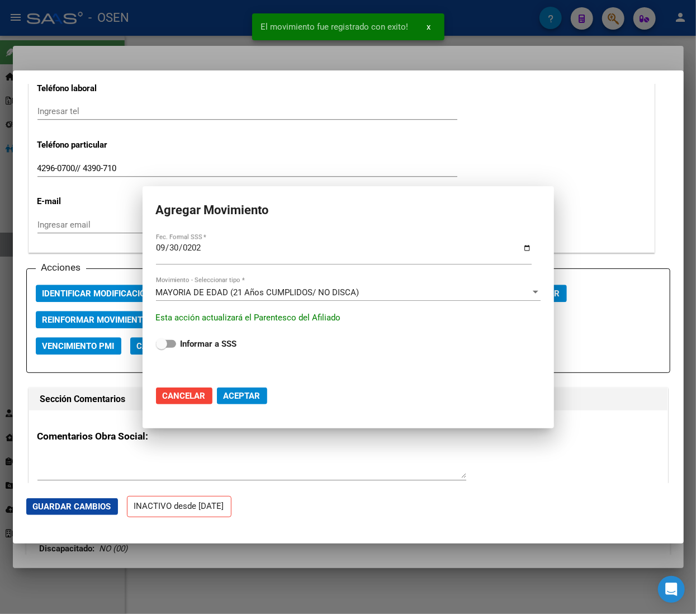
scroll to position [1467, 0]
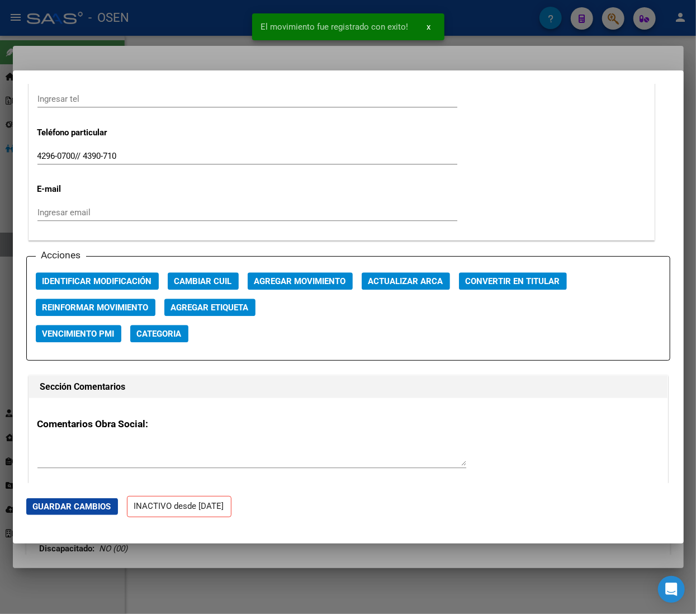
click at [238, 22] on div at bounding box center [348, 307] width 696 height 614
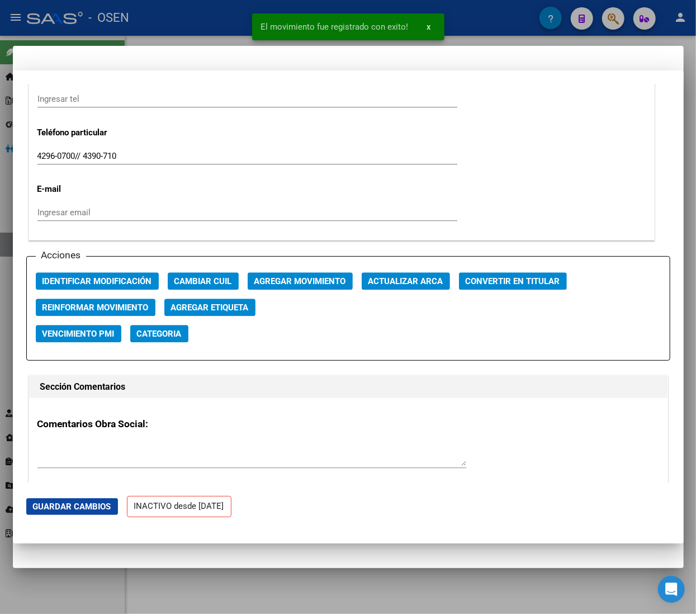
click at [236, 21] on div at bounding box center [348, 307] width 696 height 614
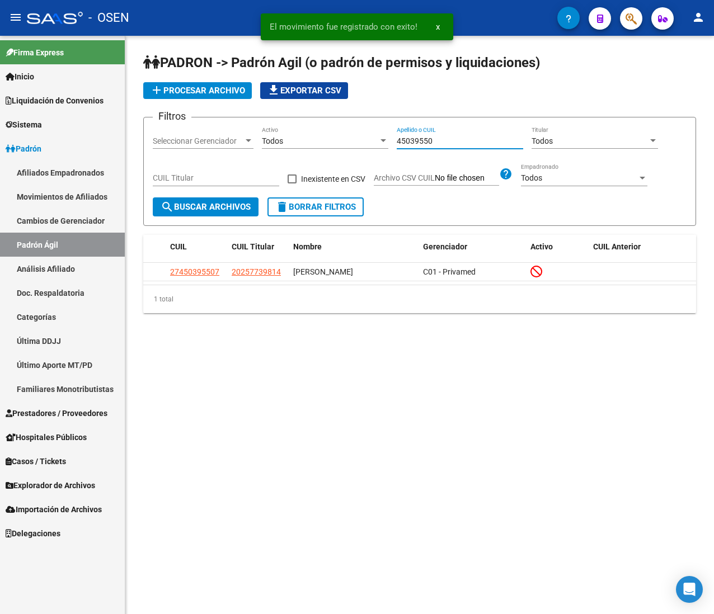
drag, startPoint x: 444, startPoint y: 138, endPoint x: 309, endPoint y: 138, distance: 134.8
click at [329, 139] on div "Filtros Seleccionar Gerenciador Seleccionar Gerenciador Todos Activo 45039550 A…" at bounding box center [420, 161] width 534 height 71
paste input "7361718"
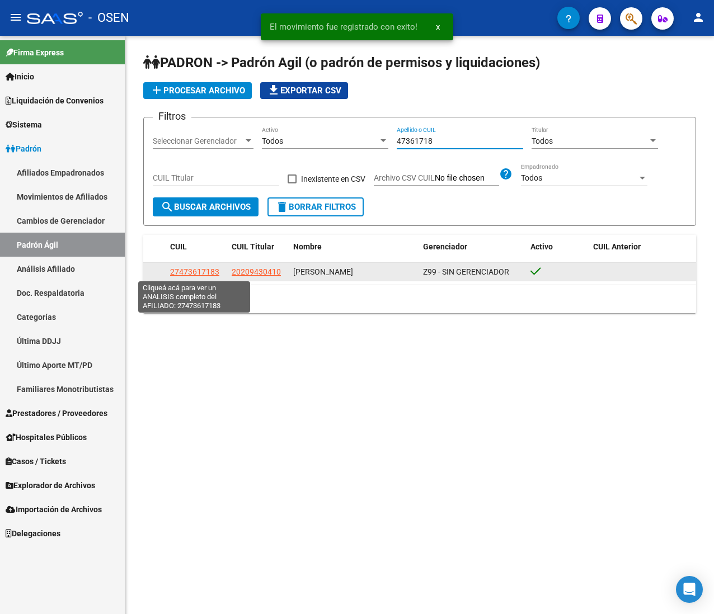
type input "47361718"
click at [187, 272] on span "27473617183" at bounding box center [194, 271] width 49 height 9
type textarea "27473617183"
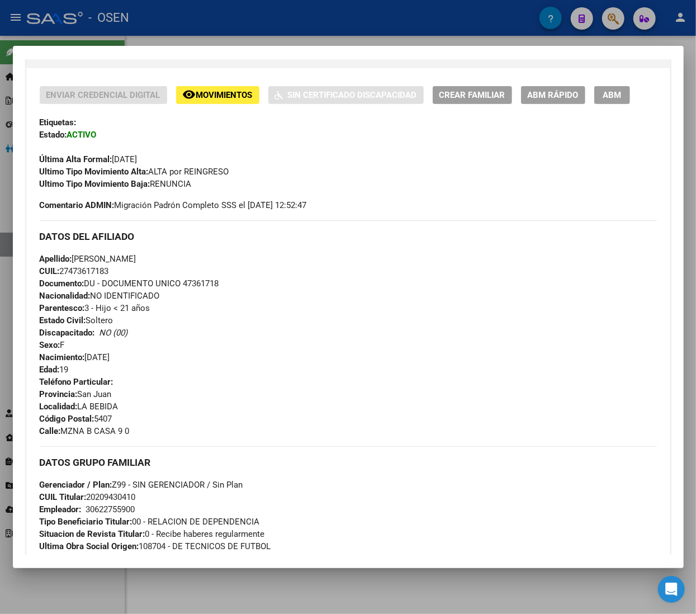
scroll to position [224, 0]
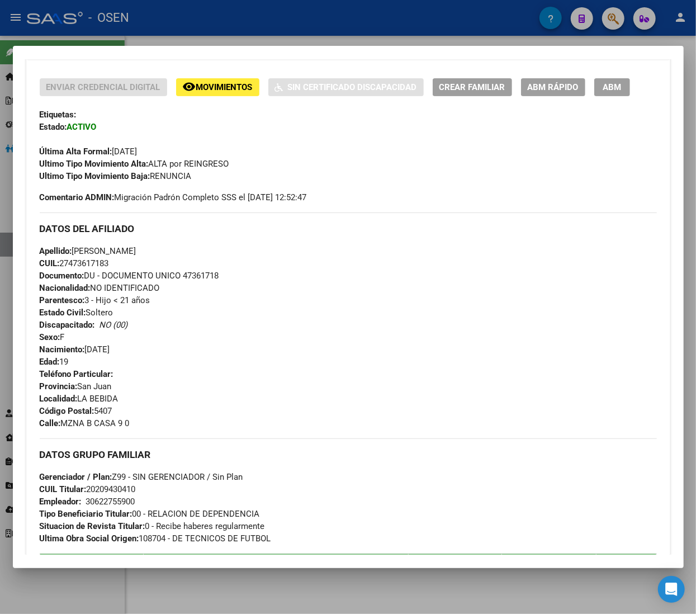
drag, startPoint x: 83, startPoint y: 311, endPoint x: 226, endPoint y: 313, distance: 143.2
click at [225, 313] on div "Apellido: [PERSON_NAME] CUIL: 27473617183 Documento: DU - DOCUMENTO UNICO 47361…" at bounding box center [349, 306] width 618 height 123
click at [544, 93] on span "ABM Rápido" at bounding box center [553, 88] width 51 height 10
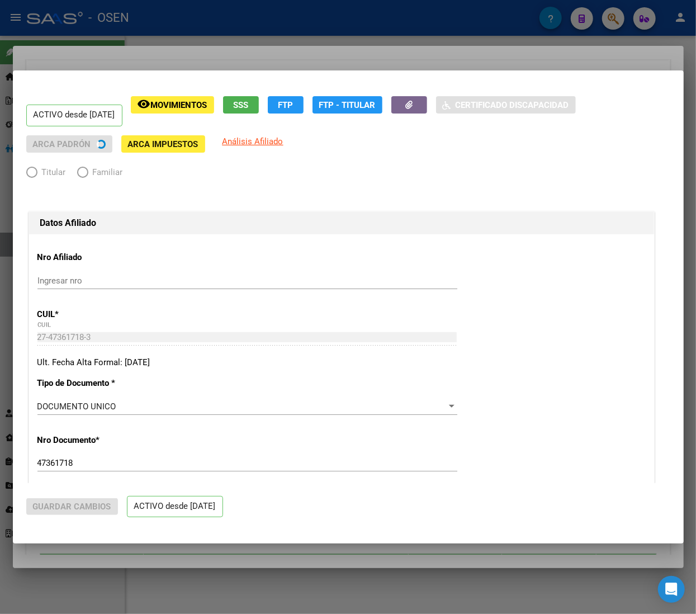
radio input "true"
type input "30-62275590-0"
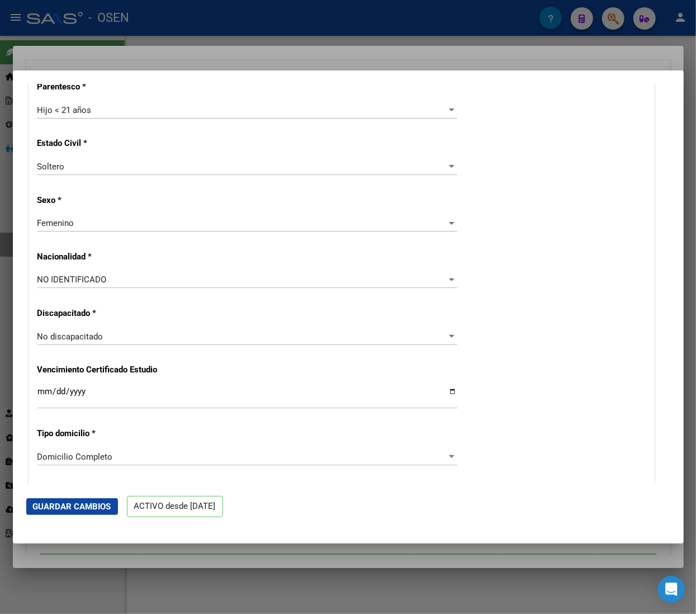
scroll to position [671, 0]
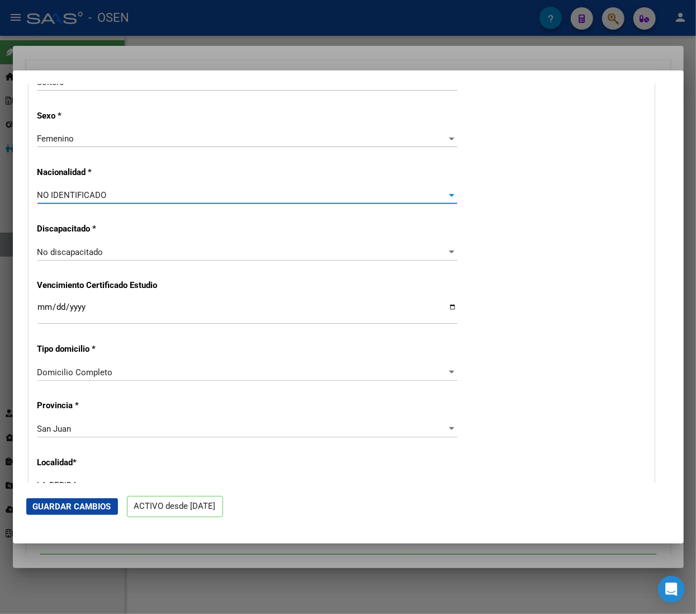
click at [163, 197] on div "NO IDENTIFICADO" at bounding box center [242, 195] width 410 height 10
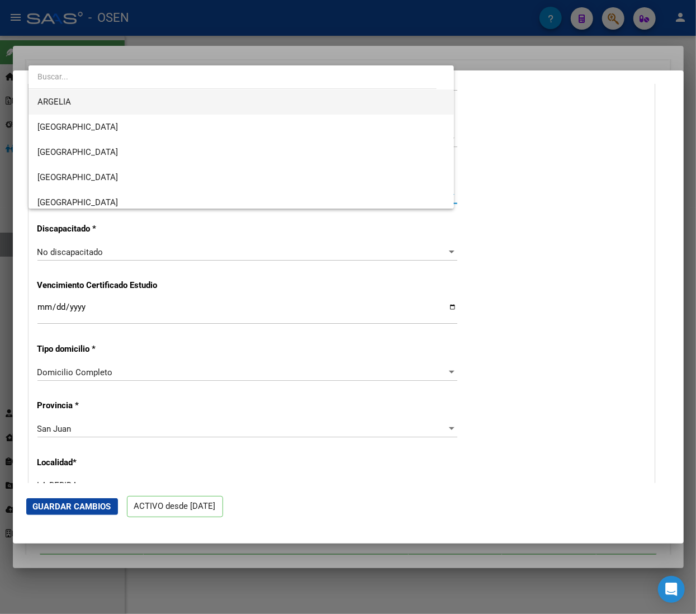
scroll to position [112, 0]
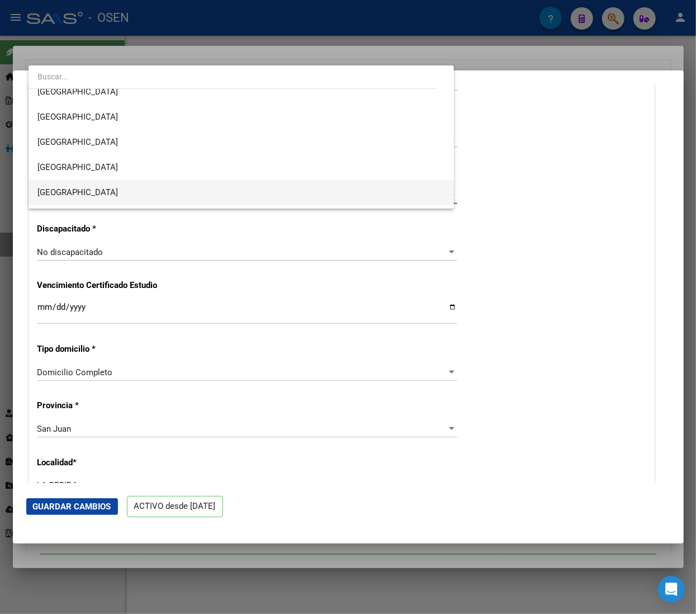
click at [121, 191] on span "[GEOGRAPHIC_DATA]" at bounding box center [241, 192] width 408 height 25
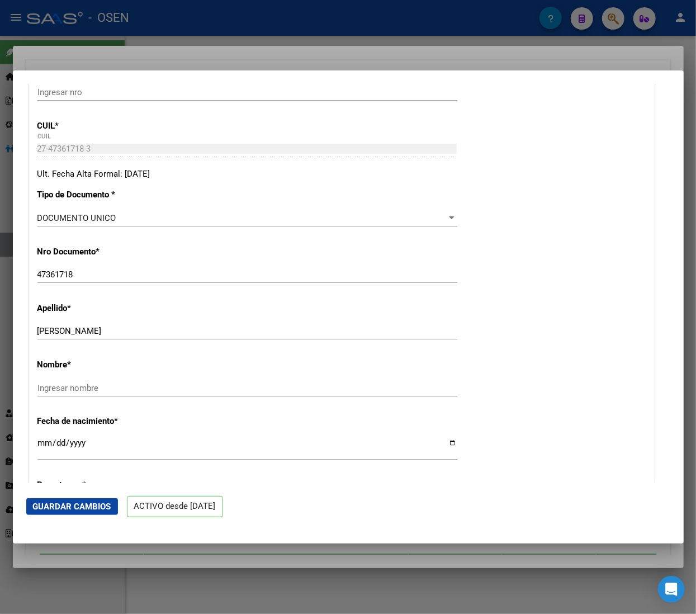
scroll to position [224, 0]
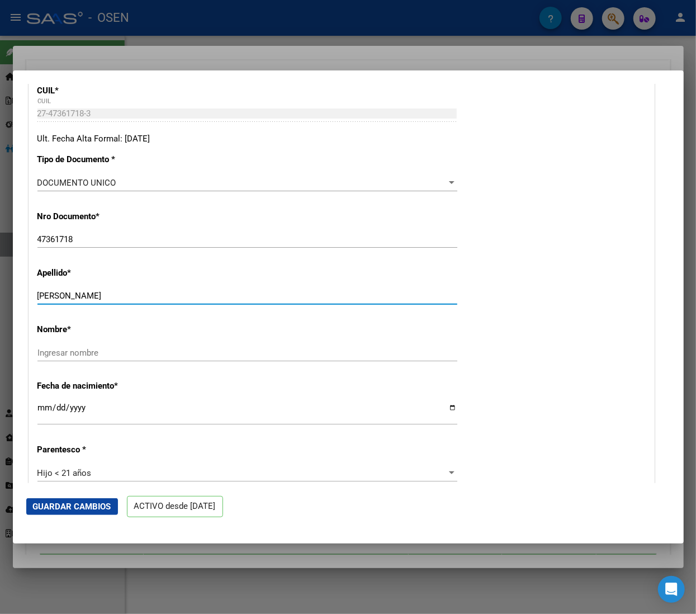
drag, startPoint x: 90, startPoint y: 297, endPoint x: 170, endPoint y: 305, distance: 81.0
click at [170, 305] on div "[PERSON_NAME] apellido" at bounding box center [247, 301] width 420 height 27
type input "[PERSON_NAME]"
click at [136, 358] on div "Ingresar nombre" at bounding box center [247, 353] width 420 height 17
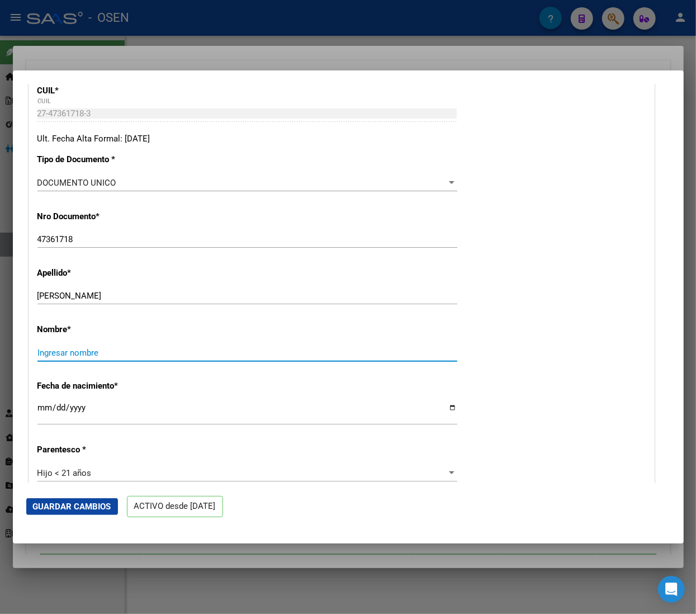
paste input "[PERSON_NAME]"
type input "[PERSON_NAME]"
click at [85, 506] on span "Guardar Cambios" at bounding box center [72, 507] width 78 height 10
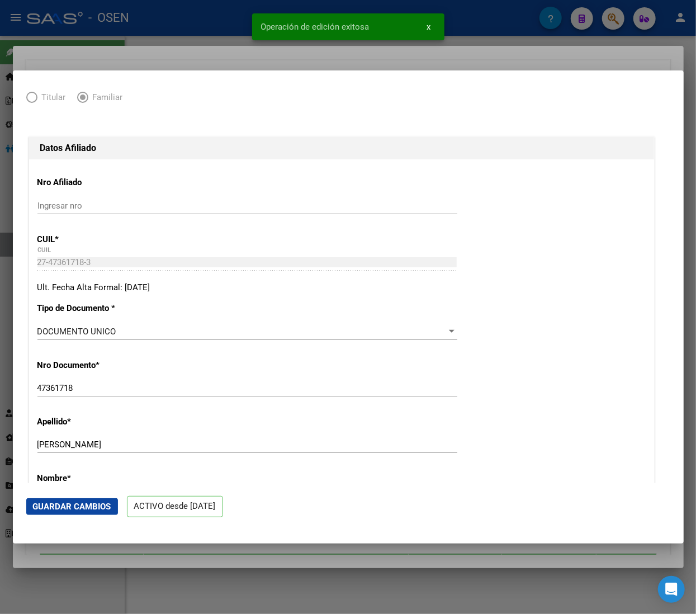
scroll to position [0, 0]
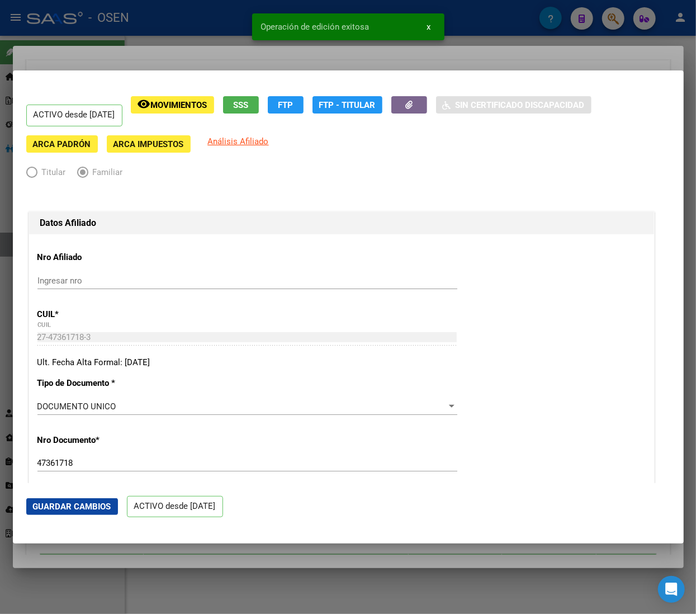
drag, startPoint x: 211, startPoint y: 20, endPoint x: 295, endPoint y: 131, distance: 139.7
click at [209, 19] on div at bounding box center [348, 307] width 696 height 614
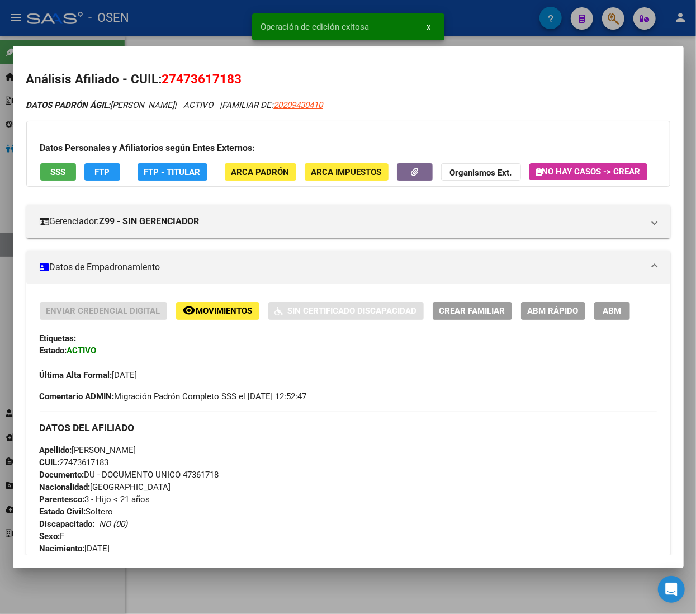
click at [232, 317] on span "Movimientos" at bounding box center [224, 312] width 57 height 10
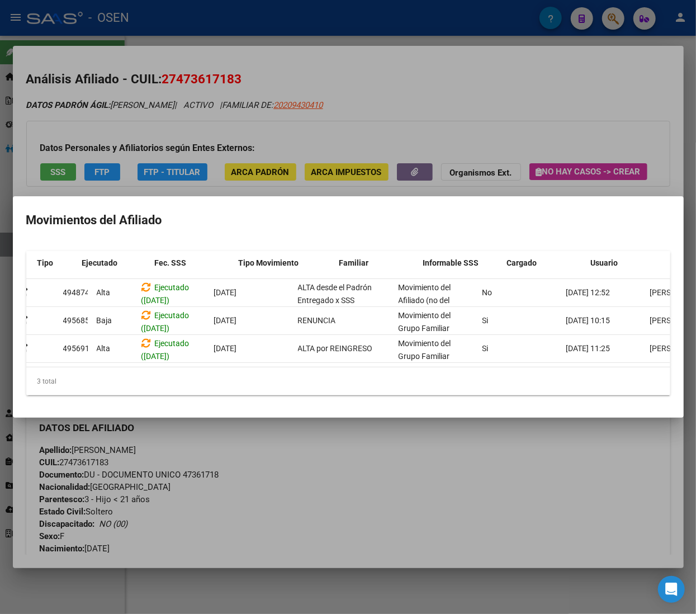
scroll to position [0, 72]
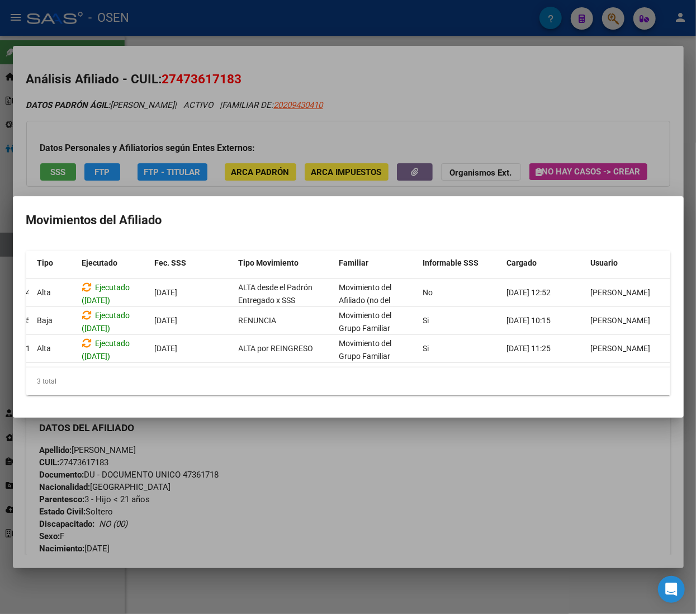
click at [535, 121] on div at bounding box center [348, 307] width 696 height 614
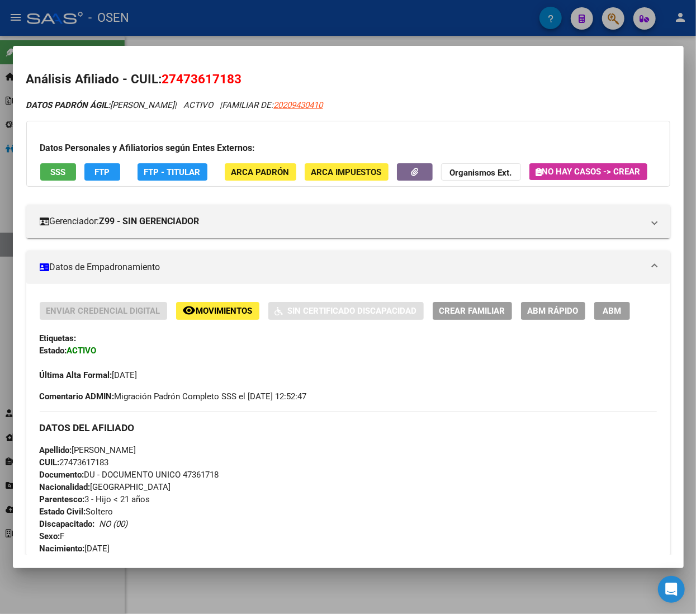
click at [376, 30] on div at bounding box center [348, 307] width 696 height 614
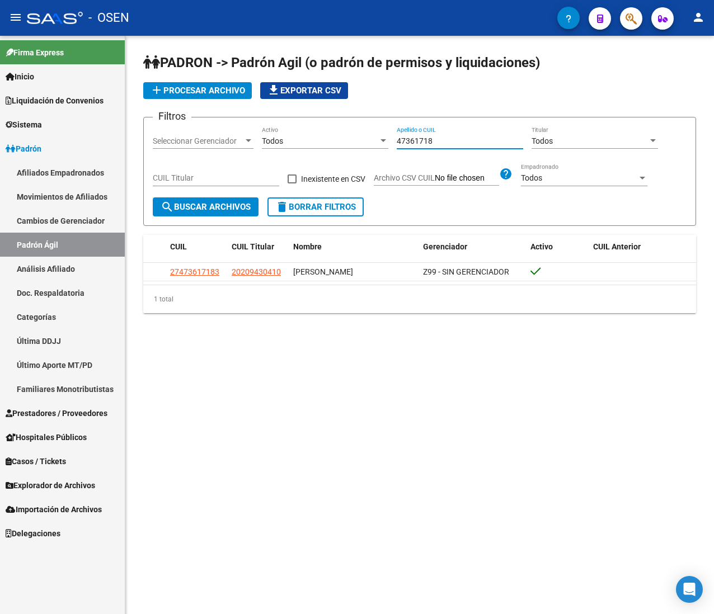
drag, startPoint x: 457, startPoint y: 144, endPoint x: 182, endPoint y: 151, distance: 275.3
click at [196, 148] on div "Filtros Seleccionar Gerenciador Seleccionar Gerenciador Todos Activo 47361718 A…" at bounding box center [420, 161] width 534 height 71
paste input "24087435"
type input "24087435"
click at [14, 15] on mat-icon "menu" at bounding box center [15, 17] width 13 height 13
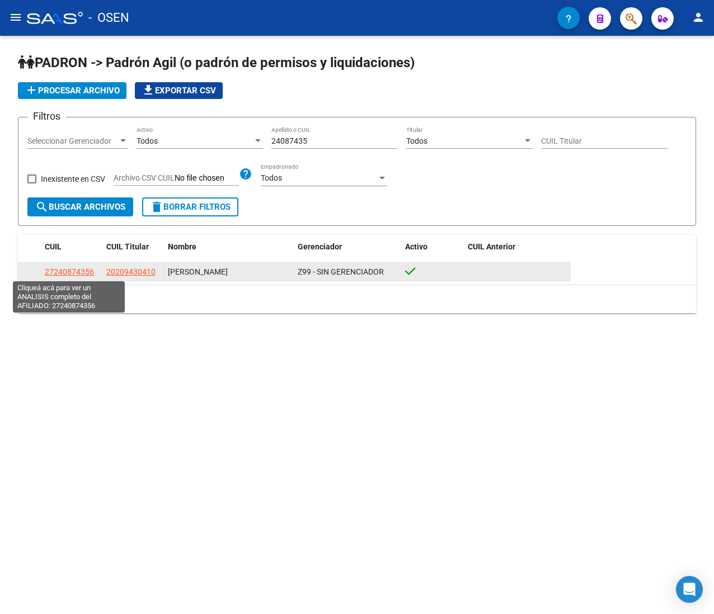
click at [67, 270] on span "27240874356" at bounding box center [69, 271] width 49 height 9
type textarea "27240874356"
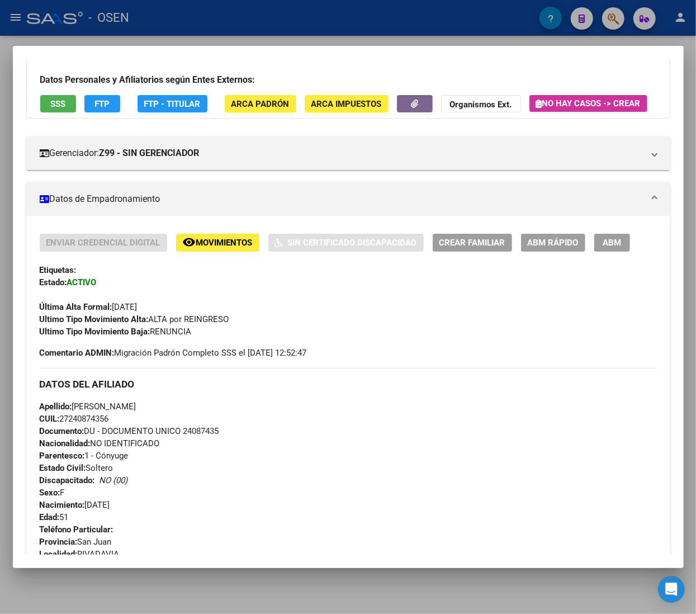
scroll to position [112, 0]
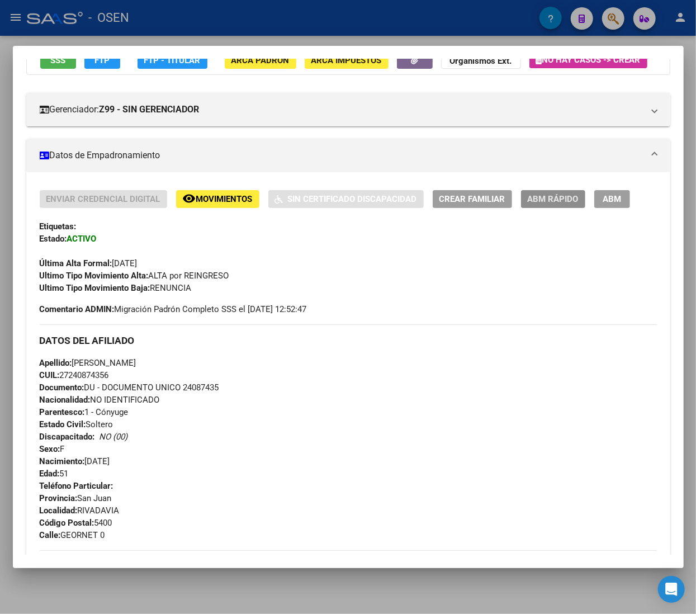
click at [552, 205] on span "ABM Rápido" at bounding box center [553, 200] width 51 height 10
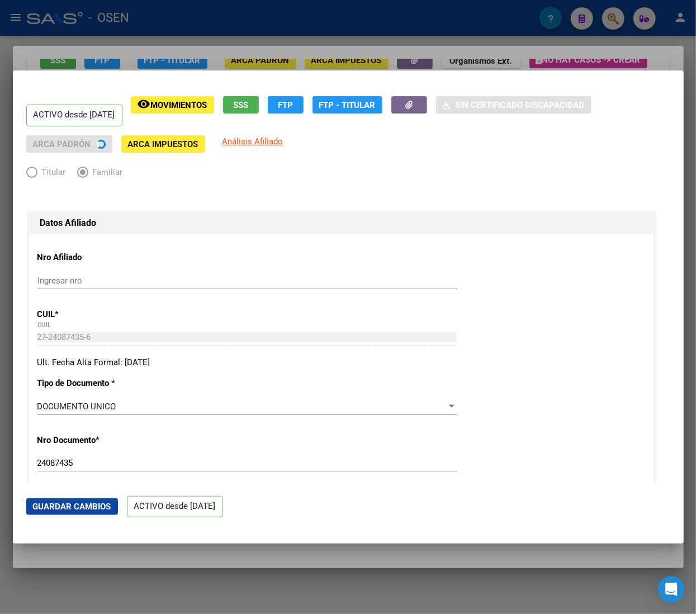
radio input "true"
type input "30-62275590-0"
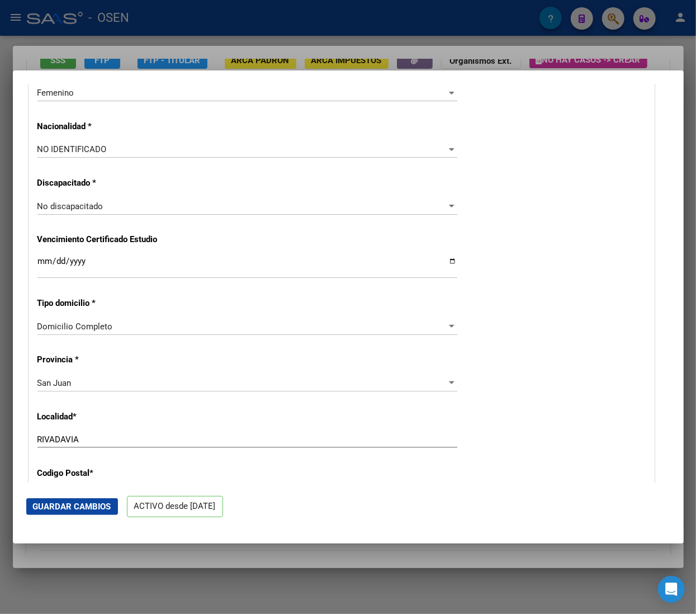
scroll to position [671, 0]
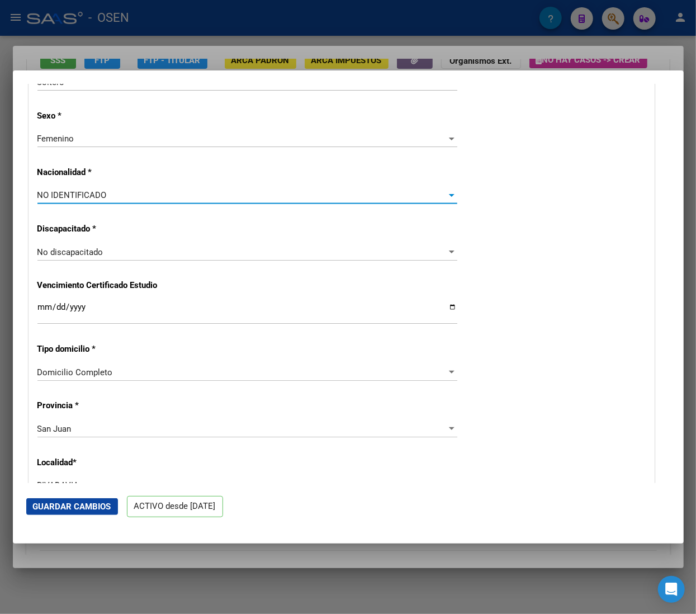
click at [322, 197] on div "NO IDENTIFICADO" at bounding box center [242, 195] width 410 height 10
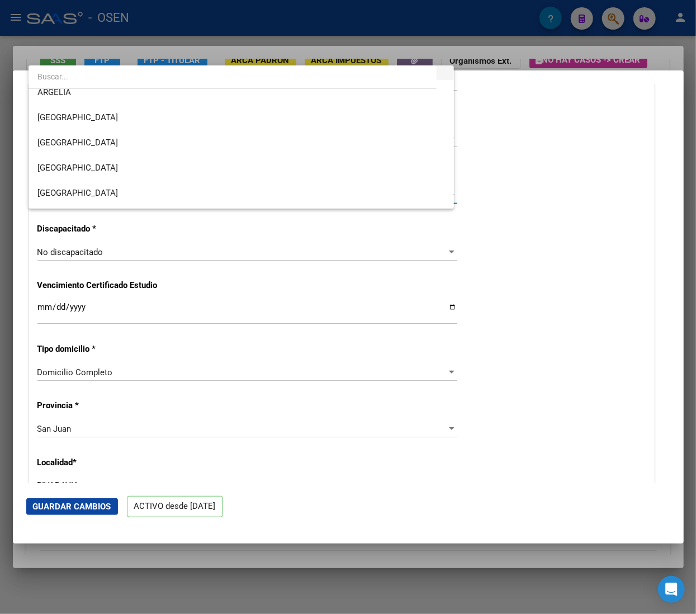
scroll to position [112, 0]
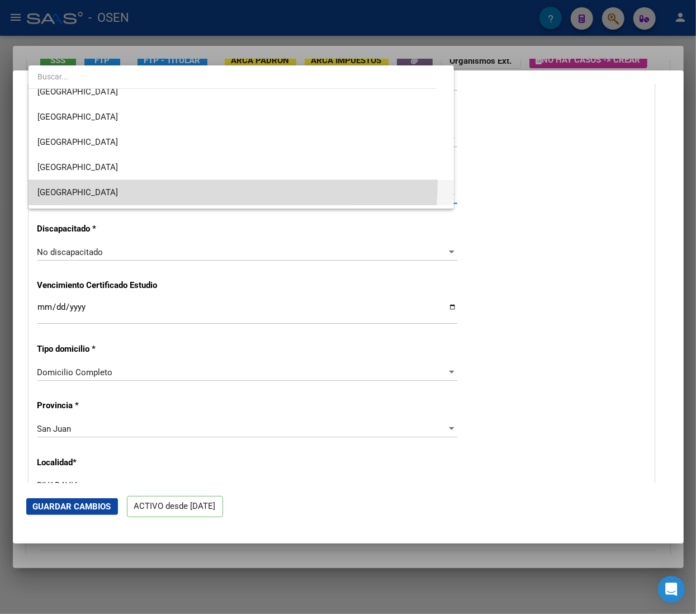
click at [182, 183] on span "[GEOGRAPHIC_DATA]" at bounding box center [241, 192] width 408 height 25
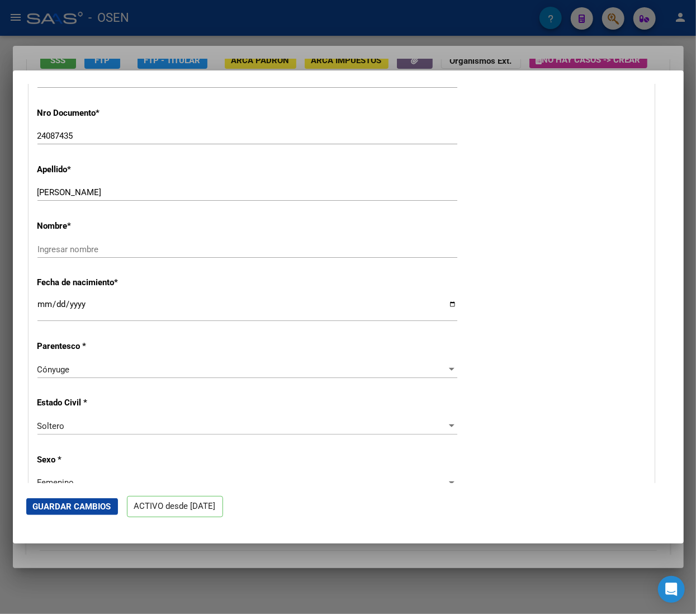
scroll to position [336, 0]
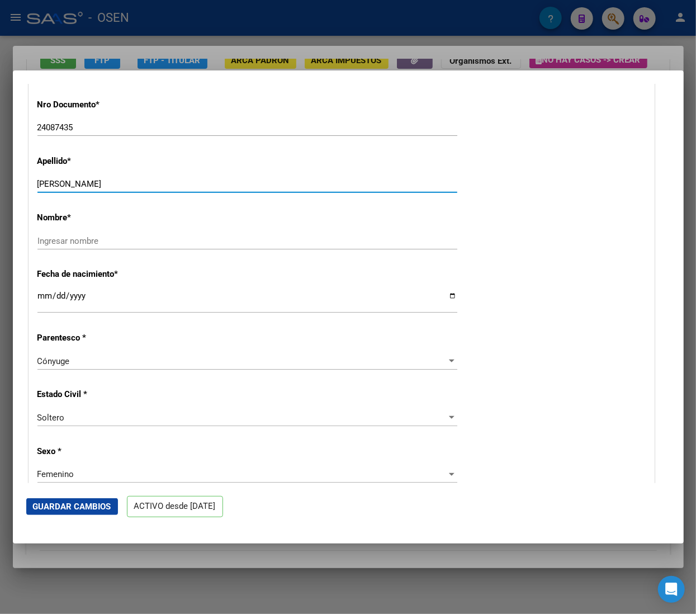
drag, startPoint x: 65, startPoint y: 181, endPoint x: 168, endPoint y: 182, distance: 102.9
click at [168, 182] on input "[PERSON_NAME]" at bounding box center [247, 184] width 420 height 10
type input "[PERSON_NAME]"
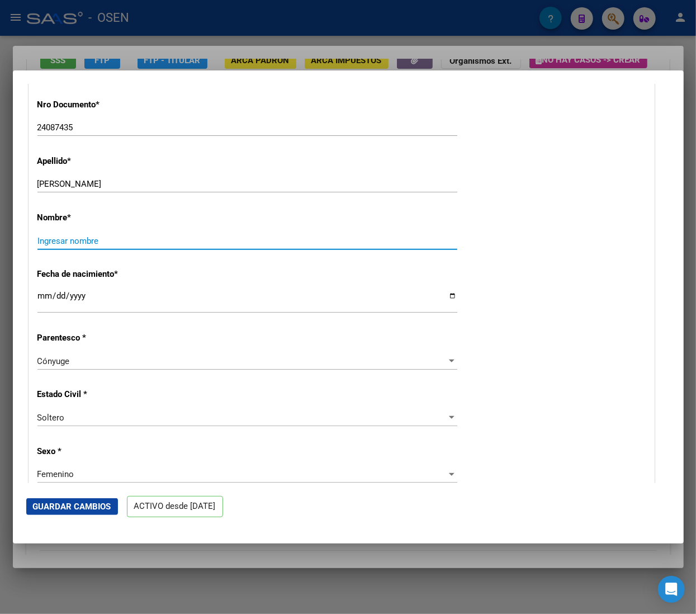
click at [115, 238] on input "Ingresar nombre" at bounding box center [247, 241] width 420 height 10
paste input "[PERSON_NAME]"
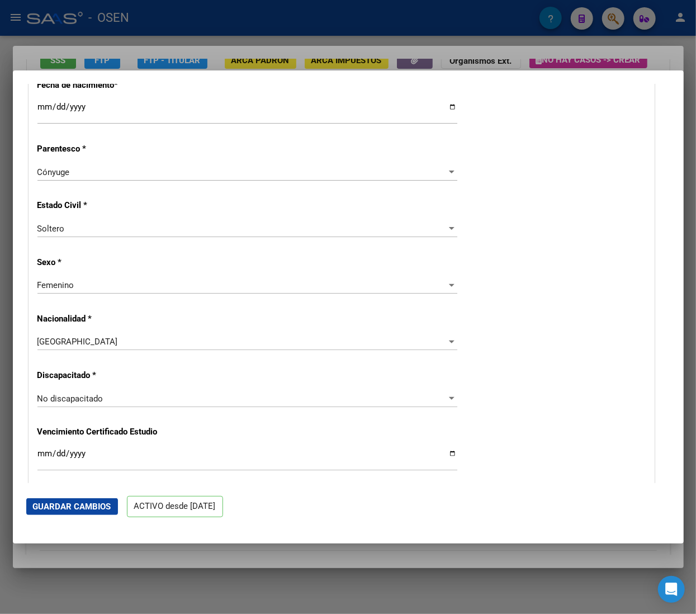
scroll to position [559, 0]
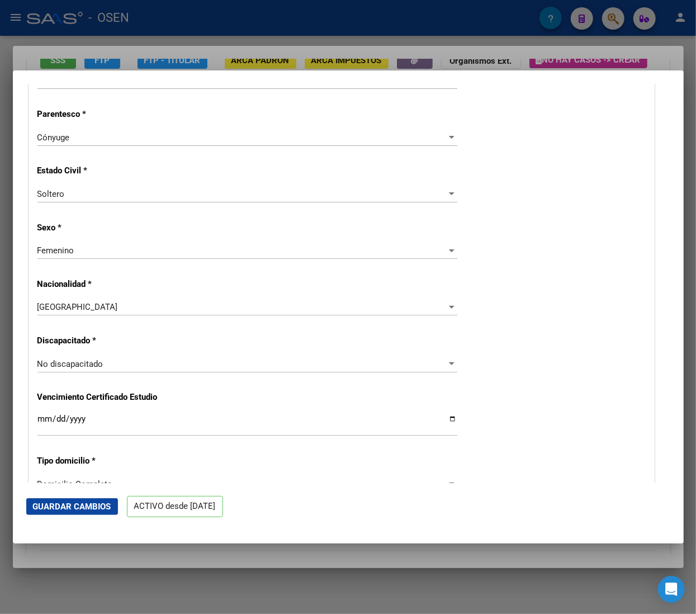
type input "[PERSON_NAME]"
click at [83, 506] on span "Guardar Cambios" at bounding box center [72, 507] width 78 height 10
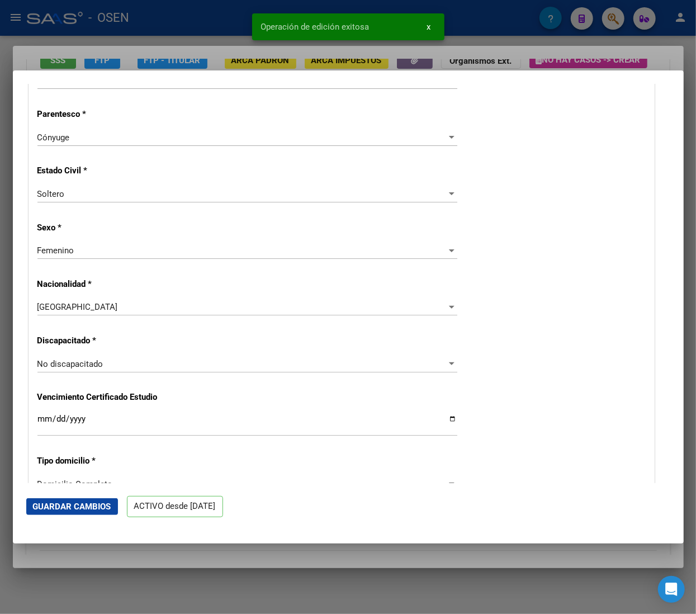
click at [196, 29] on div at bounding box center [348, 307] width 696 height 614
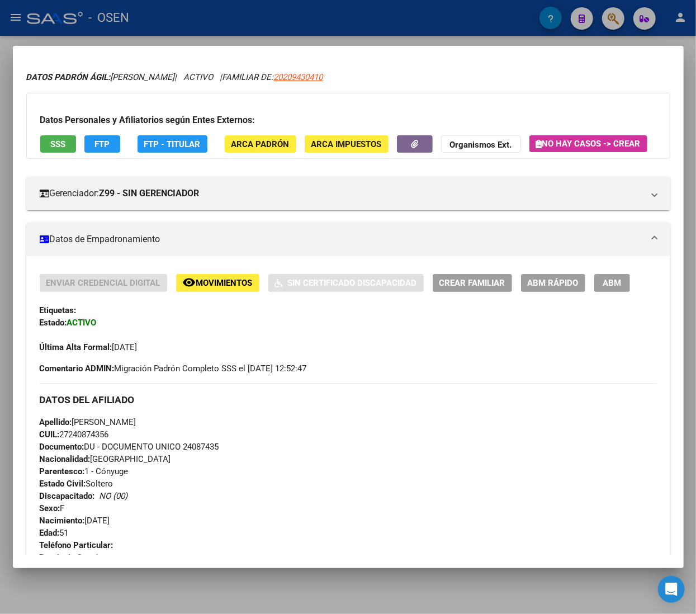
scroll to position [0, 0]
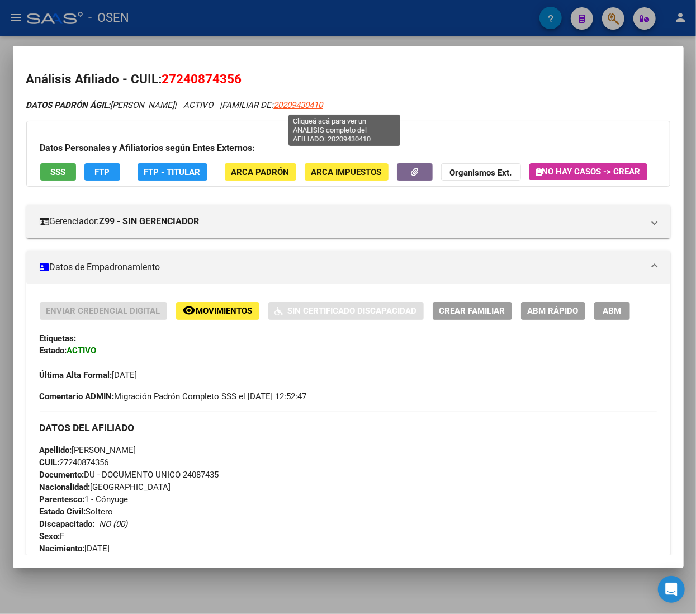
click at [323, 100] on span "20209430410" at bounding box center [298, 105] width 49 height 10
type textarea "20209430410"
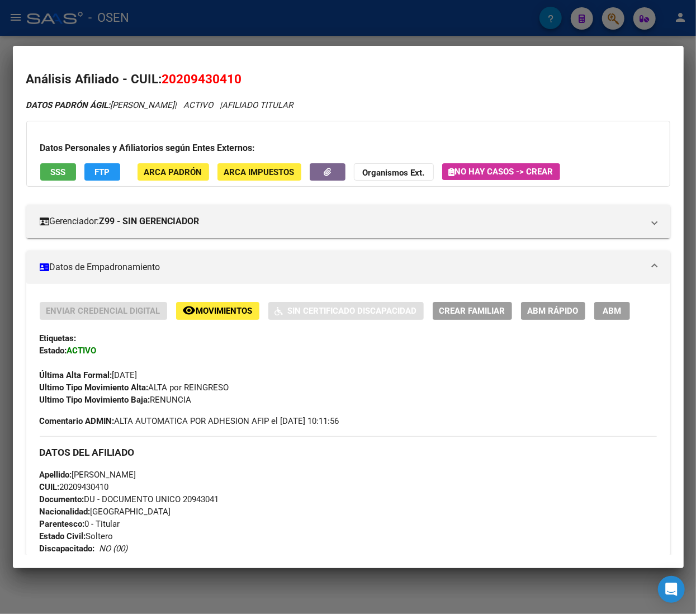
scroll to position [112, 0]
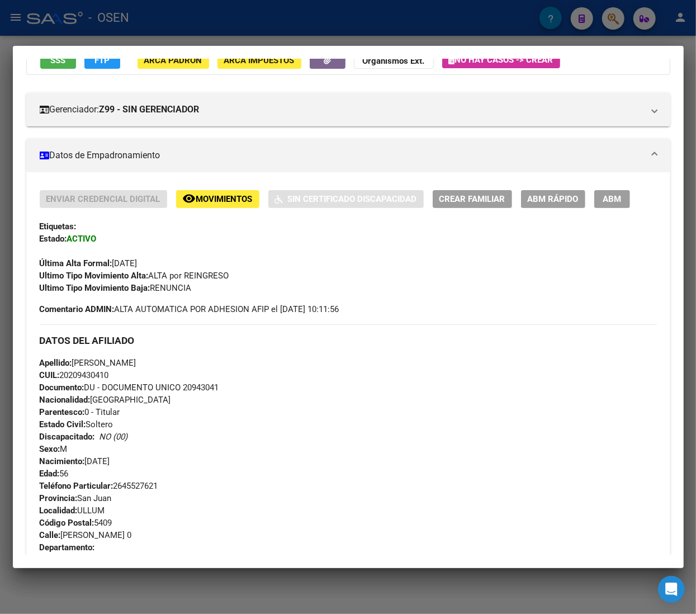
click at [531, 194] on span "ABM Rápido" at bounding box center [553, 199] width 51 height 10
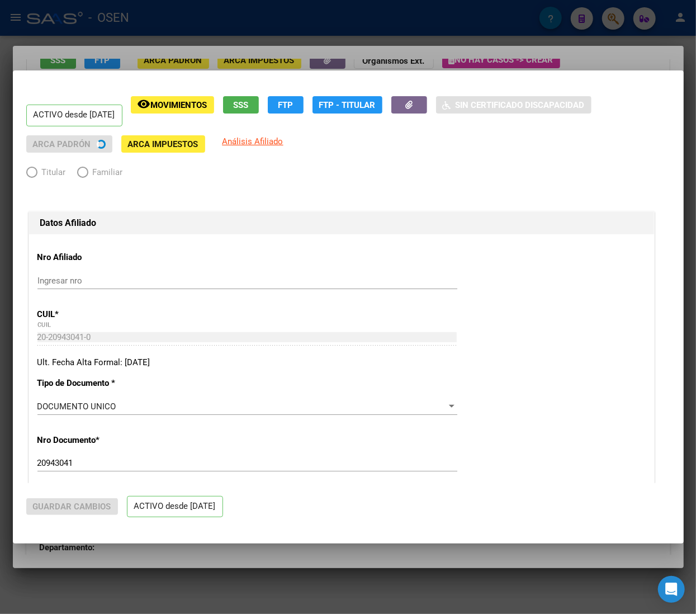
radio input "true"
type input "30-62275590-0"
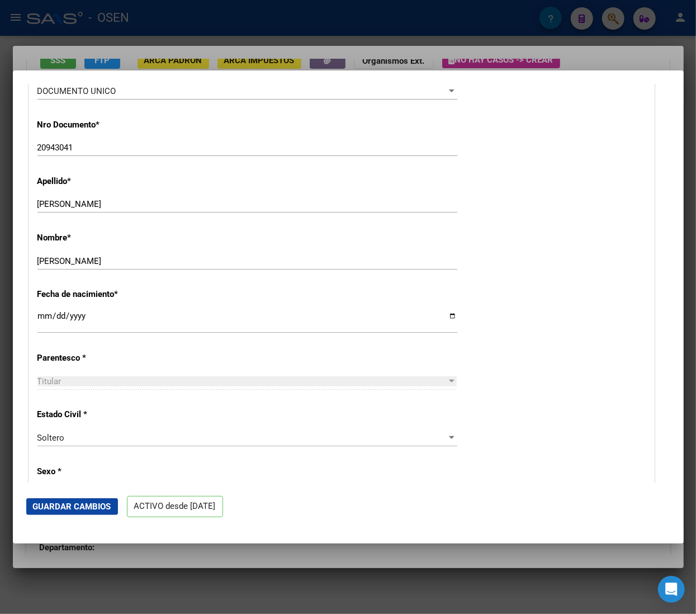
scroll to position [336, 0]
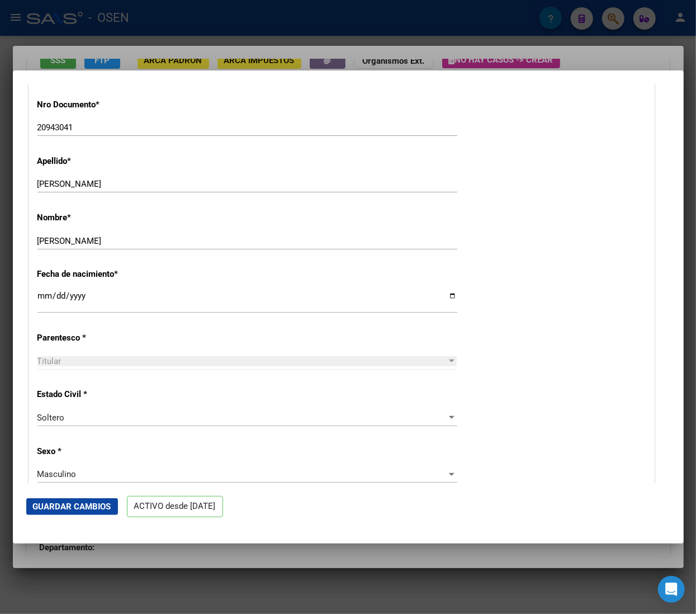
click at [106, 417] on div "Soltero" at bounding box center [242, 418] width 410 height 10
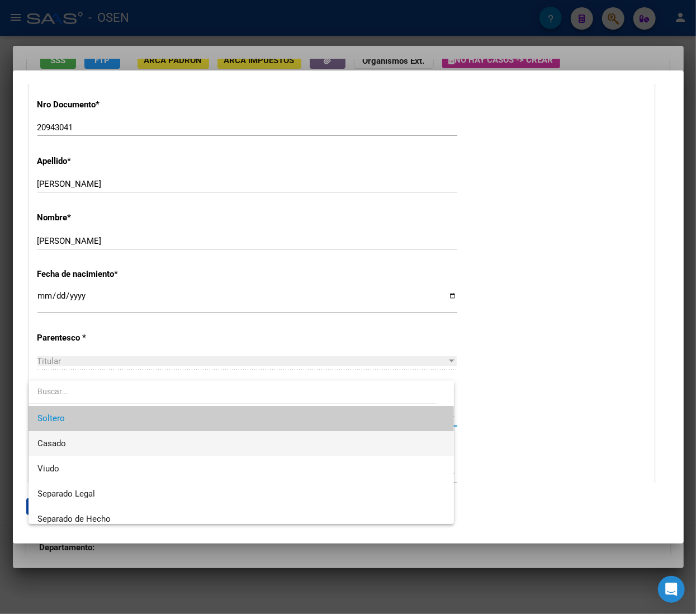
click at [119, 448] on span "Casado" at bounding box center [241, 443] width 408 height 25
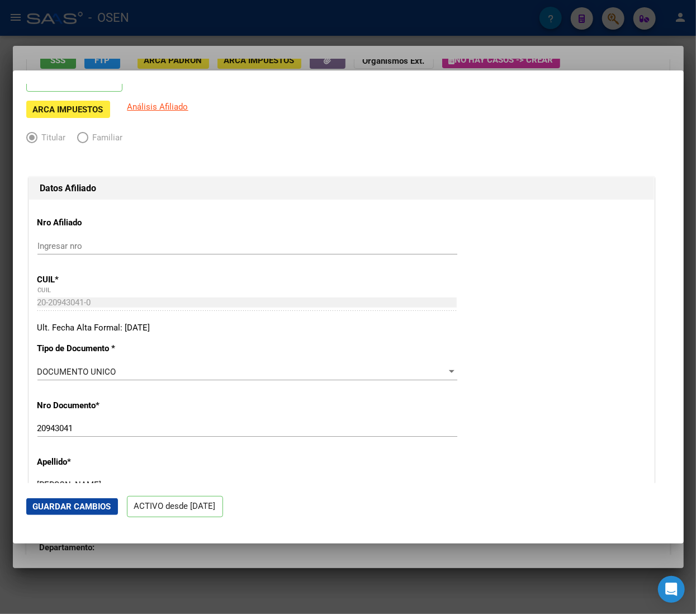
scroll to position [0, 0]
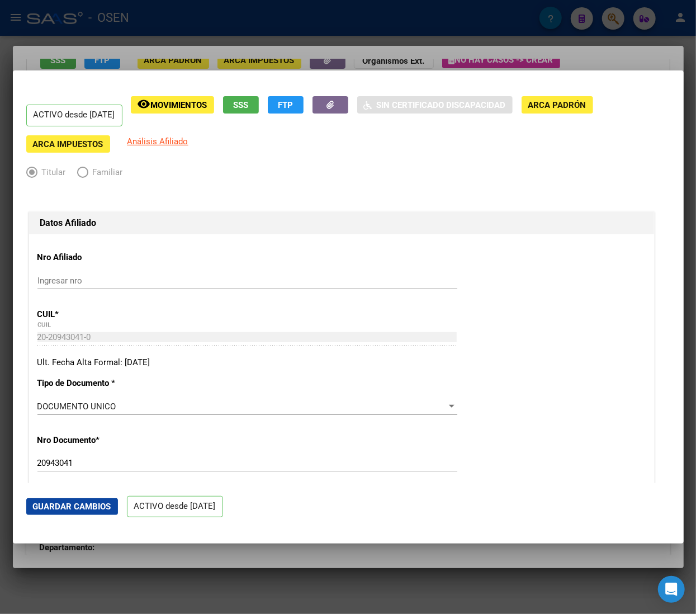
click at [92, 501] on button "Guardar Cambios" at bounding box center [72, 506] width 92 height 17
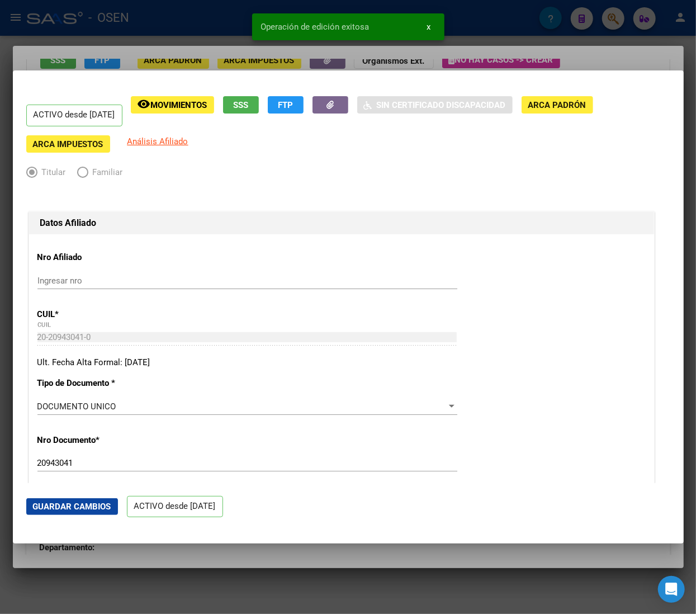
click at [148, 28] on div at bounding box center [348, 307] width 696 height 614
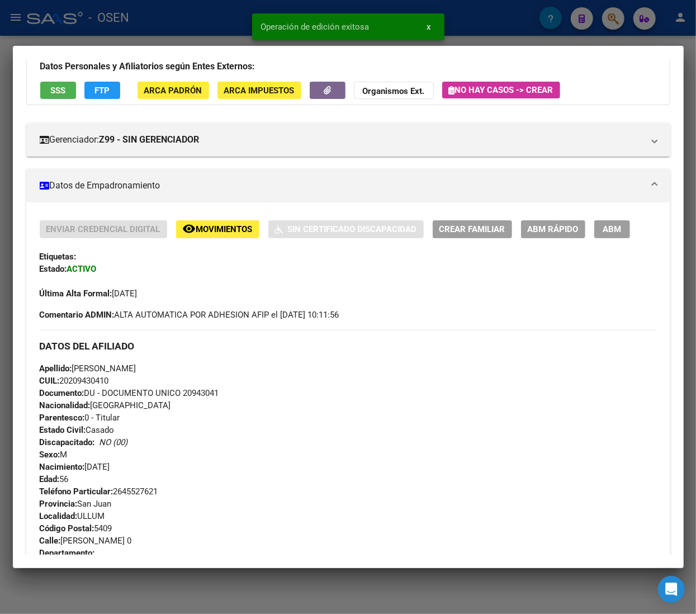
scroll to position [112, 0]
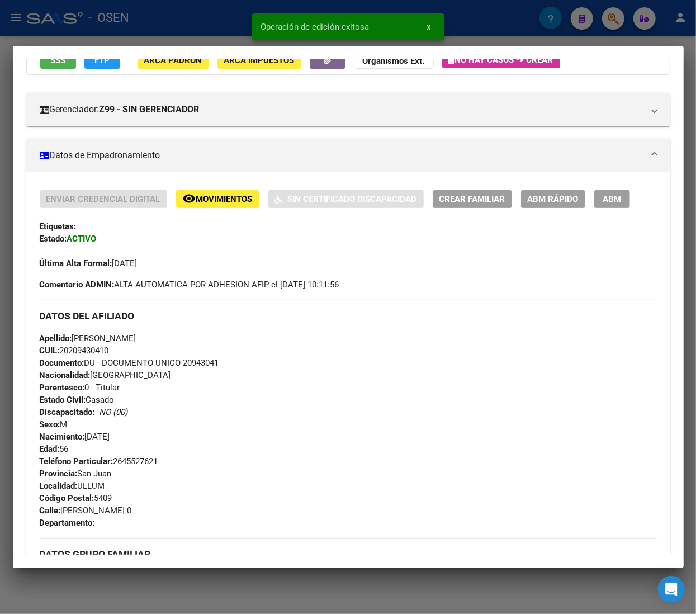
click at [179, 22] on div at bounding box center [348, 307] width 696 height 614
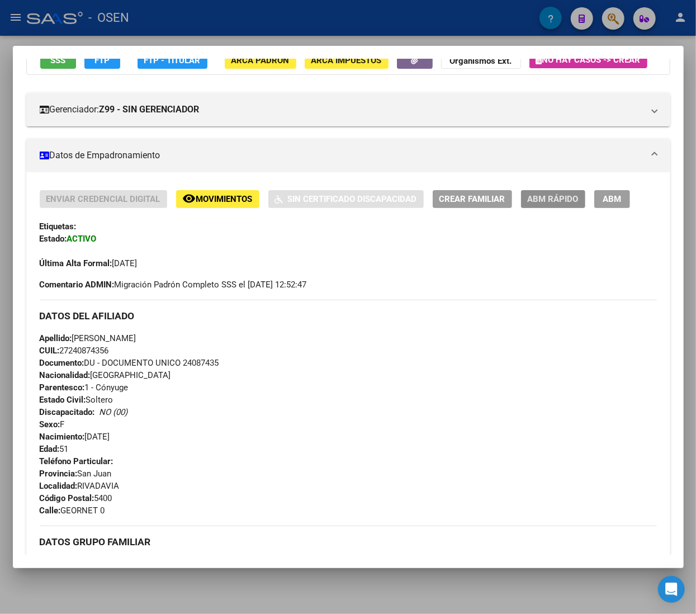
click at [560, 205] on span "ABM Rápido" at bounding box center [553, 200] width 51 height 10
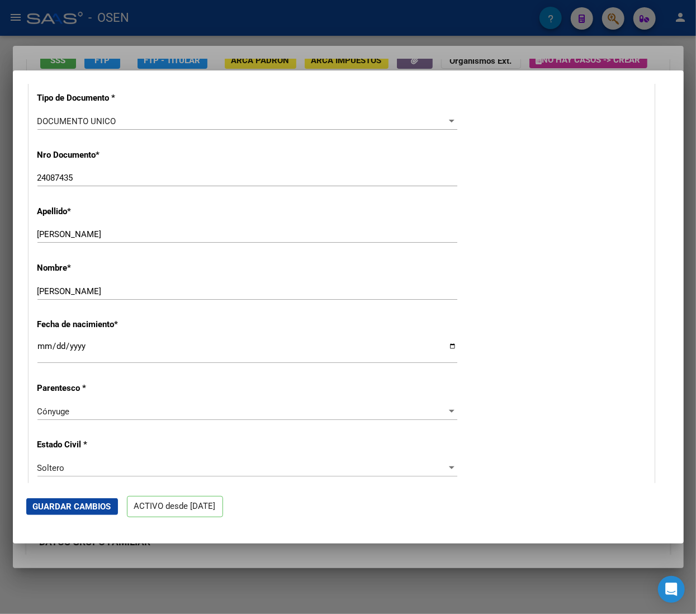
scroll to position [336, 0]
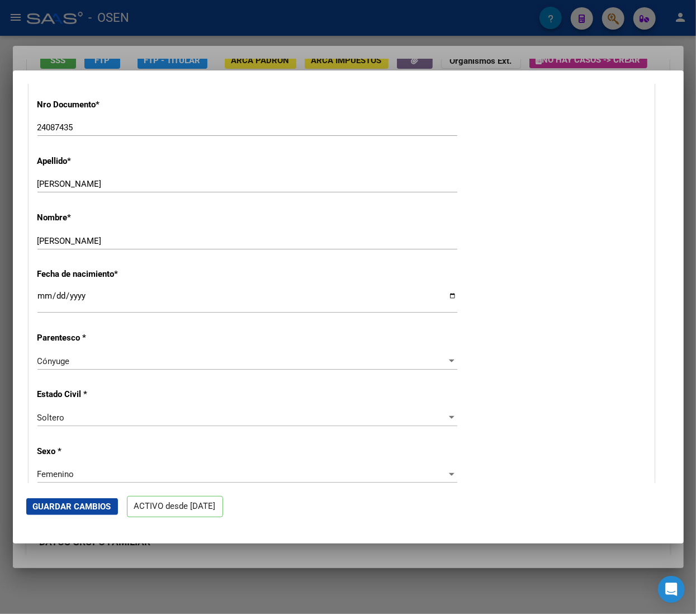
click at [112, 416] on div "Soltero" at bounding box center [242, 418] width 410 height 10
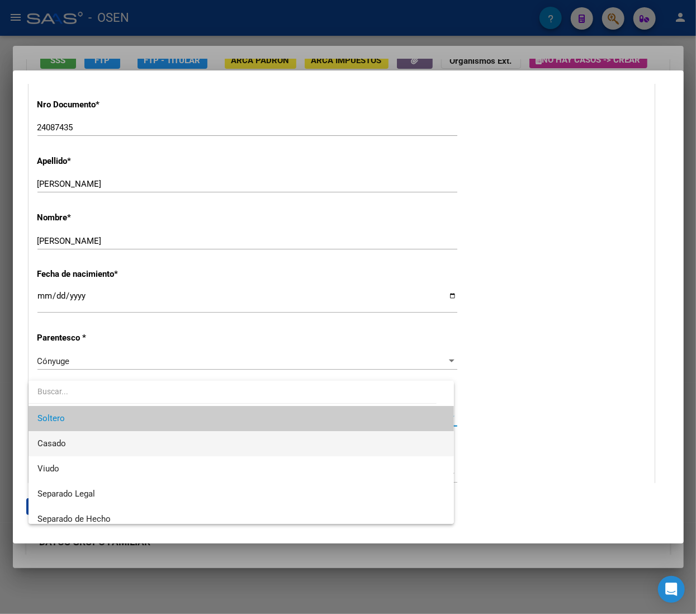
click at [102, 445] on span "Casado" at bounding box center [241, 443] width 408 height 25
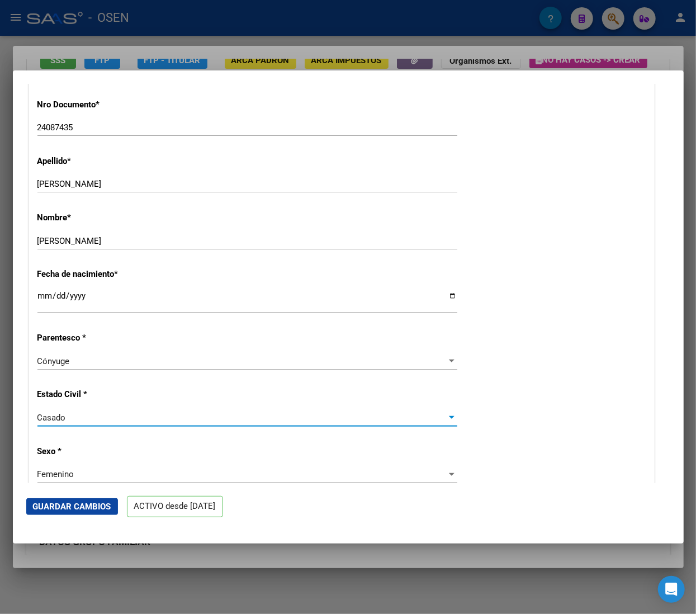
click at [128, 359] on div "Cónyuge" at bounding box center [242, 361] width 410 height 10
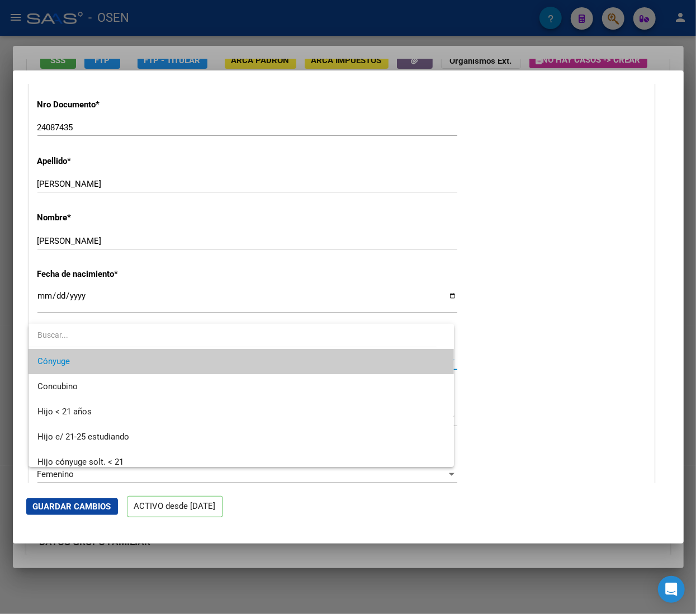
click at [126, 355] on span "Cónyuge" at bounding box center [241, 361] width 408 height 25
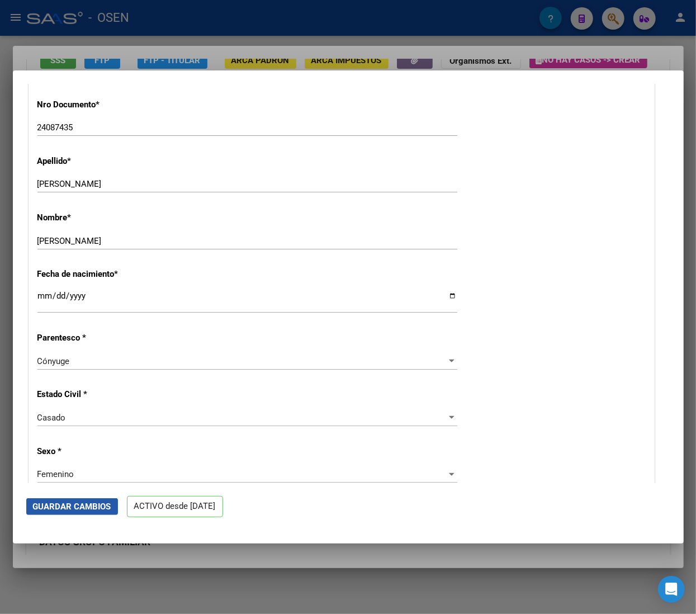
click at [88, 507] on span "Guardar Cambios" at bounding box center [72, 507] width 78 height 10
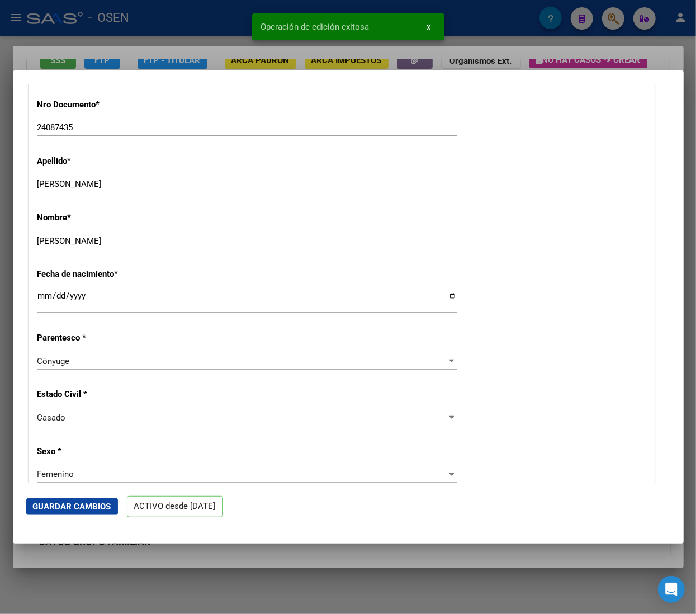
click at [182, 20] on div at bounding box center [348, 307] width 696 height 614
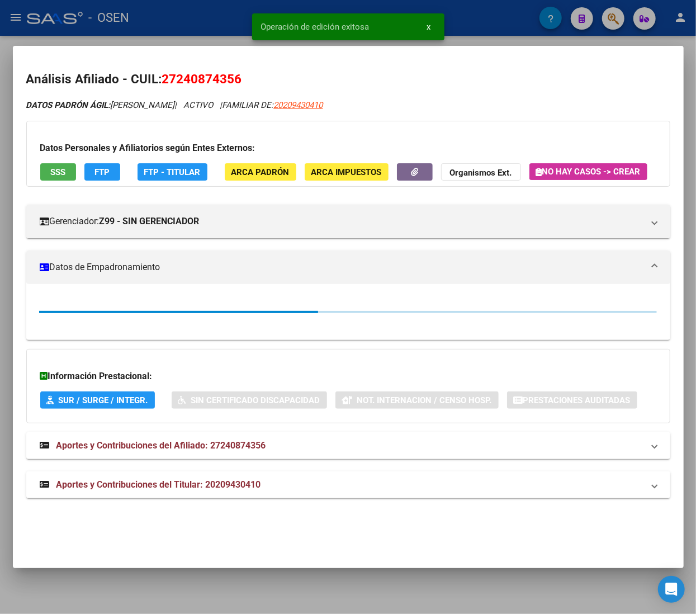
click at [181, 29] on div at bounding box center [348, 307] width 696 height 614
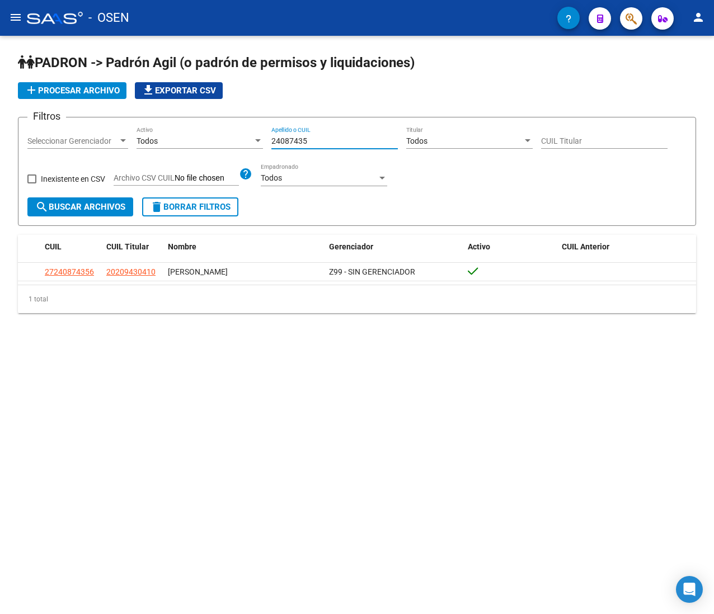
drag, startPoint x: 336, startPoint y: 136, endPoint x: 214, endPoint y: 134, distance: 122.0
click at [216, 134] on div "Filtros Seleccionar Gerenciador Seleccionar Gerenciador Todos Activo 24087435 A…" at bounding box center [356, 161] width 659 height 71
paste input "35266887"
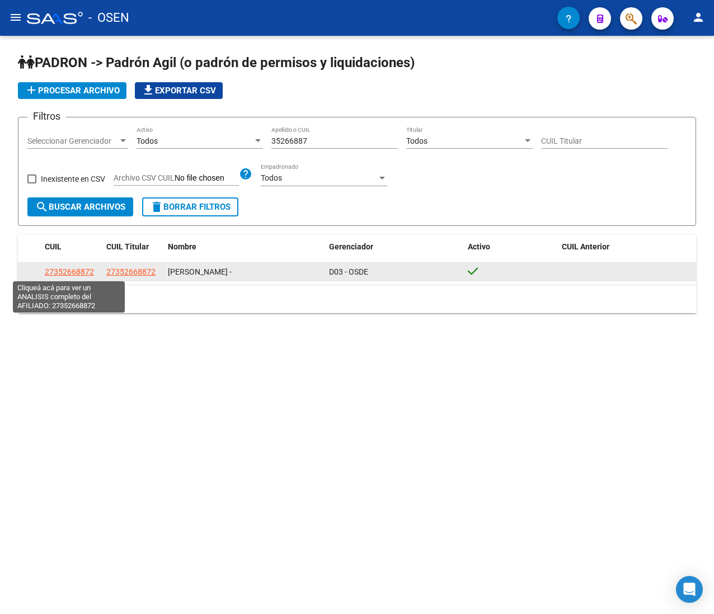
click at [58, 270] on span "27352668872" at bounding box center [69, 271] width 49 height 9
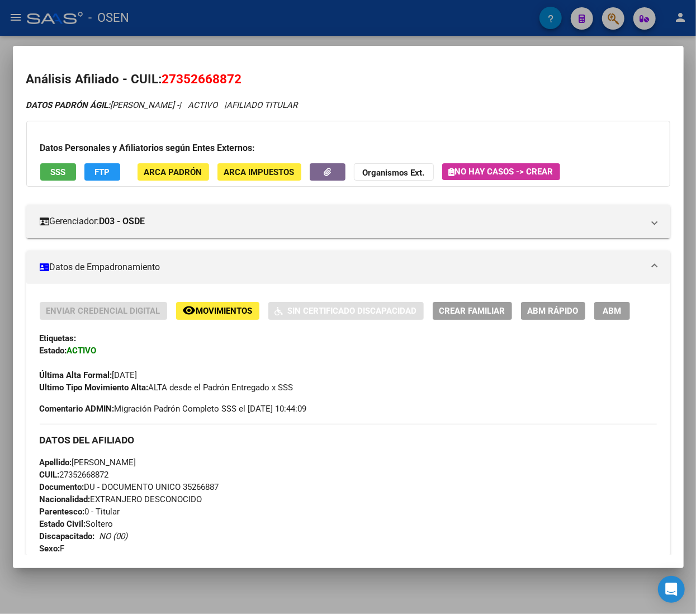
scroll to position [224, 0]
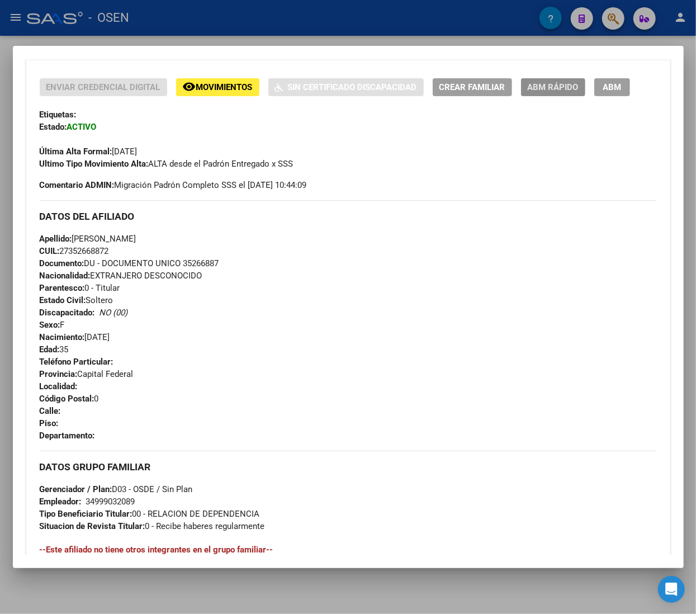
click at [540, 86] on span "ABM Rápido" at bounding box center [553, 88] width 51 height 10
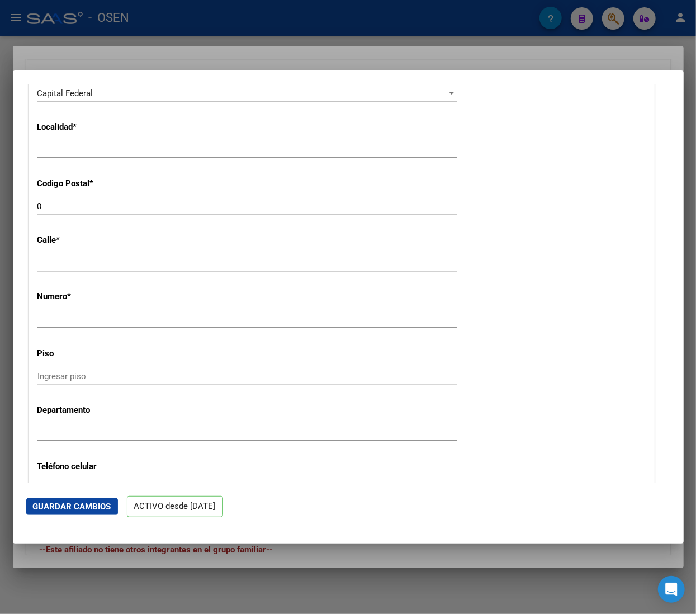
scroll to position [895, 0]
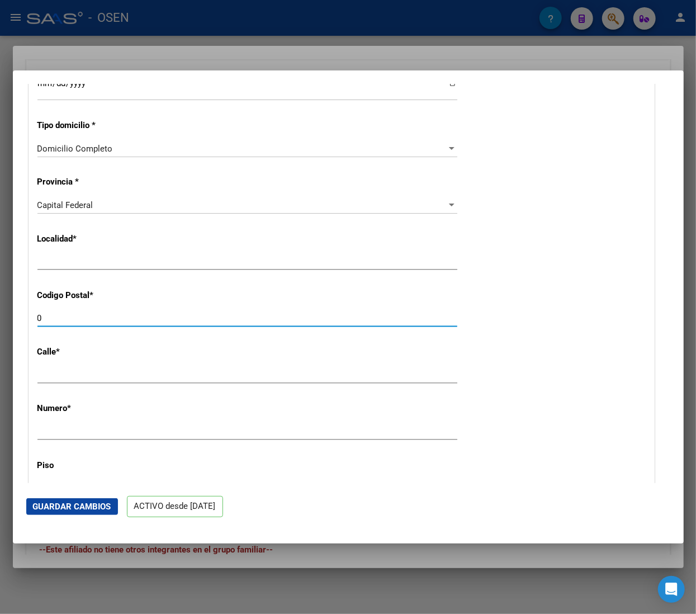
drag, startPoint x: 55, startPoint y: 314, endPoint x: 7, endPoint y: 313, distance: 47.6
click at [7, 313] on div "Análisis Afiliado - CUIL: 27352668872 DATOS PADRÓN ÁGIL: [PERSON_NAME] - | ACTI…" at bounding box center [348, 307] width 696 height 614
click at [90, 264] on input "Ingresar el nombre" at bounding box center [247, 262] width 420 height 10
drag, startPoint x: 98, startPoint y: 261, endPoint x: 17, endPoint y: 261, distance: 81.7
click at [17, 261] on mat-dialog-content "ACTIVO desde [DATE] remove_red_eye Movimientos SSS FTP Sin Certificado Discapac…" at bounding box center [348, 283] width 671 height 399
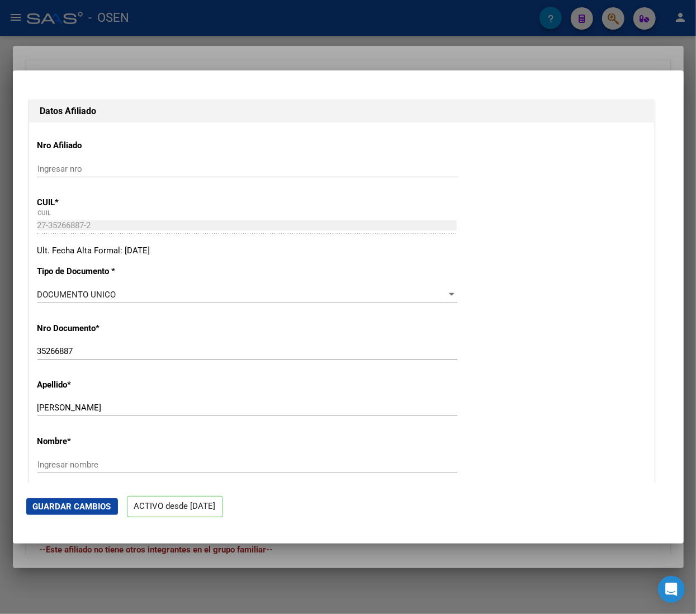
scroll to position [224, 0]
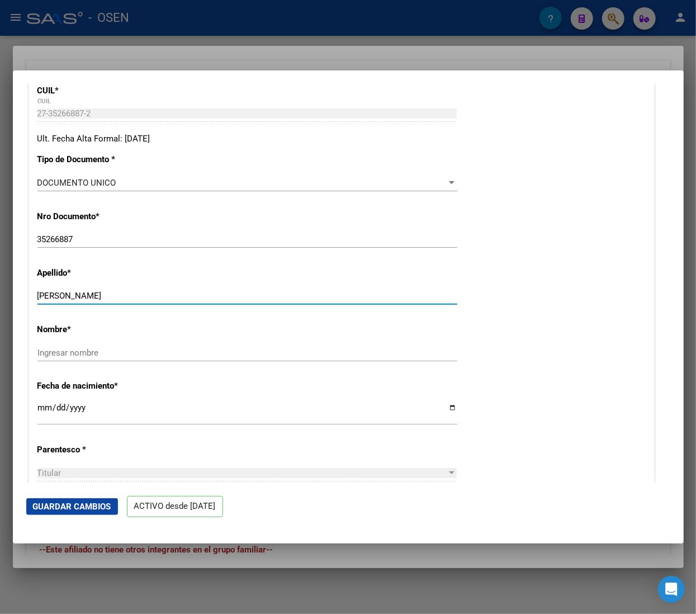
drag, startPoint x: 81, startPoint y: 297, endPoint x: 144, endPoint y: 297, distance: 63.2
click at [144, 297] on input "[PERSON_NAME]" at bounding box center [247, 296] width 420 height 10
click at [99, 349] on input "Ingresar nombre" at bounding box center [247, 353] width 420 height 10
paste input "[PERSON_NAME]"
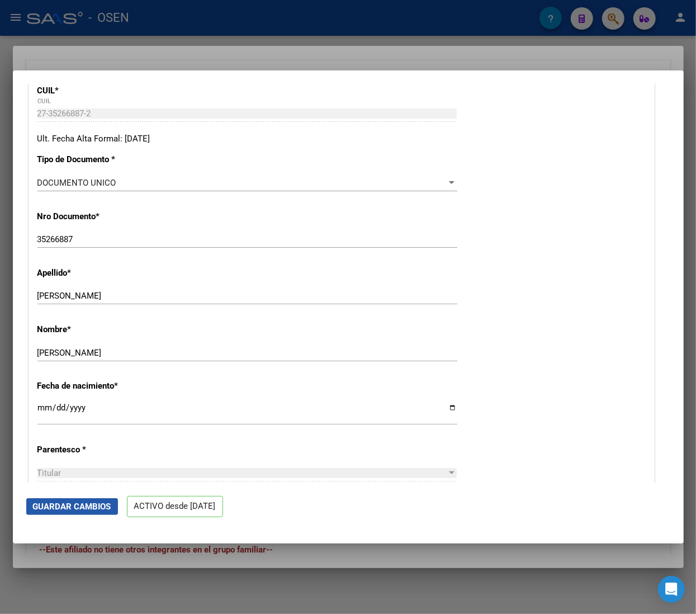
drag, startPoint x: 102, startPoint y: 505, endPoint x: 197, endPoint y: 552, distance: 106.6
click at [103, 505] on span "Guardar Cambios" at bounding box center [72, 507] width 78 height 10
click at [168, 28] on div at bounding box center [348, 307] width 696 height 614
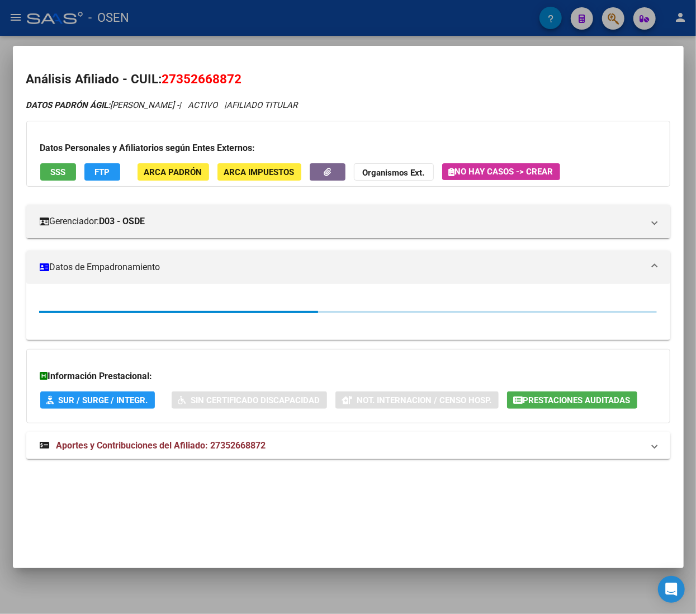
scroll to position [0, 0]
click at [168, 28] on div at bounding box center [348, 307] width 696 height 614
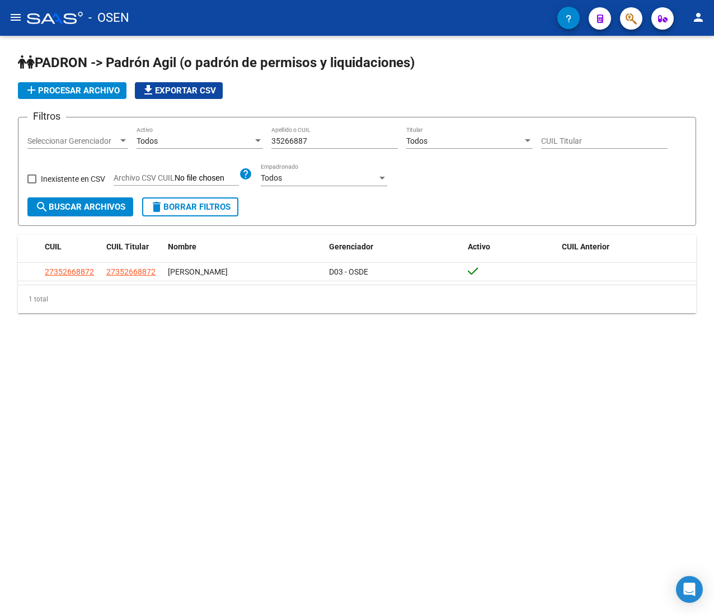
drag, startPoint x: 336, startPoint y: 142, endPoint x: 194, endPoint y: 147, distance: 142.7
click at [194, 147] on div "Filtros Seleccionar Gerenciador Seleccionar Gerenciador Todos Activo 35266887 A…" at bounding box center [356, 161] width 659 height 71
paste input "17109219"
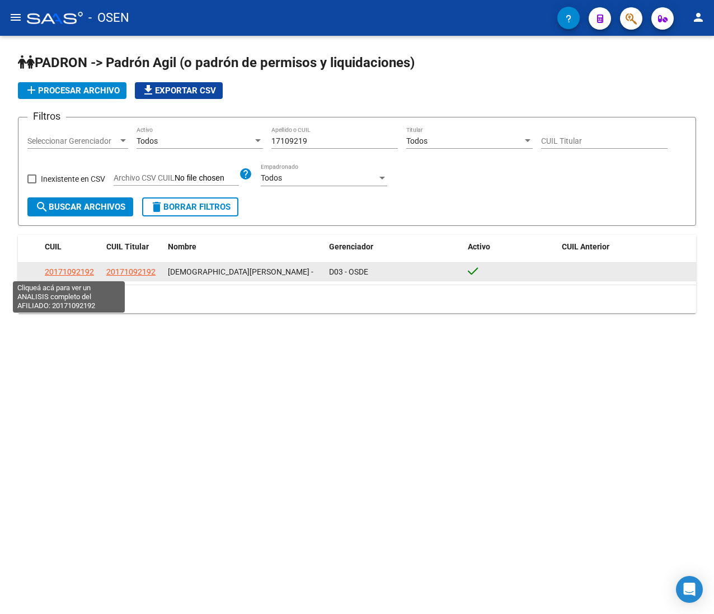
click at [56, 272] on span "20171092192" at bounding box center [69, 271] width 49 height 9
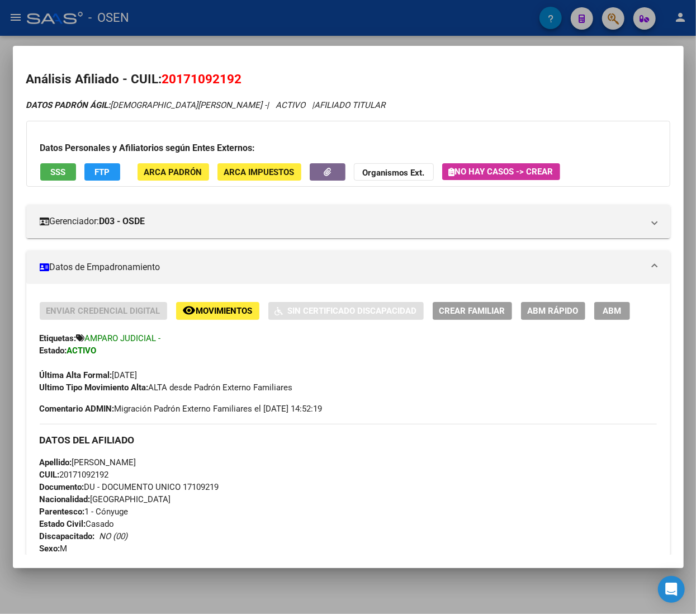
click at [204, 29] on div at bounding box center [348, 307] width 696 height 614
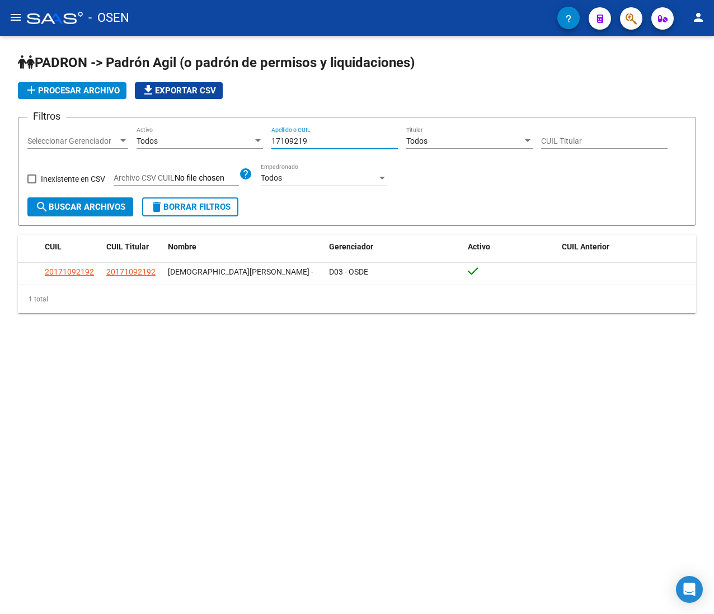
drag, startPoint x: 313, startPoint y: 143, endPoint x: 186, endPoint y: 136, distance: 127.8
click at [186, 136] on div "Filtros Seleccionar Gerenciador Seleccionar Gerenciador Todos Activo 17109219 A…" at bounding box center [356, 161] width 659 height 71
paste input "53551191"
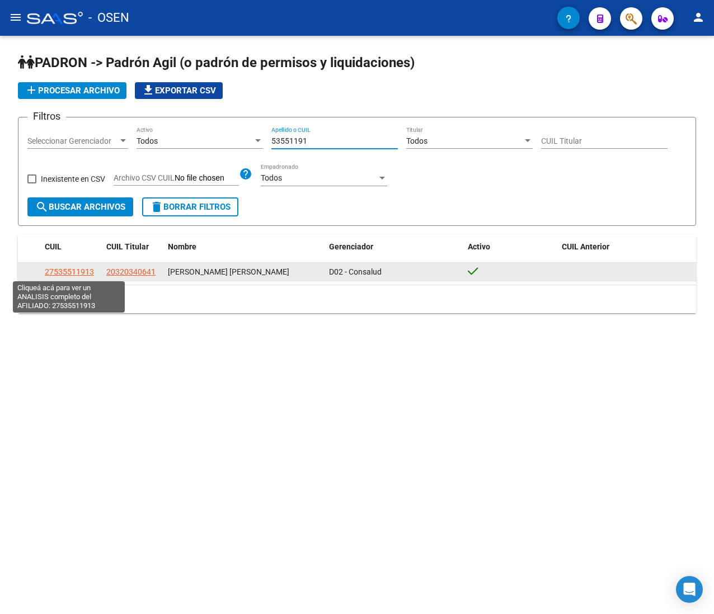
click at [91, 270] on span "27535511913" at bounding box center [69, 271] width 49 height 9
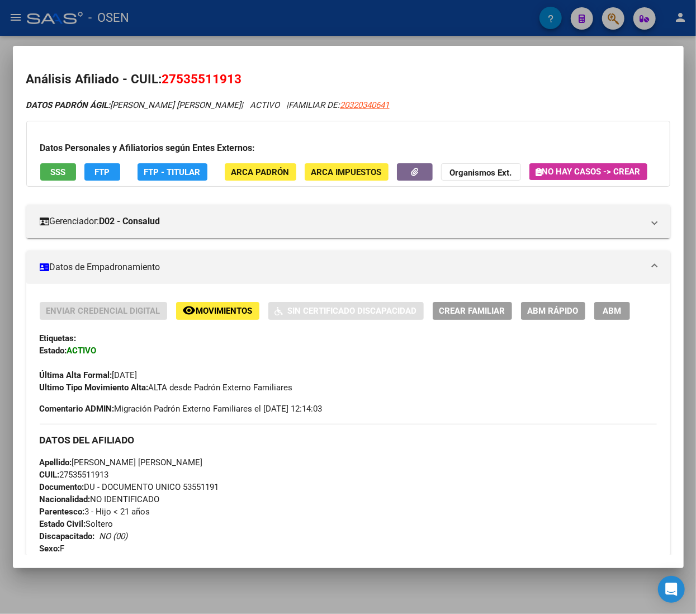
scroll to position [112, 0]
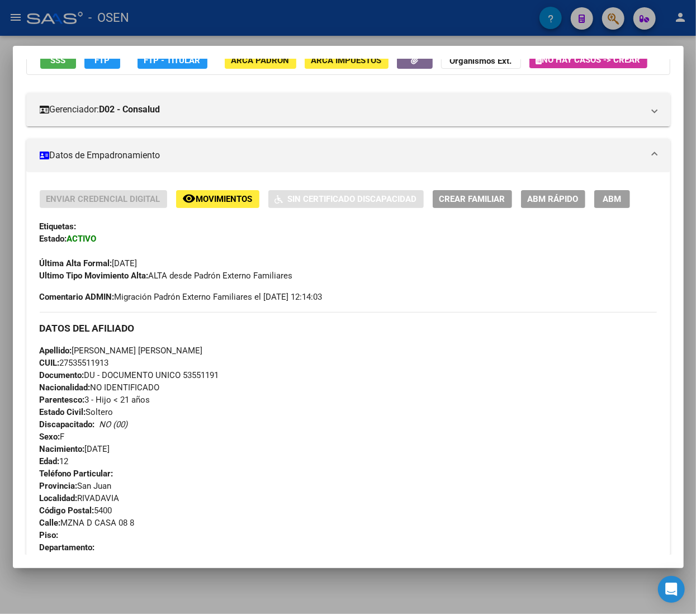
click at [573, 205] on span "ABM Rápido" at bounding box center [553, 200] width 51 height 10
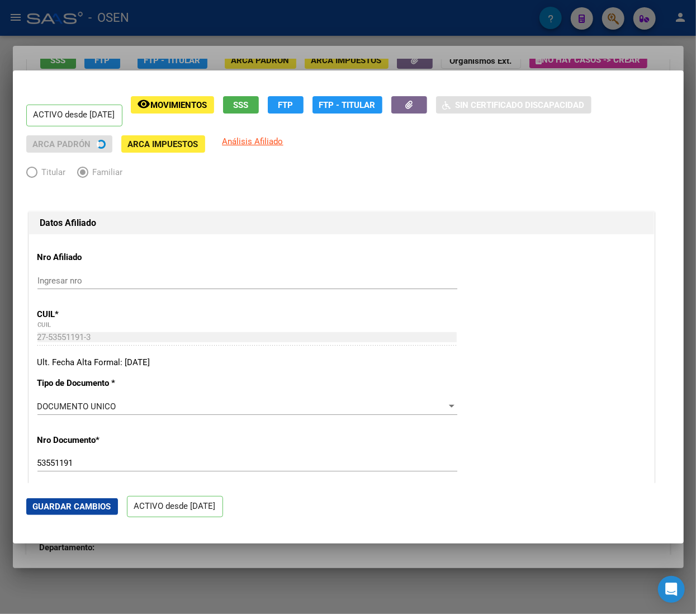
scroll to position [336, 0]
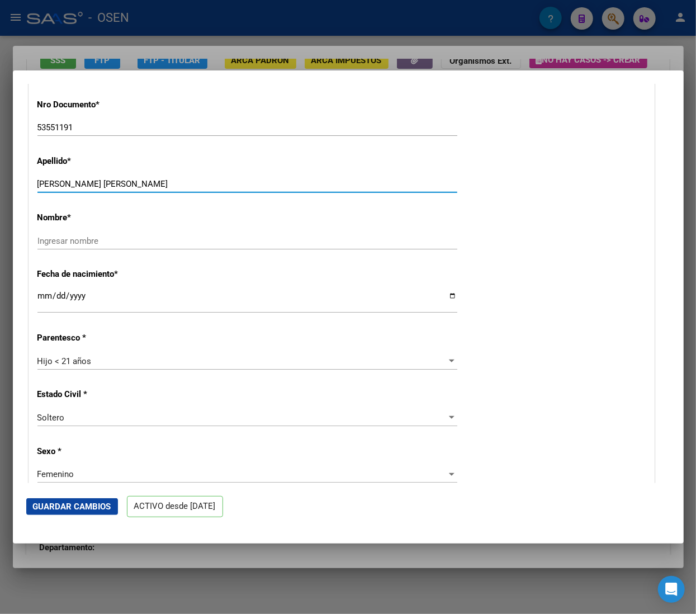
drag, startPoint x: 107, startPoint y: 182, endPoint x: 164, endPoint y: 190, distance: 57.5
click at [166, 189] on input "[PERSON_NAME] [PERSON_NAME]" at bounding box center [247, 184] width 420 height 10
drag, startPoint x: 112, startPoint y: 253, endPoint x: 112, endPoint y: 246, distance: 7.3
click at [112, 248] on div "Ingresar nombre" at bounding box center [247, 246] width 420 height 27
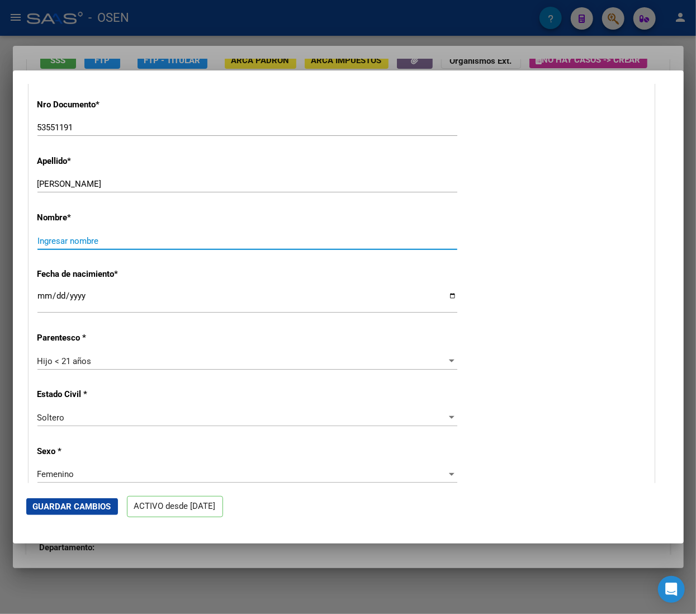
click at [112, 246] on input "Ingresar nombre" at bounding box center [247, 241] width 420 height 10
paste input "[PERSON_NAME]"
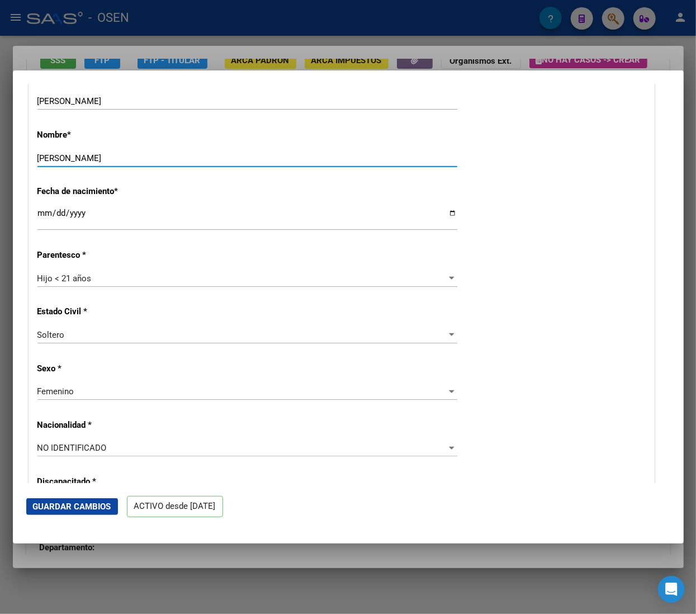
scroll to position [448, 0]
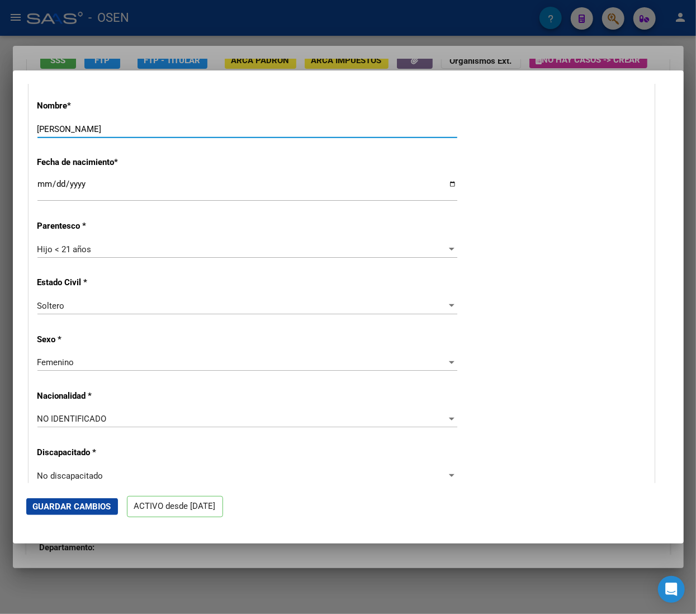
click at [117, 420] on div "NO IDENTIFICADO" at bounding box center [242, 419] width 410 height 10
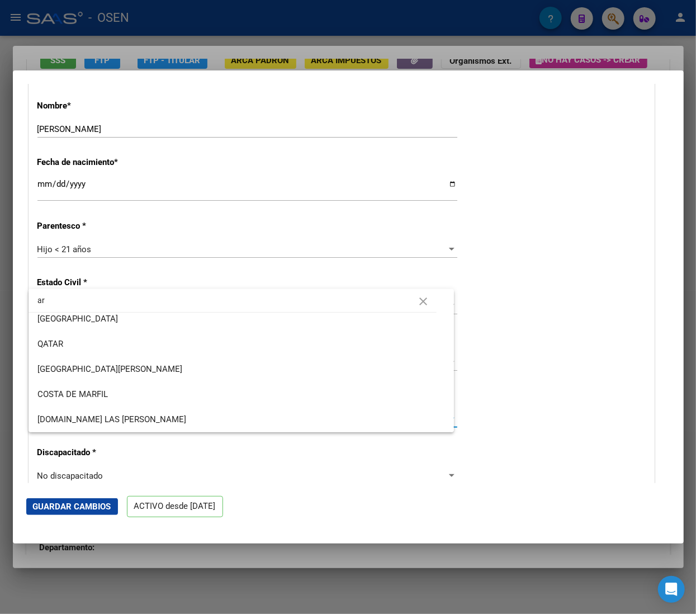
scroll to position [0, 0]
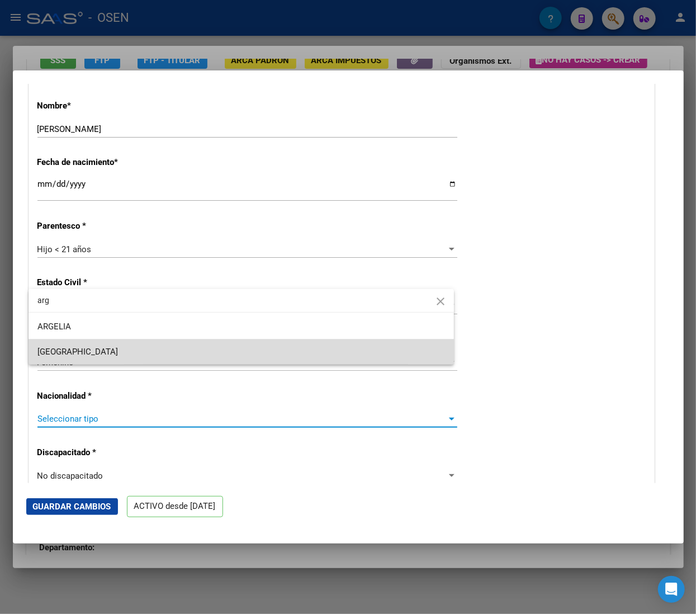
click at [218, 349] on span "[GEOGRAPHIC_DATA]" at bounding box center [241, 352] width 408 height 25
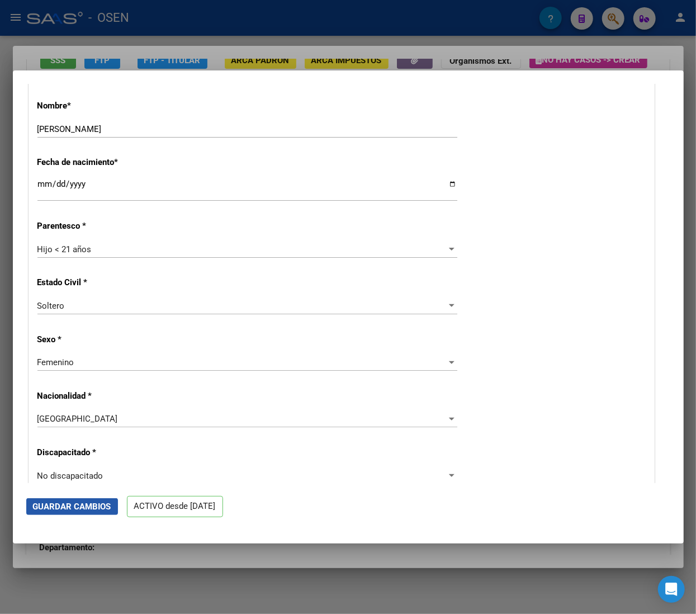
drag, startPoint x: 93, startPoint y: 503, endPoint x: 119, endPoint y: 439, distance: 70.0
click at [93, 503] on span "Guardar Cambios" at bounding box center [72, 507] width 78 height 10
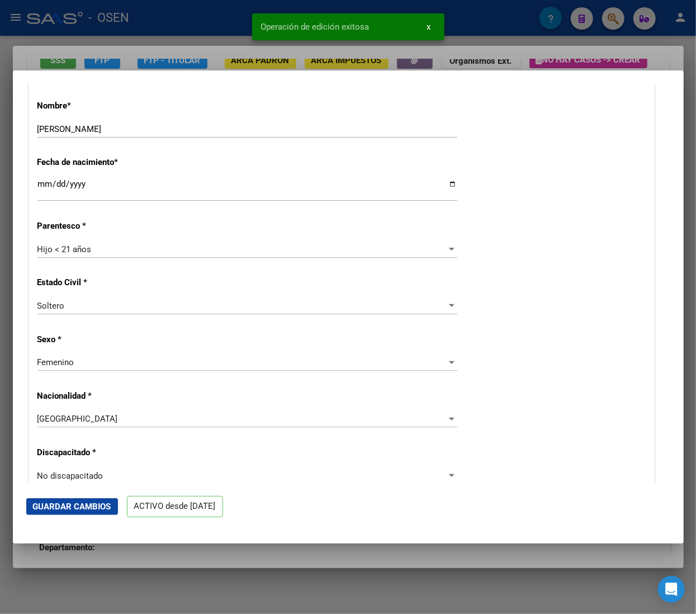
click at [166, 29] on div at bounding box center [348, 307] width 696 height 614
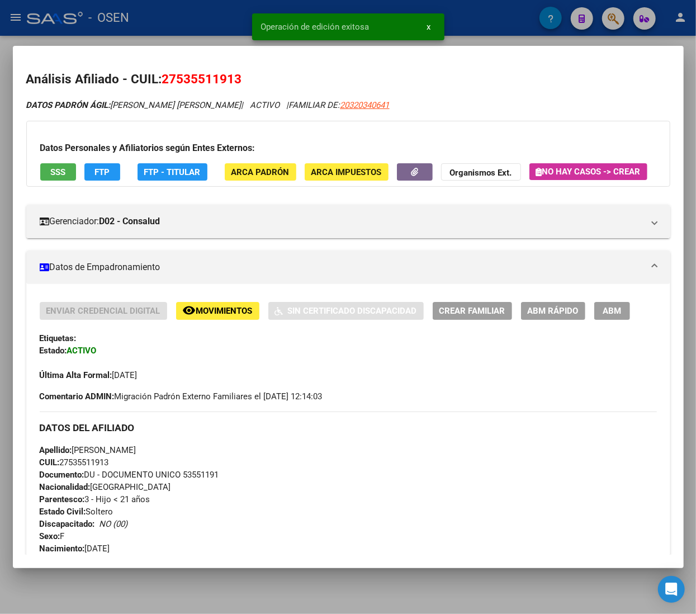
click at [195, 16] on div at bounding box center [348, 307] width 696 height 614
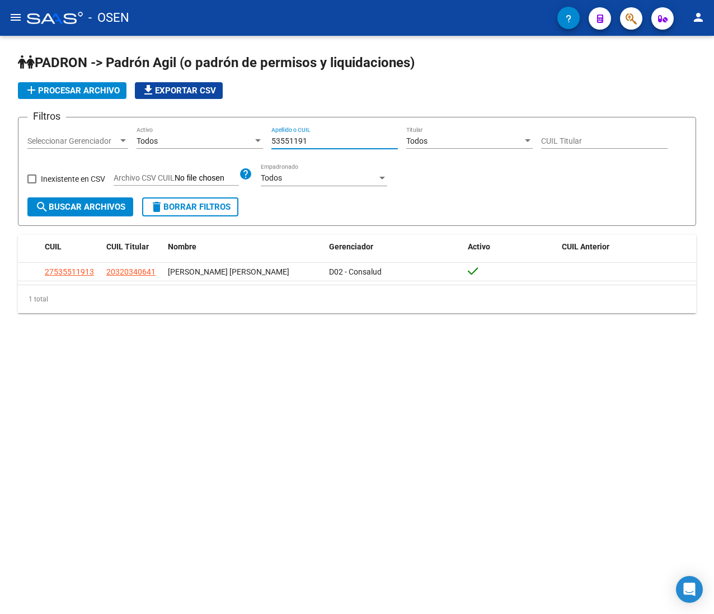
drag, startPoint x: 307, startPoint y: 138, endPoint x: 175, endPoint y: 124, distance: 132.2
click at [175, 124] on form "Filtros Seleccionar Gerenciador Seleccionar Gerenciador Todos Activo 53551191 A…" at bounding box center [357, 171] width 678 height 109
paste input "5174732"
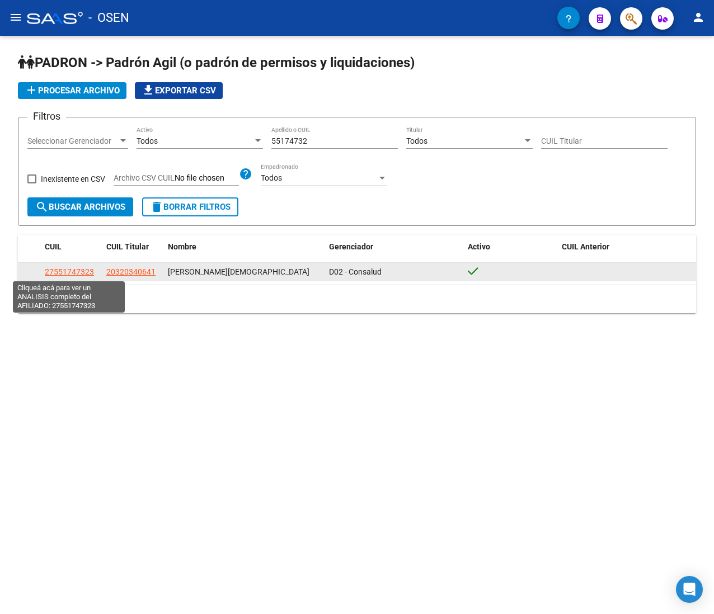
click at [67, 268] on span "27551747323" at bounding box center [69, 271] width 49 height 9
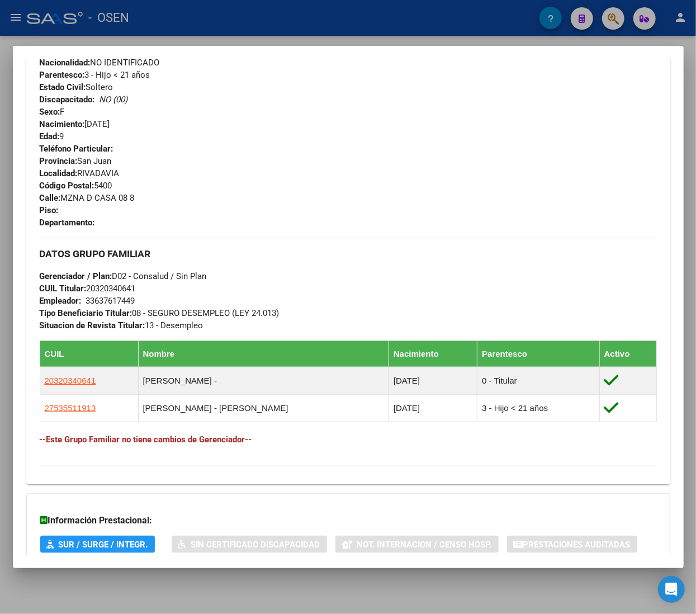
scroll to position [563, 0]
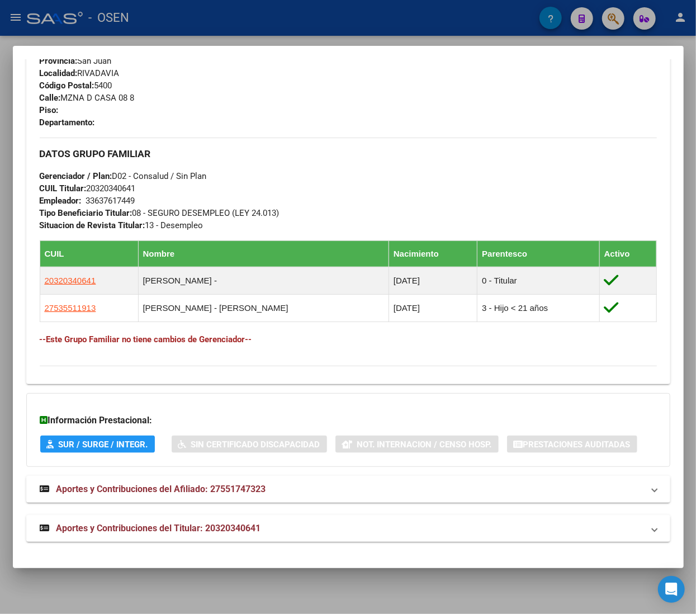
drag, startPoint x: 332, startPoint y: 531, endPoint x: 307, endPoint y: 442, distance: 93.0
click at [332, 530] on mat-panel-title "Aportes y Contribuciones del Titular: 20320340641" at bounding box center [342, 528] width 604 height 13
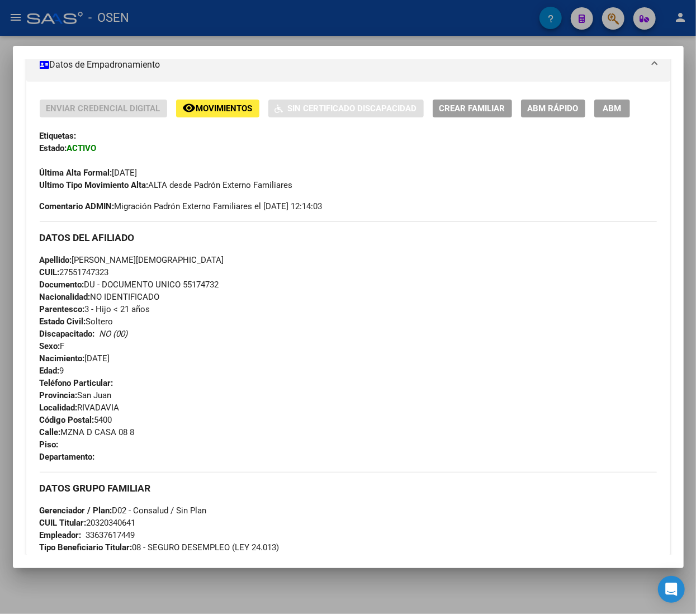
scroll to position [169, 0]
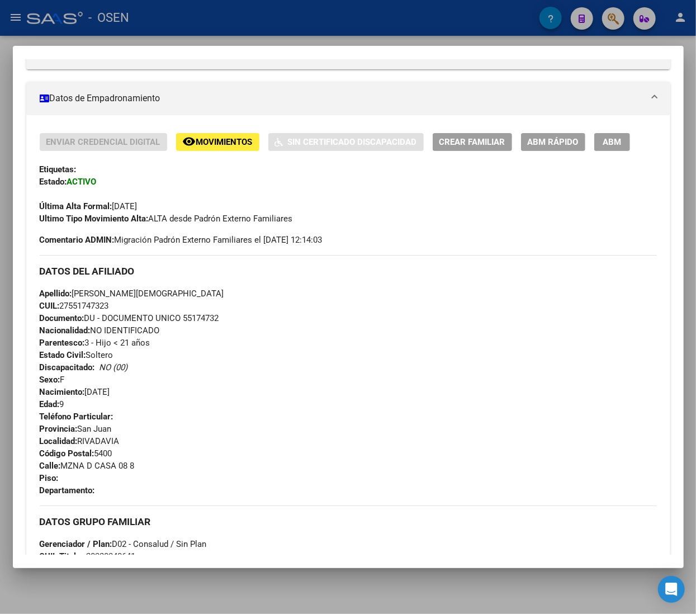
click at [551, 150] on button "ABM Rápido" at bounding box center [553, 141] width 64 height 17
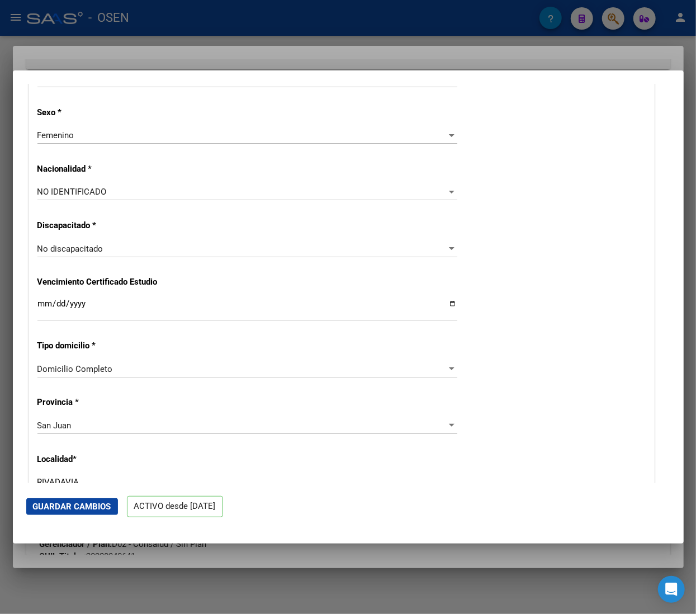
scroll to position [671, 0]
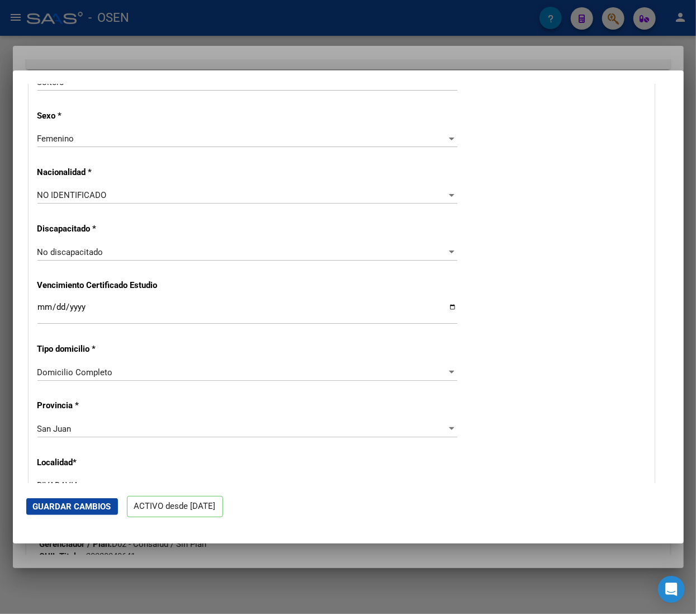
click at [145, 192] on div "NO IDENTIFICADO" at bounding box center [242, 195] width 410 height 10
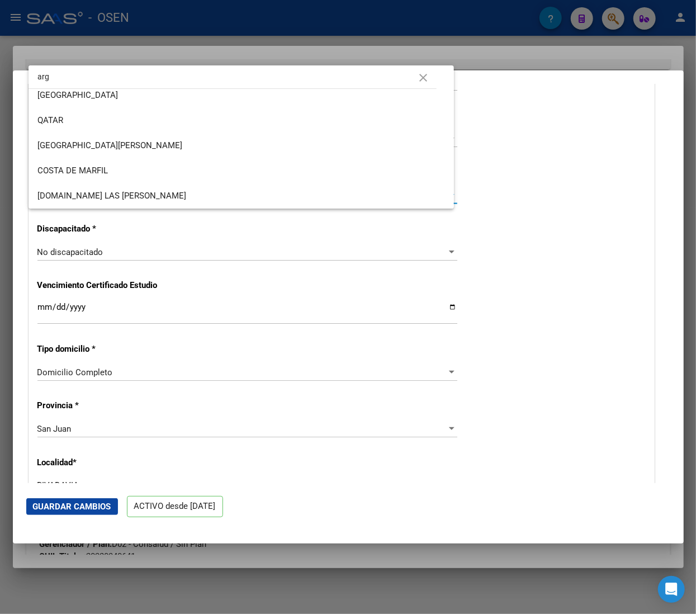
scroll to position [0, 0]
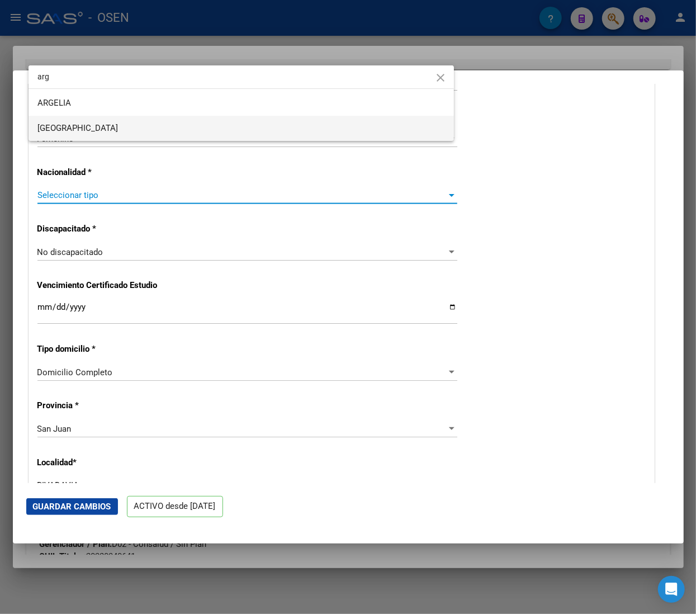
click at [100, 125] on span "[GEOGRAPHIC_DATA]" at bounding box center [241, 128] width 408 height 25
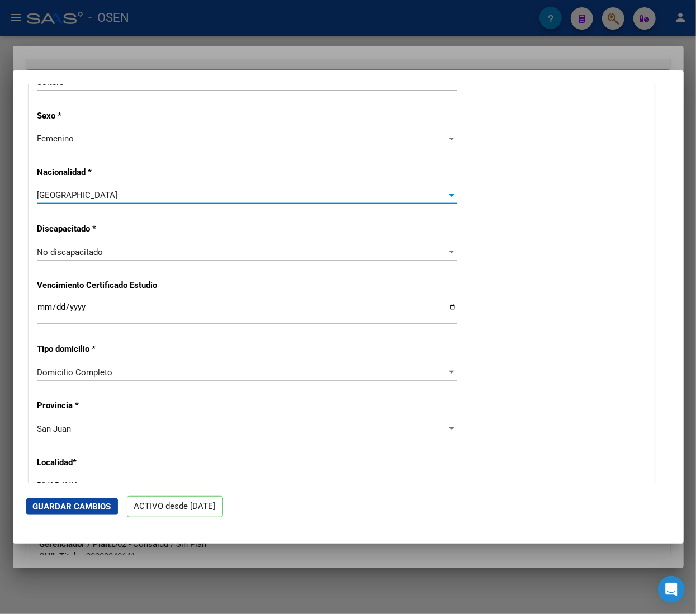
click at [83, 502] on span "Guardar Cambios" at bounding box center [72, 507] width 78 height 10
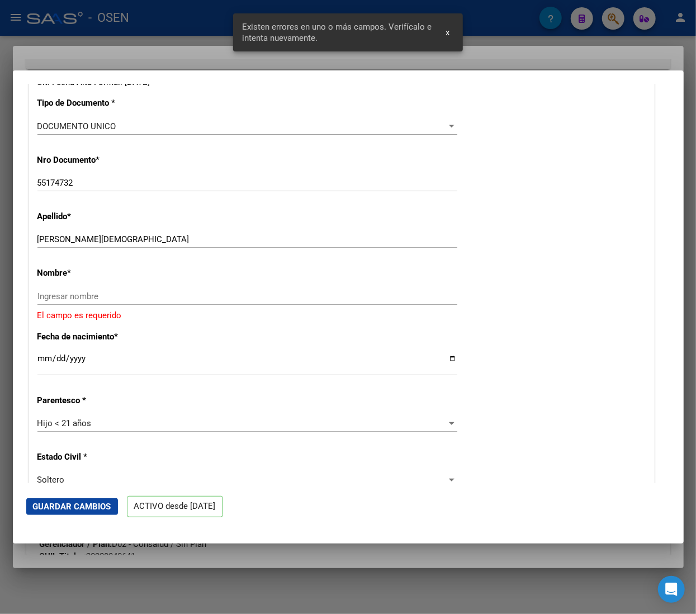
scroll to position [230, 0]
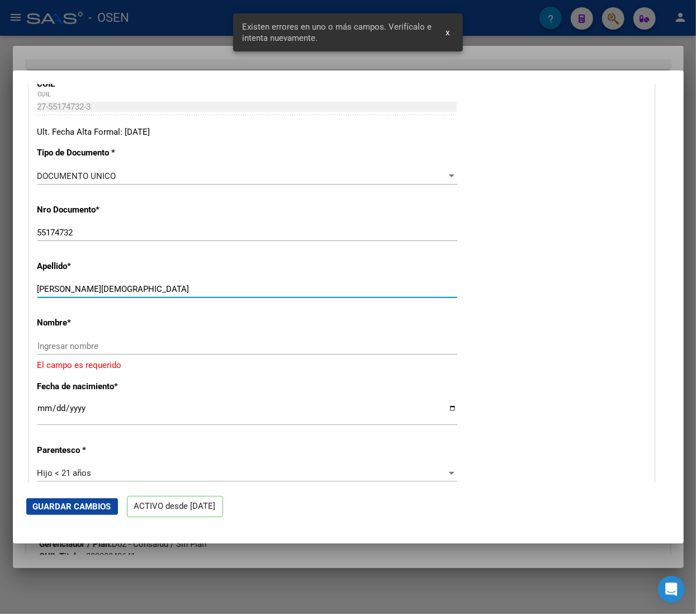
drag, startPoint x: 106, startPoint y: 286, endPoint x: 203, endPoint y: 284, distance: 96.8
click at [203, 284] on input "[PERSON_NAME][DEMOGRAPHIC_DATA]" at bounding box center [247, 289] width 420 height 10
click at [133, 342] on input "Ingresar nombre" at bounding box center [247, 346] width 420 height 10
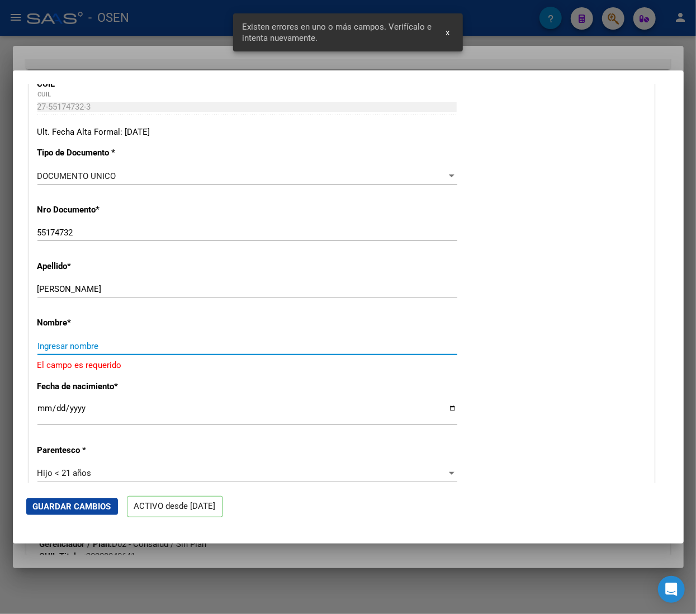
paste input "[PERSON_NAME] [DEMOGRAPHIC_DATA]"
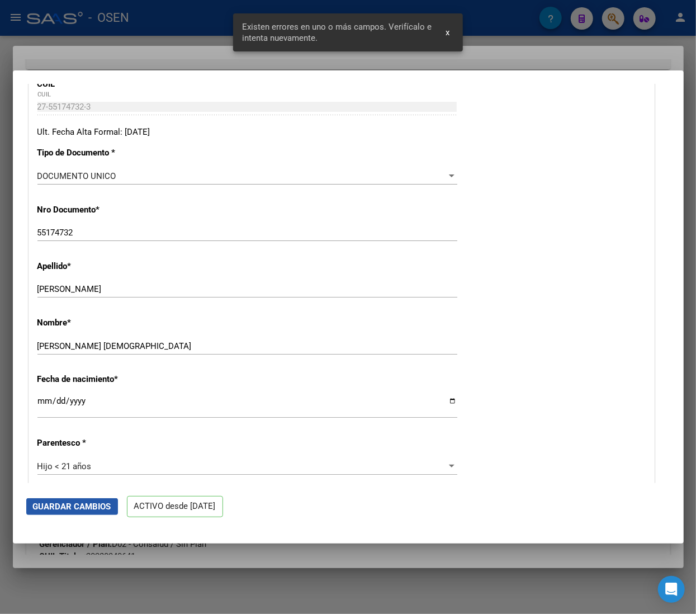
click at [97, 502] on span "Guardar Cambios" at bounding box center [72, 507] width 78 height 10
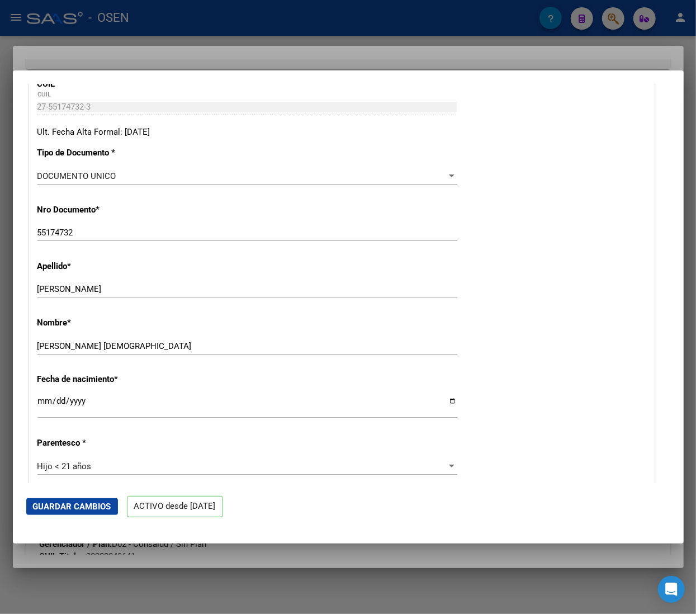
click at [81, 510] on span "Guardar Cambios" at bounding box center [72, 507] width 78 height 10
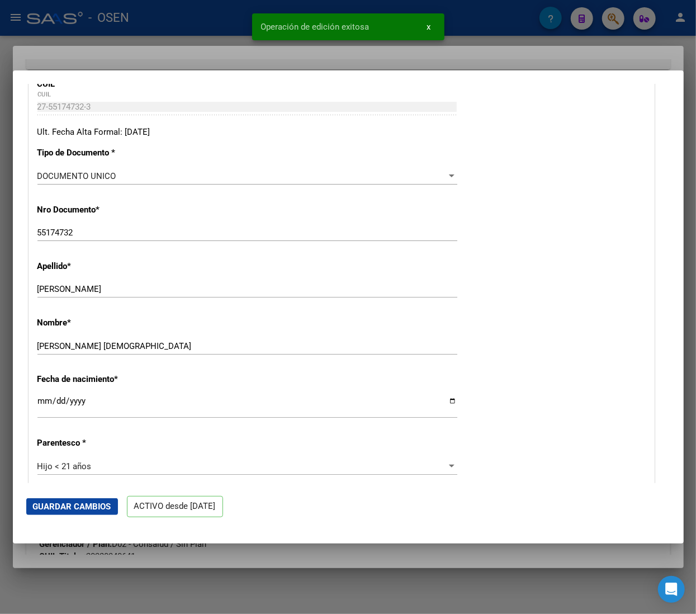
click at [226, 30] on div at bounding box center [348, 307] width 696 height 614
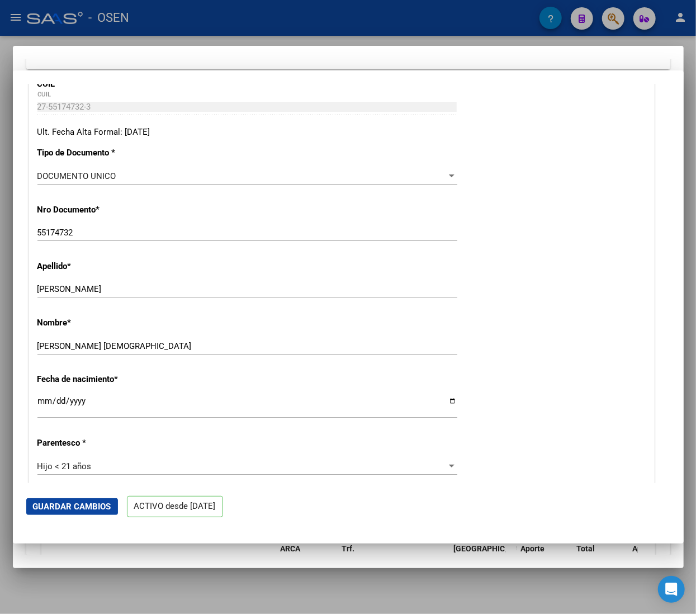
click at [225, 30] on div at bounding box center [348, 307] width 696 height 614
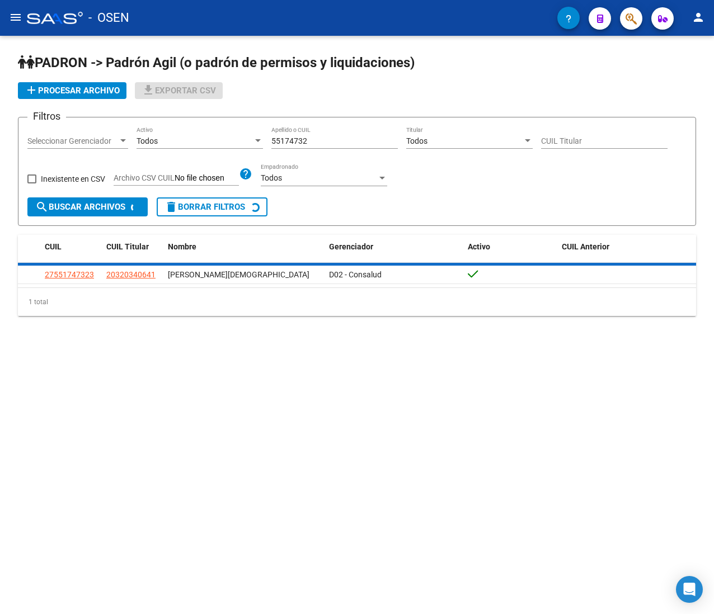
drag, startPoint x: 309, startPoint y: 143, endPoint x: 50, endPoint y: 105, distance: 261.7
click at [50, 105] on app-list-header "PADRON -> Padrón Agil ([PERSON_NAME] de permisos y liquidaciones) add Procesar …" at bounding box center [357, 140] width 678 height 172
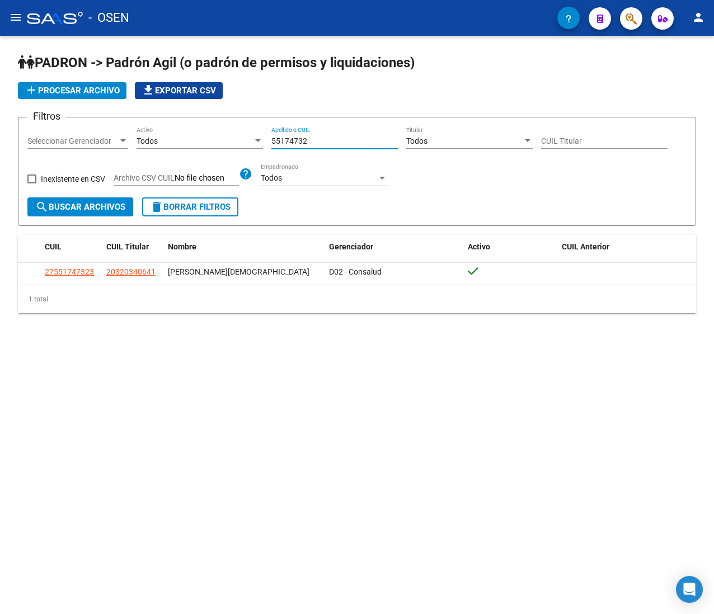
paste input "43243721"
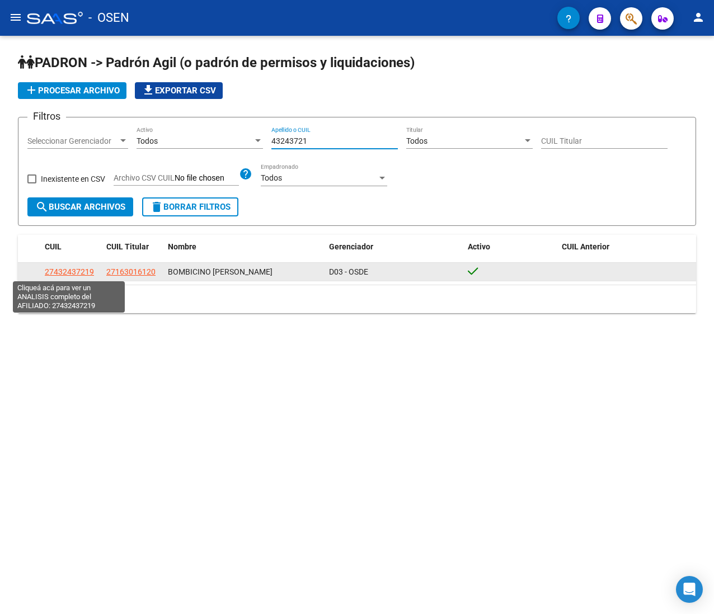
click at [68, 269] on span "27432437219" at bounding box center [69, 271] width 49 height 9
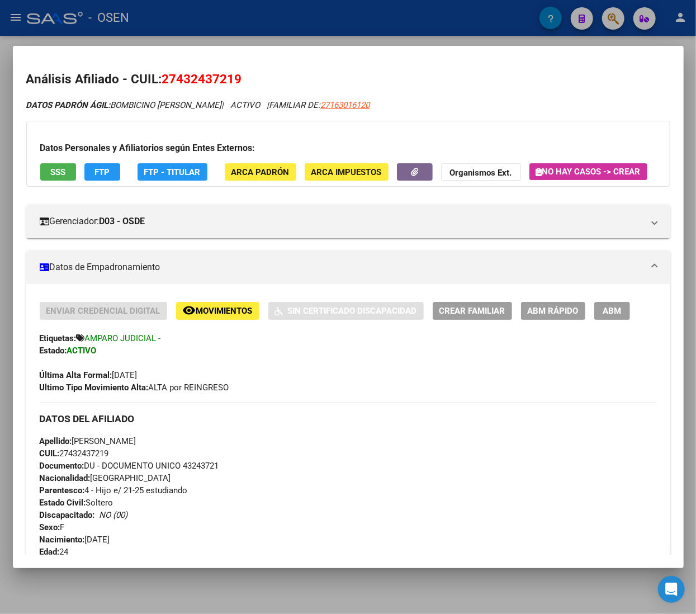
drag, startPoint x: 252, startPoint y: 26, endPoint x: 263, endPoint y: 56, distance: 31.7
click at [253, 25] on div at bounding box center [348, 307] width 696 height 614
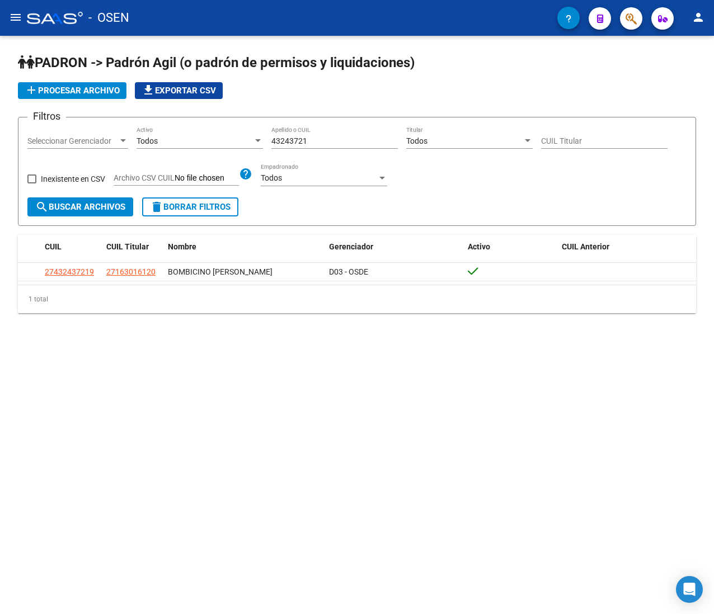
drag, startPoint x: 321, startPoint y: 143, endPoint x: 218, endPoint y: 129, distance: 103.3
click at [218, 129] on div "Filtros Seleccionar Gerenciador Seleccionar Gerenciador Todos Activo 43243721 A…" at bounding box center [356, 161] width 659 height 71
paste input "5723446"
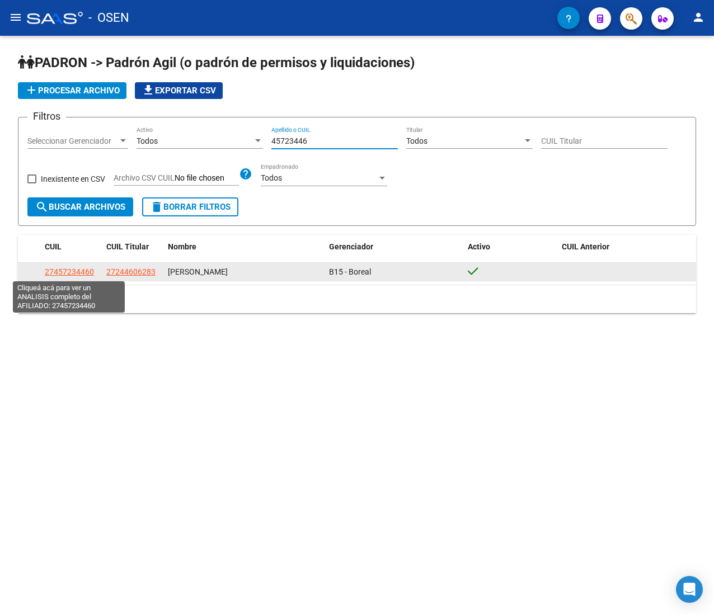
click at [88, 272] on span "27457234460" at bounding box center [69, 271] width 49 height 9
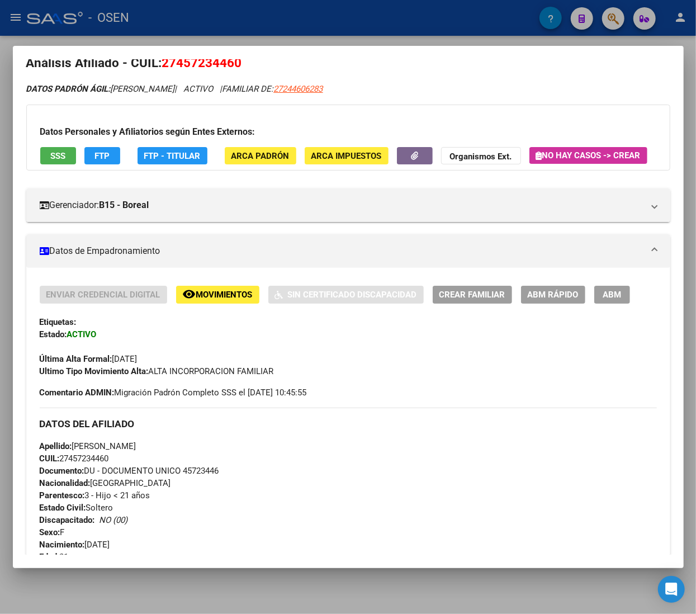
scroll to position [0, 0]
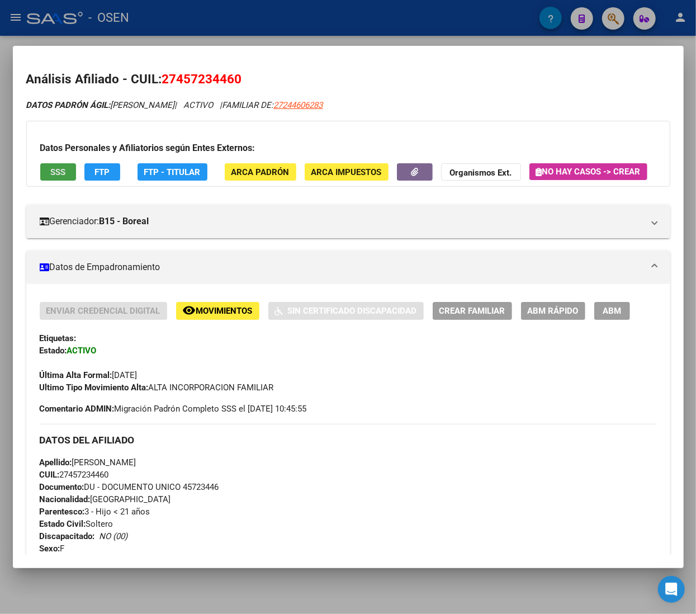
click at [49, 173] on button "SSS" at bounding box center [58, 171] width 36 height 17
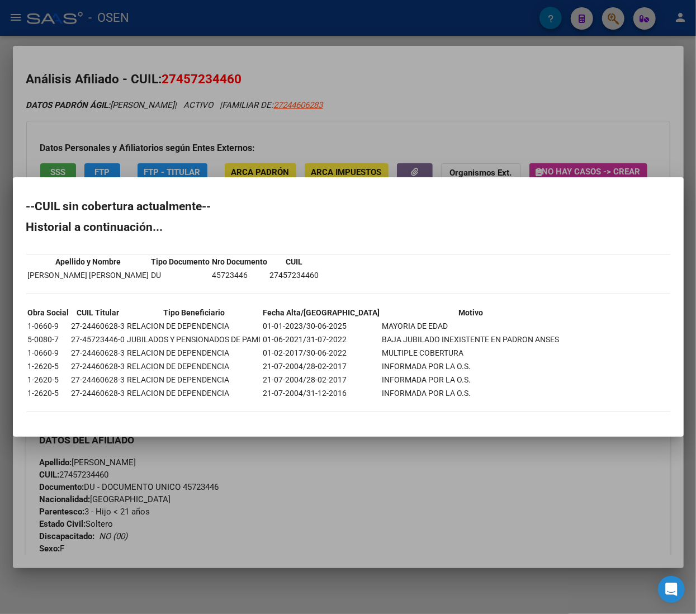
drag, startPoint x: 444, startPoint y: 140, endPoint x: 500, endPoint y: 174, distance: 65.2
click at [448, 141] on div at bounding box center [348, 307] width 696 height 614
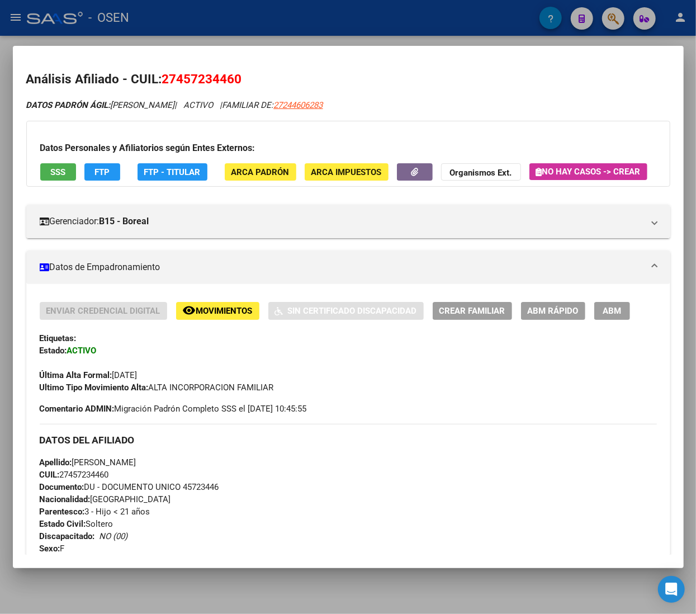
click at [545, 317] on span "ABM Rápido" at bounding box center [553, 312] width 51 height 10
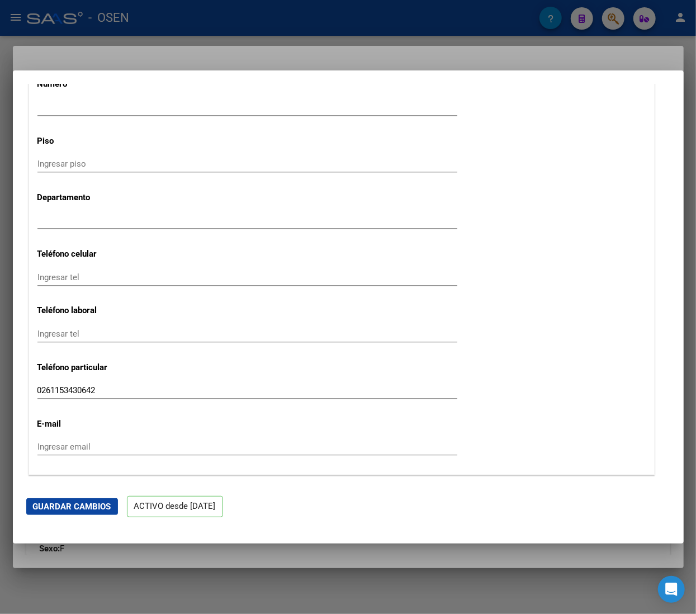
scroll to position [1454, 0]
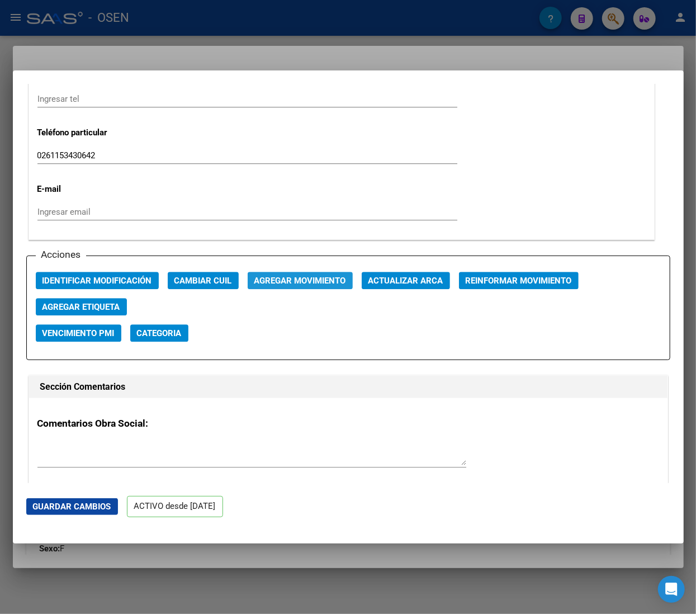
click at [312, 280] on span "Agregar Movimiento" at bounding box center [301, 281] width 92 height 10
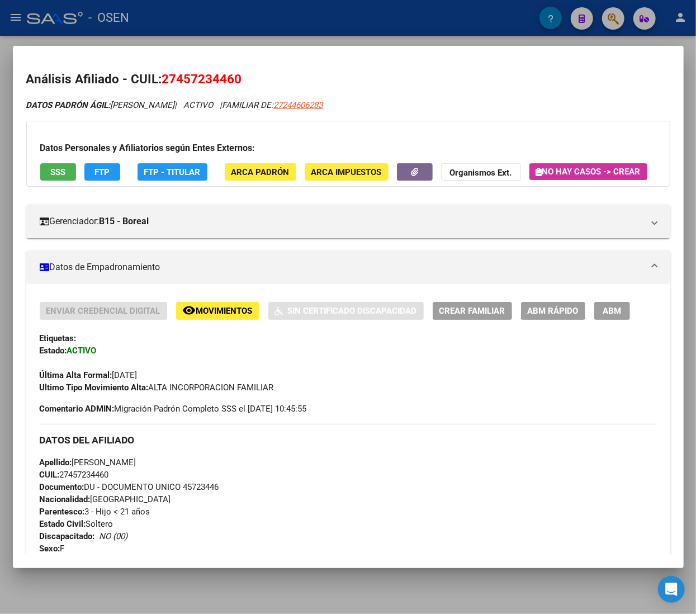
click at [538, 327] on div "Enviar Credencial Digital remove_red_eye Movimientos Sin Certificado Discapacid…" at bounding box center [348, 616] width 644 height 664
click at [537, 319] on button "ABM Rápido" at bounding box center [553, 310] width 64 height 17
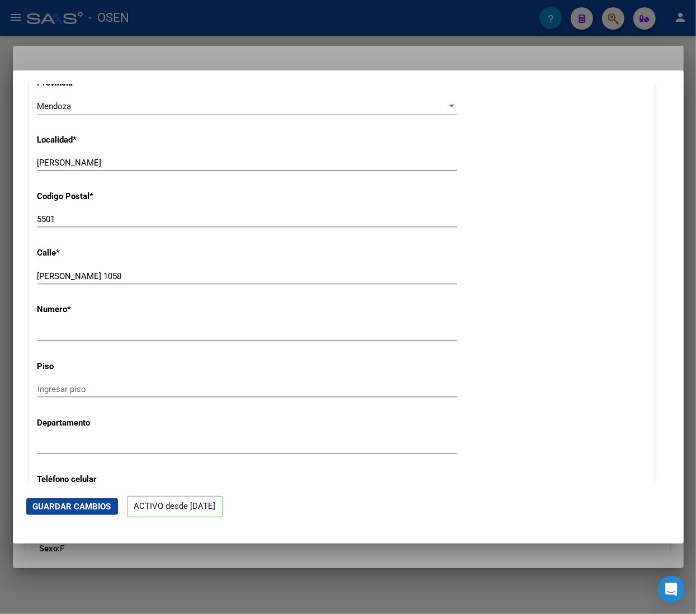
scroll to position [1566, 0]
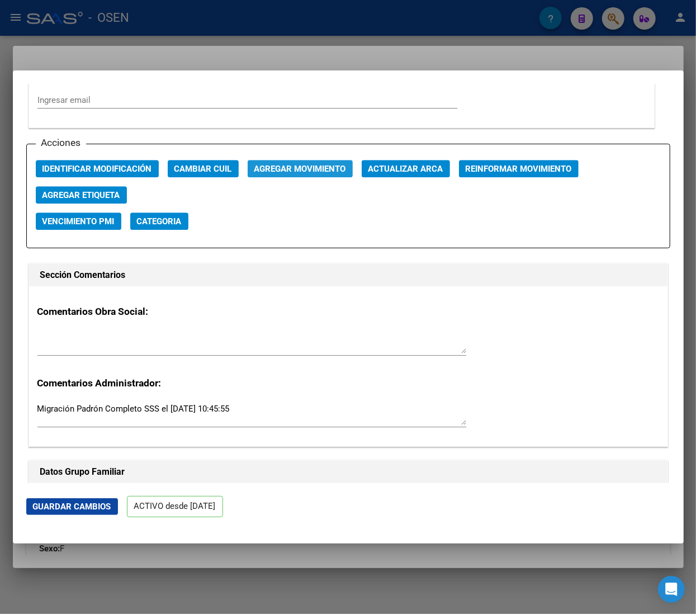
click at [338, 172] on span "Agregar Movimiento" at bounding box center [301, 169] width 92 height 10
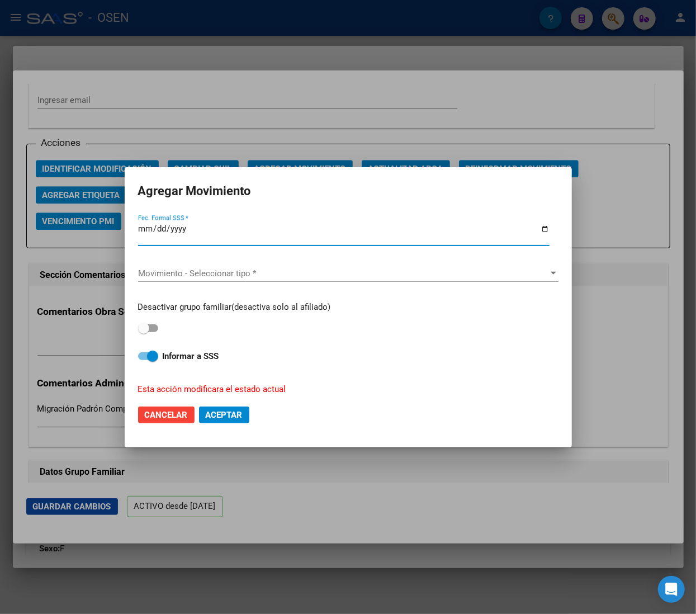
click at [238, 279] on span "Movimiento - Seleccionar tipo *" at bounding box center [343, 274] width 411 height 10
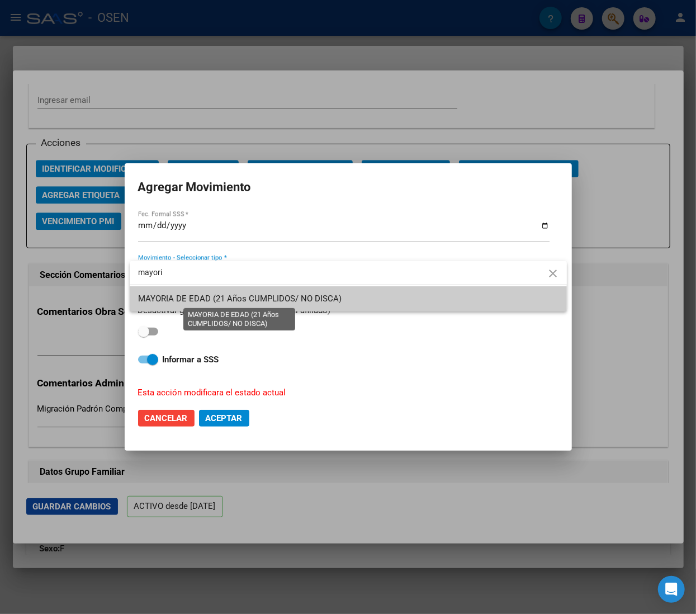
click at [236, 297] on span "MAYORIA DE EDAD (21 Años CUMPLIDOS/ NO DISCA)" at bounding box center [241, 299] width 204 height 10
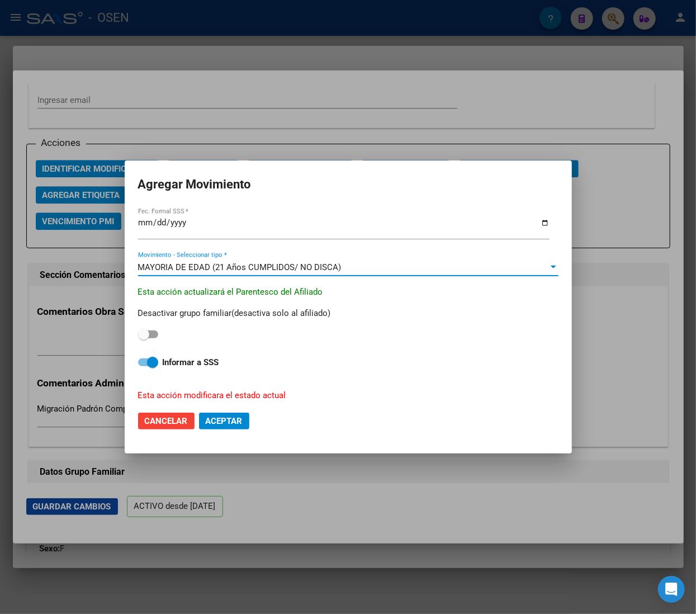
click at [148, 356] on label "Informar a SSS" at bounding box center [348, 362] width 421 height 13
click at [144, 366] on input "Informar a SSS" at bounding box center [143, 366] width 1 height 1
click at [233, 427] on button "Aceptar" at bounding box center [224, 421] width 50 height 17
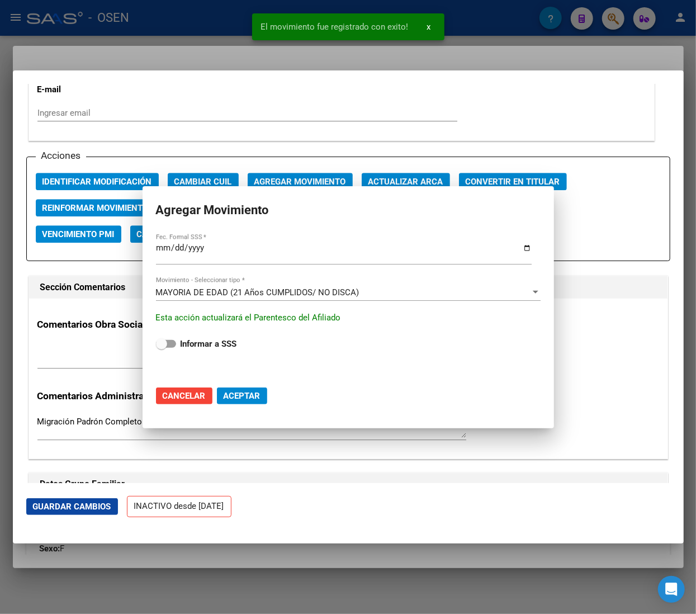
scroll to position [1578, 0]
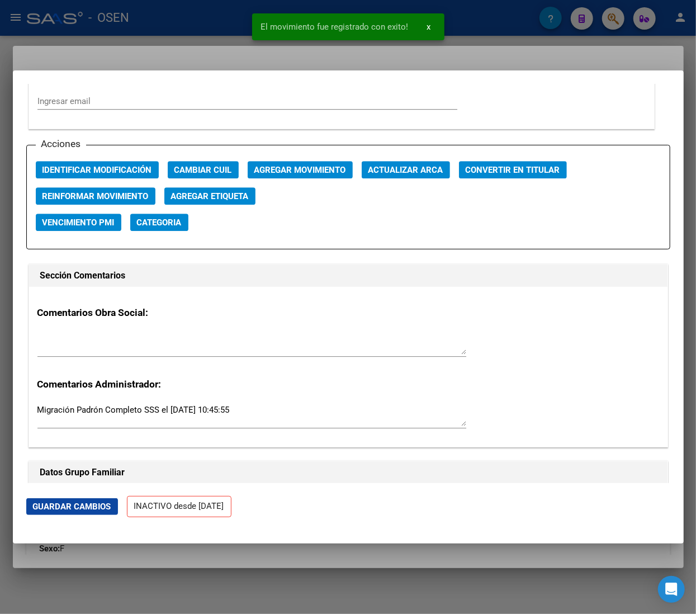
click at [208, 26] on div at bounding box center [348, 307] width 696 height 614
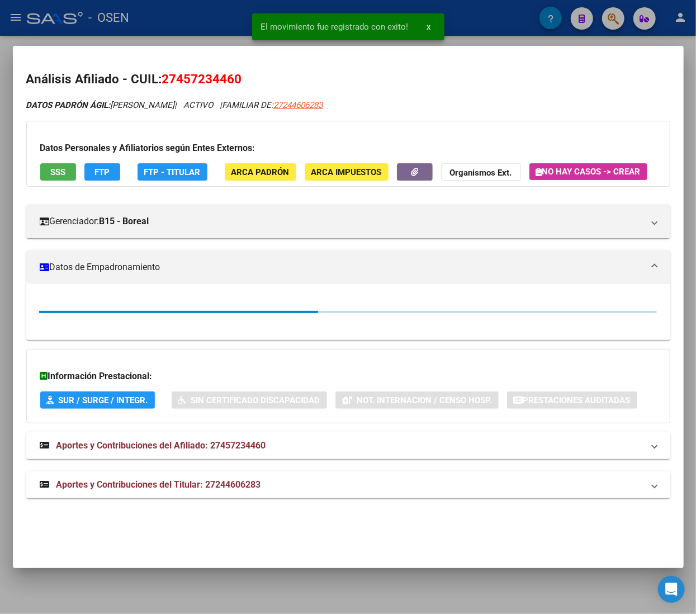
drag, startPoint x: 210, startPoint y: 13, endPoint x: 215, endPoint y: 22, distance: 9.8
click at [211, 13] on div at bounding box center [348, 307] width 696 height 614
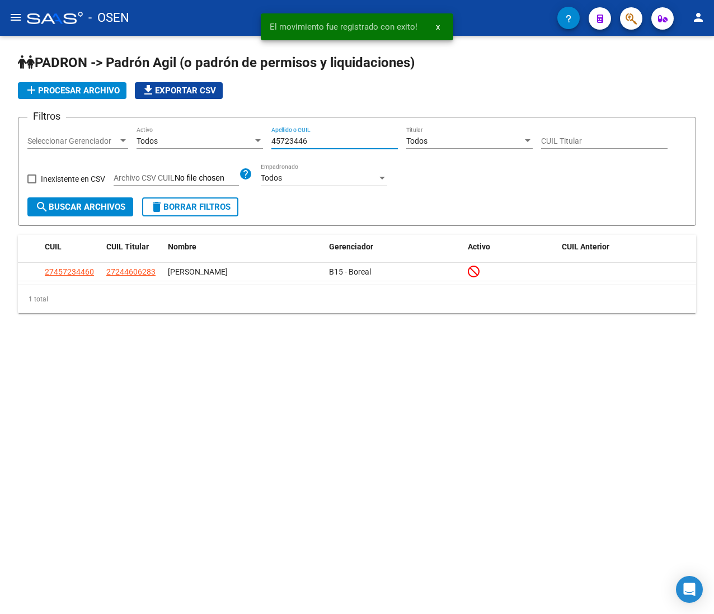
drag, startPoint x: 314, startPoint y: 140, endPoint x: 133, endPoint y: 120, distance: 182.3
click at [135, 121] on form "Filtros Seleccionar Gerenciador Seleccionar Gerenciador Todos Activo 45723446 A…" at bounding box center [357, 171] width 678 height 109
paste input "884760"
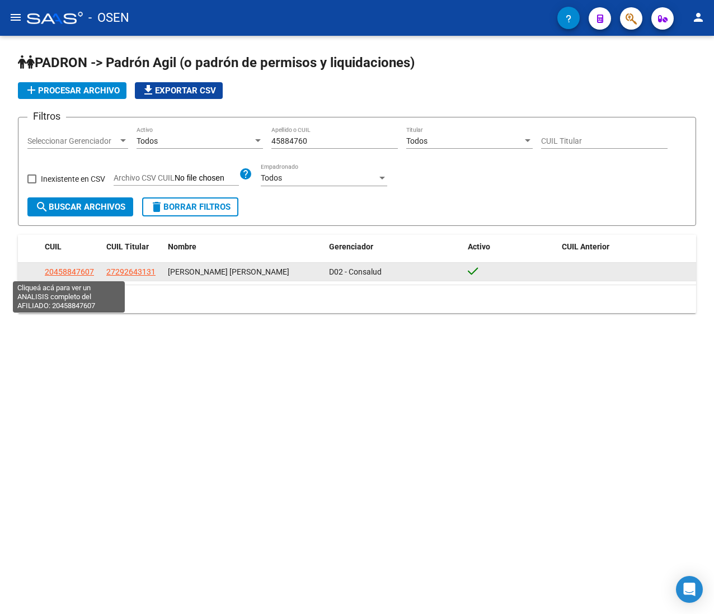
click at [72, 272] on span "20458847607" at bounding box center [69, 271] width 49 height 9
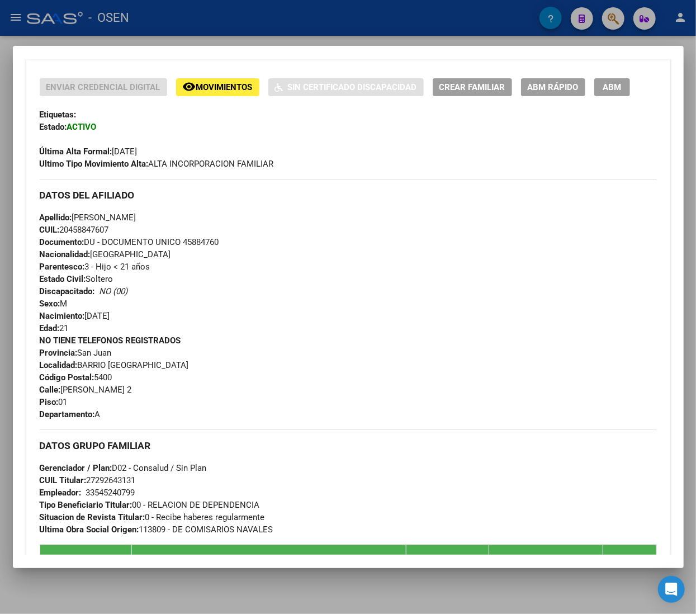
scroll to position [0, 0]
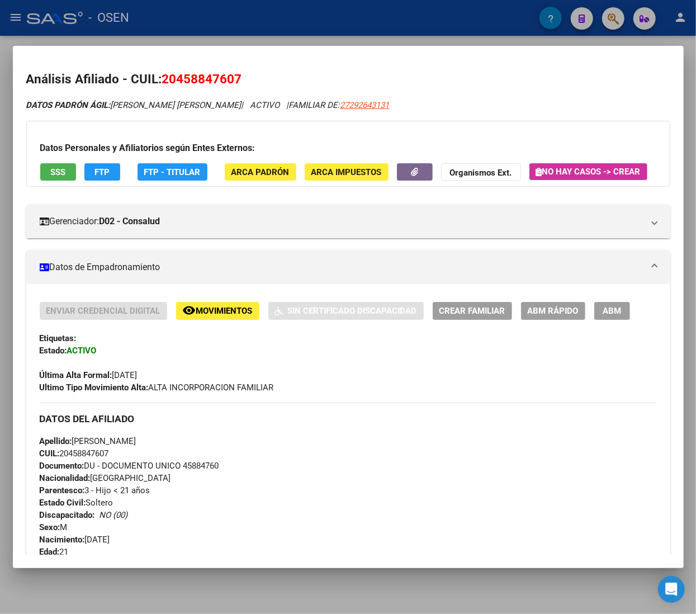
drag, startPoint x: 380, startPoint y: 111, endPoint x: 386, endPoint y: 106, distance: 7.2
click at [384, 107] on app-link-go-to "27292643131" at bounding box center [365, 105] width 49 height 13
click at [388, 103] on span "27292643131" at bounding box center [365, 105] width 49 height 10
click at [72, 171] on button "SSS" at bounding box center [58, 171] width 36 height 17
click at [535, 317] on span "ABM Rápido" at bounding box center [553, 312] width 51 height 10
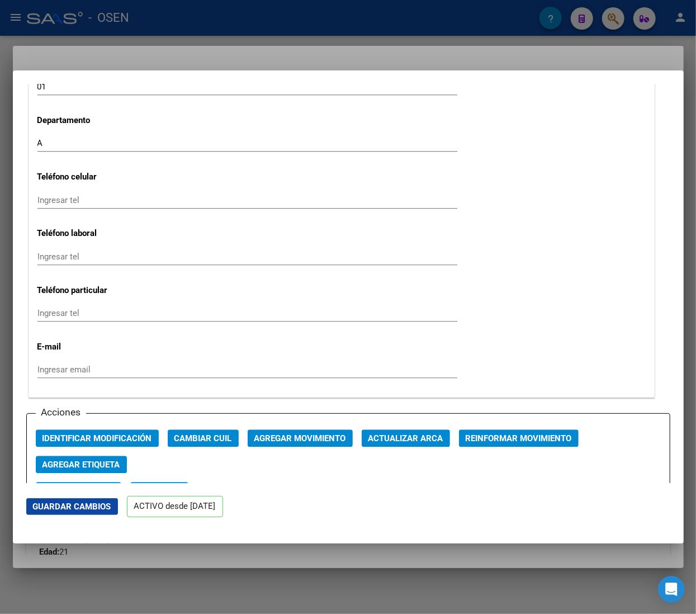
scroll to position [1343, 0]
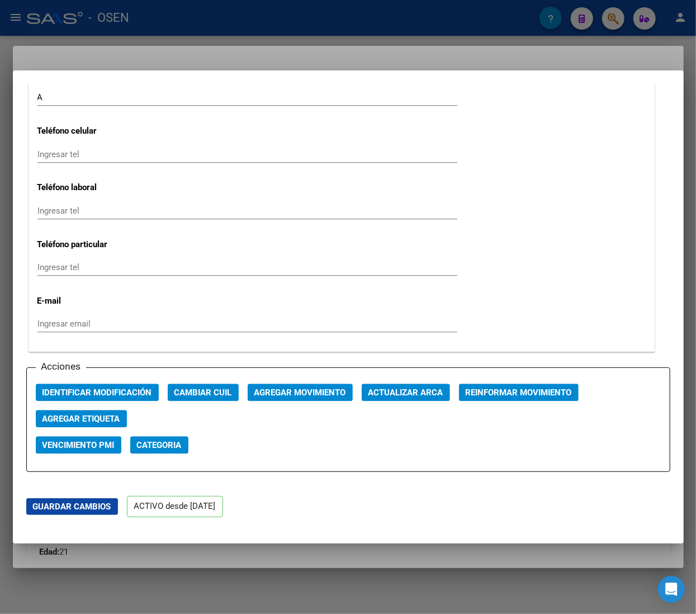
click at [314, 397] on span "Agregar Movimiento" at bounding box center [301, 393] width 92 height 10
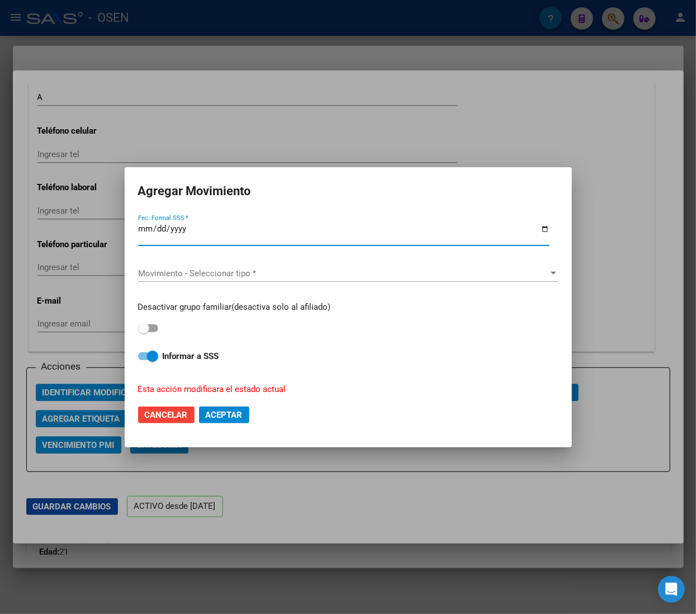
click at [284, 271] on span "Movimiento - Seleccionar tipo *" at bounding box center [343, 274] width 411 height 10
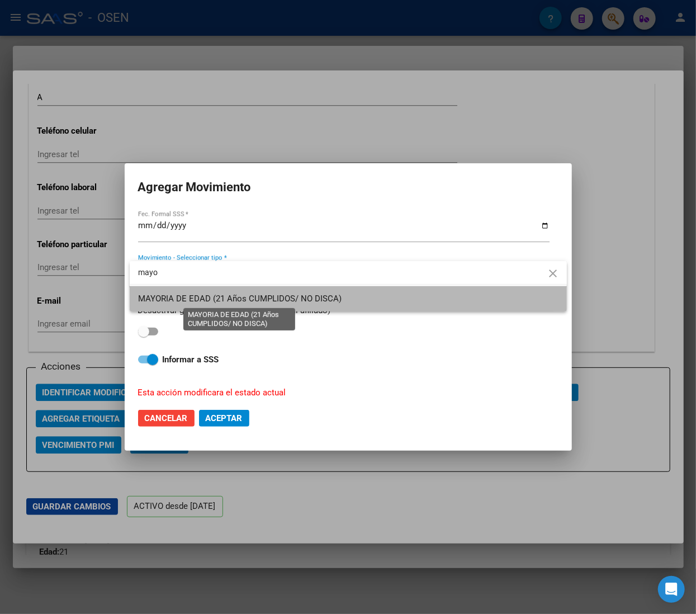
click at [276, 294] on span "MAYORIA DE EDAD (21 Años CUMPLIDOS/ NO DISCA)" at bounding box center [241, 299] width 204 height 10
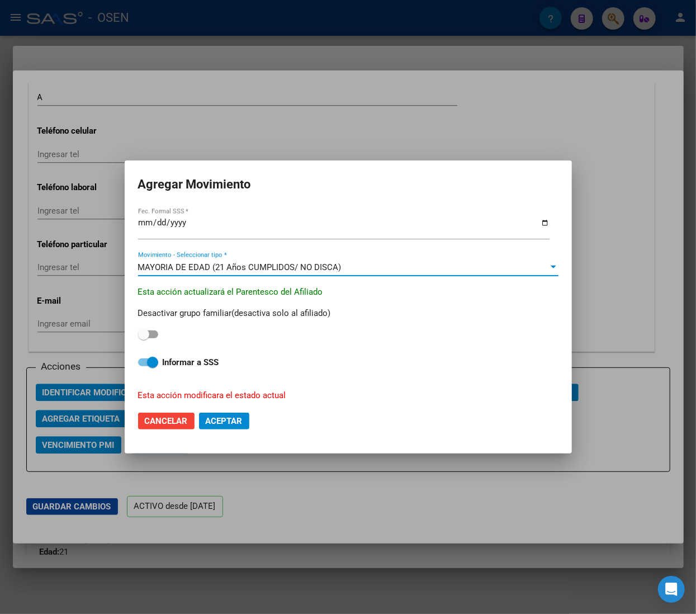
click at [180, 367] on strong "Informar a SSS" at bounding box center [191, 362] width 57 height 10
click at [144, 367] on input "Informar a SSS" at bounding box center [143, 366] width 1 height 1
click at [235, 416] on span "Aceptar" at bounding box center [224, 421] width 37 height 10
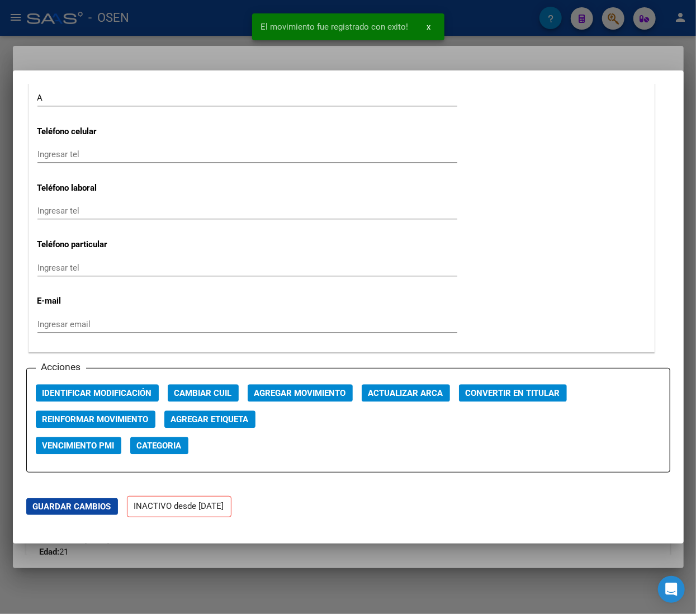
click at [209, 19] on div at bounding box center [348, 307] width 696 height 614
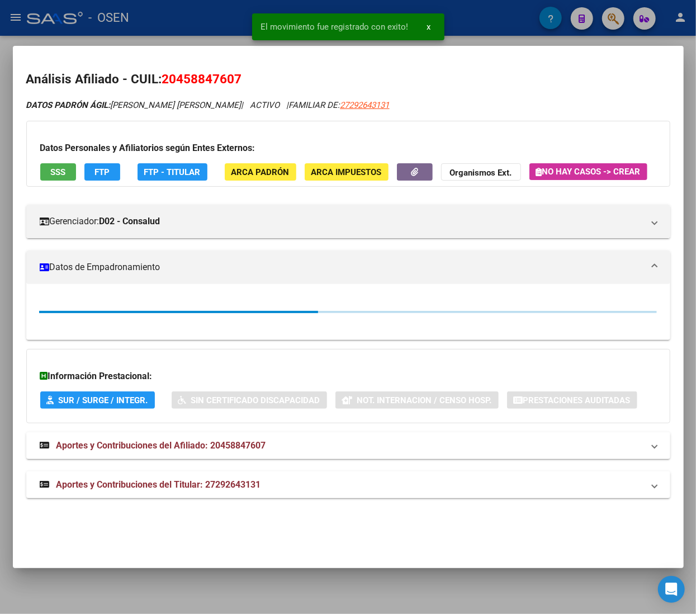
click at [202, 17] on div at bounding box center [348, 307] width 696 height 614
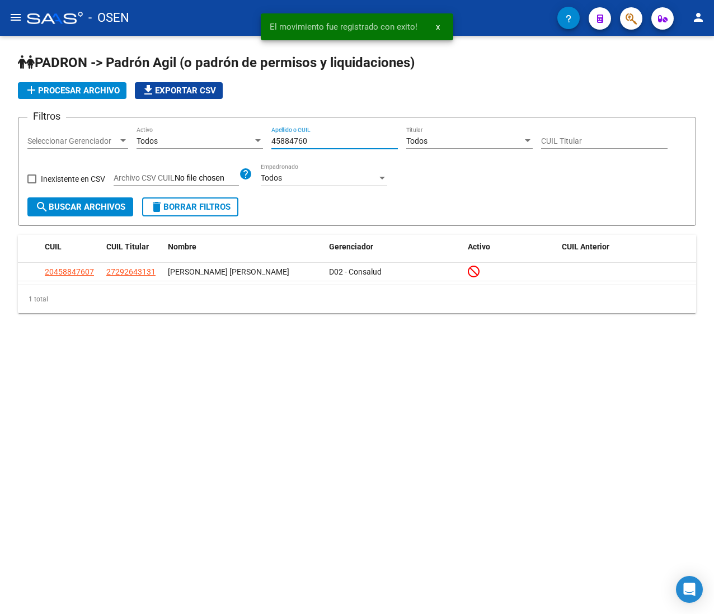
drag, startPoint x: 312, startPoint y: 142, endPoint x: 135, endPoint y: 126, distance: 178.0
click at [135, 126] on div "Filtros Seleccionar Gerenciador Seleccionar Gerenciador Todos Activo 45884760 A…" at bounding box center [356, 161] width 659 height 71
paste input "636656"
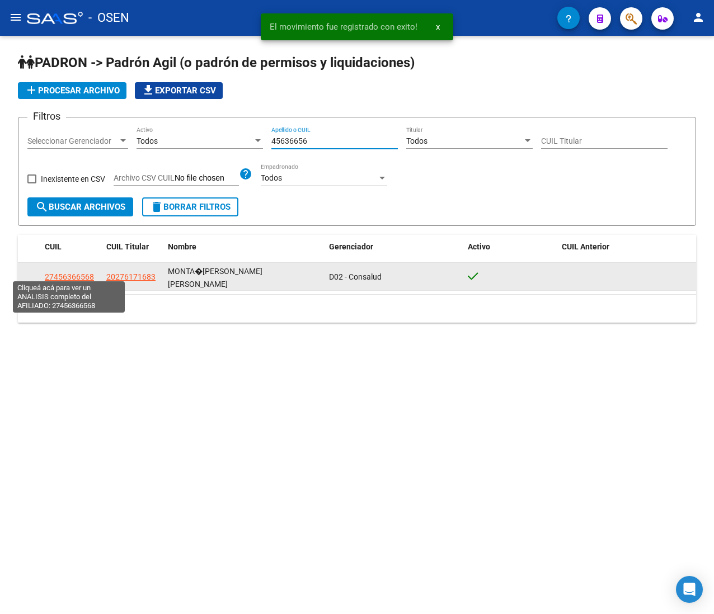
click at [79, 272] on span "27456366568" at bounding box center [69, 276] width 49 height 9
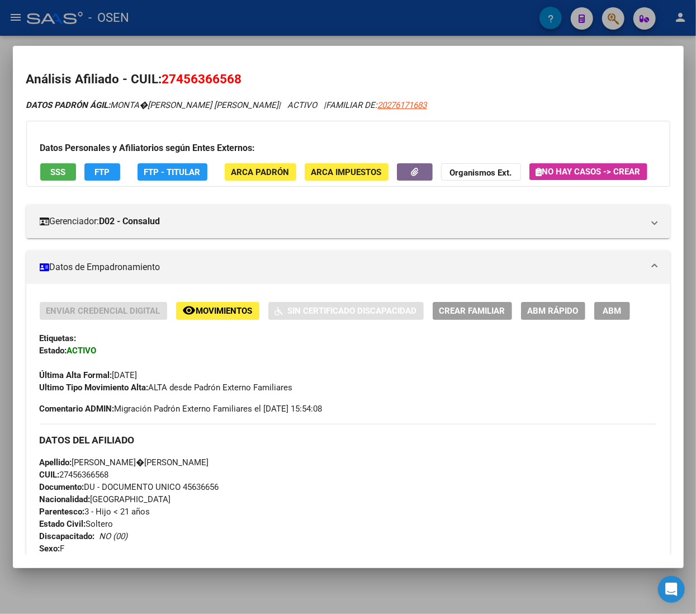
click at [269, 20] on div at bounding box center [348, 307] width 696 height 614
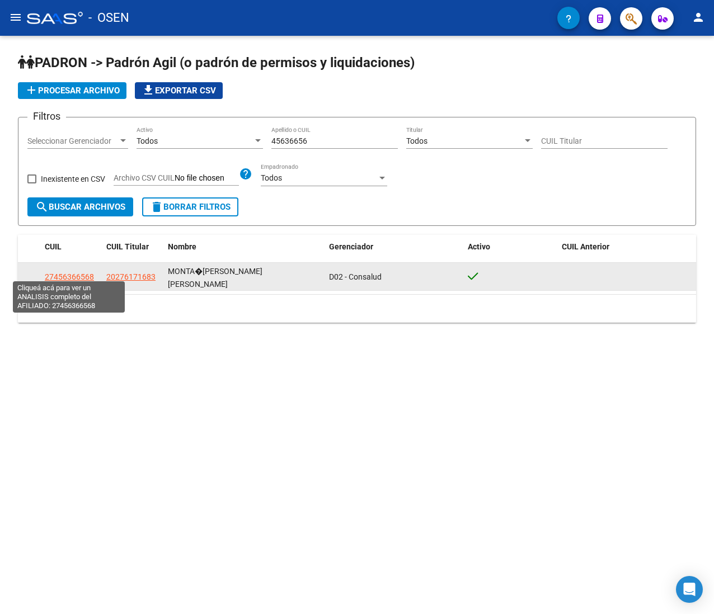
click at [61, 272] on span "27456366568" at bounding box center [69, 276] width 49 height 9
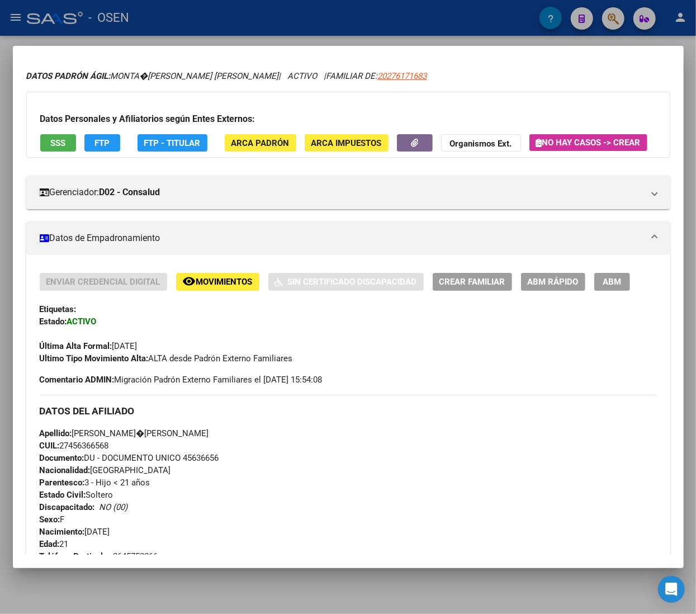
scroll to position [0, 0]
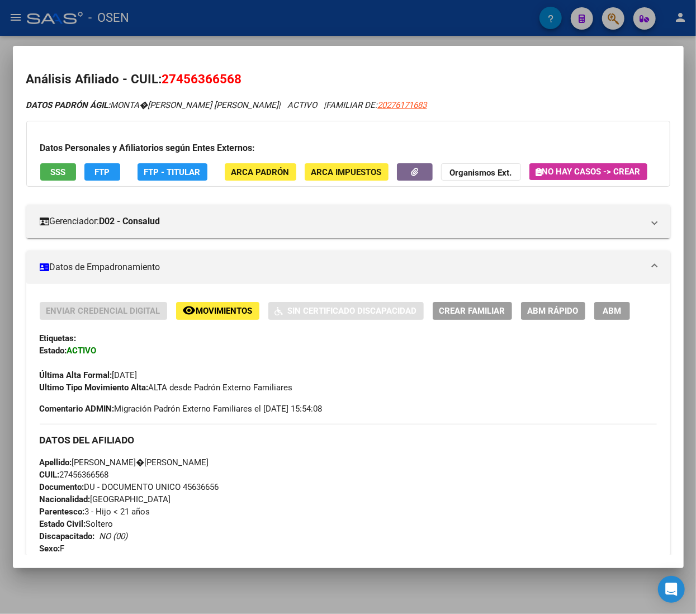
click at [56, 178] on button "SSS" at bounding box center [58, 171] width 36 height 17
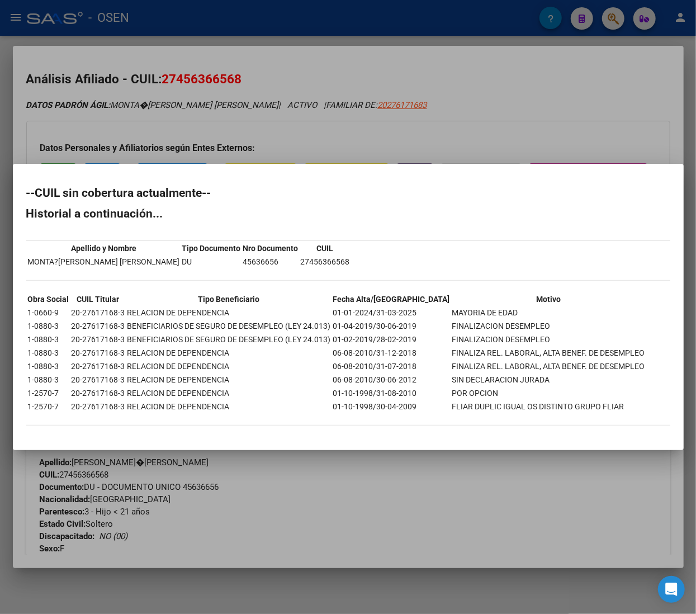
click at [340, 132] on div at bounding box center [348, 307] width 696 height 614
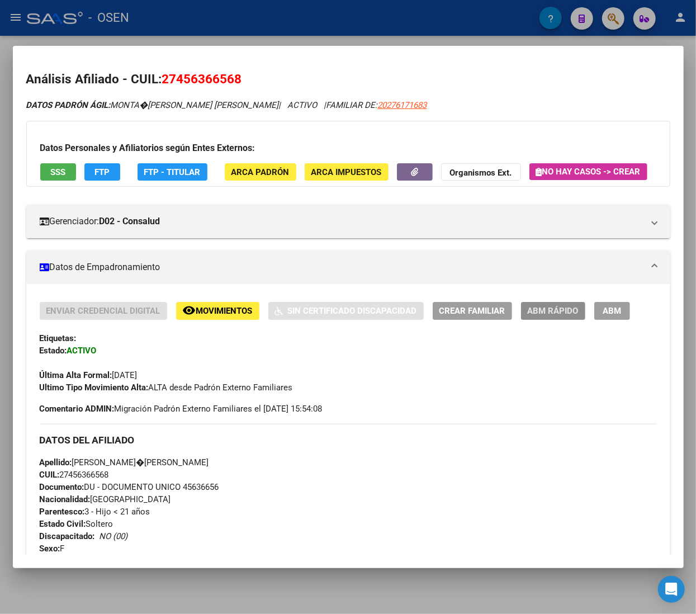
click at [555, 317] on span "ABM Rápido" at bounding box center [553, 312] width 51 height 10
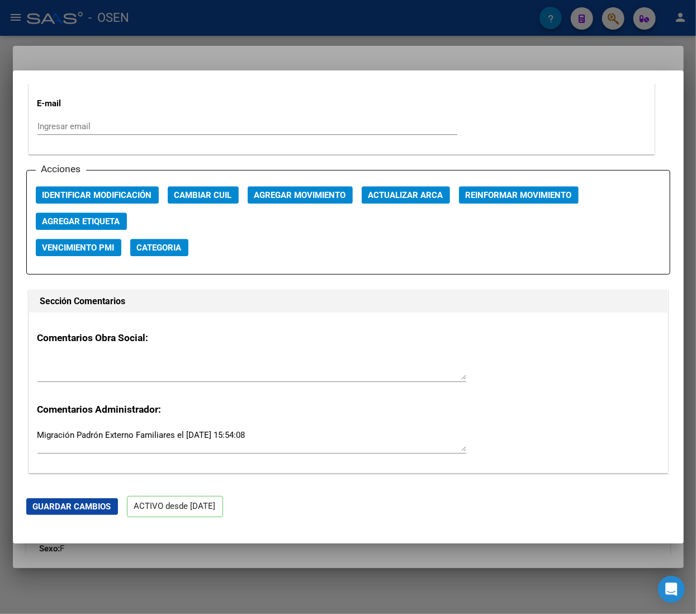
scroll to position [1566, 0]
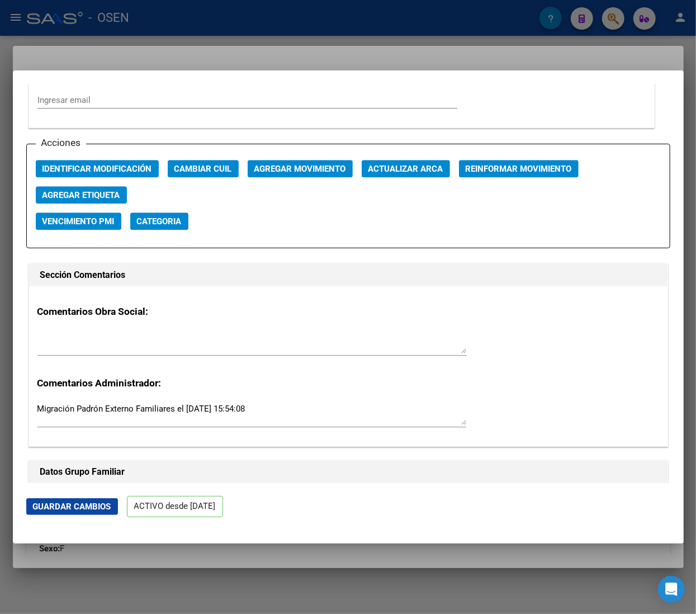
click at [265, 165] on span "Agregar Movimiento" at bounding box center [301, 169] width 92 height 10
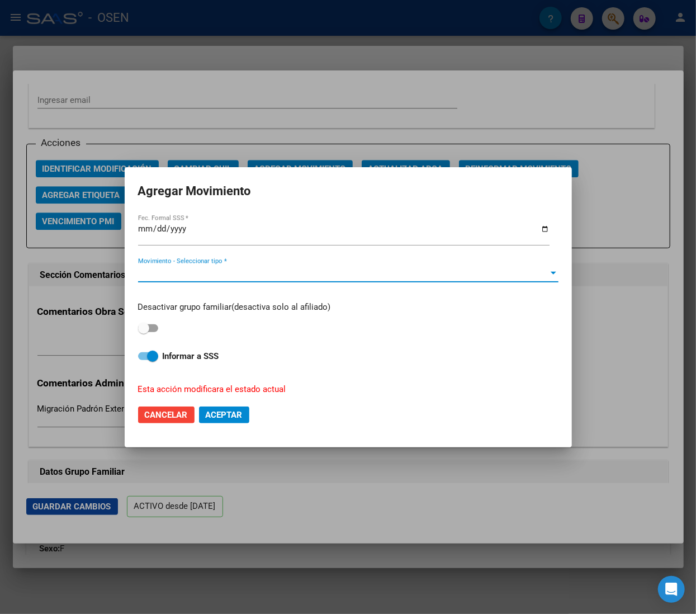
click at [300, 269] on span "Movimiento - Seleccionar tipo *" at bounding box center [343, 274] width 411 height 10
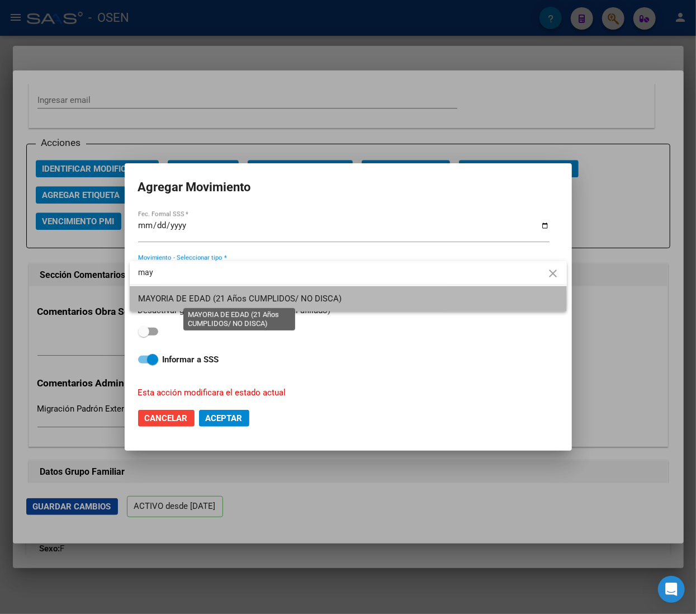
click at [294, 299] on span "MAYORIA DE EDAD (21 Años CUMPLIDOS/ NO DISCA)" at bounding box center [241, 299] width 204 height 10
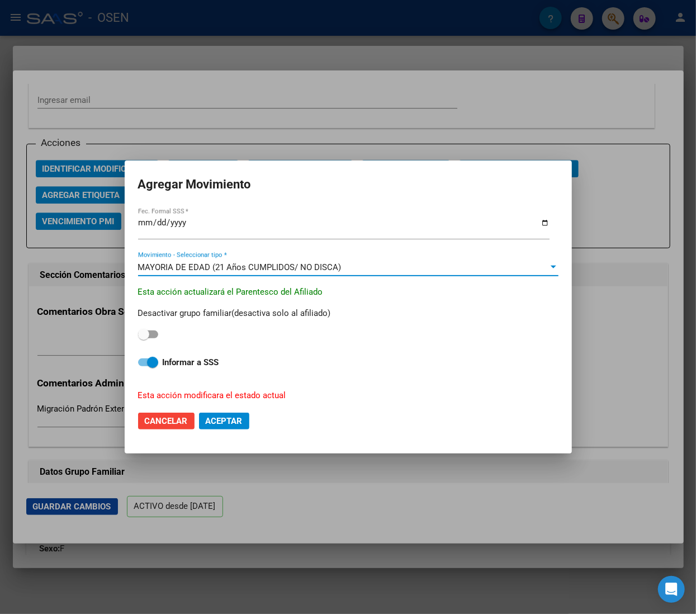
click at [166, 366] on strong "Informar a SSS" at bounding box center [191, 362] width 57 height 10
click at [144, 366] on input "Informar a SSS" at bounding box center [143, 366] width 1 height 1
click at [231, 424] on span "Aceptar" at bounding box center [224, 421] width 37 height 10
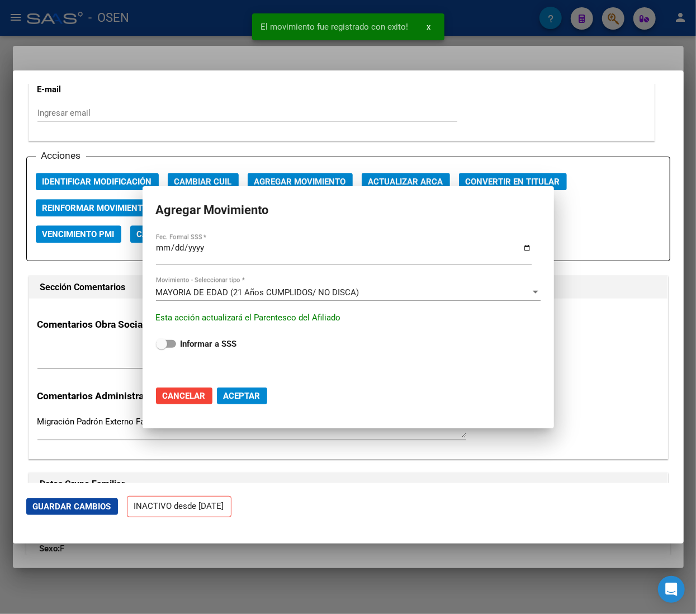
scroll to position [1578, 0]
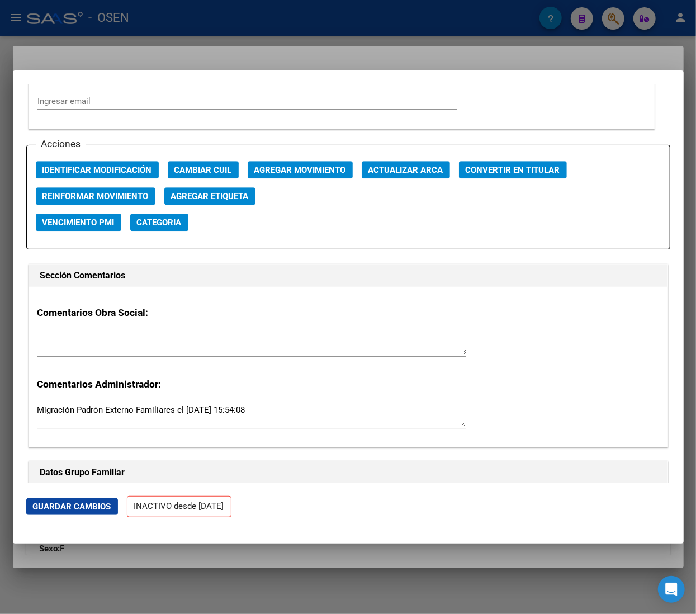
click at [247, 8] on div at bounding box center [348, 307] width 696 height 614
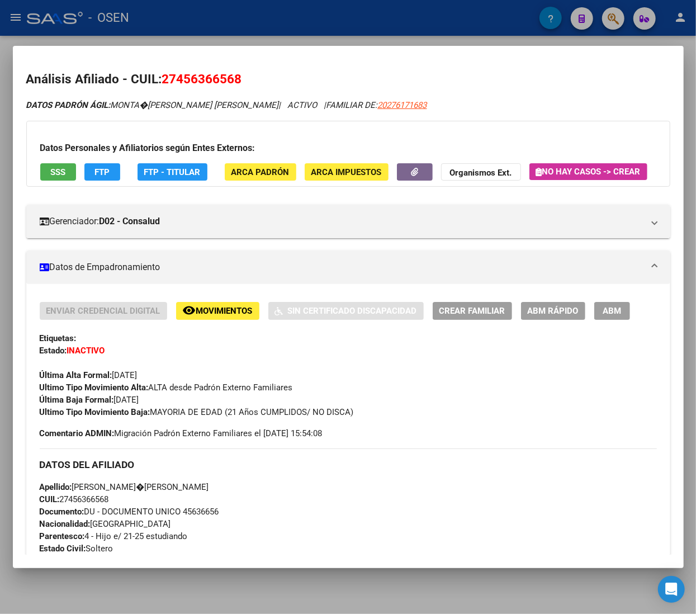
drag, startPoint x: 284, startPoint y: 29, endPoint x: 278, endPoint y: 175, distance: 146.1
click at [284, 29] on div at bounding box center [348, 307] width 696 height 614
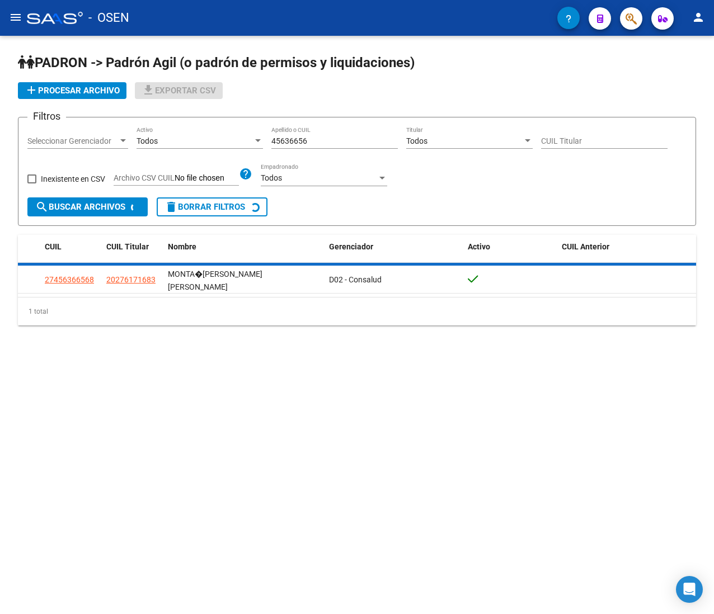
drag, startPoint x: 320, startPoint y: 140, endPoint x: 187, endPoint y: 132, distance: 133.4
click at [187, 132] on div "Filtros Seleccionar Gerenciador Seleccionar Gerenciador Todos Activo 45636656 A…" at bounding box center [356, 161] width 659 height 71
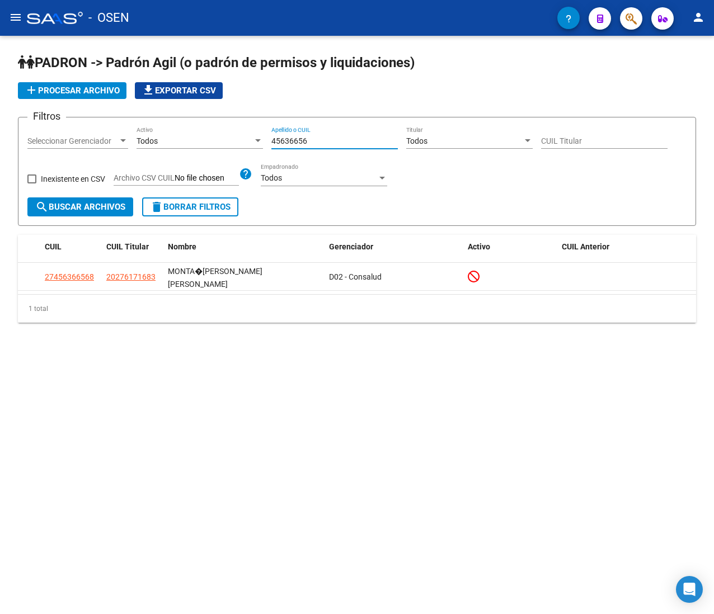
paste input "575730"
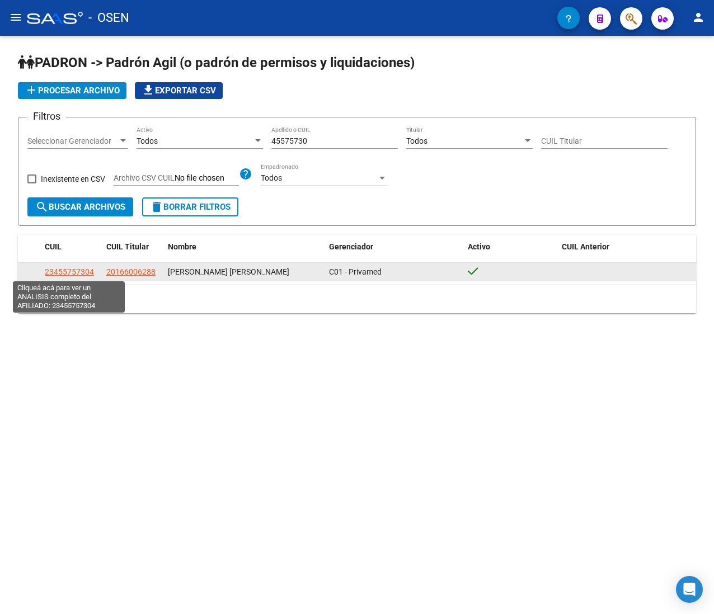
click at [58, 269] on span "23455757304" at bounding box center [69, 271] width 49 height 9
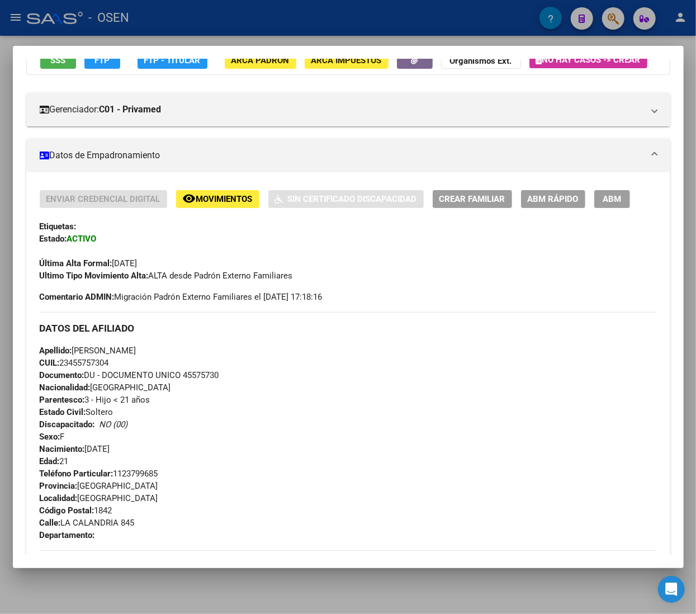
scroll to position [0, 0]
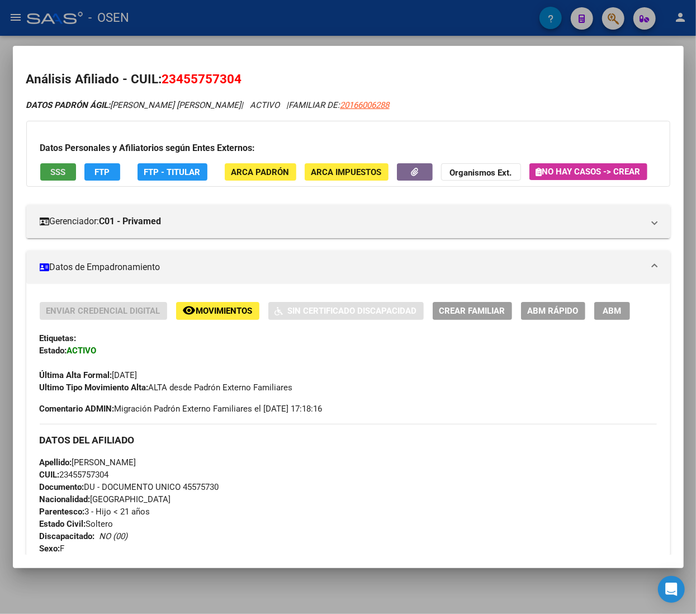
click at [46, 168] on button "SSS" at bounding box center [58, 171] width 36 height 17
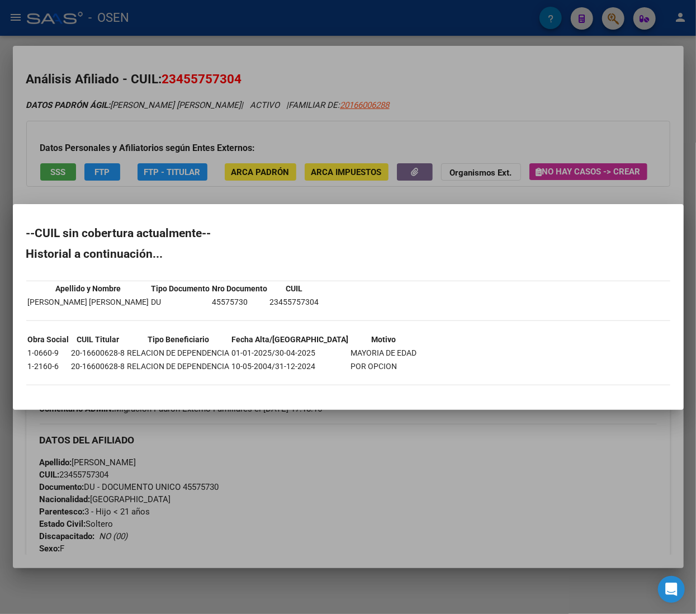
click at [522, 120] on div at bounding box center [348, 307] width 696 height 614
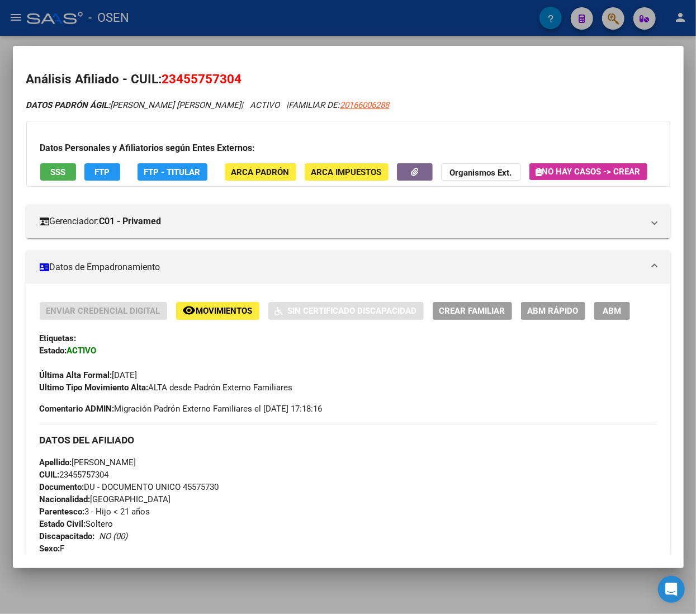
click at [551, 317] on span "ABM Rápido" at bounding box center [553, 312] width 51 height 10
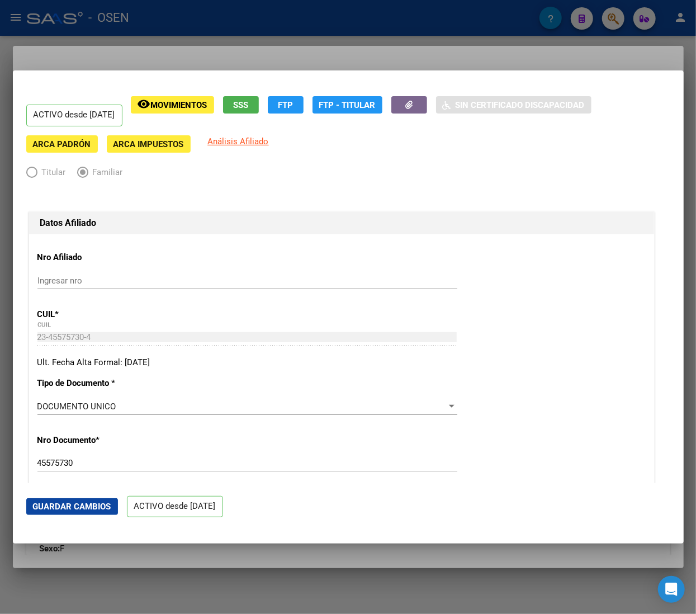
click at [242, 18] on div at bounding box center [348, 307] width 696 height 614
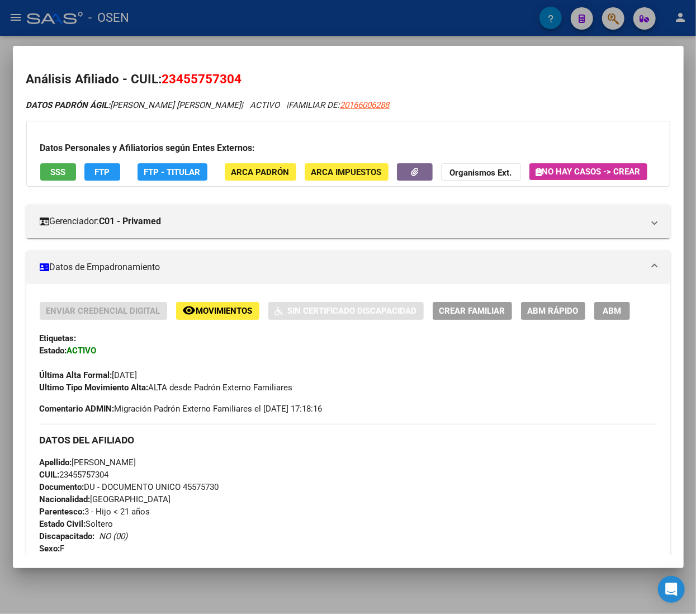
click at [562, 317] on span "ABM Rápido" at bounding box center [553, 312] width 51 height 10
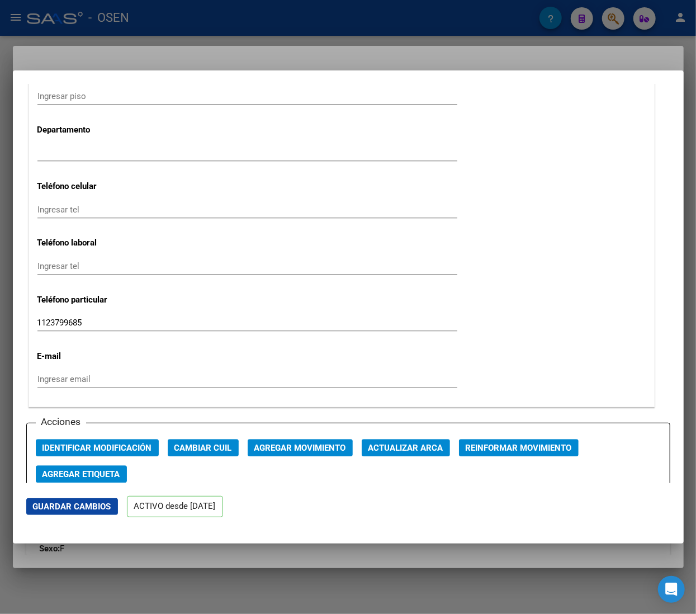
scroll to position [1343, 0]
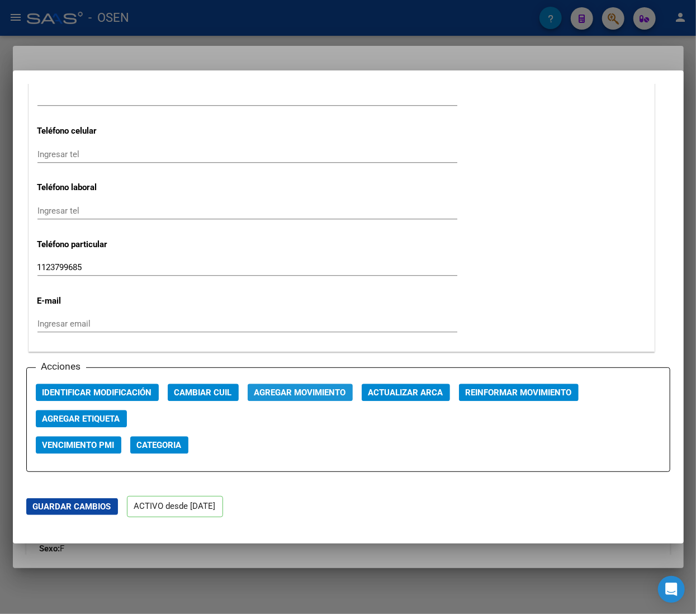
click at [333, 401] on button "Agregar Movimiento" at bounding box center [300, 392] width 105 height 17
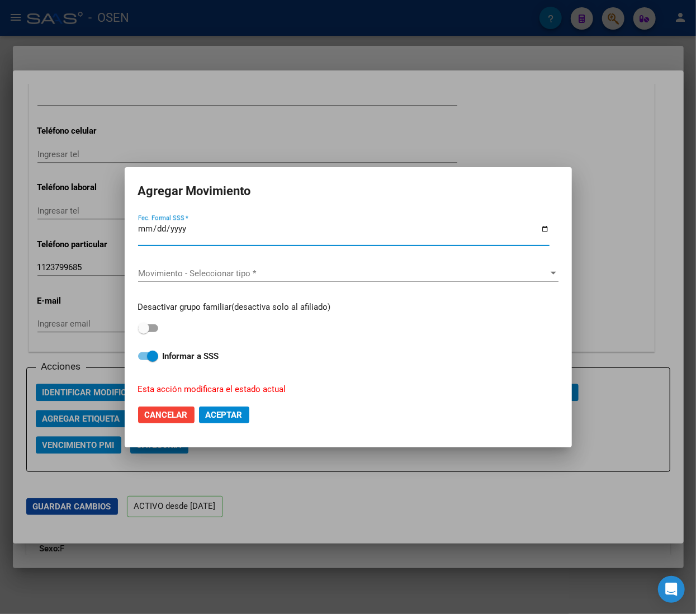
click at [317, 272] on span "Movimiento - Seleccionar tipo *" at bounding box center [343, 274] width 411 height 10
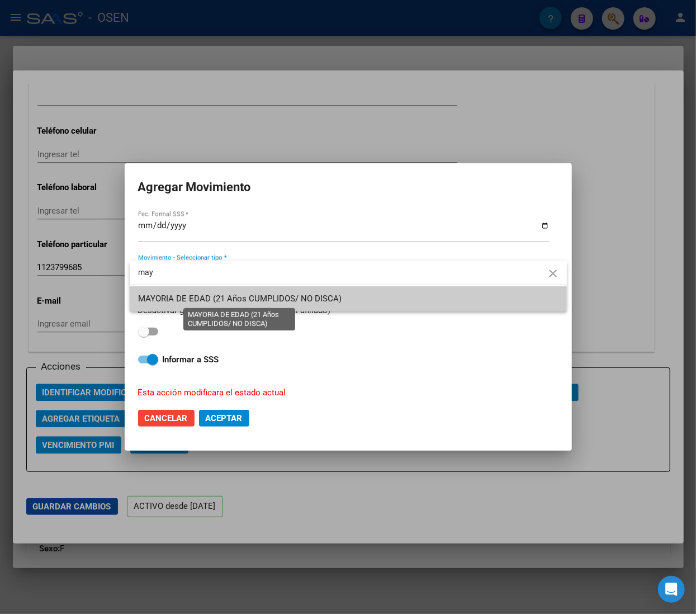
click at [309, 296] on span "MAYORIA DE EDAD (21 Años CUMPLIDOS/ NO DISCA)" at bounding box center [241, 299] width 204 height 10
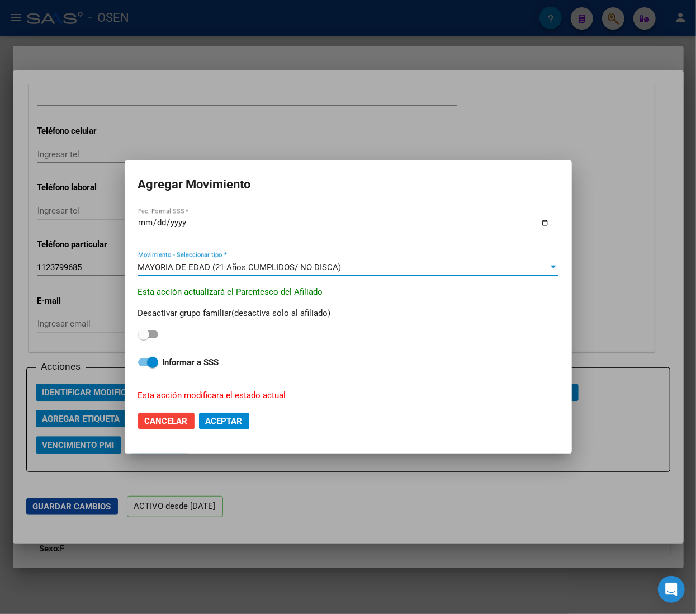
click at [150, 369] on div "Desactivar grupo familiar(desactiva solo al afiliado) Informar a SSS Esta acció…" at bounding box center [348, 350] width 421 height 103
click at [154, 365] on span at bounding box center [152, 362] width 11 height 11
click at [144, 366] on input "Informar a SSS" at bounding box center [143, 366] width 1 height 1
click at [211, 420] on span "Aceptar" at bounding box center [224, 421] width 37 height 10
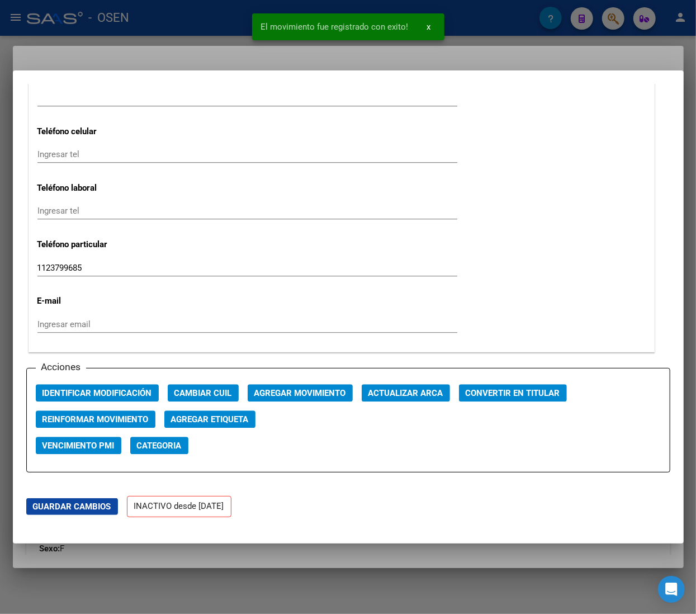
click at [219, 26] on div at bounding box center [348, 307] width 696 height 614
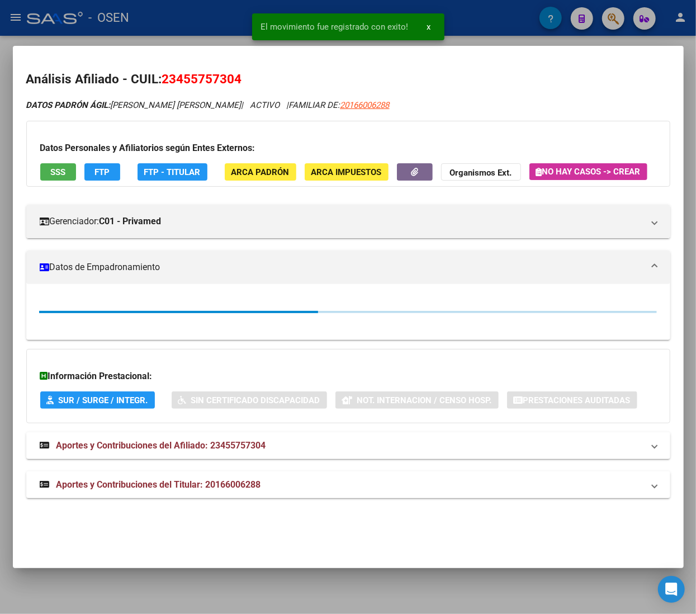
drag, startPoint x: 197, startPoint y: 27, endPoint x: 88, endPoint y: 2, distance: 112.5
click at [196, 27] on div at bounding box center [348, 307] width 696 height 614
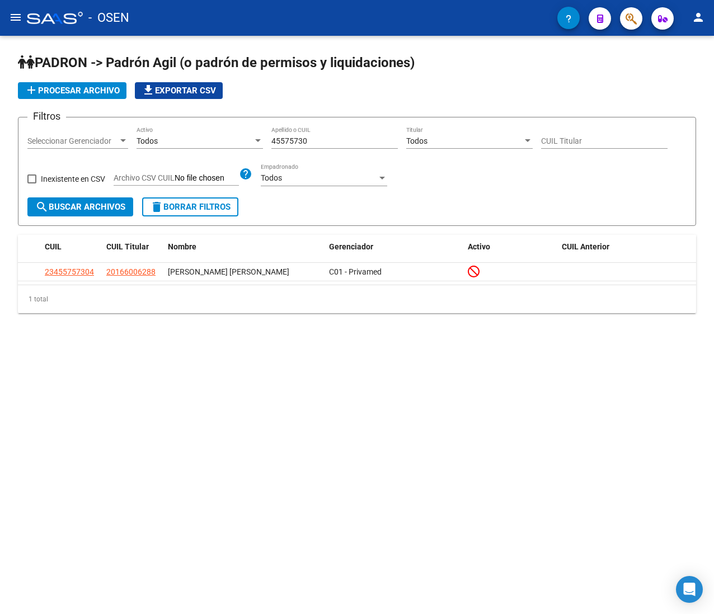
drag, startPoint x: 331, startPoint y: 138, endPoint x: 198, endPoint y: 138, distance: 133.1
click at [198, 138] on div "Filtros Seleccionar Gerenciador Seleccionar Gerenciador Todos Activo 45575730 A…" at bounding box center [356, 161] width 659 height 71
paste input "27276455"
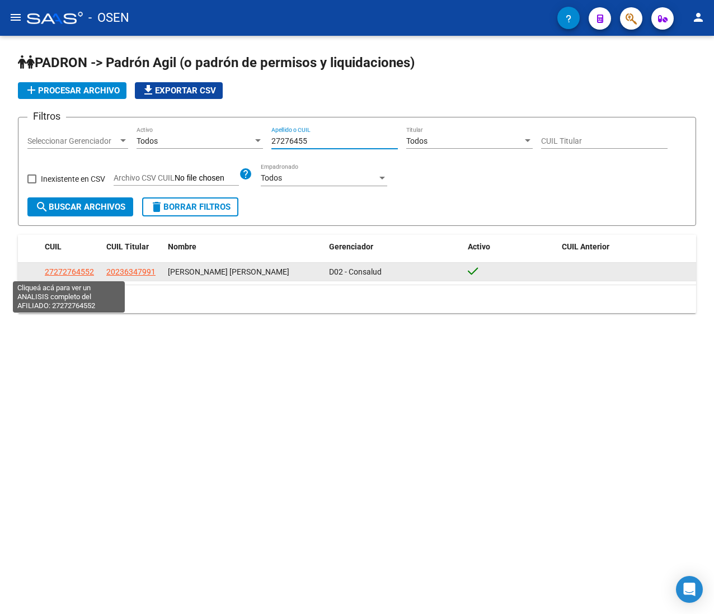
click at [78, 272] on span "27272764552" at bounding box center [69, 271] width 49 height 9
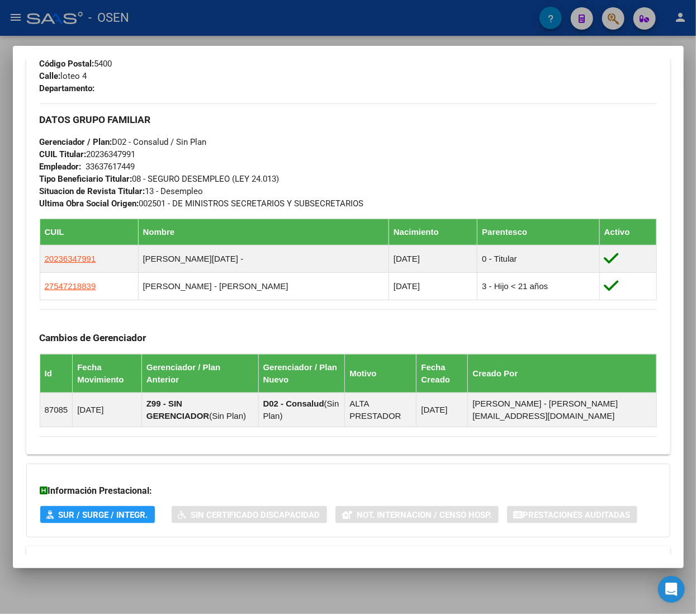
scroll to position [669, 0]
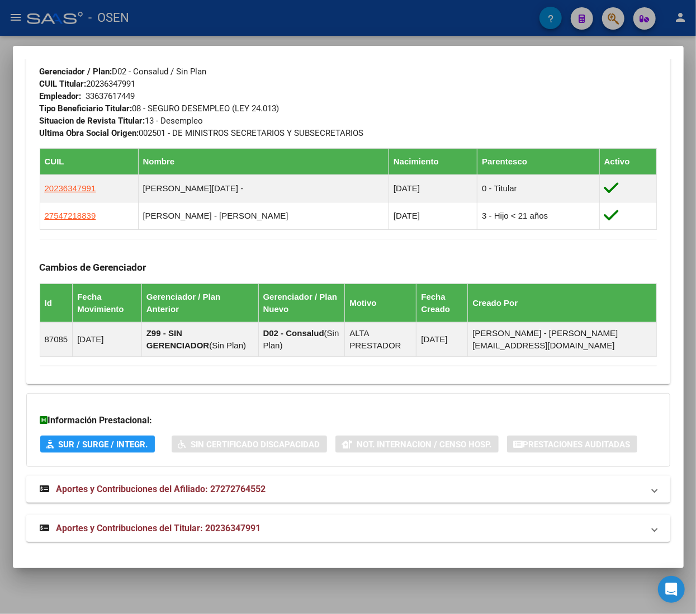
click at [303, 534] on mat-panel-title "Aportes y Contribuciones del Titular: 20236347991" at bounding box center [342, 528] width 604 height 13
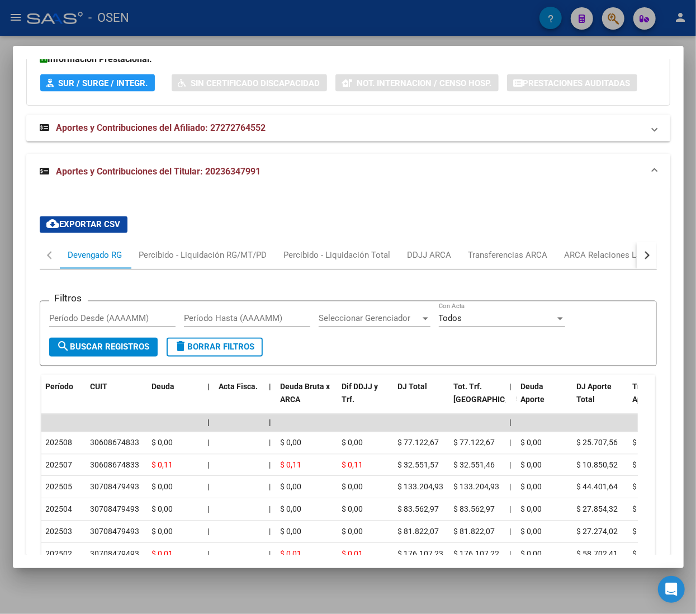
scroll to position [1005, 0]
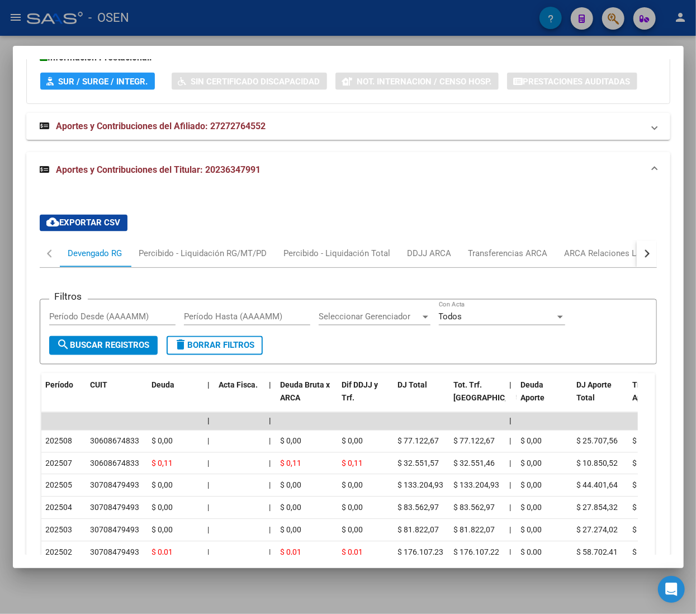
click at [347, 177] on mat-panel-title "Aportes y Contribuciones del Titular: 20236347991" at bounding box center [342, 169] width 604 height 13
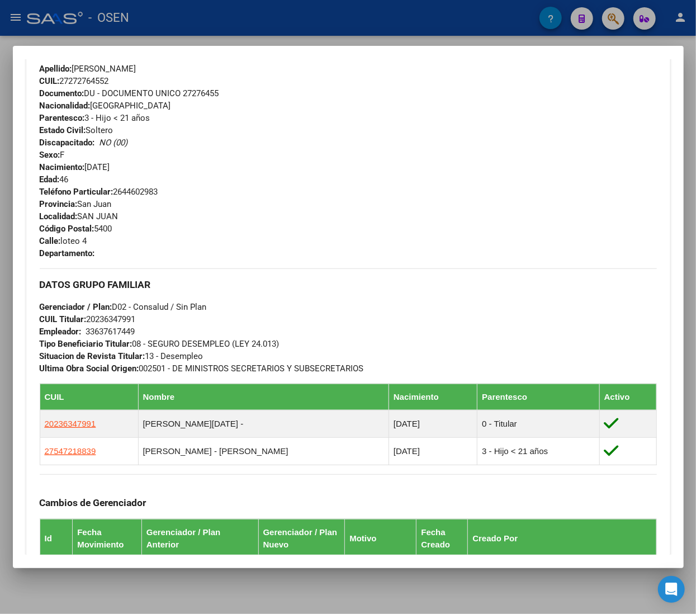
scroll to position [333, 0]
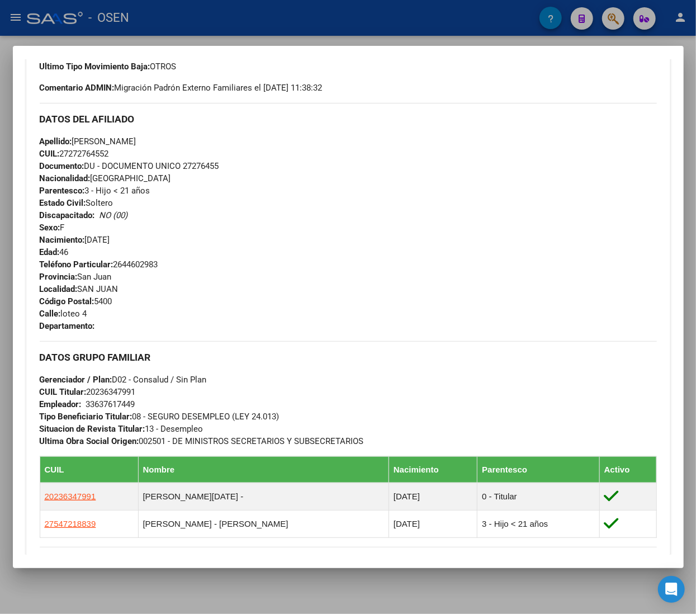
click at [101, 159] on span "CUIL: 27272764552" at bounding box center [74, 154] width 69 height 10
copy span "27272764552"
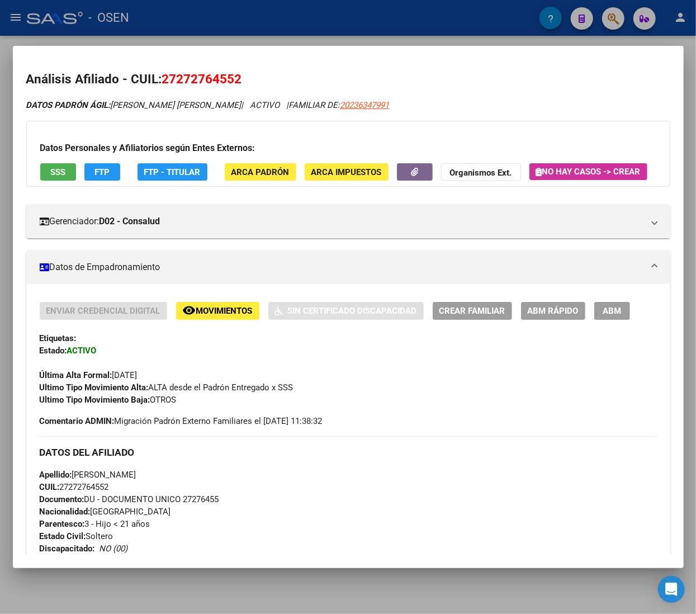
click at [556, 317] on span "ABM Rápido" at bounding box center [553, 312] width 51 height 10
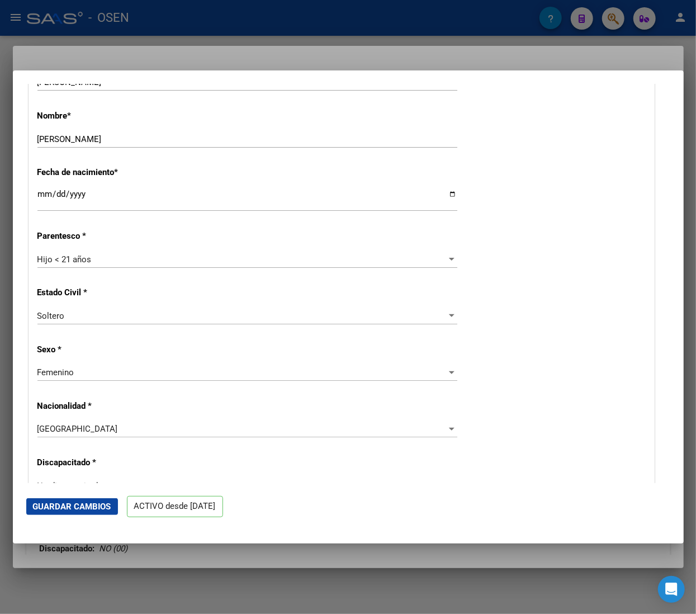
scroll to position [448, 0]
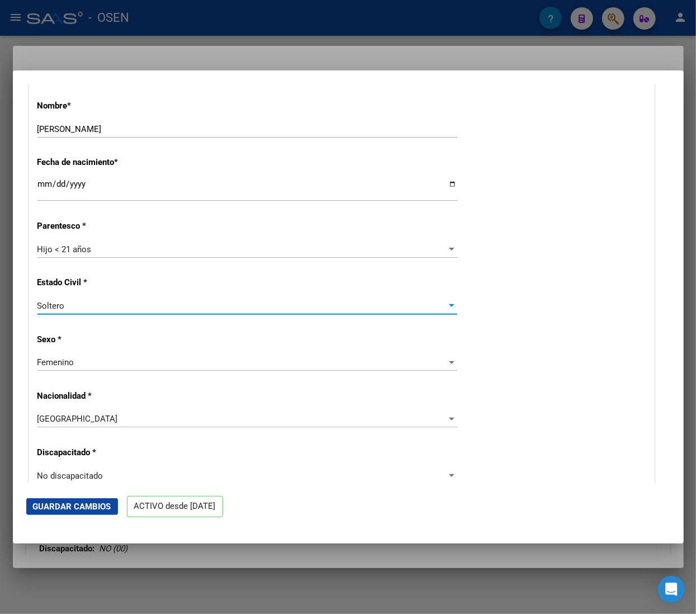
click at [189, 307] on div "Soltero" at bounding box center [242, 306] width 410 height 10
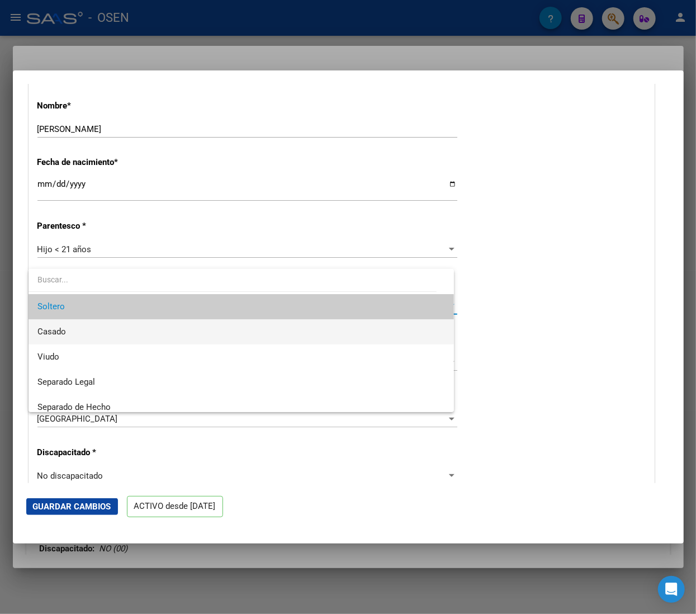
click at [168, 319] on span "Casado" at bounding box center [241, 331] width 408 height 25
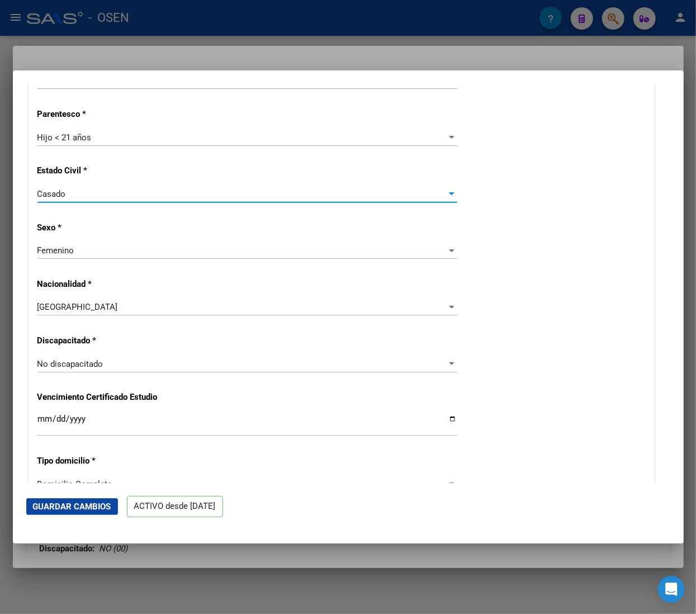
scroll to position [336, 0]
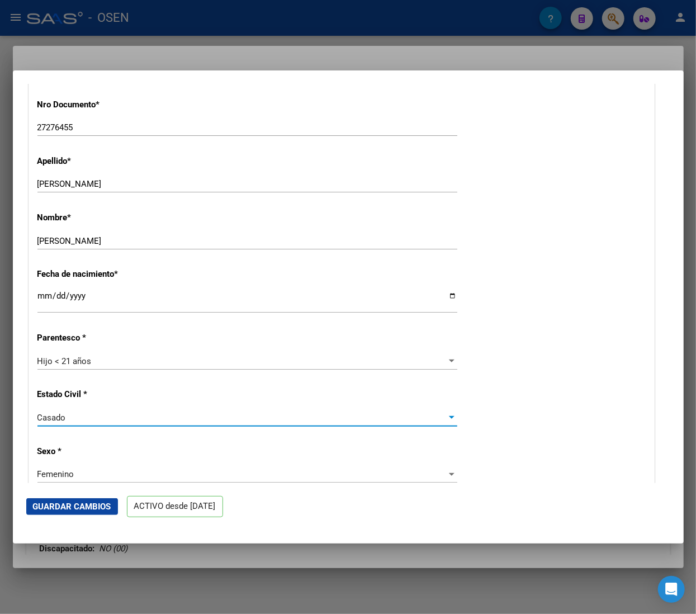
drag, startPoint x: 90, startPoint y: 505, endPoint x: 92, endPoint y: 499, distance: 6.0
click at [90, 503] on span "Guardar Cambios" at bounding box center [72, 507] width 78 height 10
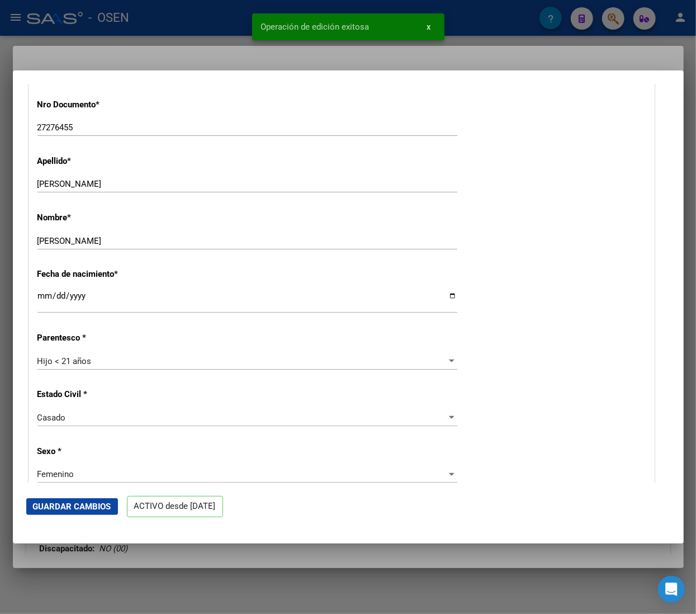
click at [216, 26] on div at bounding box center [348, 307] width 696 height 614
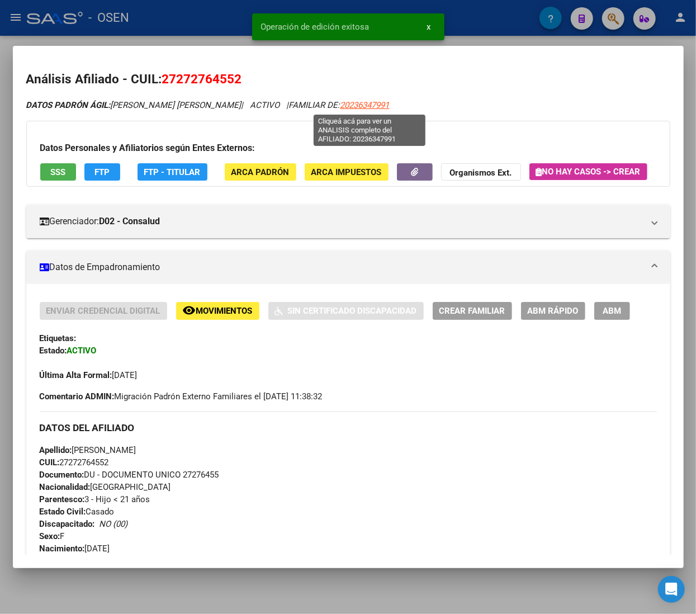
click at [376, 102] on span "20236347991" at bounding box center [365, 105] width 49 height 10
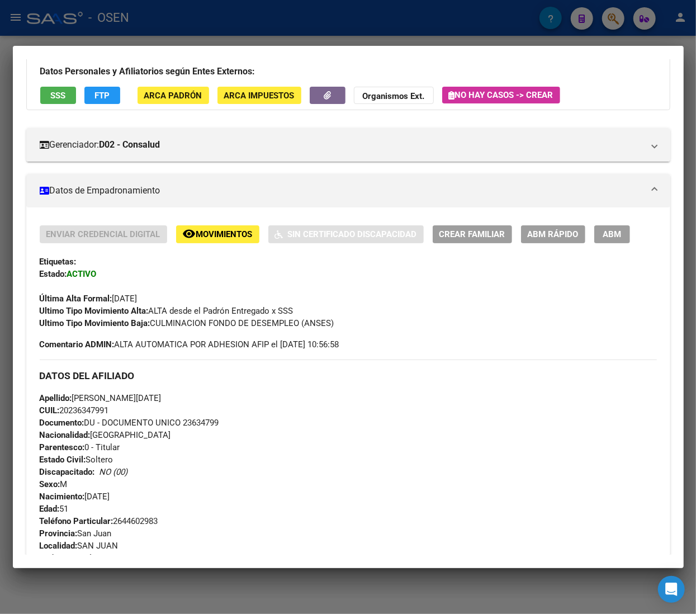
scroll to position [112, 0]
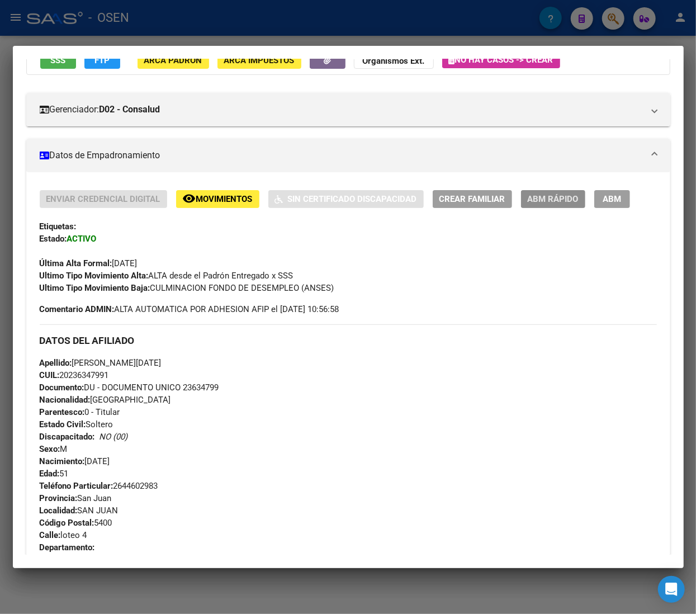
click at [555, 197] on span "ABM Rápido" at bounding box center [553, 200] width 51 height 10
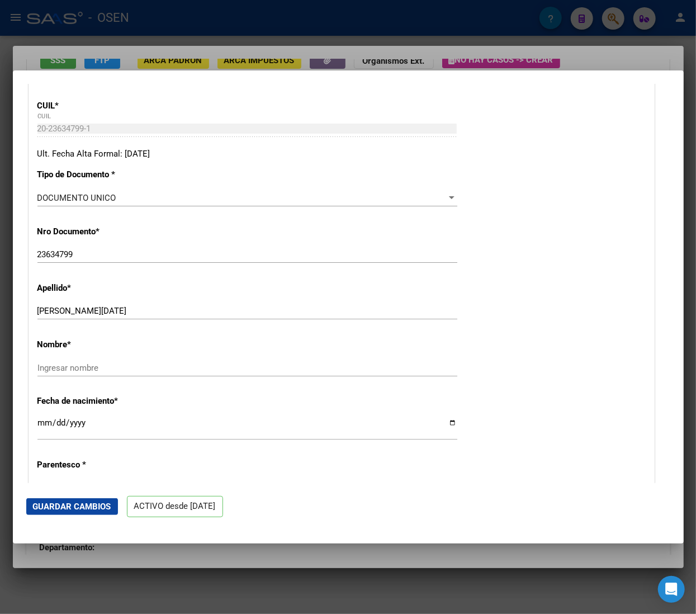
scroll to position [224, 0]
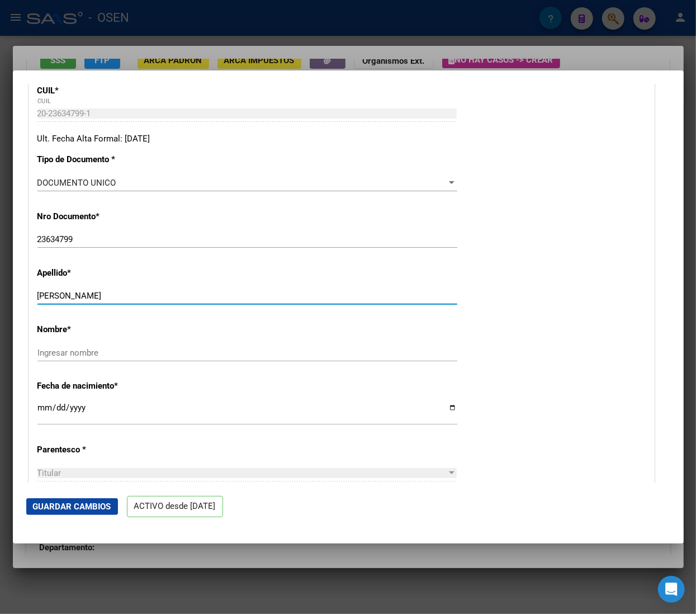
drag, startPoint x: 119, startPoint y: 295, endPoint x: 213, endPoint y: 293, distance: 93.5
click at [213, 293] on input "[PERSON_NAME]" at bounding box center [247, 296] width 420 height 10
click at [225, 301] on div "[PERSON_NAME][DATE] apellido" at bounding box center [247, 296] width 420 height 17
drag, startPoint x: 217, startPoint y: 299, endPoint x: 117, endPoint y: 294, distance: 99.7
click at [117, 294] on input "[PERSON_NAME][DATE]" at bounding box center [247, 296] width 420 height 10
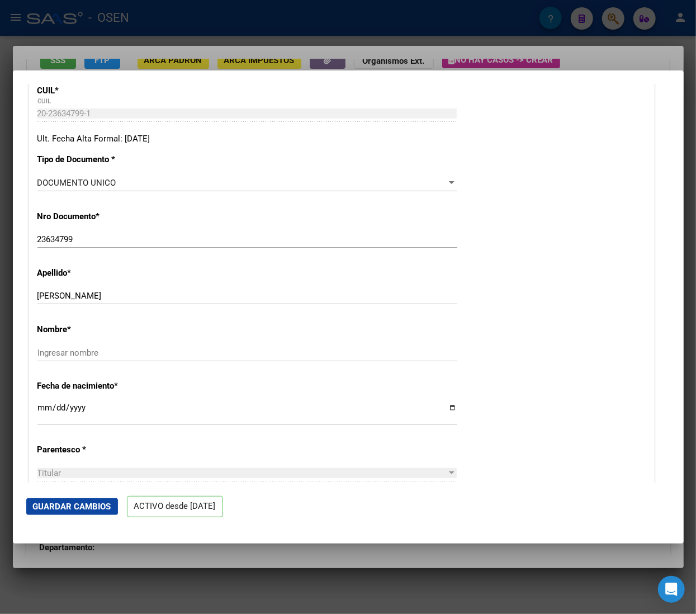
click at [141, 345] on div "Ingresar nombre" at bounding box center [247, 353] width 420 height 17
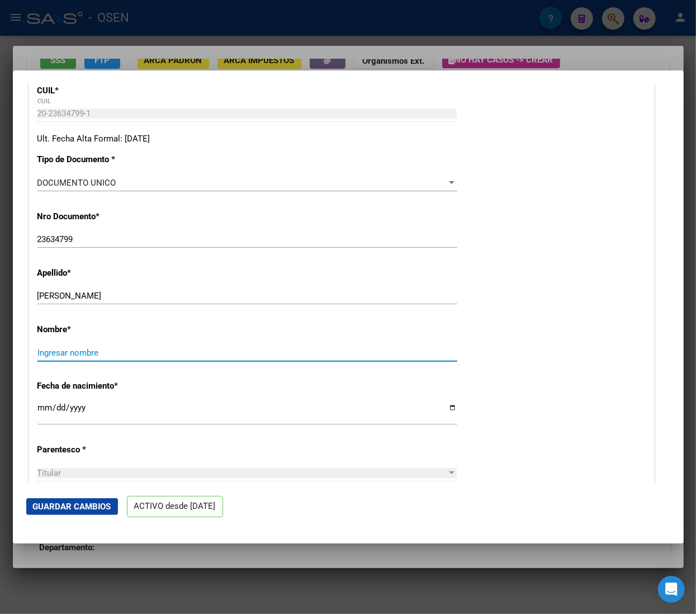
paste input "[PERSON_NAME][DATE]"
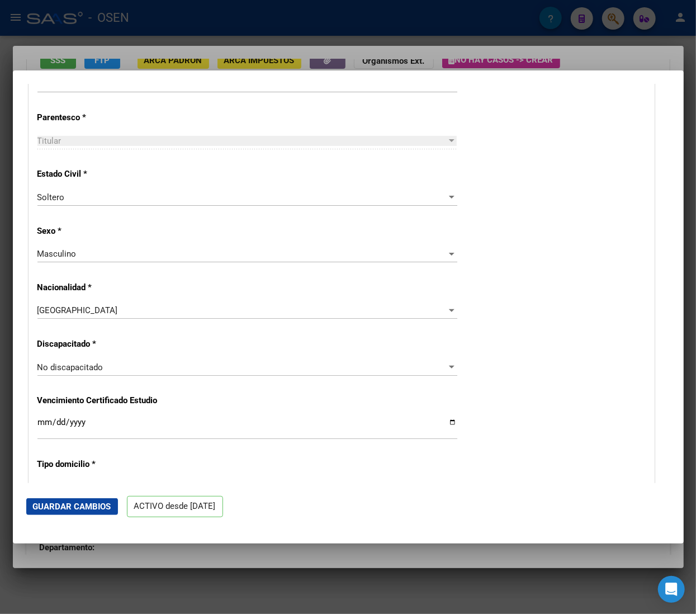
scroll to position [559, 0]
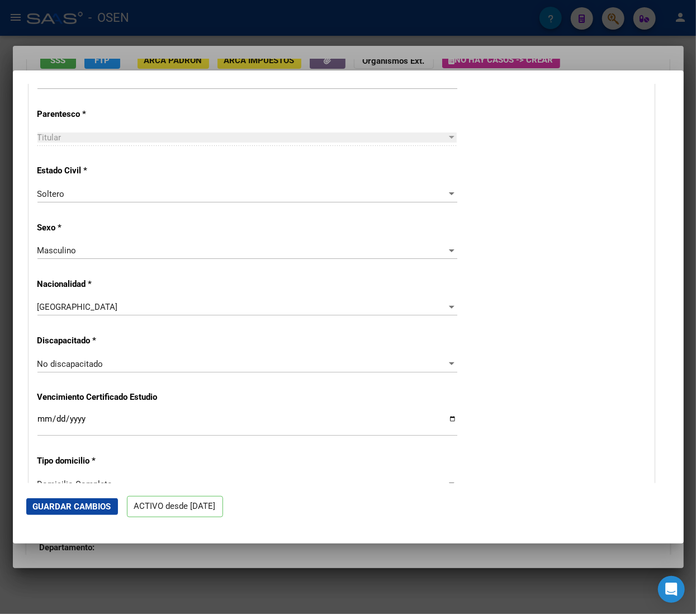
click at [152, 190] on div "Soltero" at bounding box center [242, 194] width 410 height 10
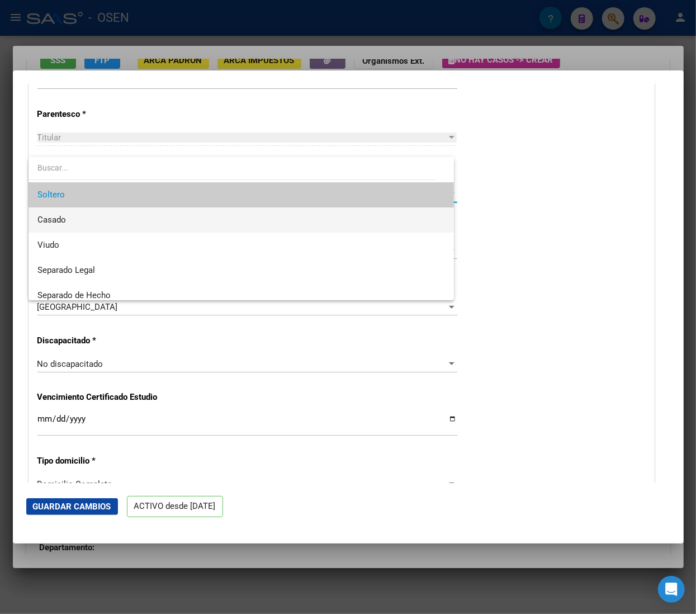
click at [157, 222] on span "Casado" at bounding box center [241, 220] width 408 height 25
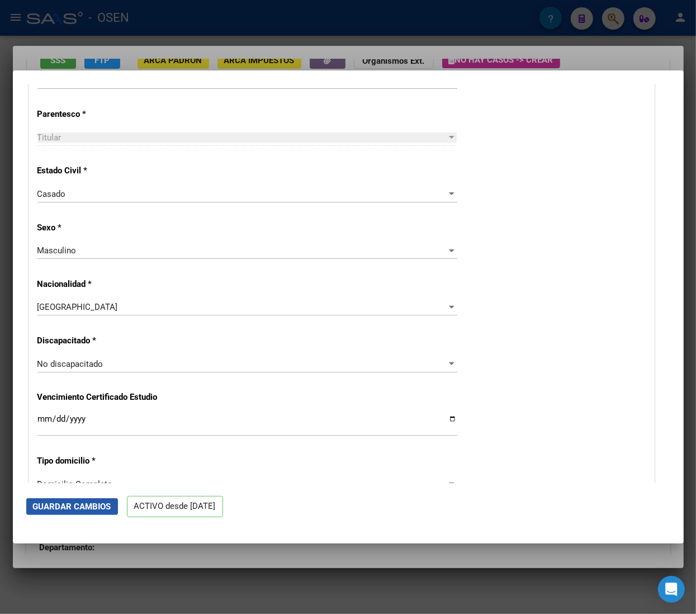
click at [55, 498] on button "Guardar Cambios" at bounding box center [72, 506] width 92 height 17
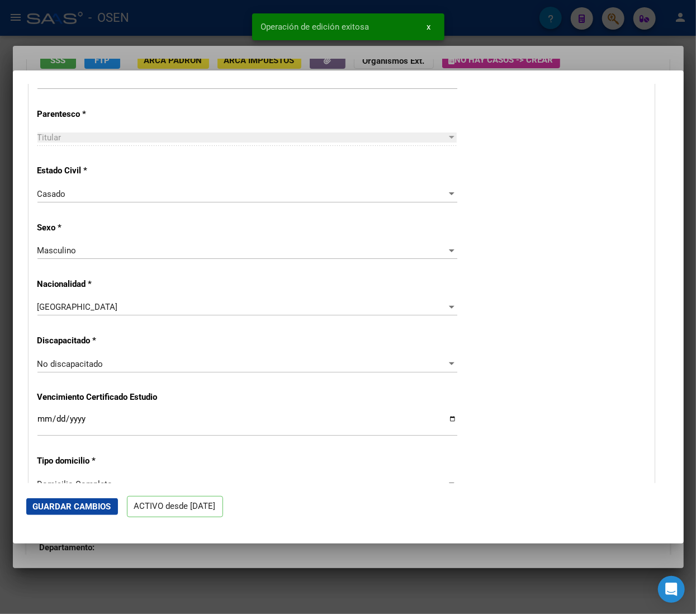
click at [204, 20] on div at bounding box center [348, 307] width 696 height 614
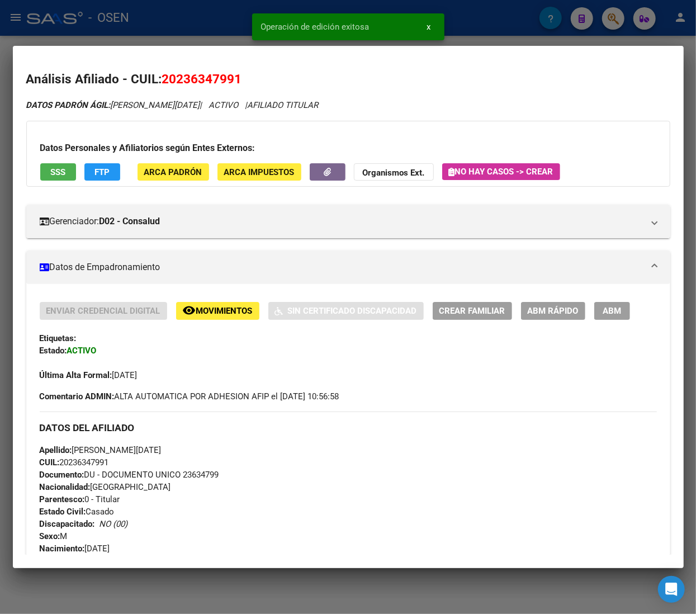
click at [204, 19] on div at bounding box center [348, 307] width 696 height 614
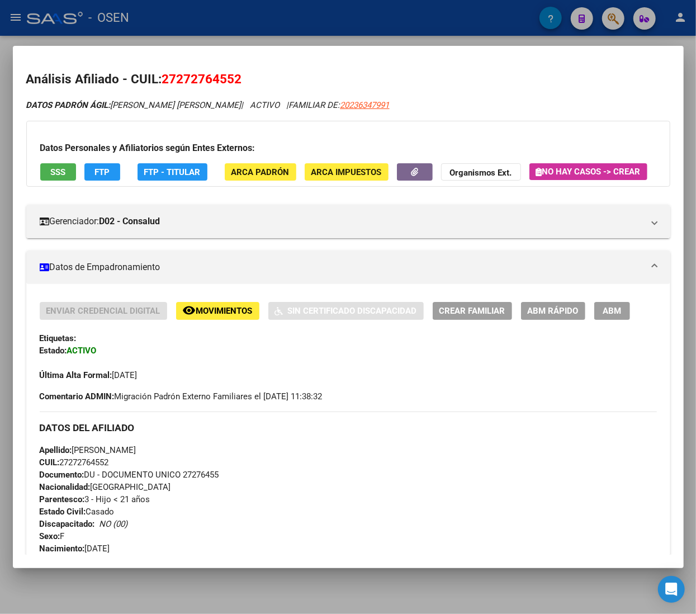
drag, startPoint x: 264, startPoint y: 31, endPoint x: 267, endPoint y: 41, distance: 11.0
click at [264, 31] on div at bounding box center [348, 307] width 696 height 614
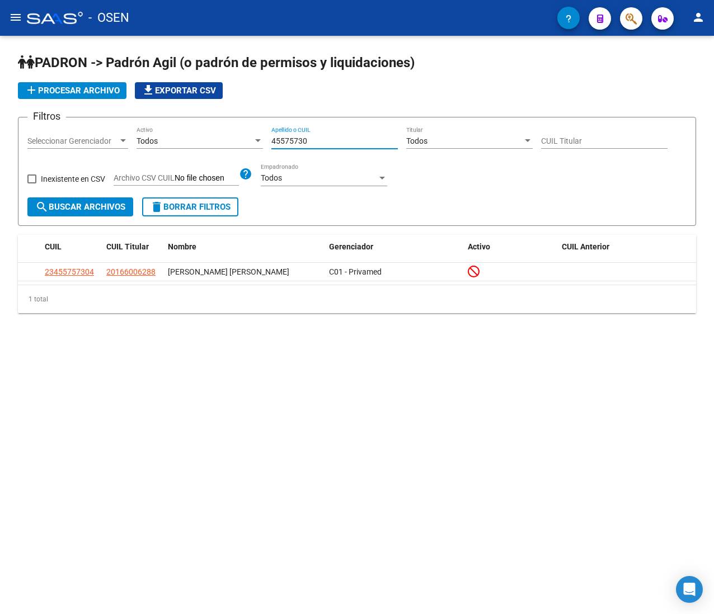
drag, startPoint x: 280, startPoint y: 138, endPoint x: 220, endPoint y: 131, distance: 60.2
click at [220, 131] on div "Filtros Seleccionar Gerenciador Seleccionar Gerenciador Todos Activo 45575730 A…" at bounding box center [356, 161] width 659 height 71
paste input "1985059"
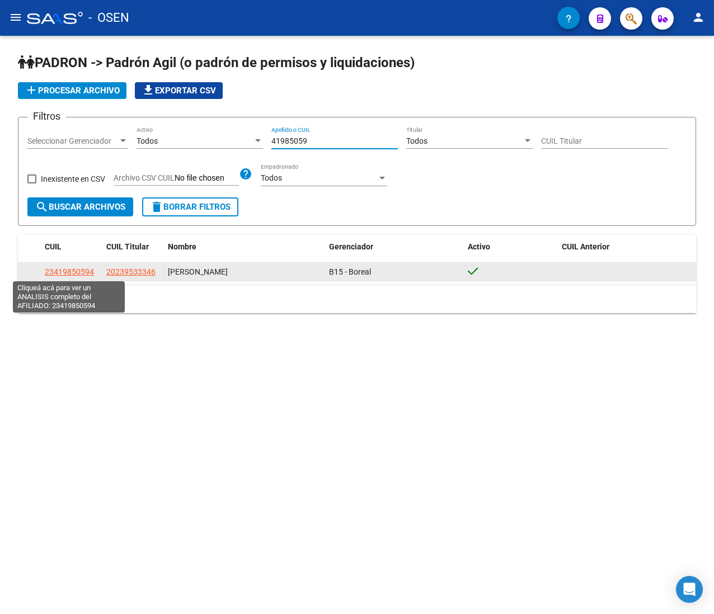
click at [70, 271] on span "23419850594" at bounding box center [69, 271] width 49 height 9
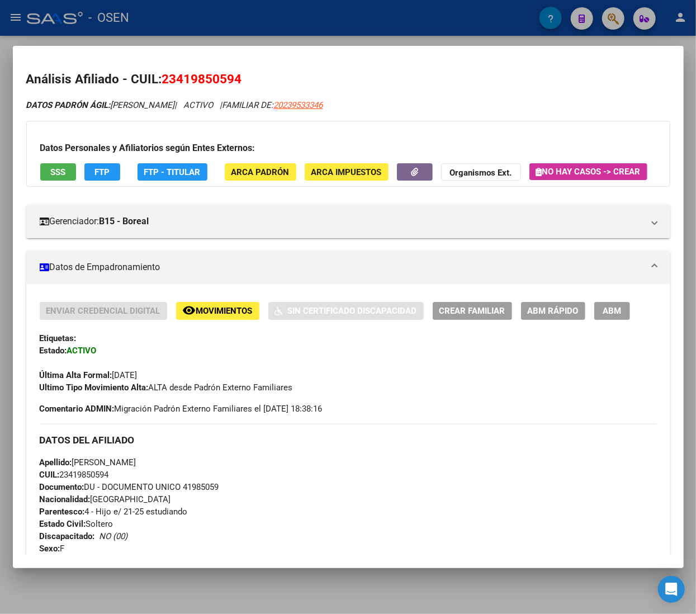
click at [58, 168] on span "SSS" at bounding box center [57, 172] width 15 height 10
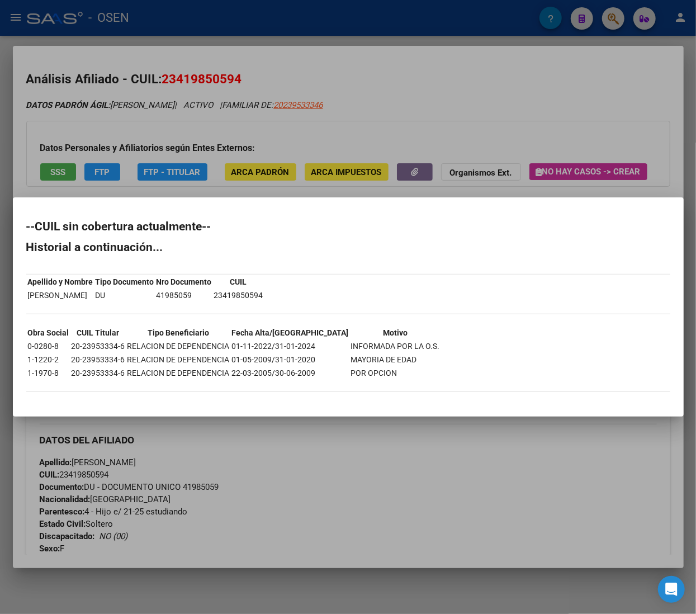
click at [368, 123] on div at bounding box center [348, 307] width 696 height 614
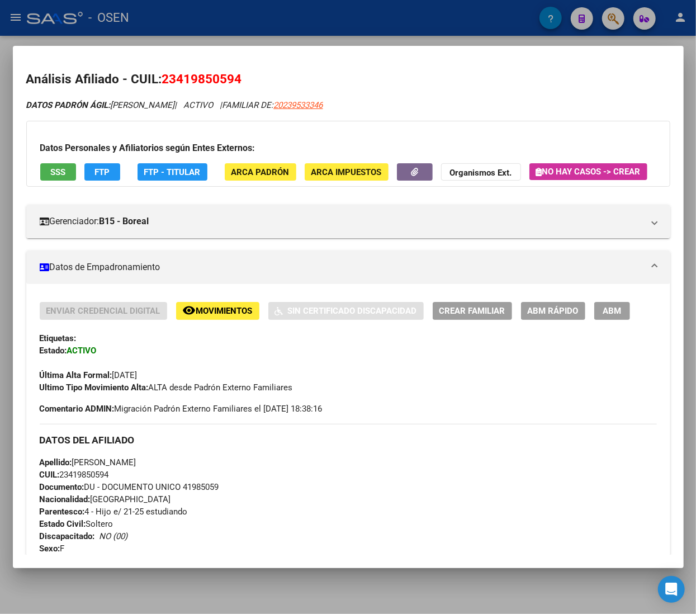
click at [578, 317] on span "ABM Rápido" at bounding box center [553, 312] width 51 height 10
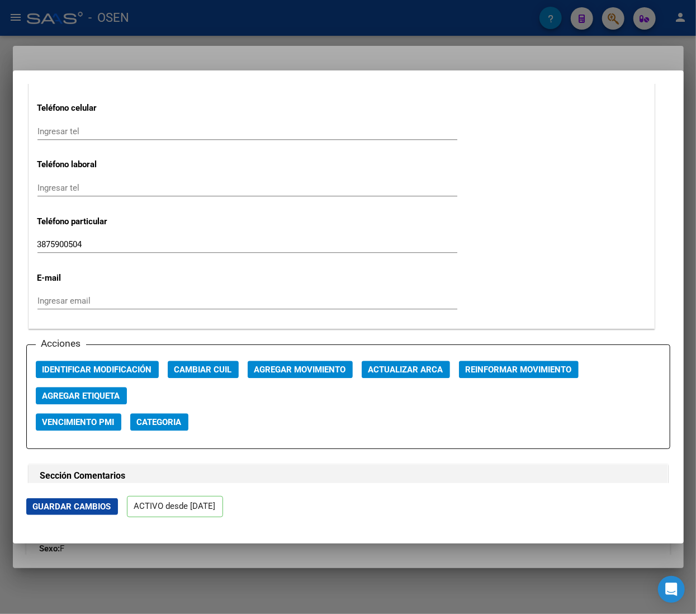
scroll to position [1343, 0]
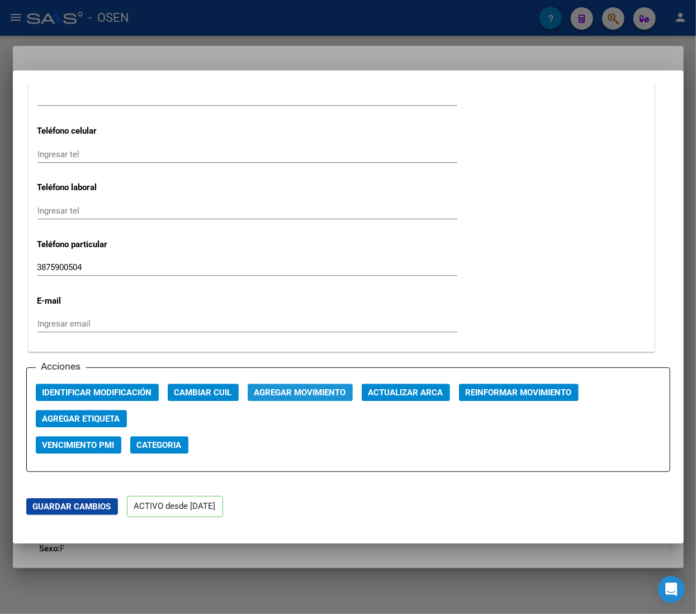
click at [314, 385] on button "Agregar Movimiento" at bounding box center [300, 392] width 105 height 17
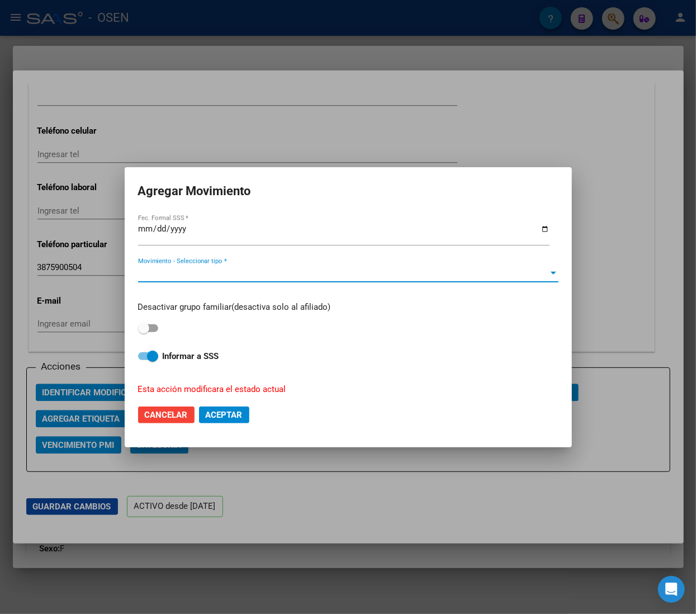
click at [267, 270] on span "Movimiento - Seleccionar tipo *" at bounding box center [343, 274] width 411 height 10
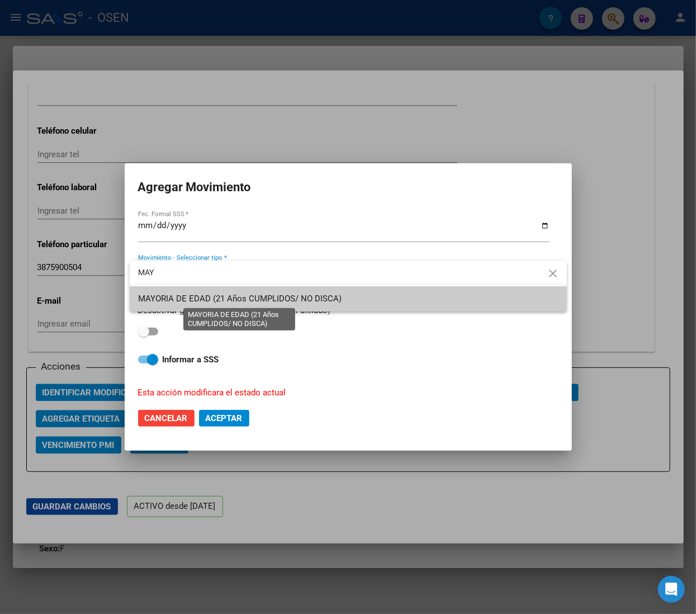
click at [274, 299] on span "MAYORIA DE EDAD (21 Años CUMPLIDOS/ NO DISCA)" at bounding box center [241, 299] width 204 height 10
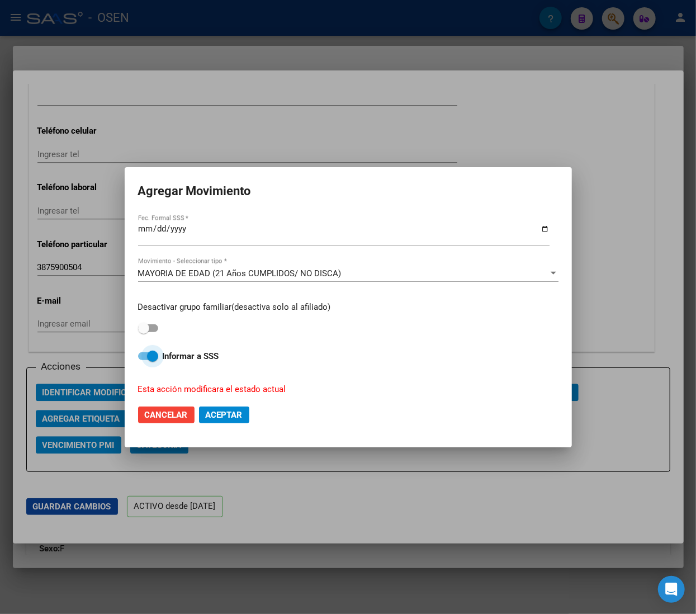
click at [180, 356] on strong "Informar a SSS" at bounding box center [191, 356] width 57 height 10
click at [144, 360] on input "Informar a SSS" at bounding box center [143, 360] width 1 height 1
click at [271, 269] on span "MAYORIA DE EDAD (21 Años CUMPLIDOS/ NO DISCA)" at bounding box center [240, 274] width 204 height 10
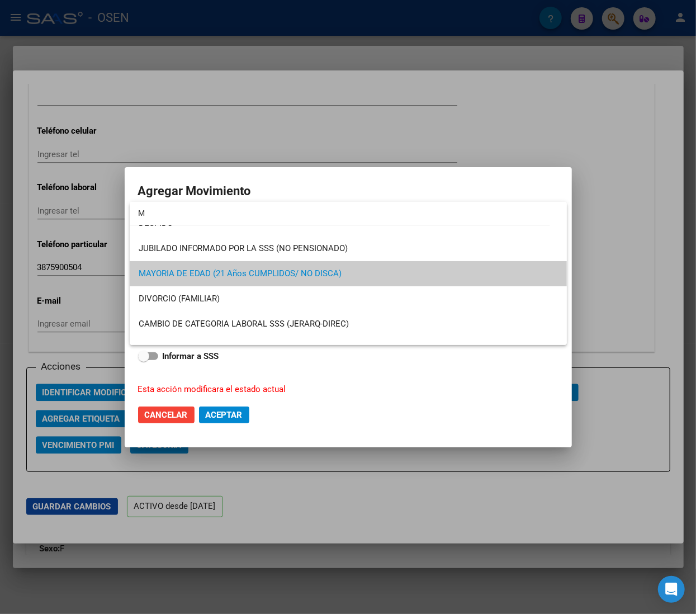
scroll to position [0, 0]
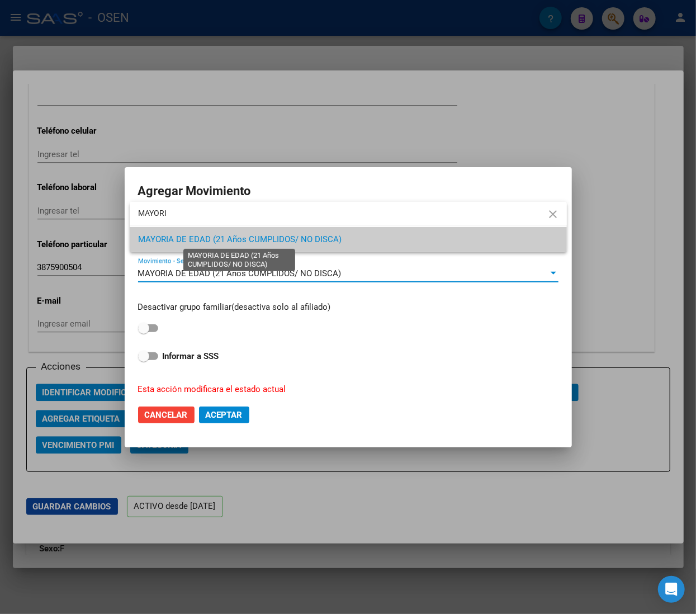
click at [262, 243] on span "MAYORIA DE EDAD (21 Años CUMPLIDOS/ NO DISCA)" at bounding box center [241, 239] width 204 height 10
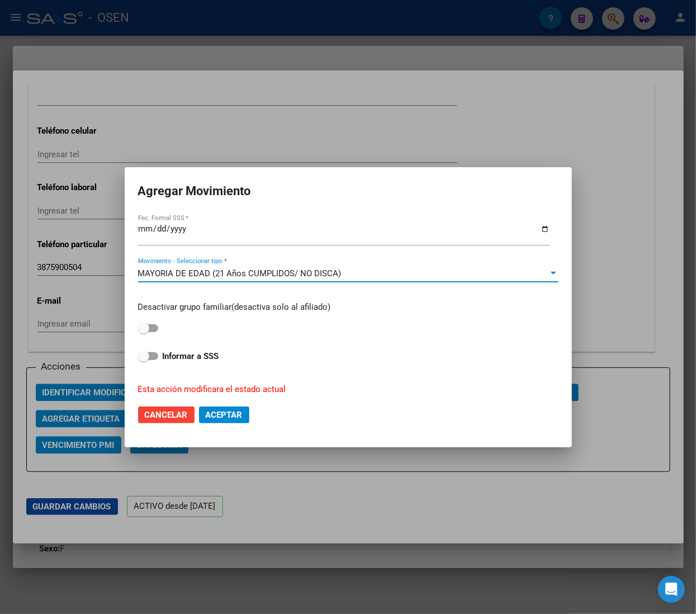
click at [249, 277] on span "MAYORIA DE EDAD (21 Años CUMPLIDOS/ NO DISCA)" at bounding box center [240, 274] width 204 height 10
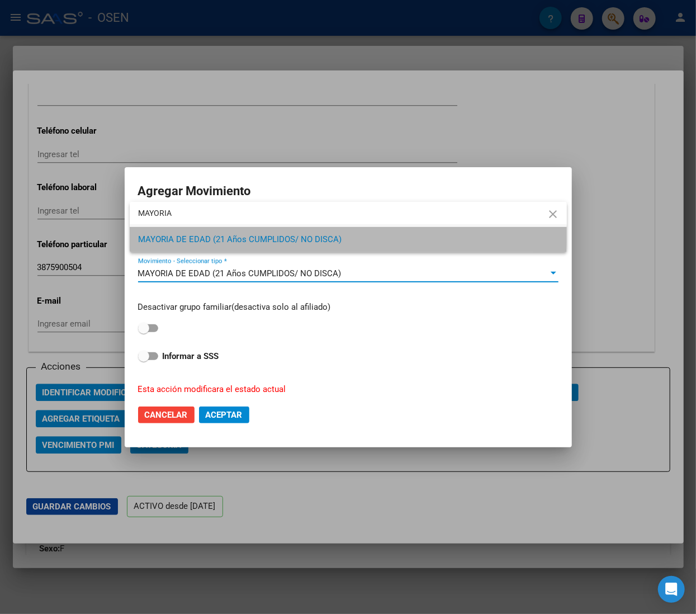
click at [195, 232] on span "MAYORIA DE EDAD (21 Años CUMPLIDOS/ NO DISCA)" at bounding box center [349, 239] width 420 height 25
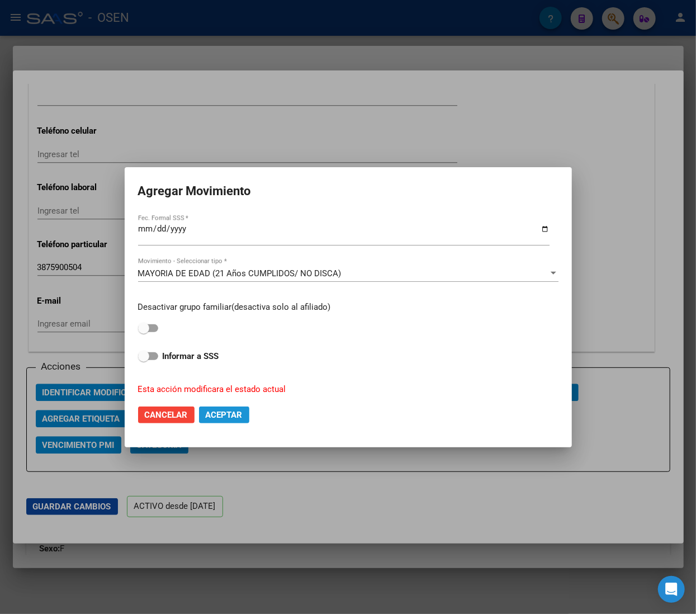
click at [220, 422] on button "Aceptar" at bounding box center [224, 415] width 50 height 17
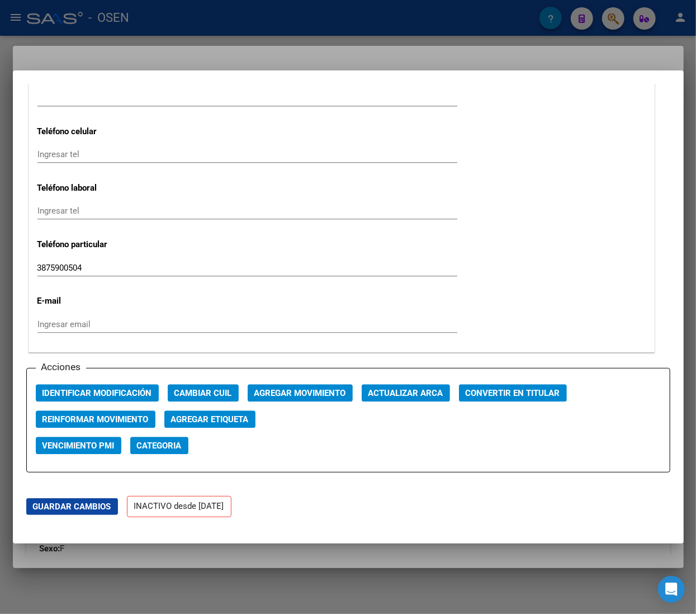
click at [312, 29] on div at bounding box center [348, 307] width 696 height 614
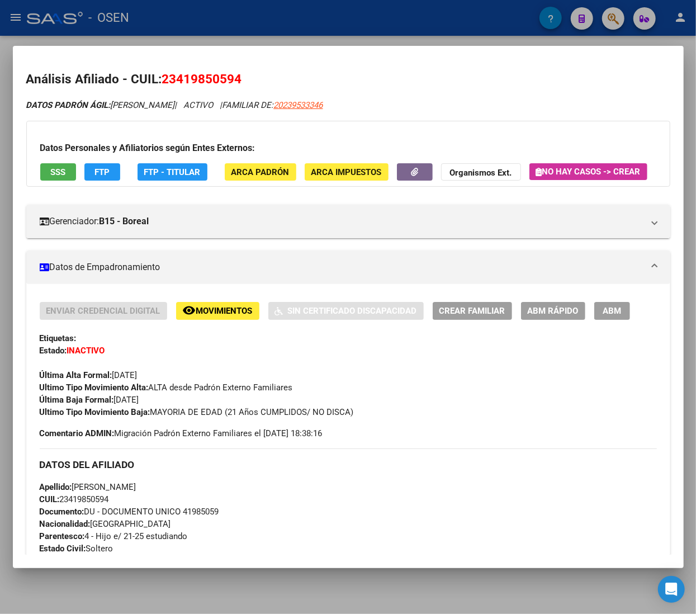
click at [290, 17] on div at bounding box center [348, 307] width 696 height 614
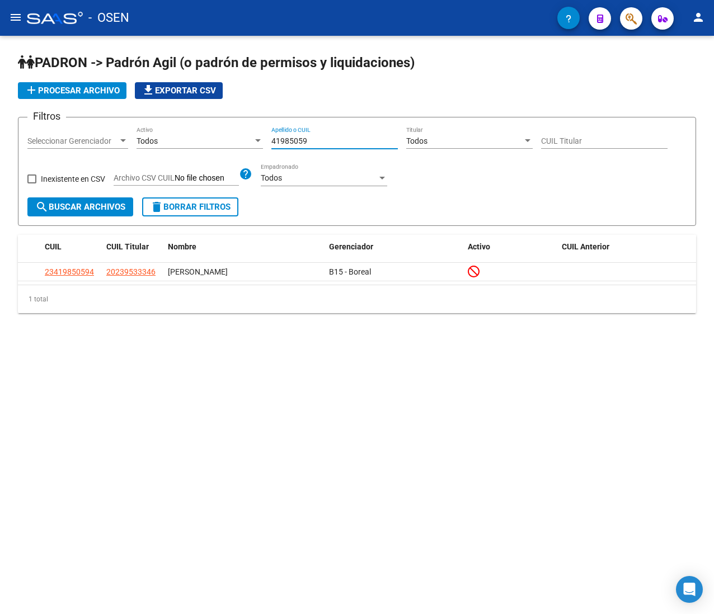
drag, startPoint x: 256, startPoint y: 136, endPoint x: 191, endPoint y: 136, distance: 64.9
click at [194, 136] on div "Filtros Seleccionar Gerenciador Seleccionar Gerenciador Todos Activo 41985059 A…" at bounding box center [356, 161] width 659 height 71
paste input "54392420"
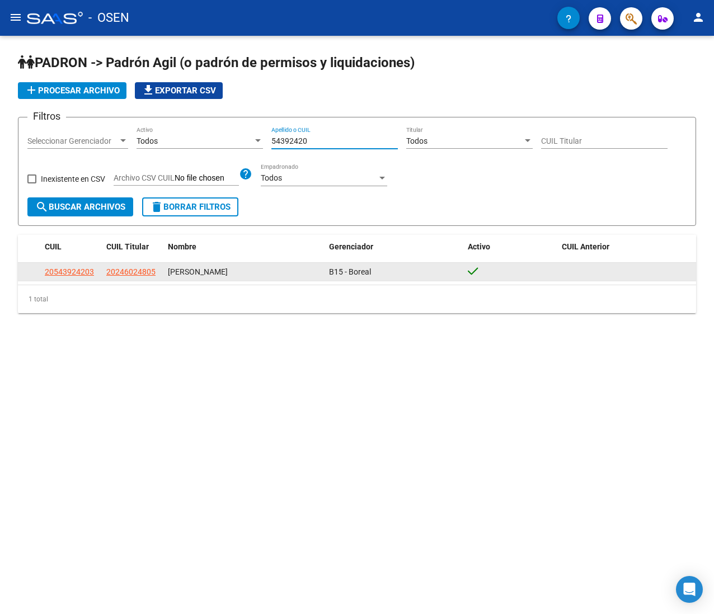
click at [81, 275] on span "20543924203" at bounding box center [69, 271] width 49 height 9
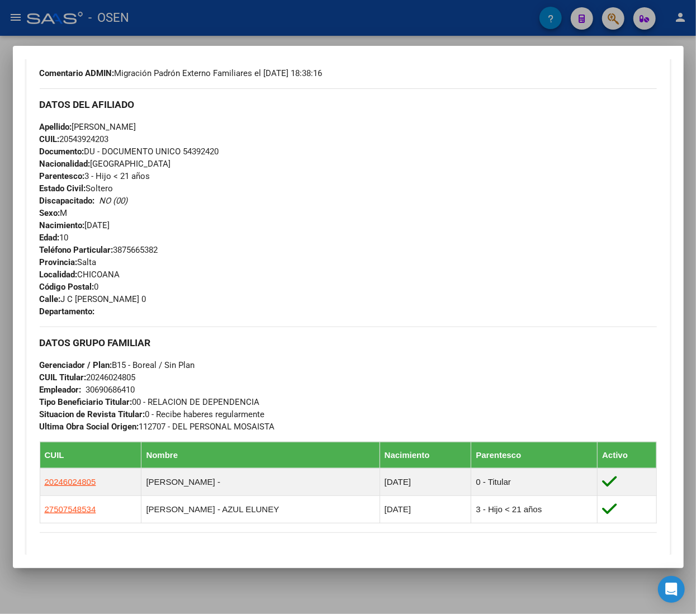
scroll to position [224, 0]
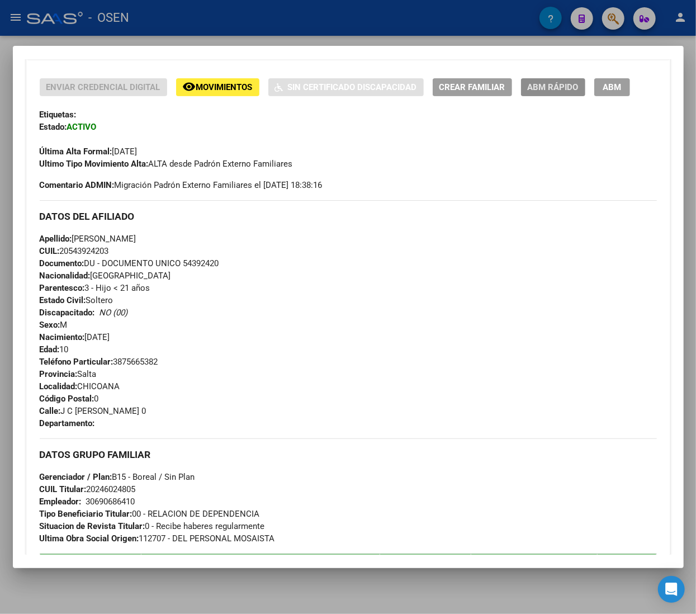
click at [564, 96] on button "ABM Rápido" at bounding box center [553, 86] width 64 height 17
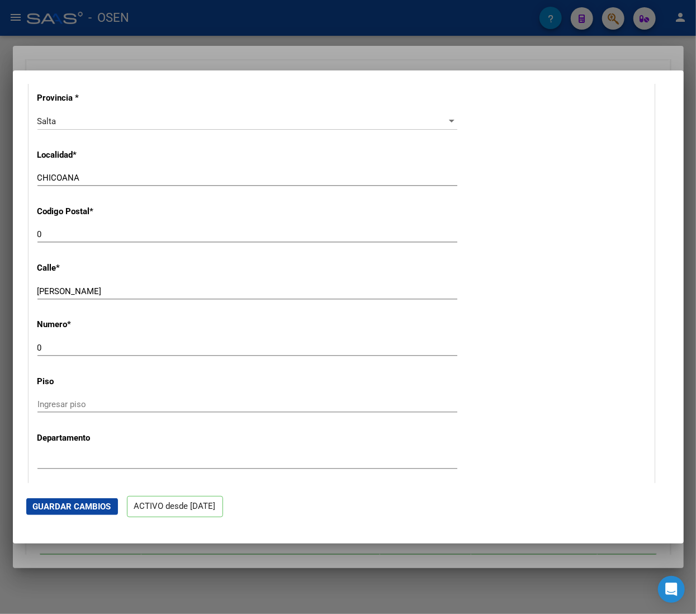
scroll to position [1007, 0]
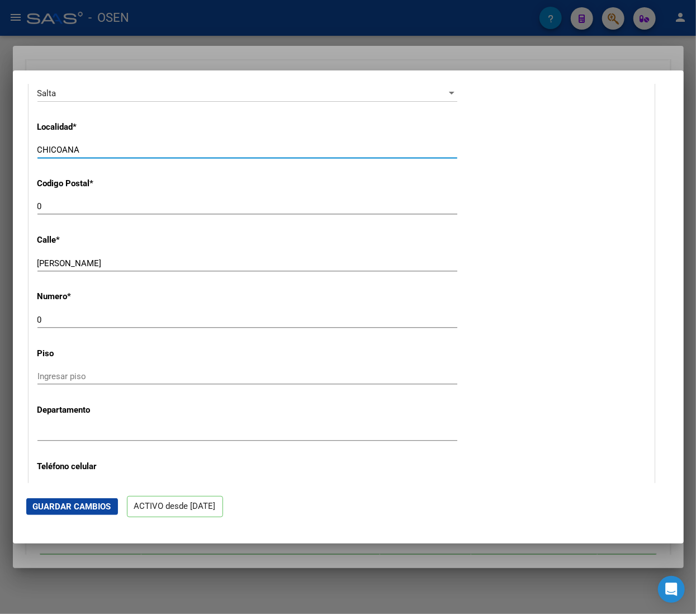
drag, startPoint x: 87, startPoint y: 154, endPoint x: 21, endPoint y: 156, distance: 66.6
click at [21, 156] on mat-dialog-content "ACTIVO desde [DATE] remove_red_eye Movimientos SSS FTP FTP - Titular Sin Certif…" at bounding box center [348, 283] width 671 height 399
drag, startPoint x: 120, startPoint y: 214, endPoint x: 28, endPoint y: 205, distance: 92.2
click at [25, 208] on mat-dialog-content "ACTIVO desde [DATE] remove_red_eye Movimientos SSS FTP FTP - Titular Sin Certif…" at bounding box center [348, 283] width 671 height 399
click at [142, 214] on div "0 Ingresar el codigo" at bounding box center [247, 206] width 420 height 17
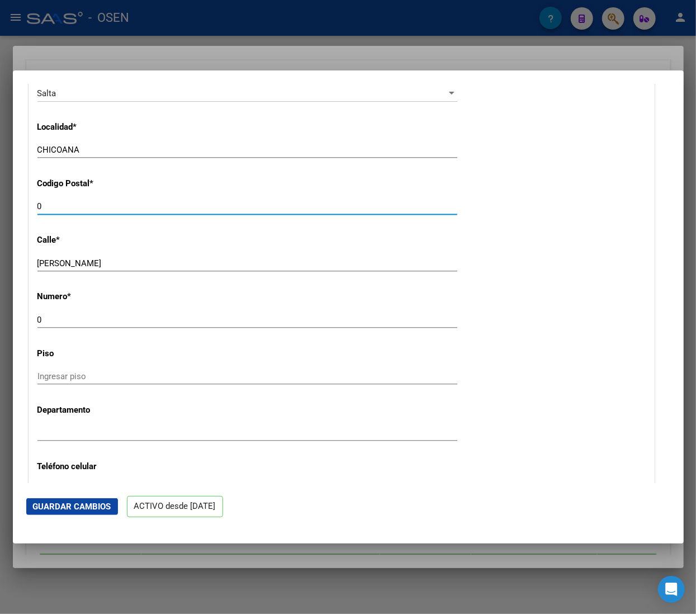
click at [143, 211] on input "0" at bounding box center [247, 206] width 420 height 10
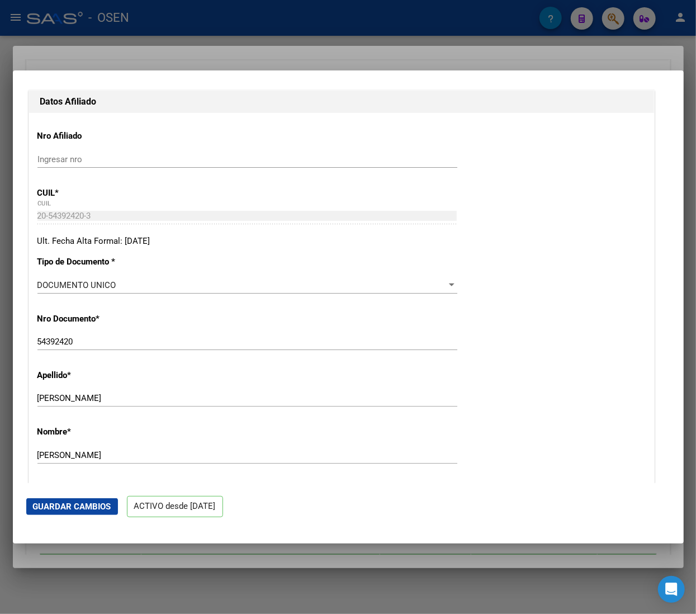
scroll to position [224, 0]
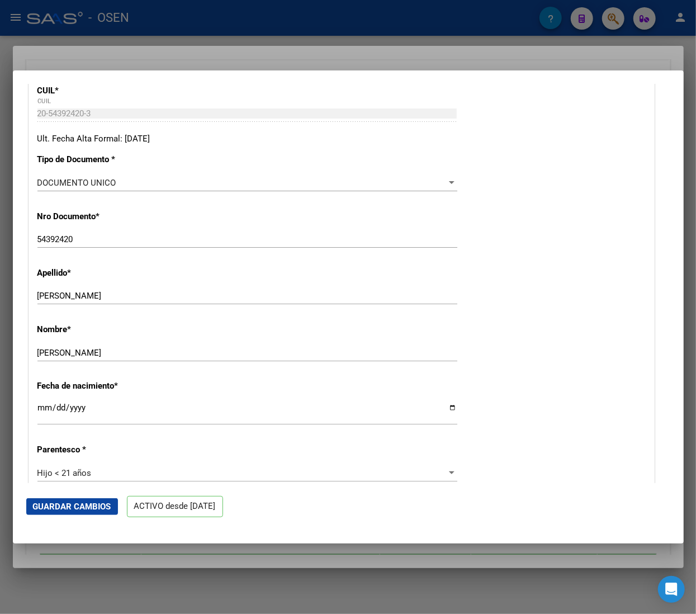
click at [79, 510] on span "Guardar Cambios" at bounding box center [72, 507] width 78 height 10
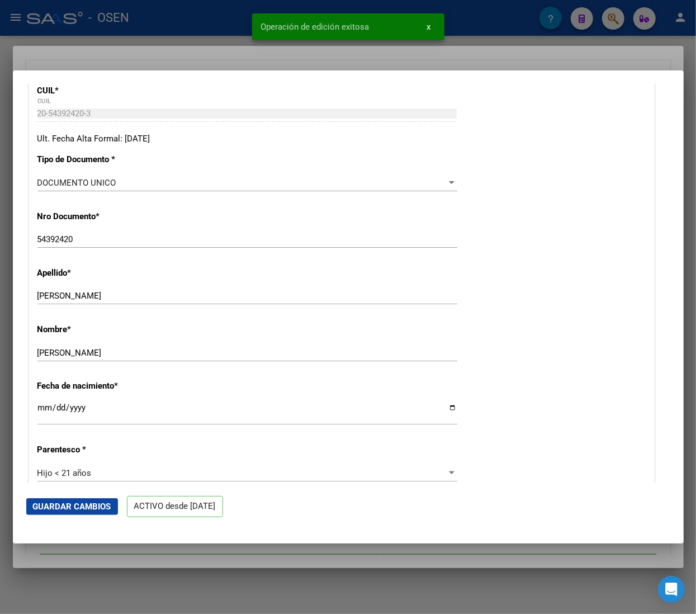
click at [181, 24] on div at bounding box center [348, 307] width 696 height 614
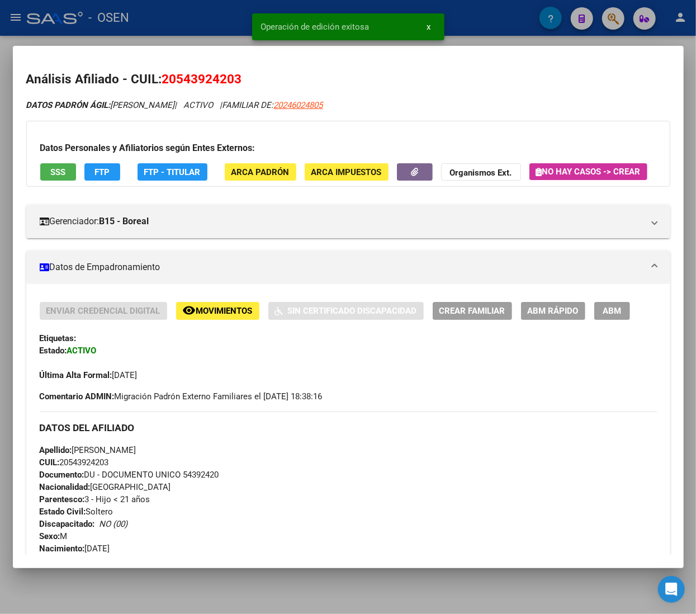
click at [175, 31] on div at bounding box center [348, 307] width 696 height 614
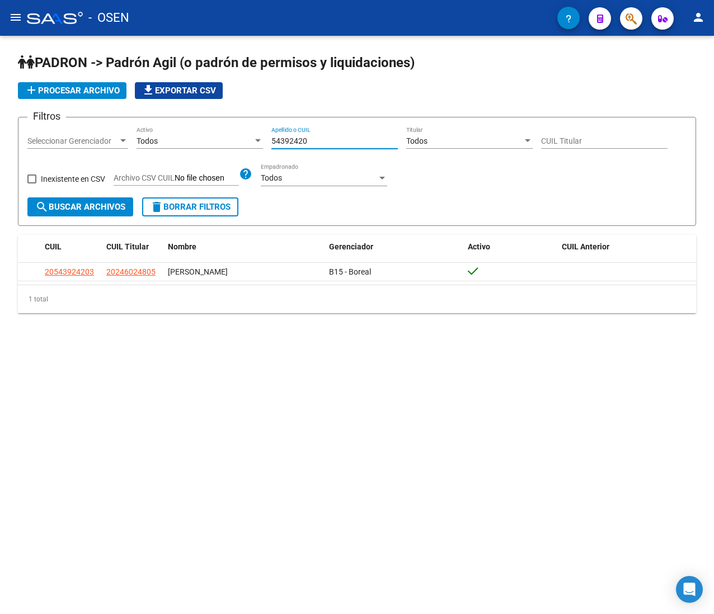
drag, startPoint x: 305, startPoint y: 147, endPoint x: 126, endPoint y: 144, distance: 179.0
click at [126, 144] on div "Filtros Seleccionar Gerenciador Seleccionar Gerenciador Todos Activo 54392420 A…" at bounding box center [356, 161] width 659 height 71
paste input "0754853"
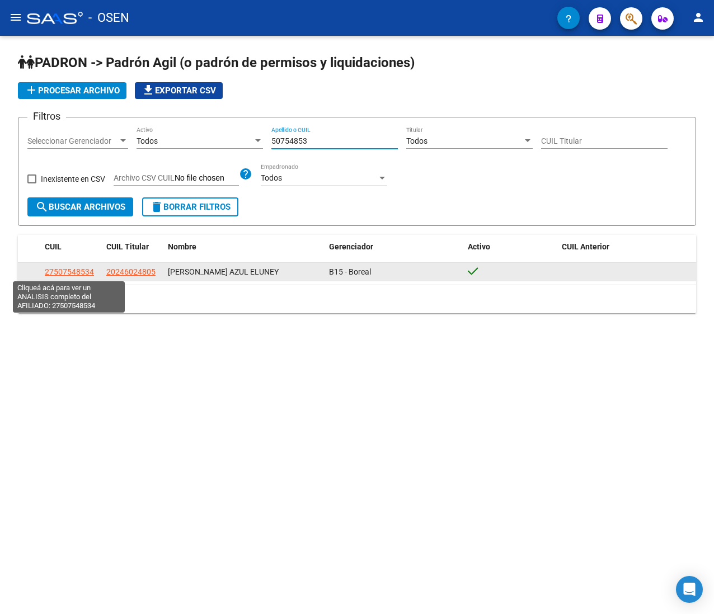
click at [66, 273] on span "27507548534" at bounding box center [69, 271] width 49 height 9
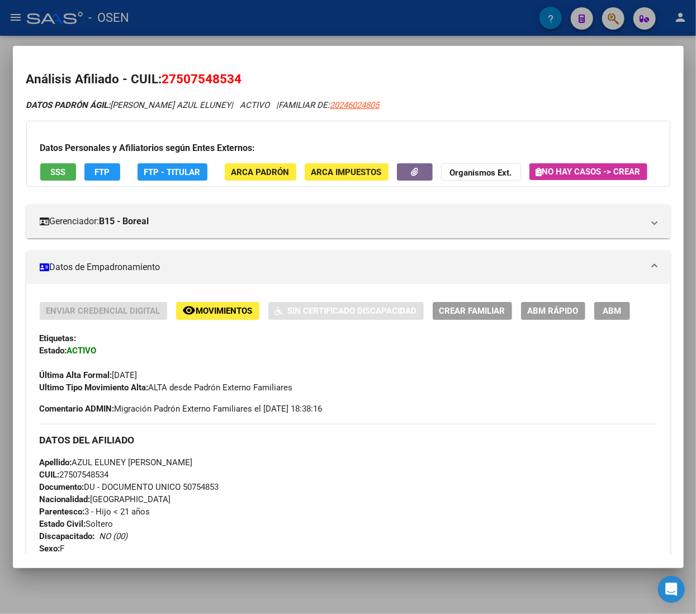
scroll to position [112, 0]
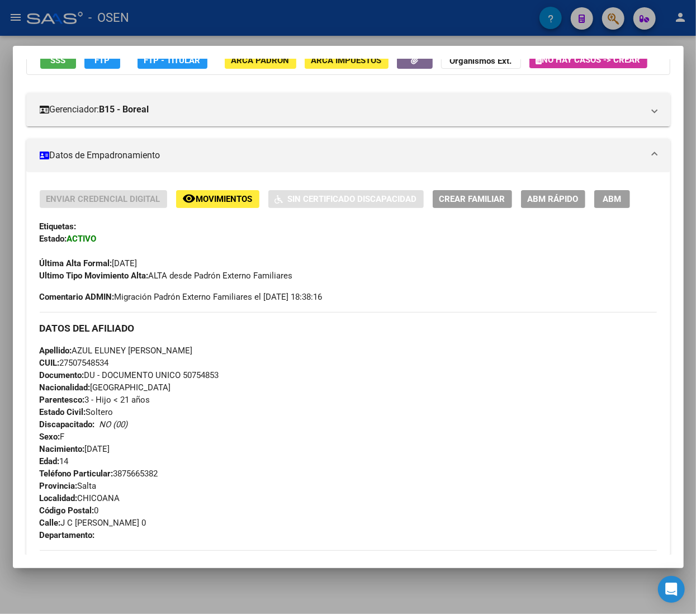
click at [558, 205] on span "ABM Rápido" at bounding box center [553, 200] width 51 height 10
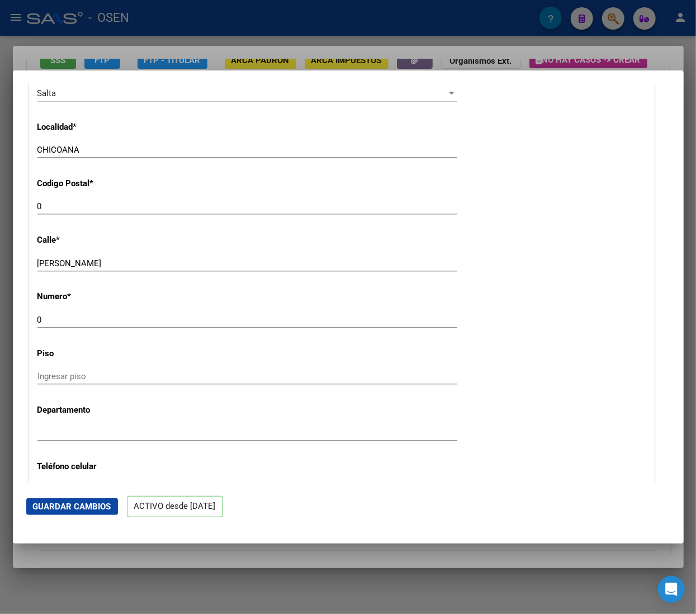
scroll to position [895, 0]
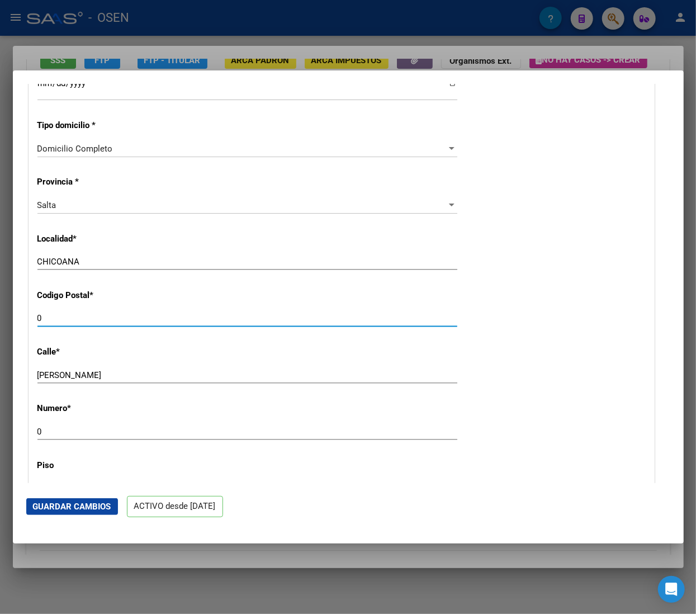
drag, startPoint x: 103, startPoint y: 319, endPoint x: -59, endPoint y: 303, distance: 163.5
click at [0, 303] on html "menu - OSEN person Firma Express Inicio Calendario SSS Instructivos Contacto OS…" at bounding box center [348, 307] width 696 height 614
click at [79, 499] on button "Guardar Cambios" at bounding box center [72, 506] width 92 height 17
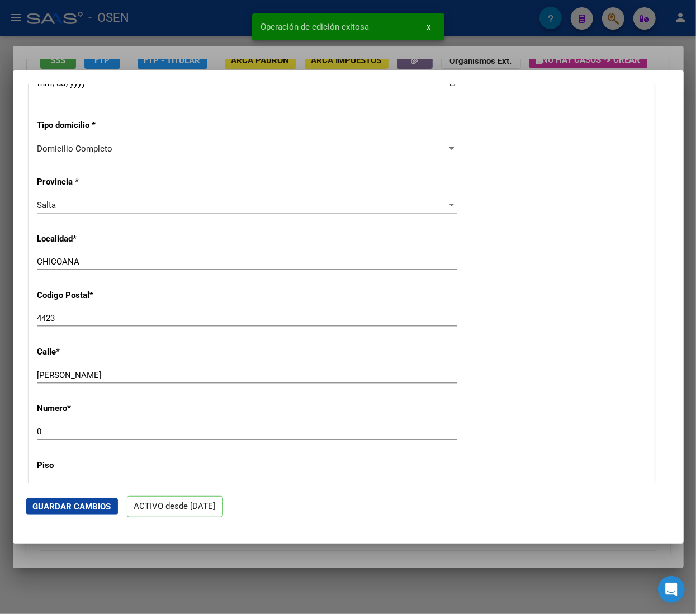
drag, startPoint x: 220, startPoint y: 20, endPoint x: 200, endPoint y: 20, distance: 20.1
click at [219, 20] on div at bounding box center [348, 307] width 696 height 614
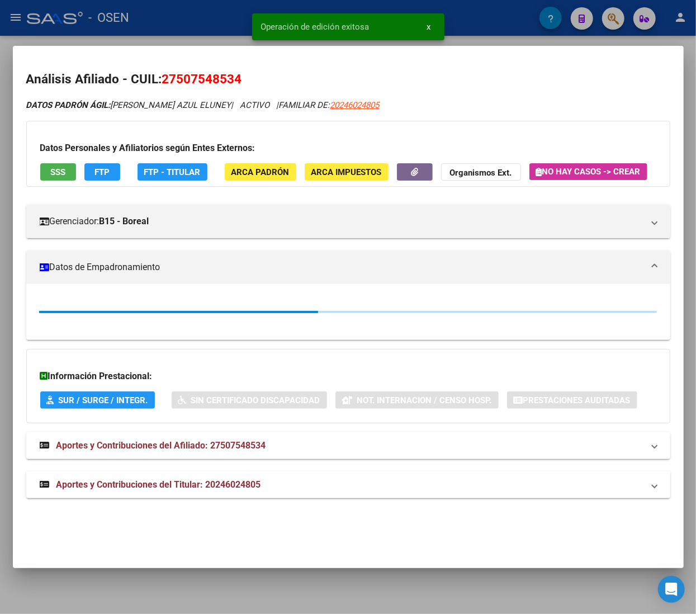
click at [186, 20] on div at bounding box center [348, 307] width 696 height 614
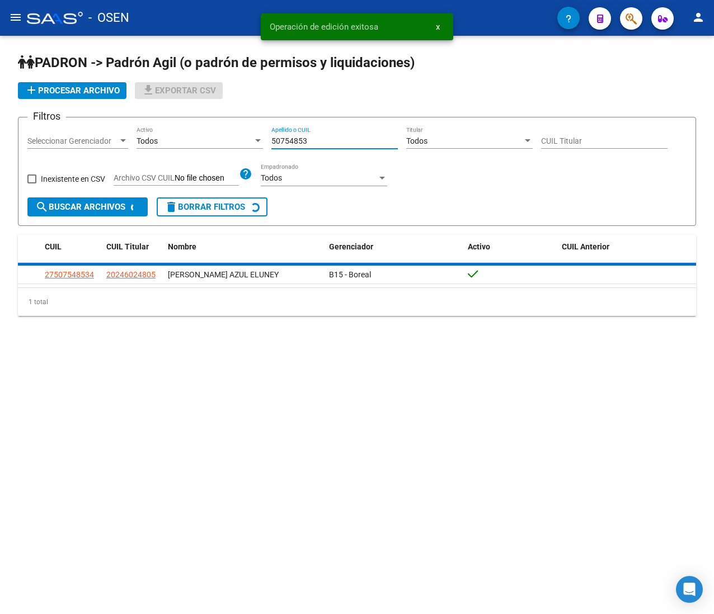
drag, startPoint x: 317, startPoint y: 139, endPoint x: 167, endPoint y: 128, distance: 150.3
click at [180, 129] on div "Filtros Seleccionar Gerenciador Seleccionar Gerenciador Todos Activo 50754853 A…" at bounding box center [356, 161] width 659 height 71
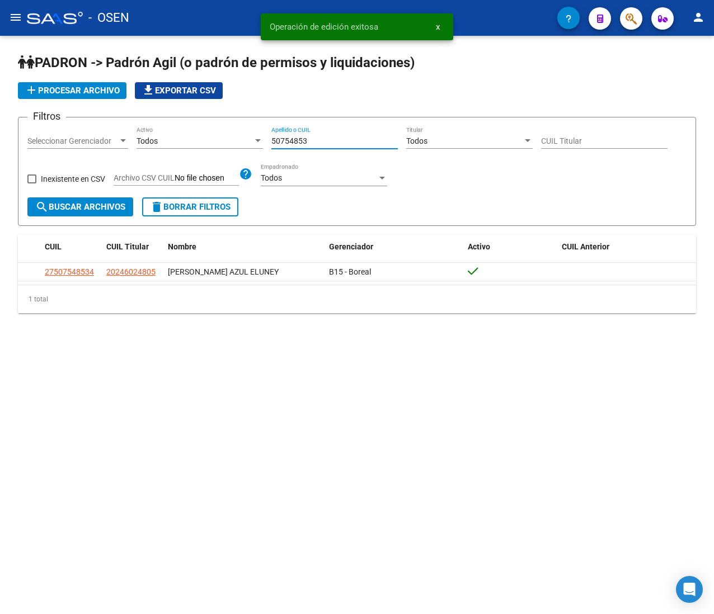
paste input "42839944"
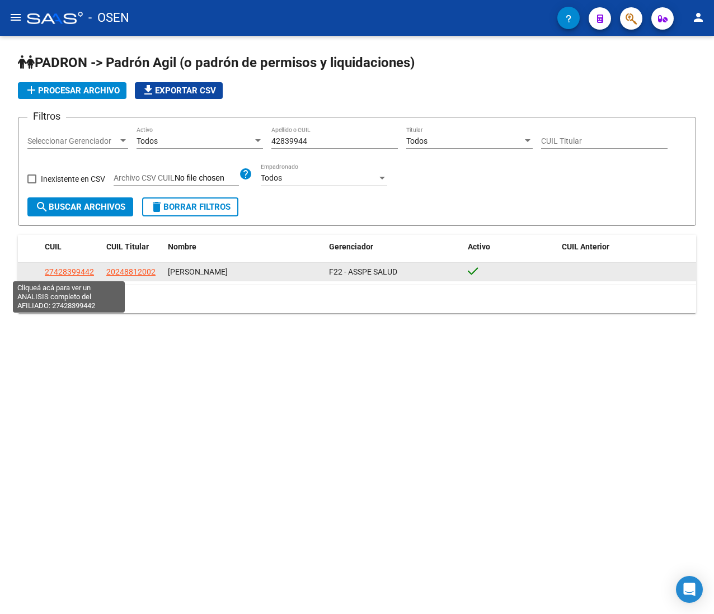
click at [75, 271] on span "27428399442" at bounding box center [69, 271] width 49 height 9
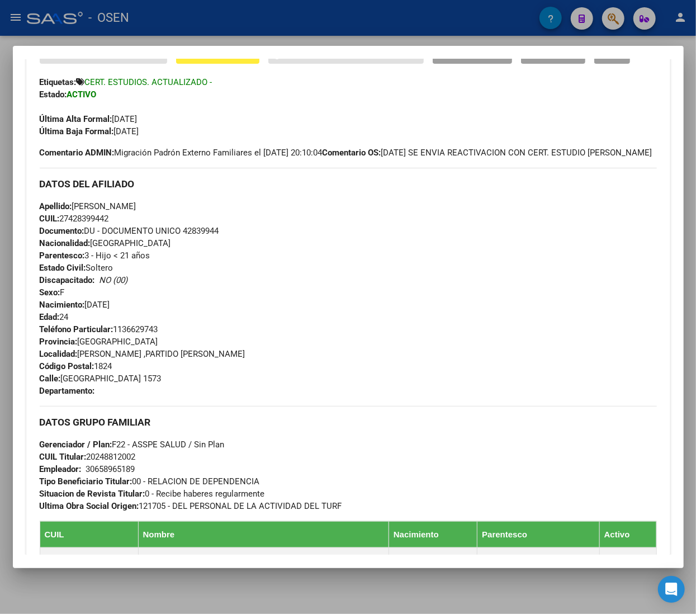
scroll to position [224, 0]
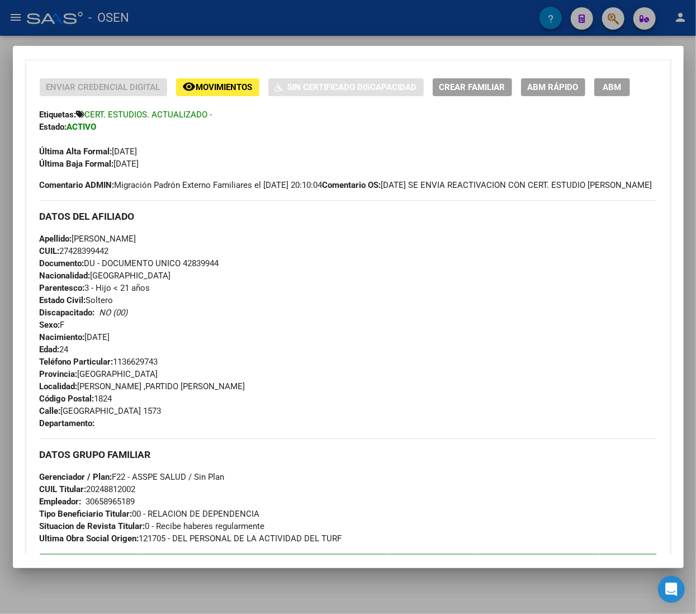
click at [188, 11] on div at bounding box center [348, 307] width 696 height 614
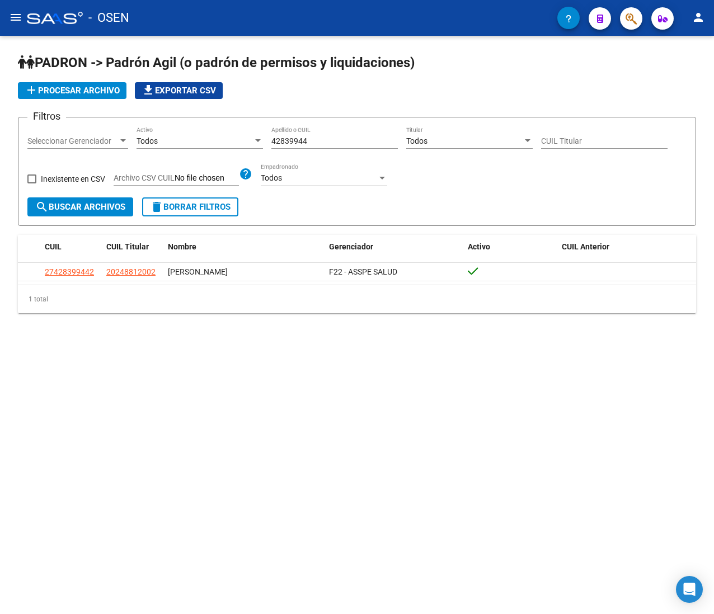
drag, startPoint x: 314, startPoint y: 135, endPoint x: 216, endPoint y: 138, distance: 98.5
click at [216, 138] on div "Filtros Seleccionar Gerenciador Seleccionar Gerenciador Todos Activo 42839944 A…" at bounding box center [356, 161] width 659 height 71
drag, startPoint x: 324, startPoint y: 140, endPoint x: 197, endPoint y: 129, distance: 127.5
click at [197, 129] on div "Filtros Seleccionar Gerenciador Seleccionar Gerenciador Todos Activo 42839944 A…" at bounding box center [356, 161] width 659 height 71
paste input "4127279"
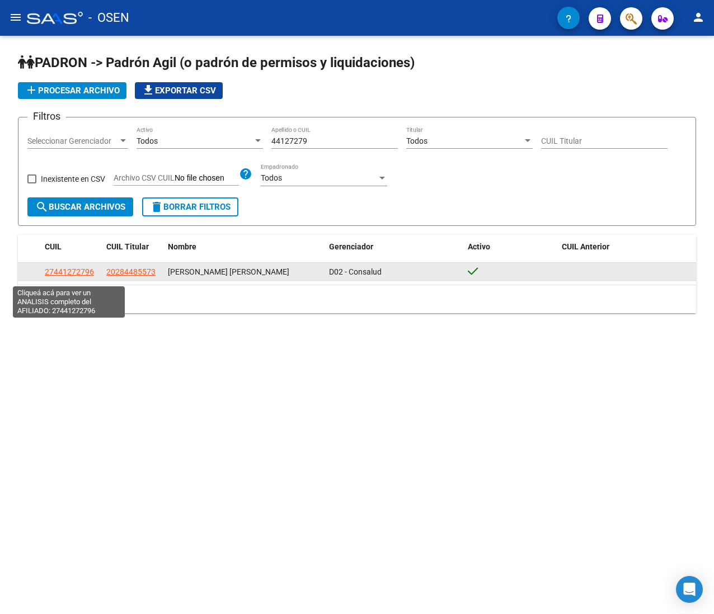
click at [63, 275] on span "27441272796" at bounding box center [69, 271] width 49 height 9
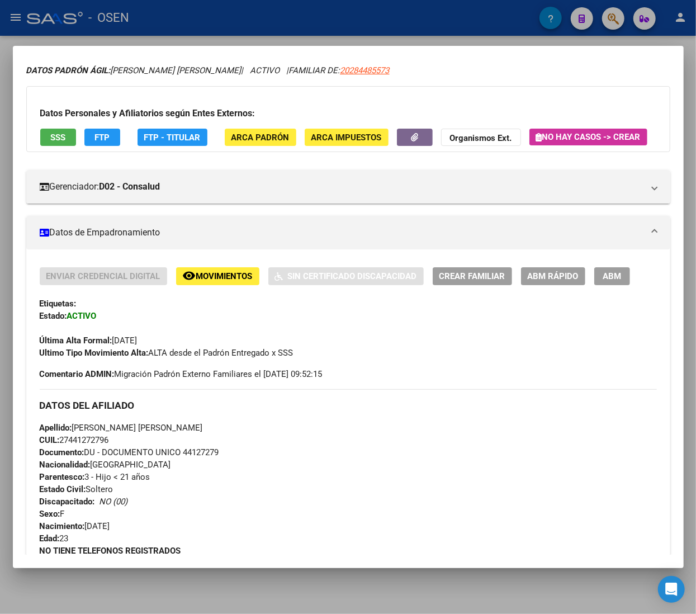
scroll to position [0, 0]
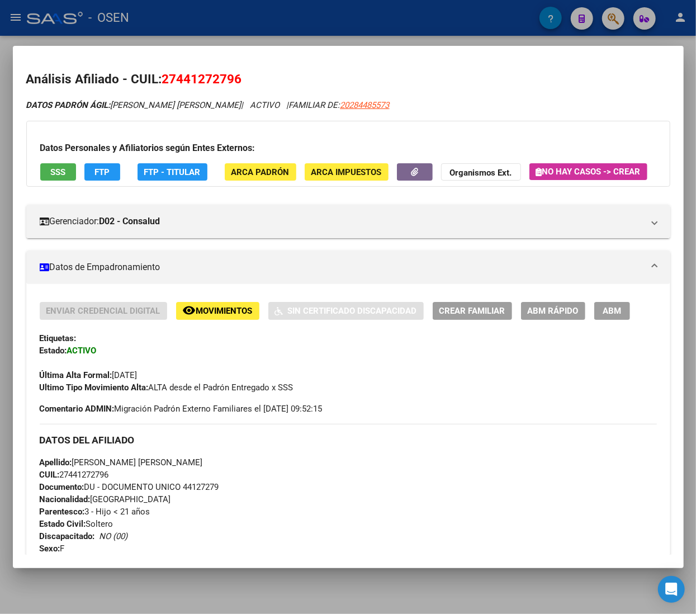
click at [72, 175] on button "SSS" at bounding box center [58, 171] width 36 height 17
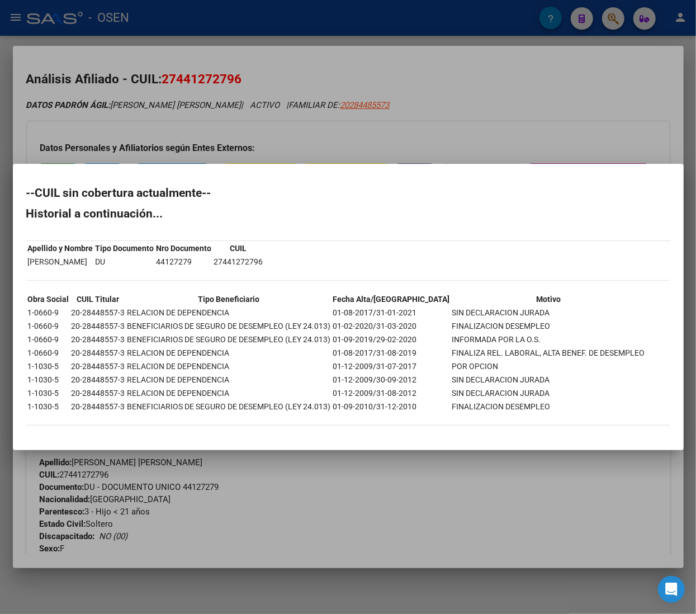
click at [408, 129] on div at bounding box center [348, 307] width 696 height 614
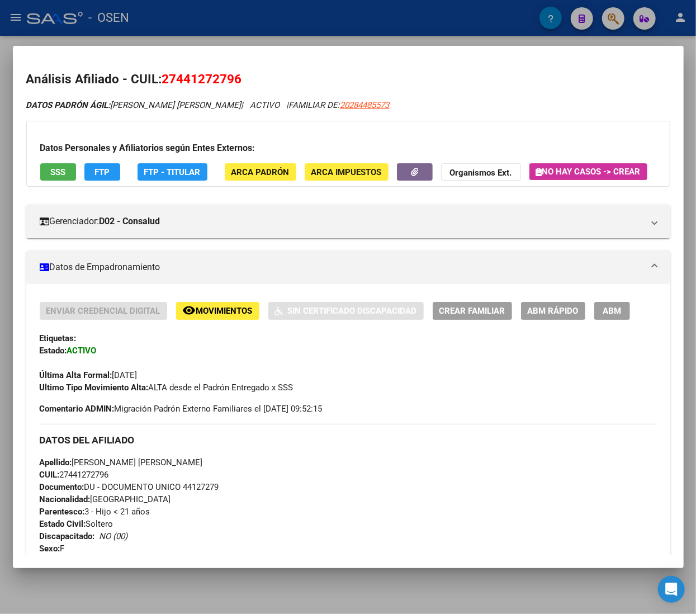
click at [568, 317] on span "ABM Rápido" at bounding box center [553, 312] width 51 height 10
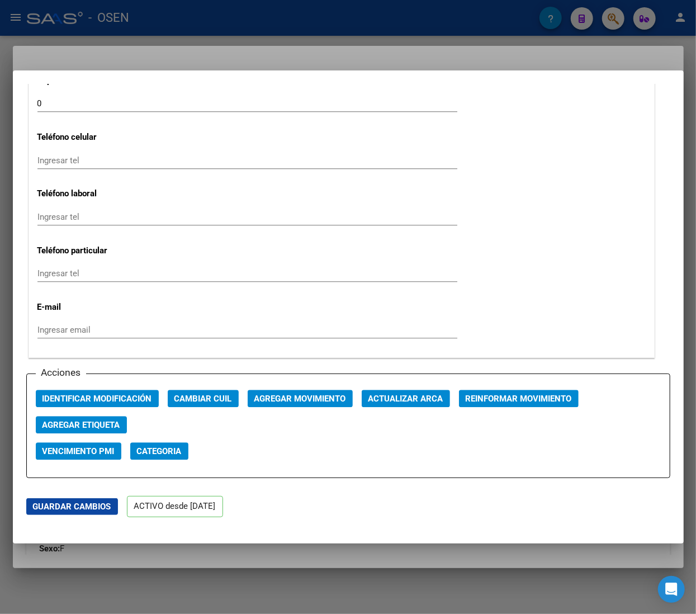
scroll to position [1454, 0]
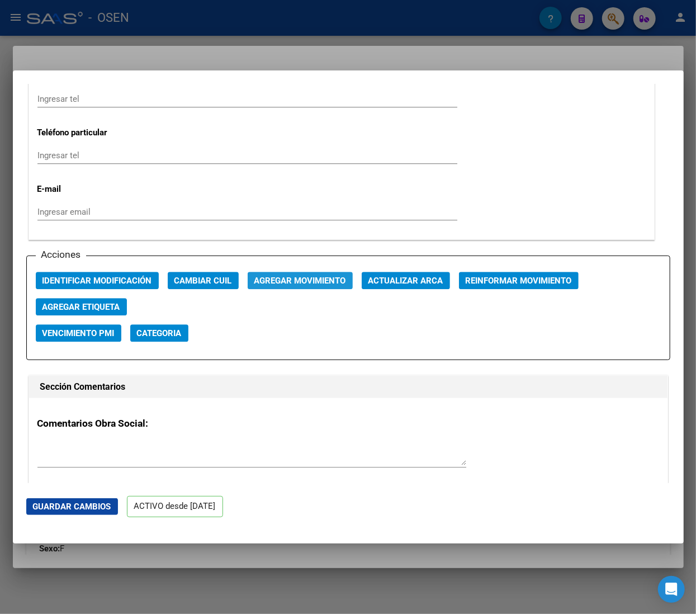
click at [284, 282] on span "Agregar Movimiento" at bounding box center [301, 281] width 92 height 10
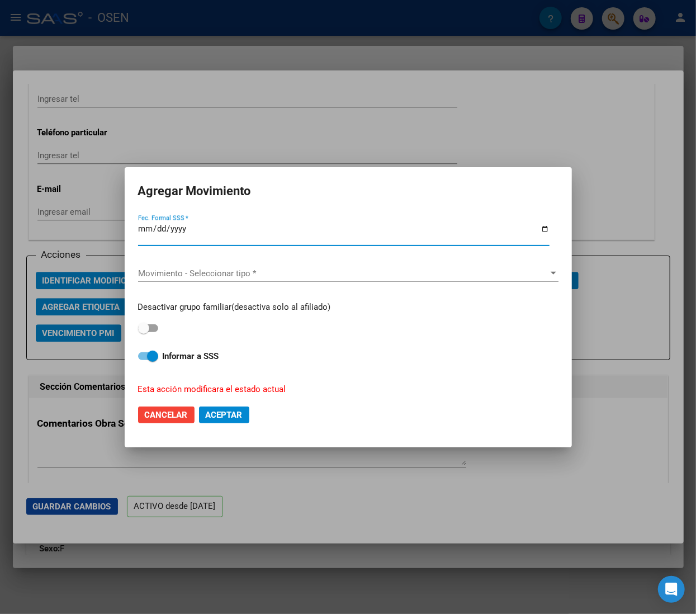
click at [266, 272] on span "Movimiento - Seleccionar tipo *" at bounding box center [343, 274] width 411 height 10
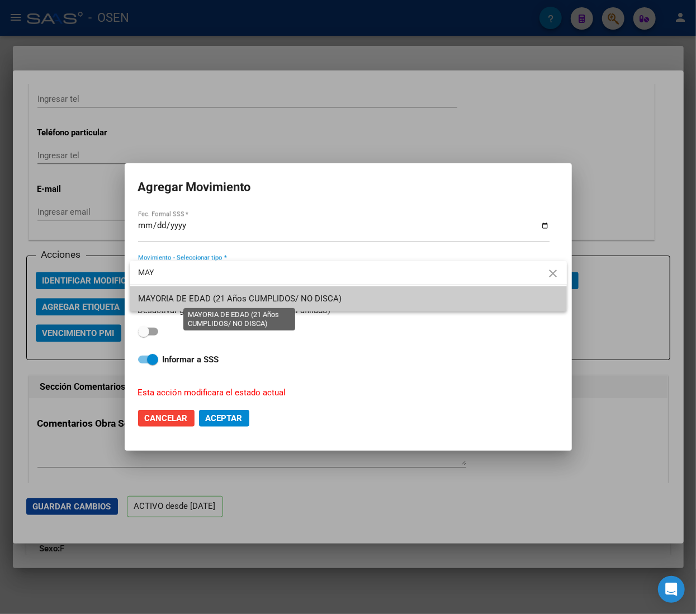
click at [263, 294] on span "MAYORIA DE EDAD (21 Años CUMPLIDOS/ NO DISCA)" at bounding box center [241, 299] width 204 height 10
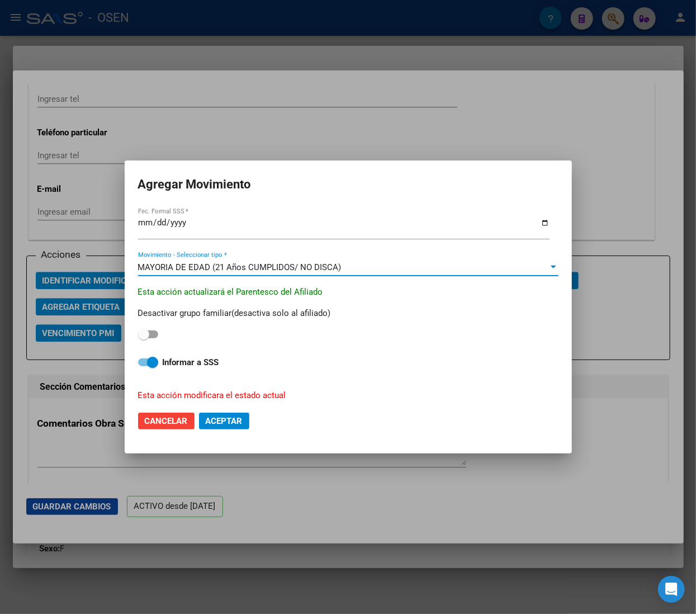
click at [191, 365] on strong "Informar a SSS" at bounding box center [191, 362] width 57 height 10
click at [144, 366] on input "Informar a SSS" at bounding box center [143, 366] width 1 height 1
click at [227, 424] on span "Aceptar" at bounding box center [224, 421] width 37 height 10
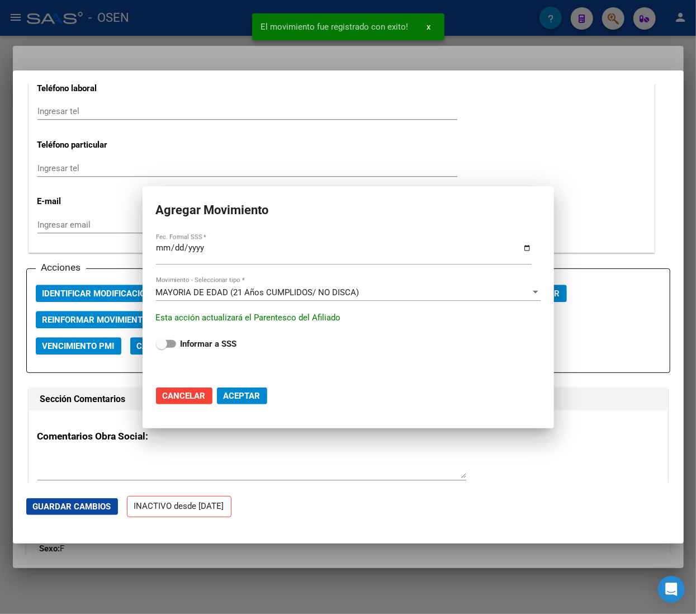
scroll to position [1467, 0]
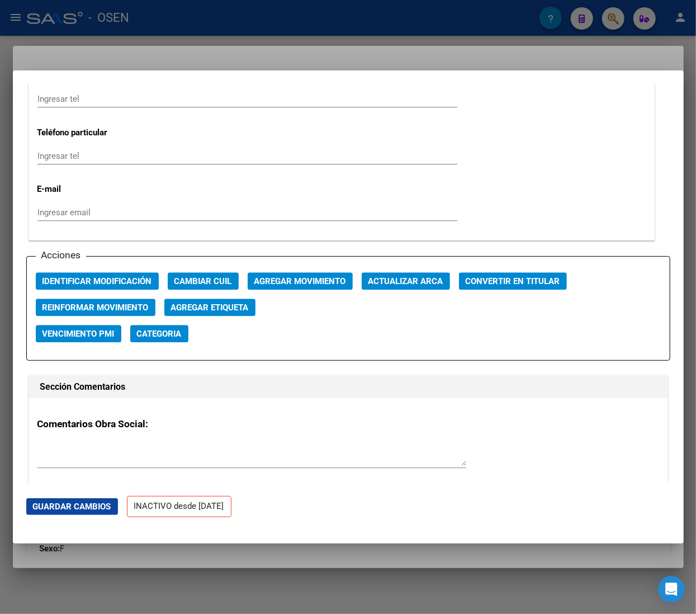
click at [216, 32] on div at bounding box center [348, 307] width 696 height 614
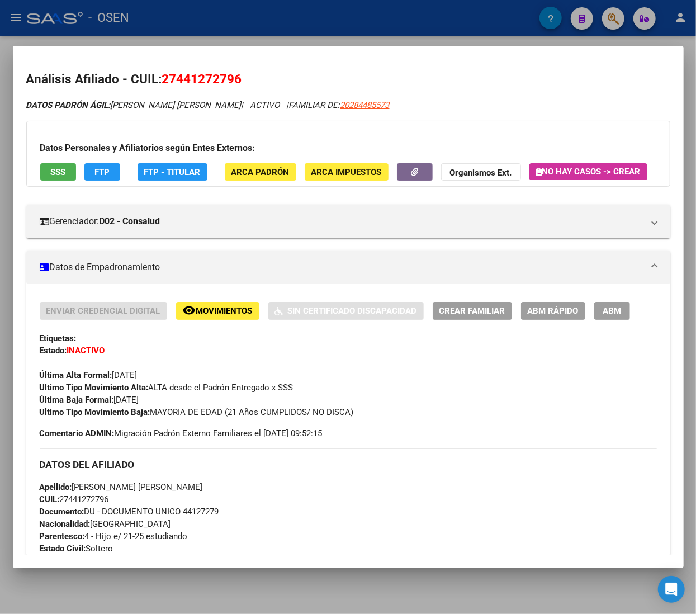
click at [218, 31] on div at bounding box center [348, 307] width 696 height 614
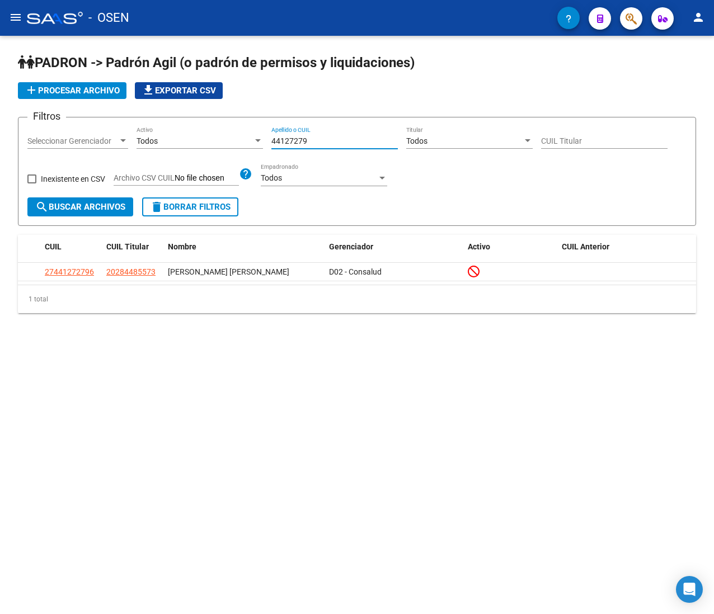
drag, startPoint x: 316, startPoint y: 140, endPoint x: 194, endPoint y: 131, distance: 122.3
click at [194, 131] on div "Filtros Seleccionar Gerenciador Seleccionar Gerenciador Todos Activo 44127279 A…" at bounding box center [356, 161] width 659 height 71
paste input "30181751"
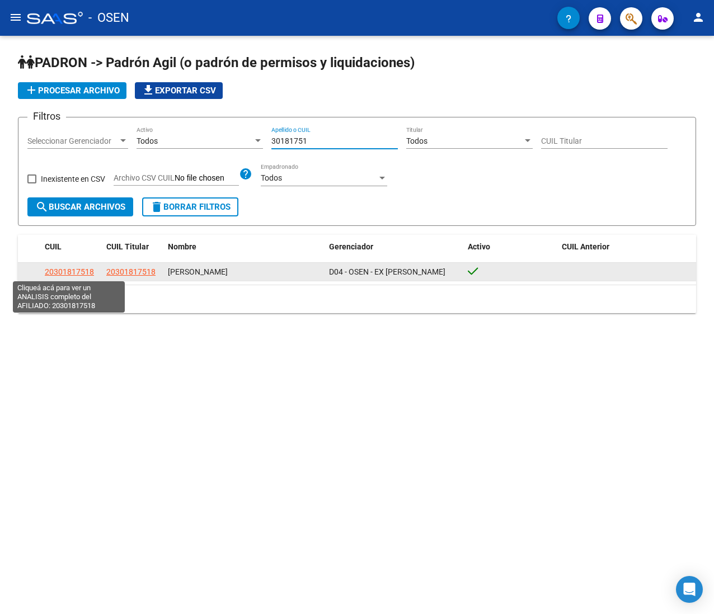
click at [68, 270] on span "20301817518" at bounding box center [69, 271] width 49 height 9
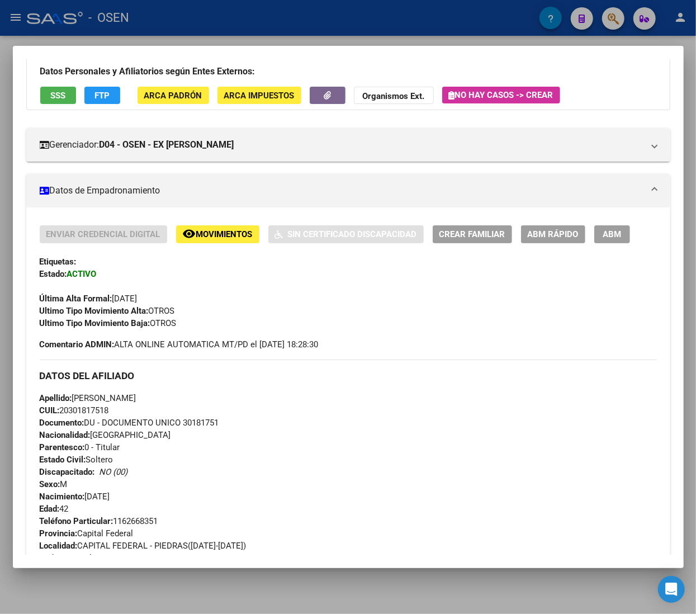
scroll to position [112, 0]
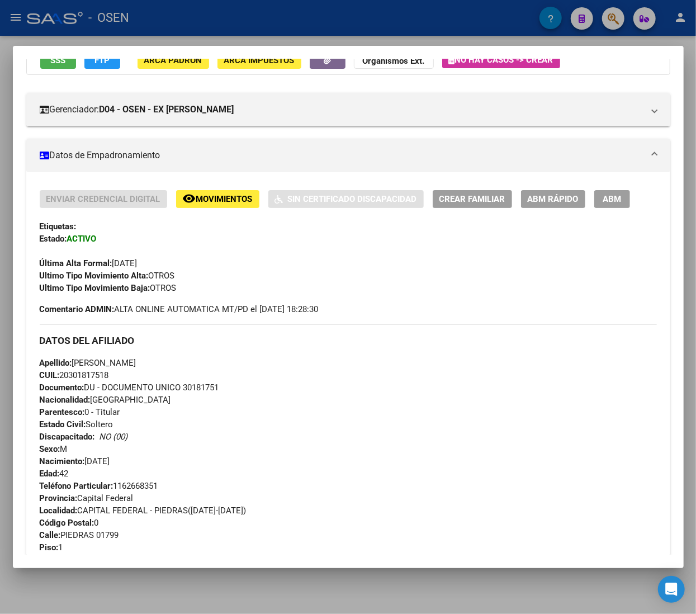
click at [551, 204] on span "ABM Rápido" at bounding box center [553, 200] width 51 height 10
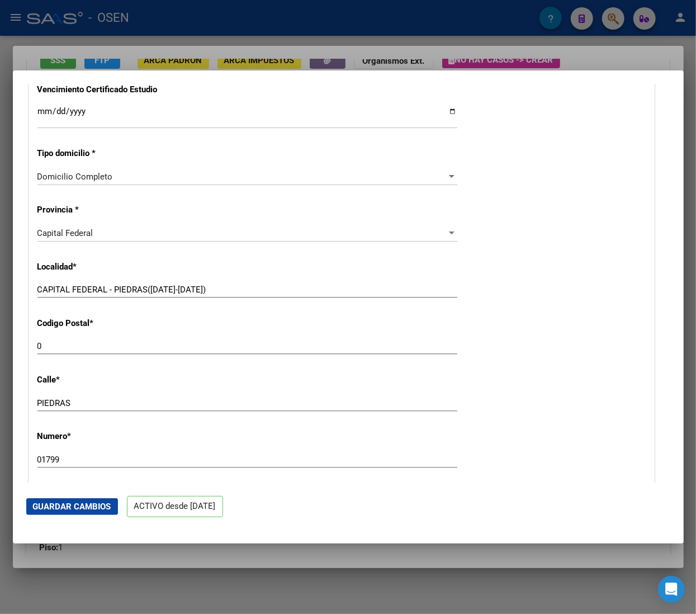
scroll to position [895, 0]
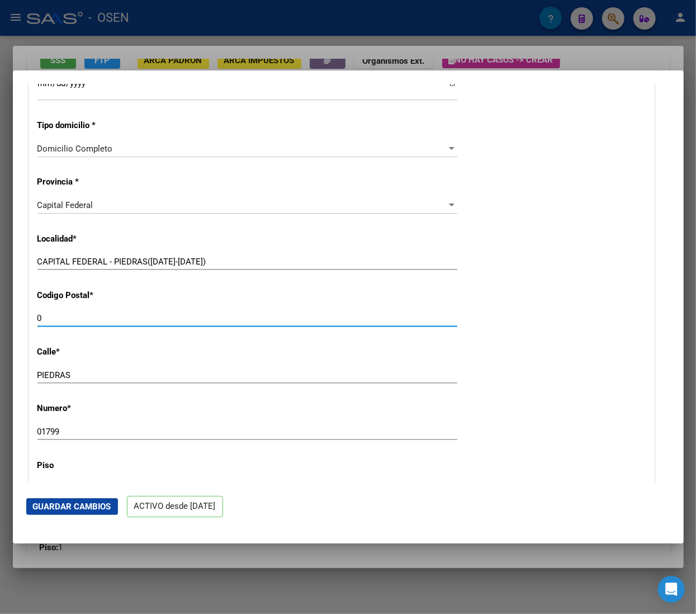
click at [117, 321] on input "0" at bounding box center [247, 318] width 420 height 10
click at [112, 508] on button "Guardar Cambios" at bounding box center [72, 506] width 92 height 17
click at [220, 19] on div at bounding box center [348, 307] width 696 height 614
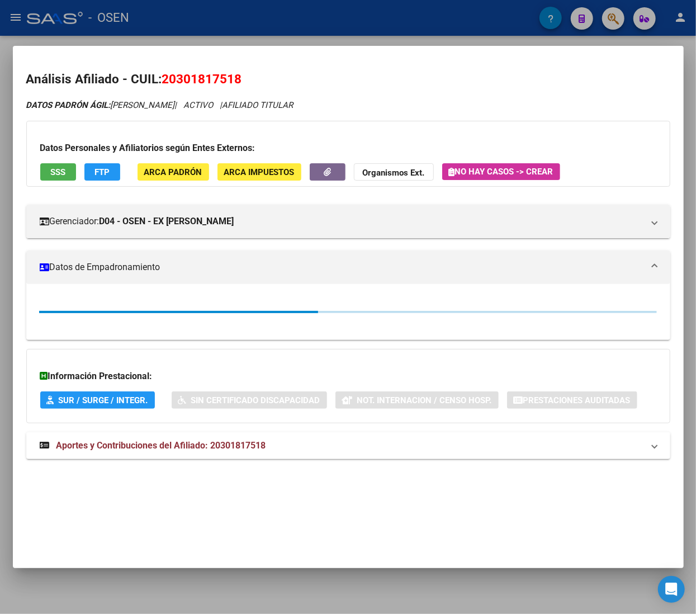
click at [220, 20] on div at bounding box center [348, 307] width 696 height 614
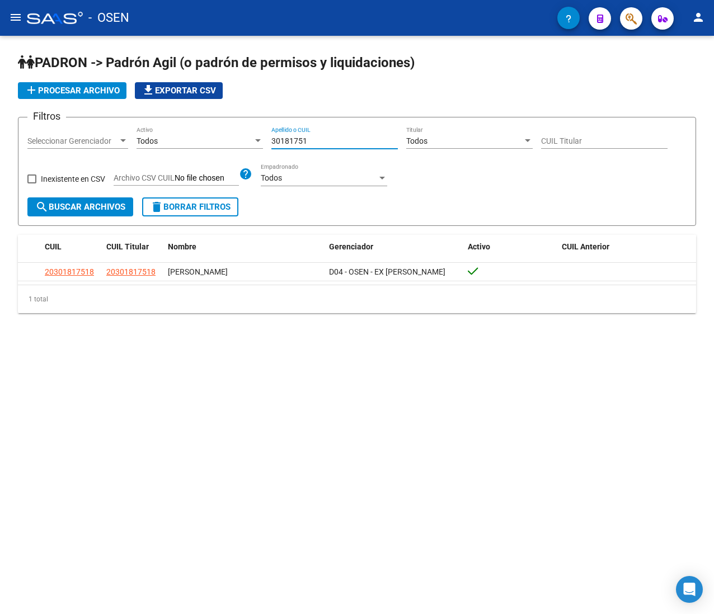
drag, startPoint x: 319, startPoint y: 141, endPoint x: 218, endPoint y: 122, distance: 103.0
click at [222, 118] on form "Filtros Seleccionar Gerenciador Seleccionar Gerenciador Todos Activo 30181751 A…" at bounding box center [357, 171] width 678 height 109
paste input "51359200"
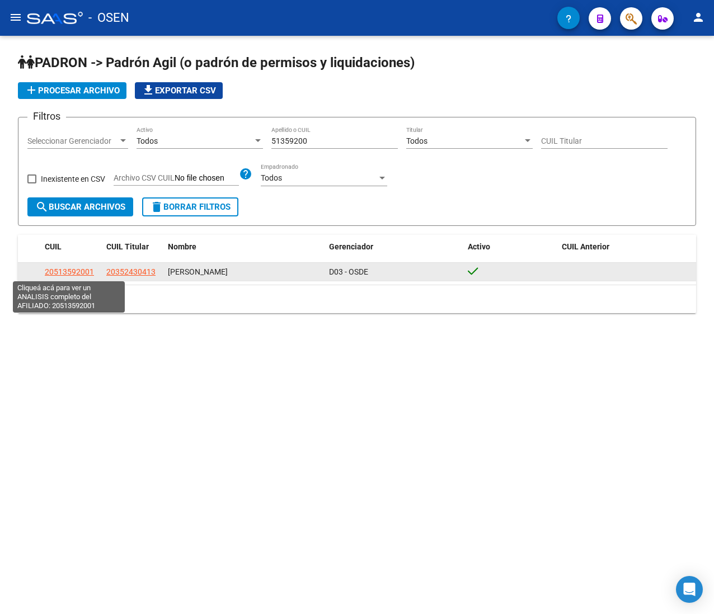
click at [64, 267] on span "20513592001" at bounding box center [69, 271] width 49 height 9
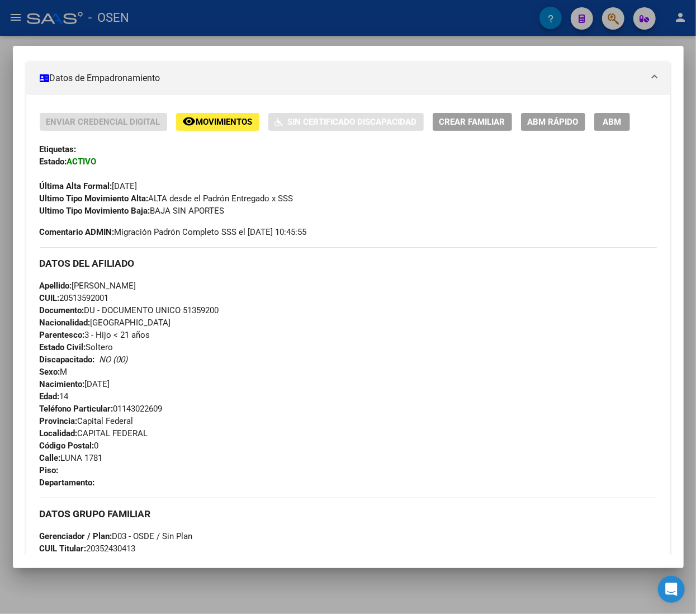
scroll to position [224, 0]
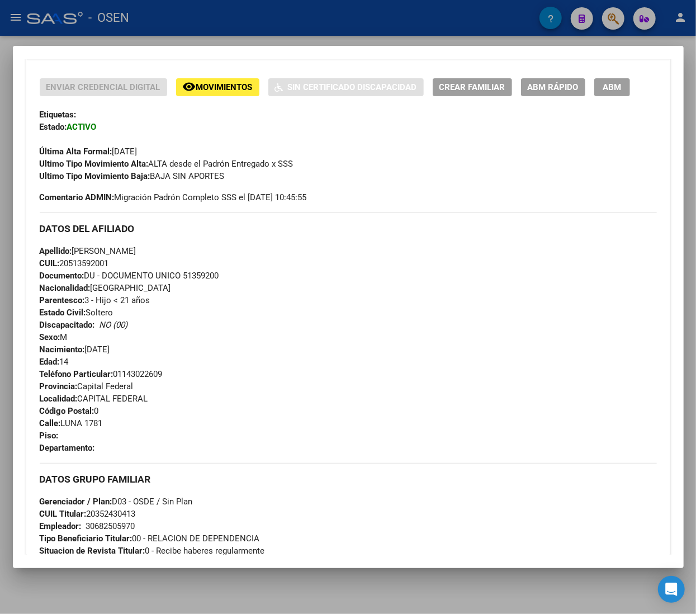
click at [568, 96] on button "ABM Rápido" at bounding box center [553, 86] width 64 height 17
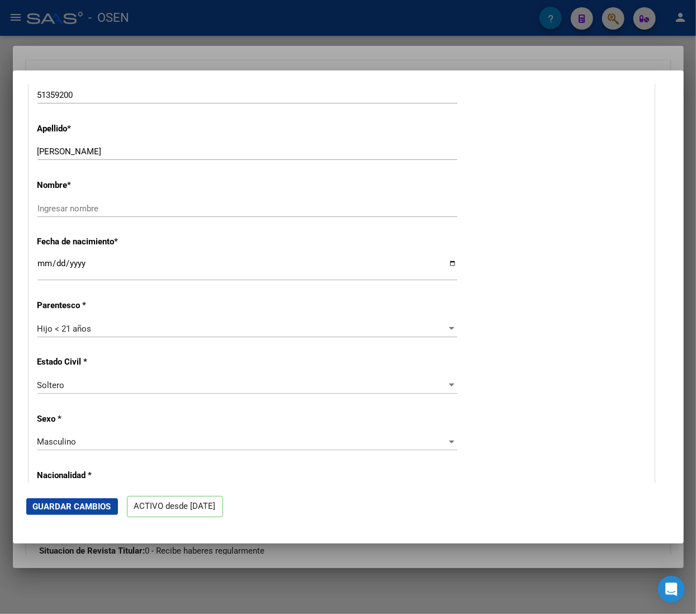
scroll to position [336, 0]
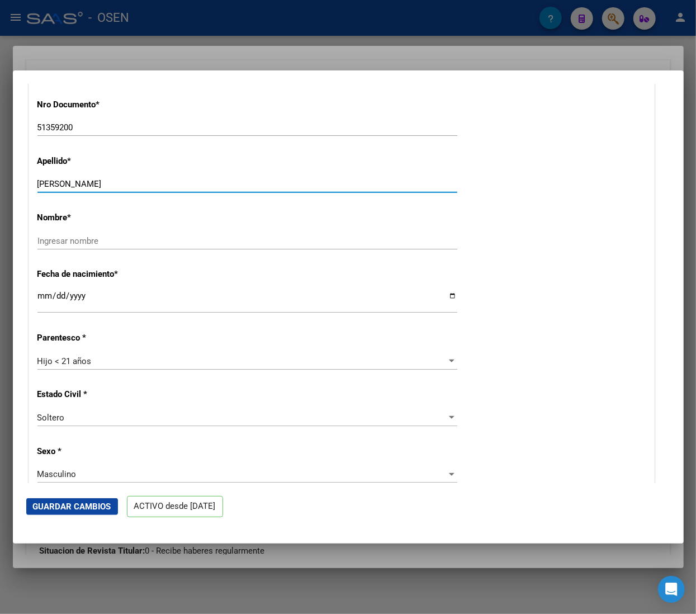
drag, startPoint x: 74, startPoint y: 181, endPoint x: 192, endPoint y: 185, distance: 118.1
click at [192, 185] on input "[PERSON_NAME]" at bounding box center [247, 184] width 420 height 10
click at [123, 238] on input "Ingresar nombre" at bounding box center [247, 241] width 420 height 10
paste input "[PERSON_NAME]"
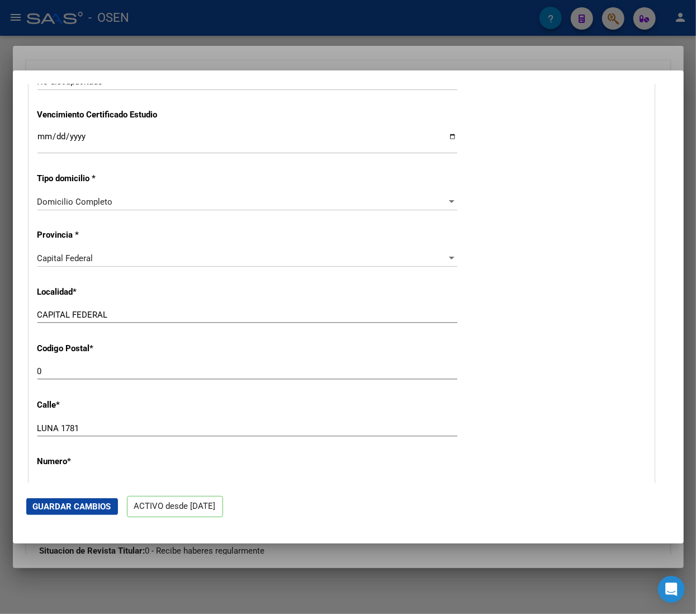
scroll to position [895, 0]
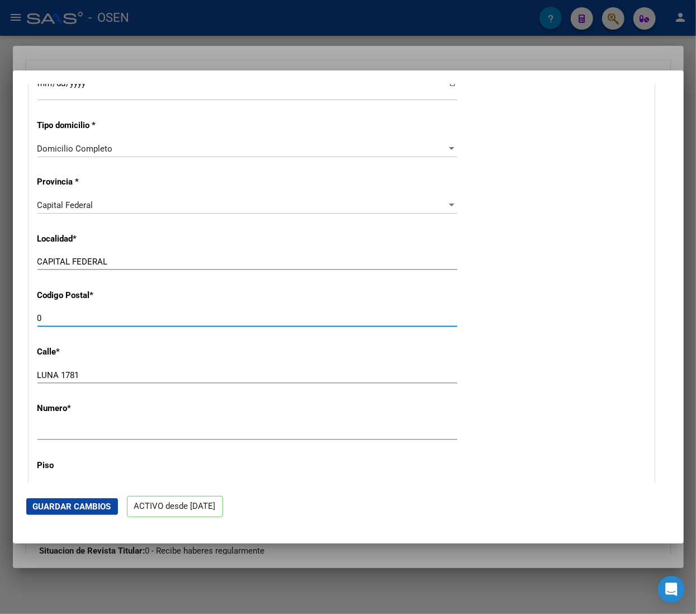
drag, startPoint x: 81, startPoint y: 317, endPoint x: -20, endPoint y: 313, distance: 101.3
click at [0, 313] on html "menu - OSEN person Firma Express Inicio Calendario SSS Instructivos Contacto OS…" at bounding box center [348, 307] width 696 height 614
click at [48, 503] on span "Guardar Cambios" at bounding box center [72, 507] width 78 height 10
click at [217, 17] on div at bounding box center [348, 307] width 696 height 614
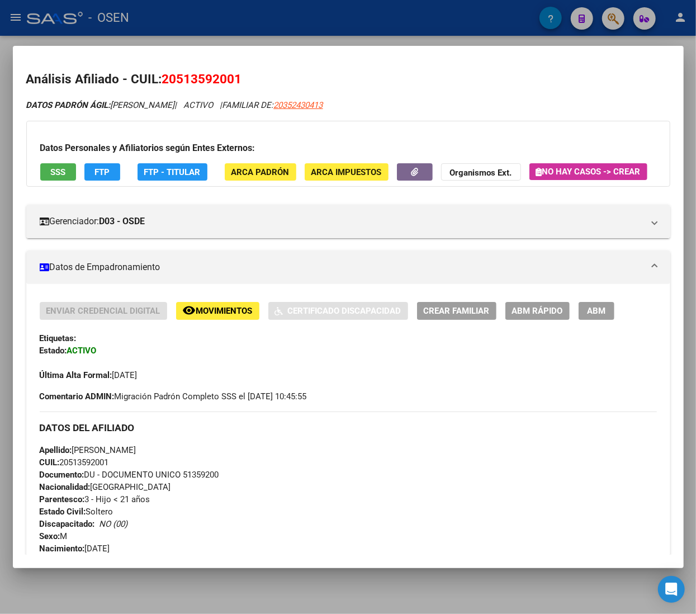
click at [214, 18] on div at bounding box center [348, 307] width 696 height 614
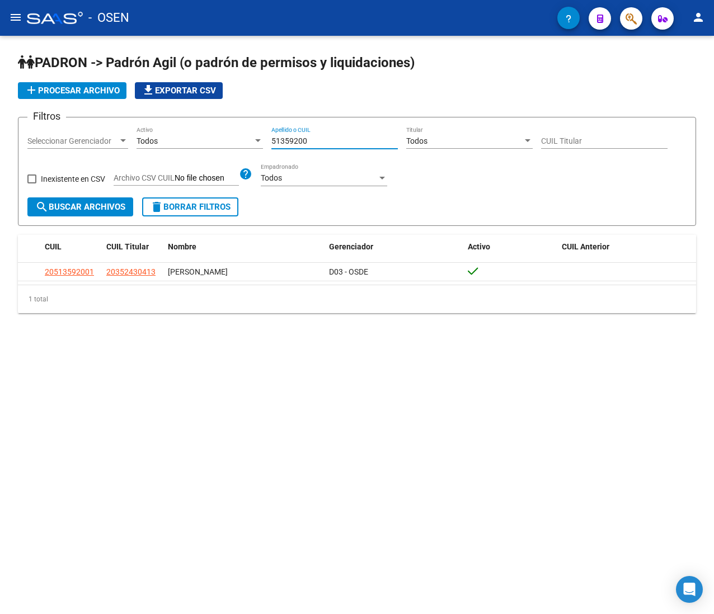
drag, startPoint x: 311, startPoint y: 136, endPoint x: 191, endPoint y: 130, distance: 120.5
click at [192, 129] on div "Filtros Seleccionar Gerenciador Seleccionar Gerenciador Todos Activo 51359200 A…" at bounding box center [356, 161] width 659 height 71
paste input "0573186"
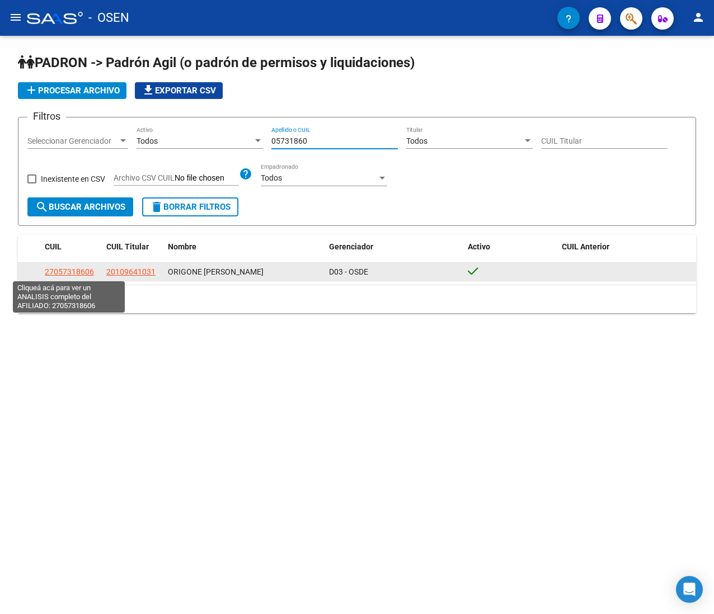
click at [78, 270] on span "27057318606" at bounding box center [69, 271] width 49 height 9
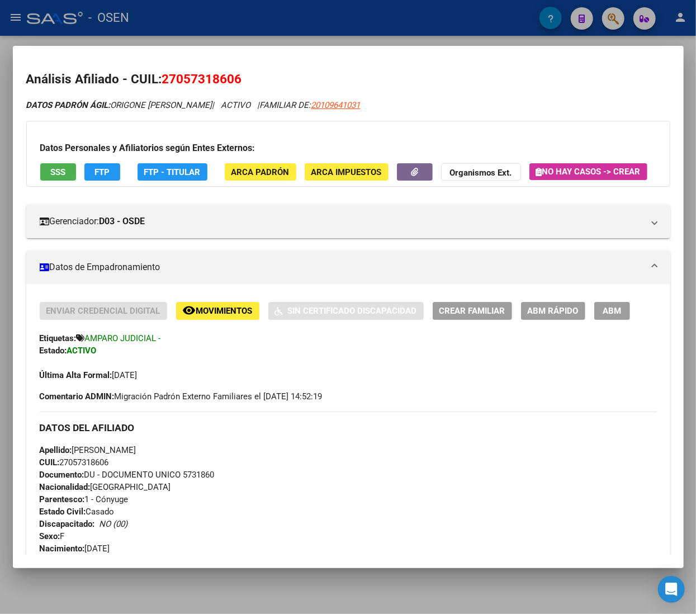
drag, startPoint x: 253, startPoint y: 24, endPoint x: 173, endPoint y: 12, distance: 80.9
click at [253, 22] on div at bounding box center [348, 307] width 696 height 614
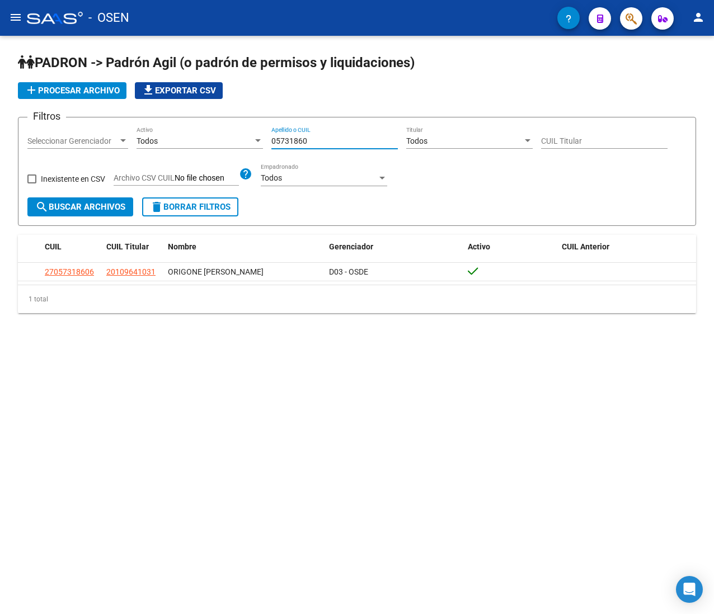
drag, startPoint x: 323, startPoint y: 140, endPoint x: 179, endPoint y: 123, distance: 144.8
click at [179, 120] on form "Filtros Seleccionar Gerenciador Seleccionar Gerenciador Todos Activo 05731860 A…" at bounding box center [357, 171] width 678 height 109
paste input "17141689"
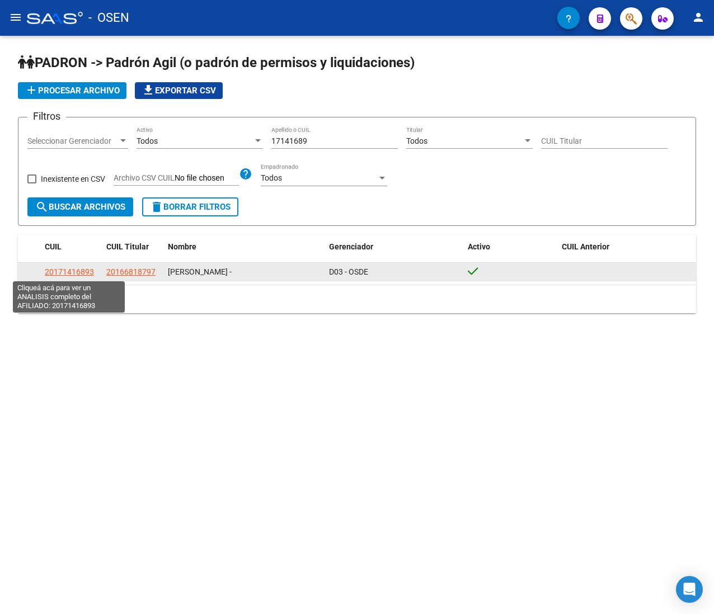
click at [77, 270] on span "20171416893" at bounding box center [69, 271] width 49 height 9
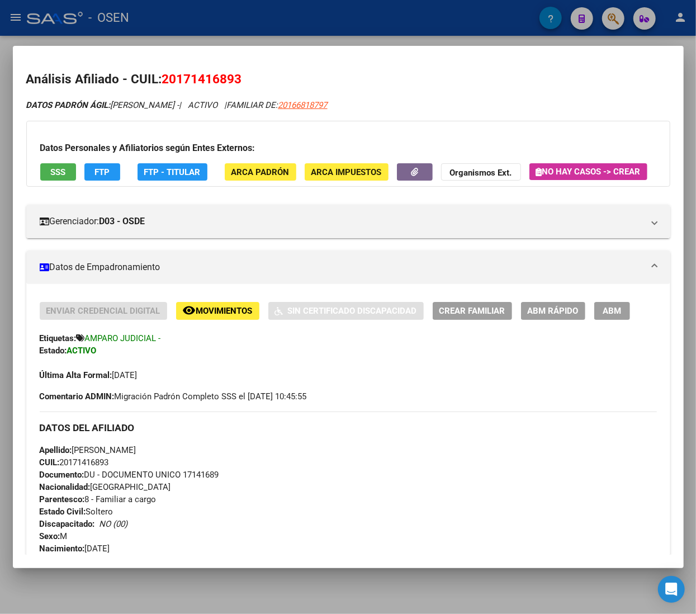
click at [321, 20] on div at bounding box center [348, 307] width 696 height 614
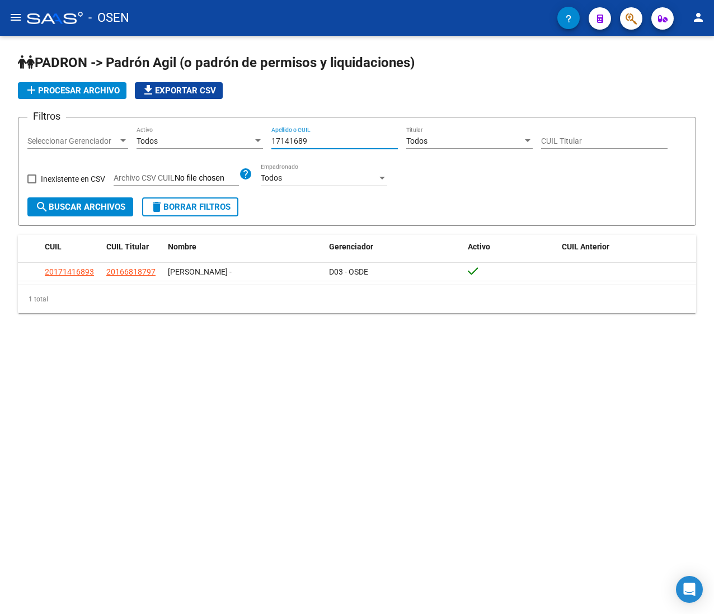
drag, startPoint x: 313, startPoint y: 138, endPoint x: 232, endPoint y: 131, distance: 81.9
click at [232, 131] on div "Filtros Seleccionar Gerenciador Seleccionar Gerenciador Todos Activo 17141689 A…" at bounding box center [356, 161] width 659 height 71
paste input "23328283"
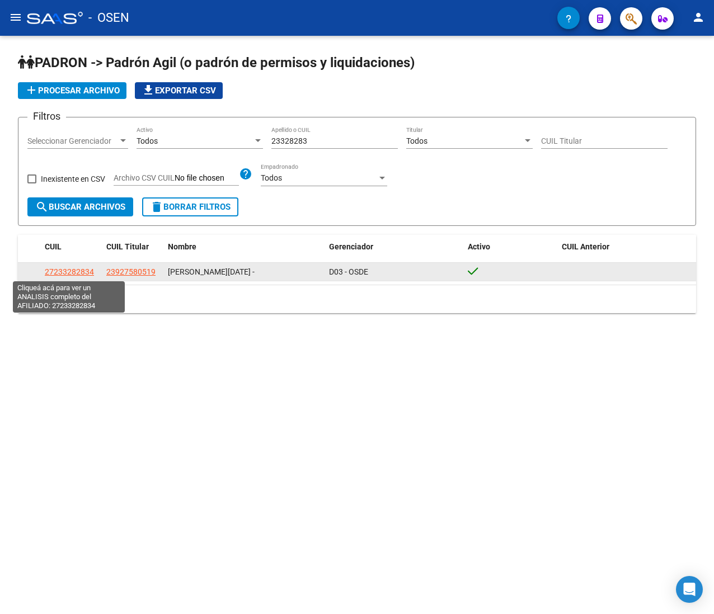
click at [86, 275] on span "27233282834" at bounding box center [69, 271] width 49 height 9
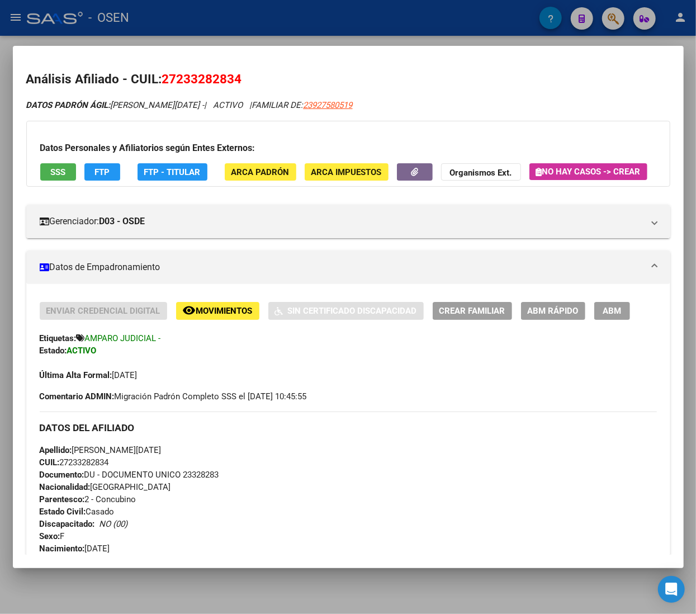
drag, startPoint x: 199, startPoint y: 24, endPoint x: 16, endPoint y: 56, distance: 185.7
click at [198, 24] on div at bounding box center [348, 307] width 696 height 614
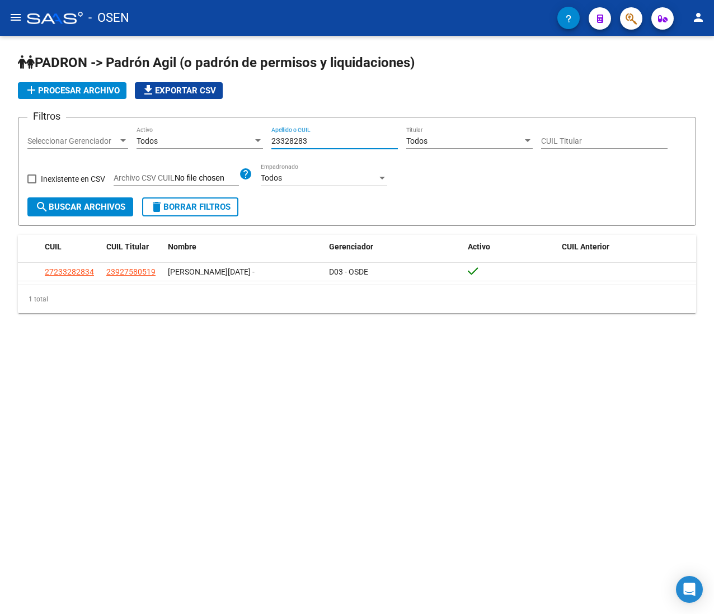
drag, startPoint x: 316, startPoint y: 140, endPoint x: 241, endPoint y: 152, distance: 75.8
click at [235, 132] on div "Filtros Seleccionar Gerenciador Seleccionar Gerenciador Todos Activo 23328283 A…" at bounding box center [356, 161] width 659 height 71
paste input "4571513"
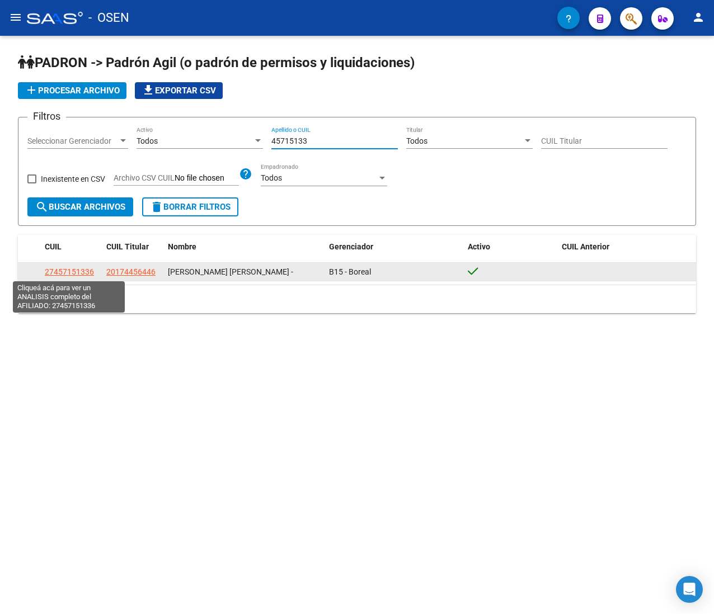
click at [76, 268] on span "27457151336" at bounding box center [69, 271] width 49 height 9
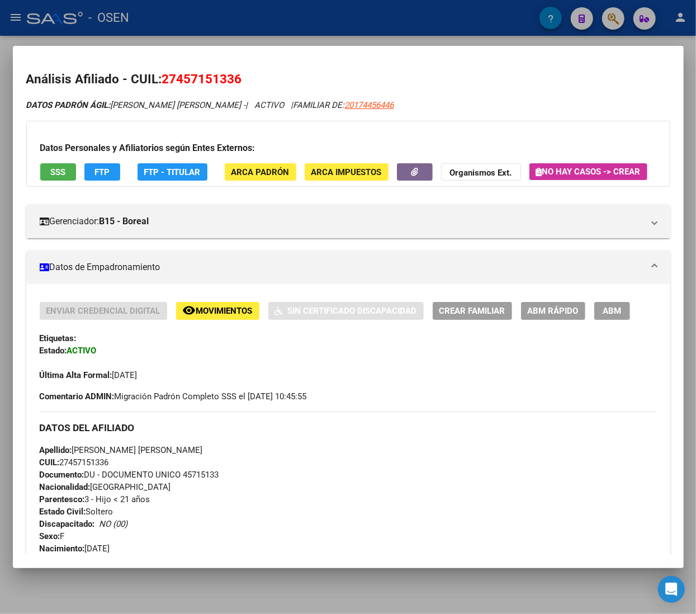
scroll to position [224, 0]
click at [66, 161] on div "Datos Personales y Afiliatorios según Entes Externos: SSS FTP FTP - Titular ARC…" at bounding box center [348, 154] width 644 height 66
click at [66, 176] on button "SSS" at bounding box center [58, 171] width 36 height 17
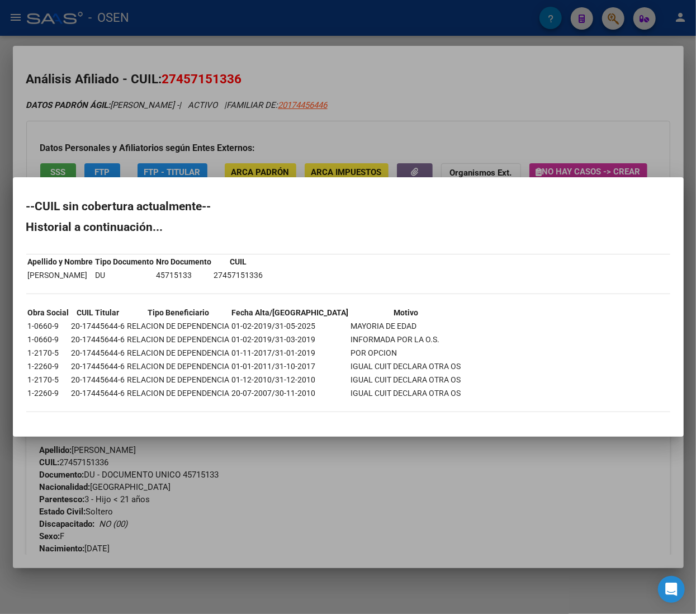
click at [505, 105] on div at bounding box center [348, 307] width 696 height 614
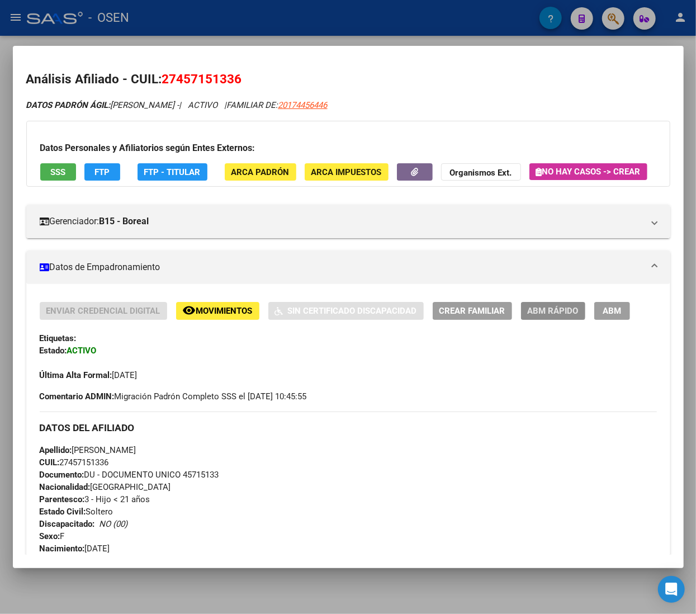
click at [544, 317] on span "ABM Rápido" at bounding box center [553, 312] width 51 height 10
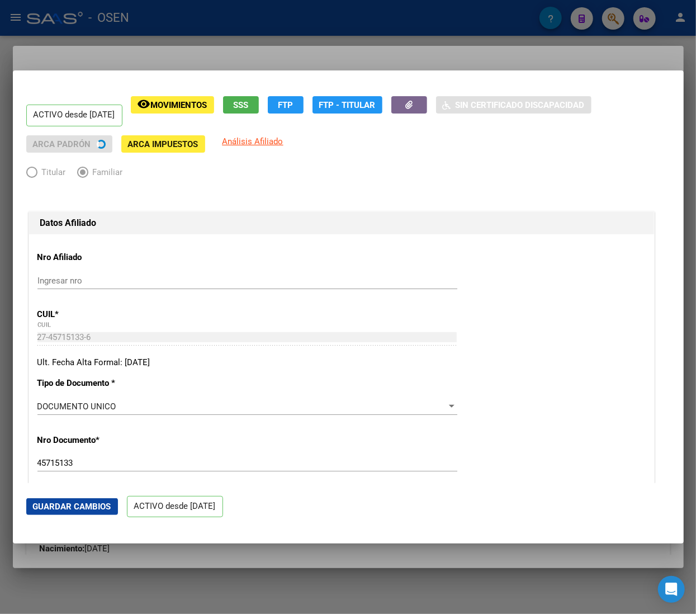
radio input "true"
type input "30-70930675-4"
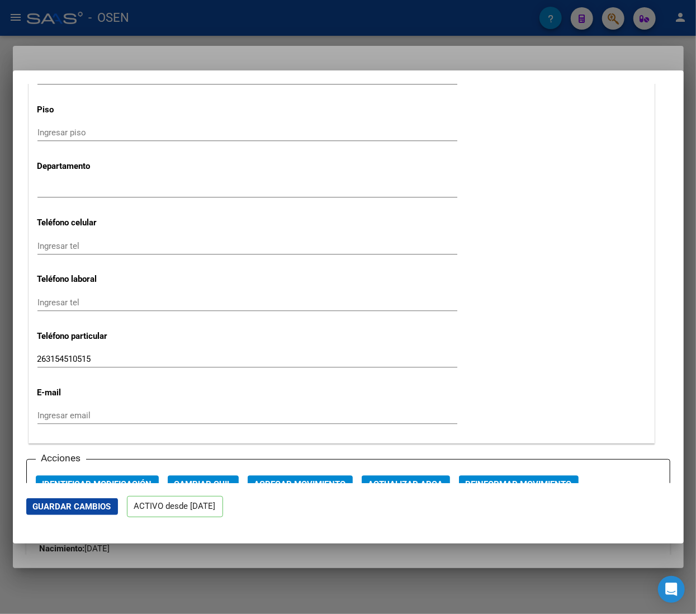
scroll to position [1343, 0]
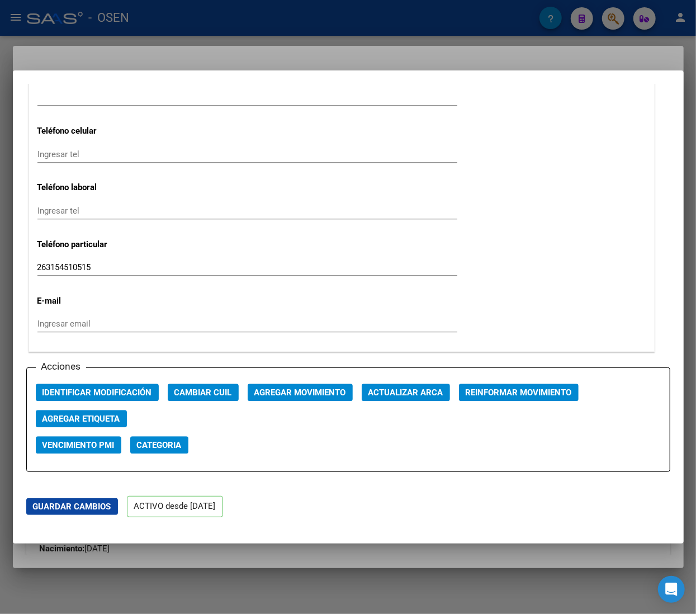
click at [333, 390] on span "Agregar Movimiento" at bounding box center [301, 393] width 92 height 10
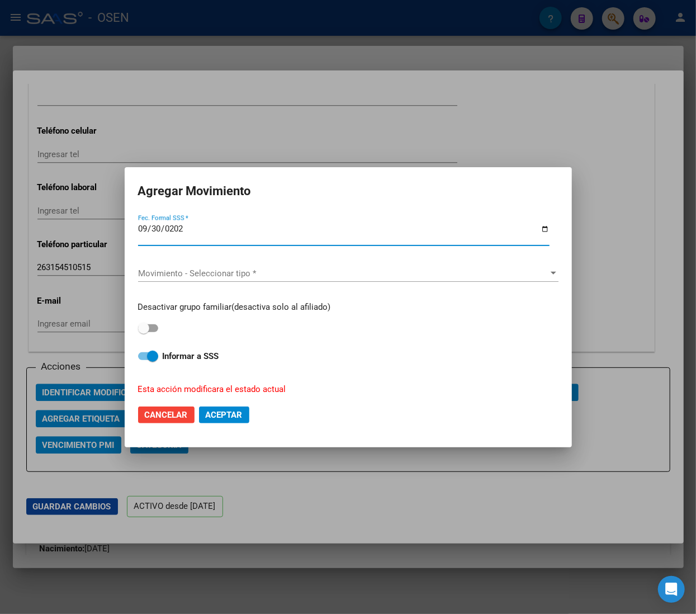
type input "[DATE]"
click at [241, 274] on span "Movimiento - Seleccionar tipo *" at bounding box center [343, 274] width 411 height 10
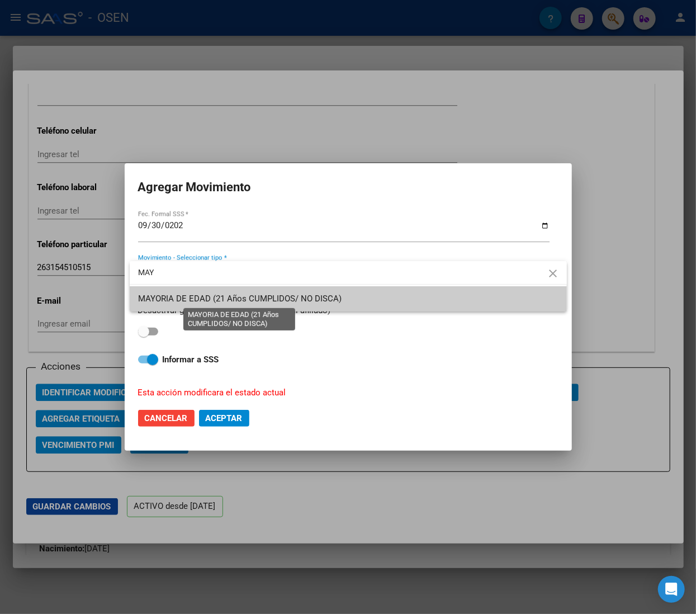
type input "MAY"
click at [249, 296] on span "MAYORIA DE EDAD (21 Años CUMPLIDOS/ NO DISCA)" at bounding box center [241, 299] width 204 height 10
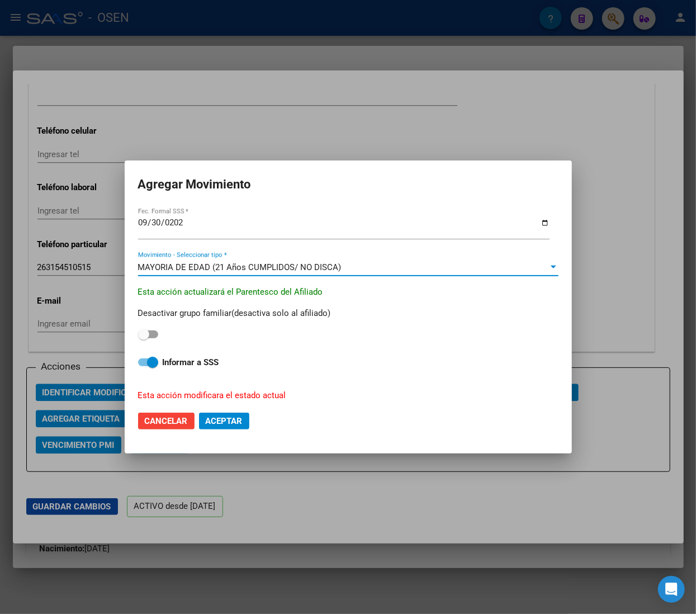
drag, startPoint x: 183, startPoint y: 362, endPoint x: 190, endPoint y: 365, distance: 7.1
click at [183, 362] on strong "Informar a SSS" at bounding box center [191, 362] width 57 height 10
click at [144, 366] on input "Informar a SSS" at bounding box center [143, 366] width 1 height 1
checkbox input "false"
click at [242, 420] on span "Aceptar" at bounding box center [224, 421] width 37 height 10
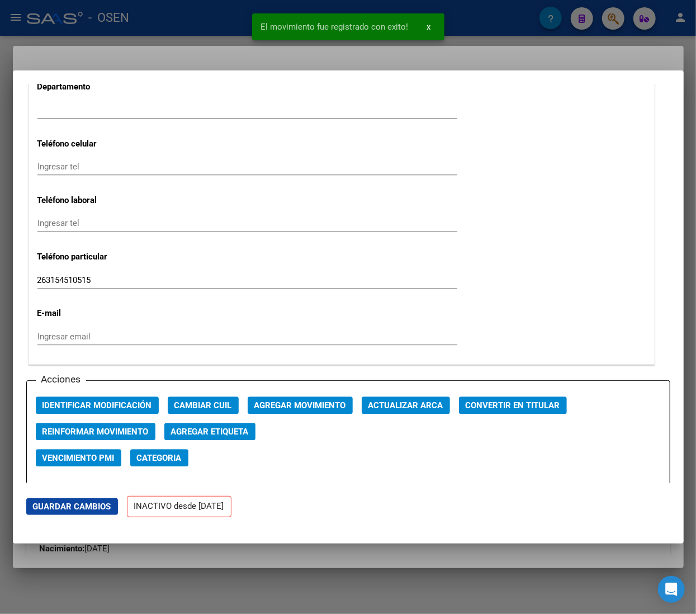
scroll to position [1355, 0]
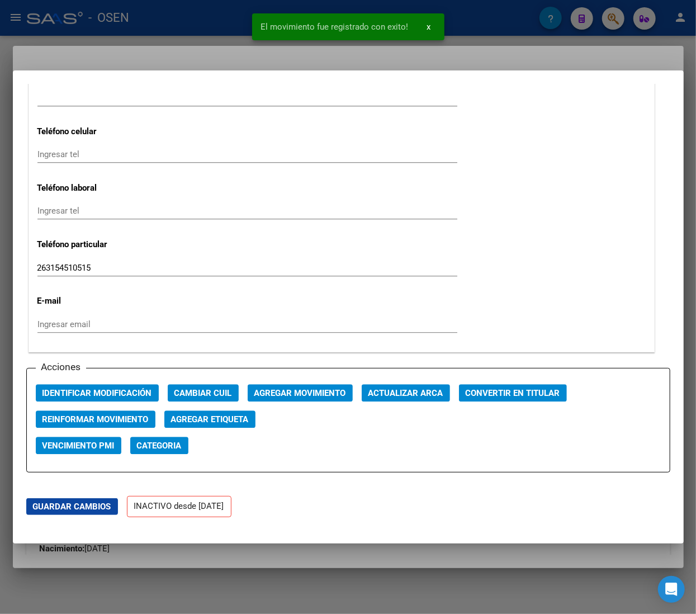
click at [180, 23] on div at bounding box center [348, 307] width 696 height 614
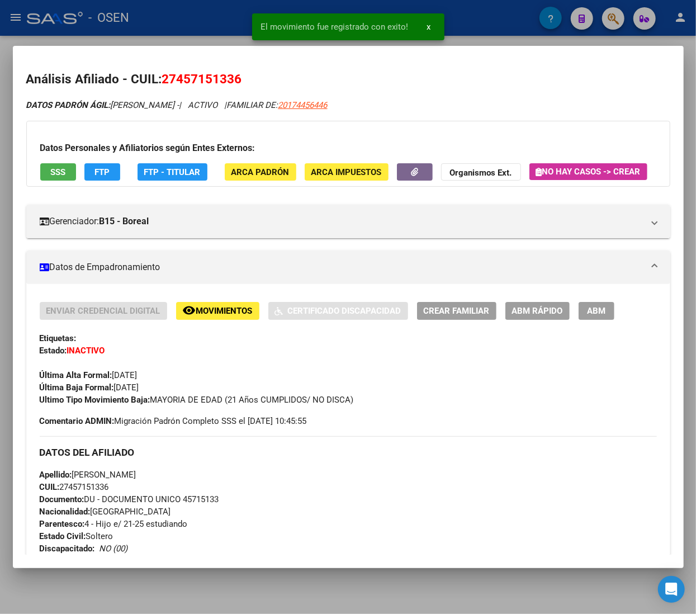
click at [177, 19] on div at bounding box center [348, 307] width 696 height 614
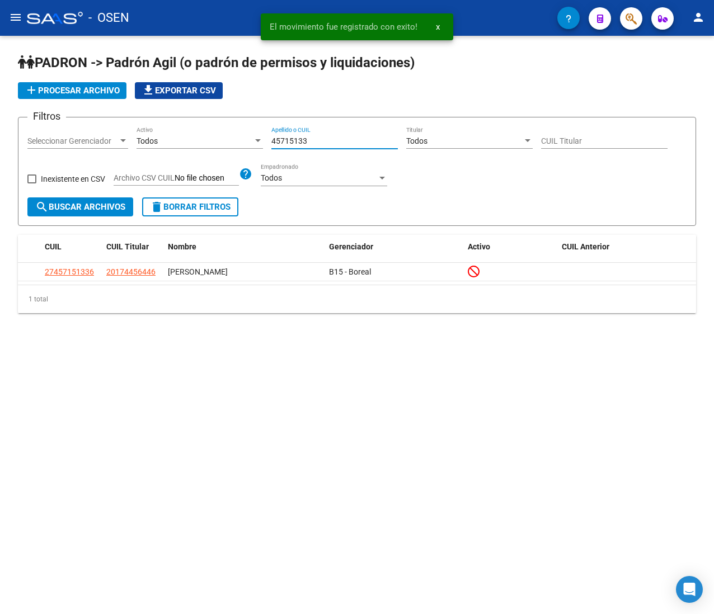
drag, startPoint x: 318, startPoint y: 141, endPoint x: 215, endPoint y: 147, distance: 102.5
click at [219, 144] on div "Filtros Seleccionar Gerenciador Seleccionar Gerenciador Todos Activo 45715133 A…" at bounding box center [356, 161] width 659 height 71
paste input "55851967"
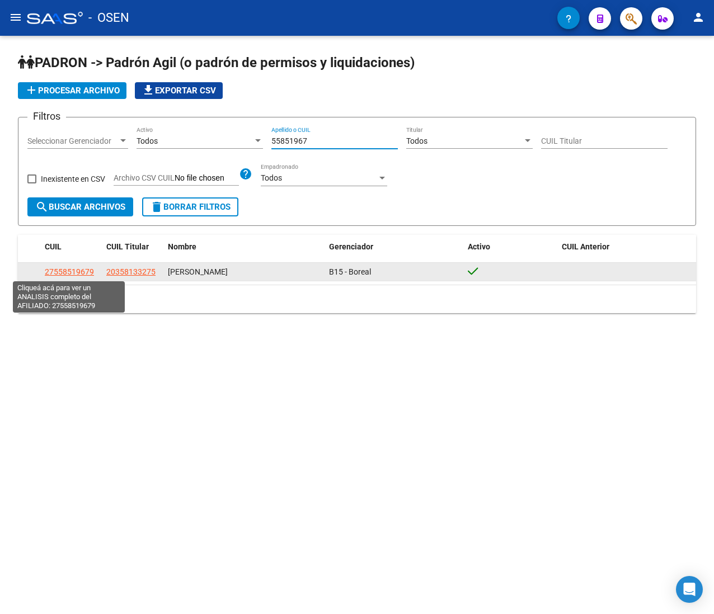
type input "55851967"
click at [85, 269] on span "27558519679" at bounding box center [69, 271] width 49 height 9
type textarea "27558519679"
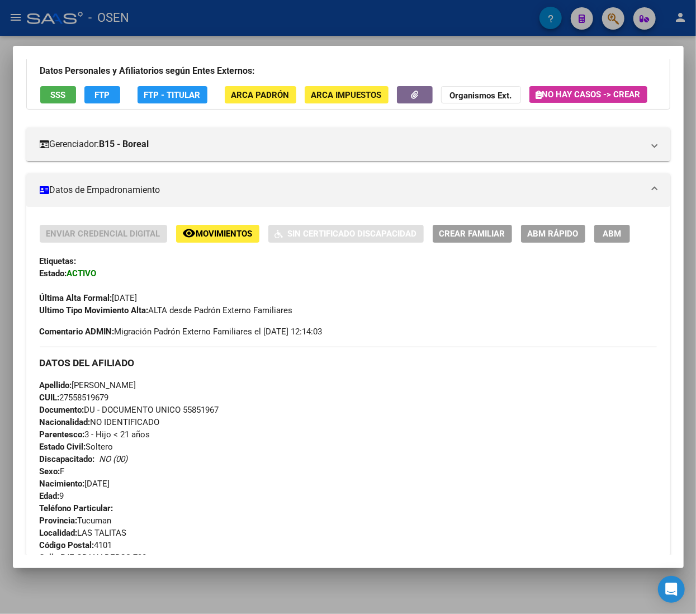
scroll to position [112, 0]
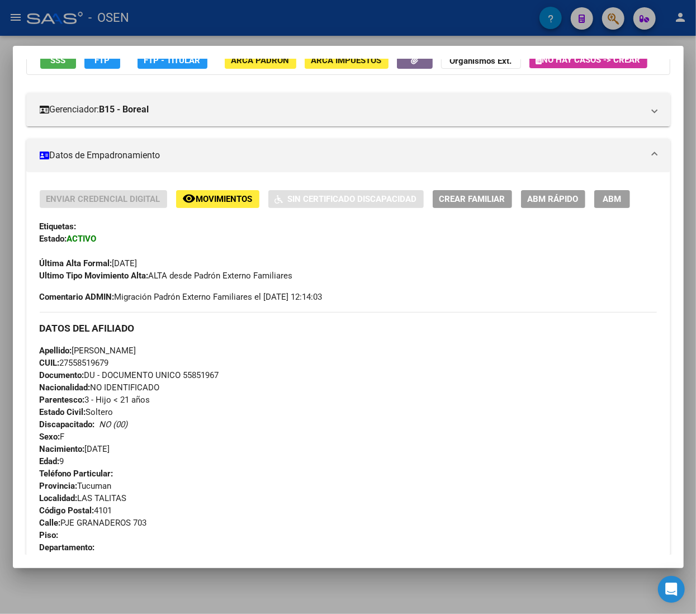
click at [546, 205] on span "ABM Rápido" at bounding box center [553, 200] width 51 height 10
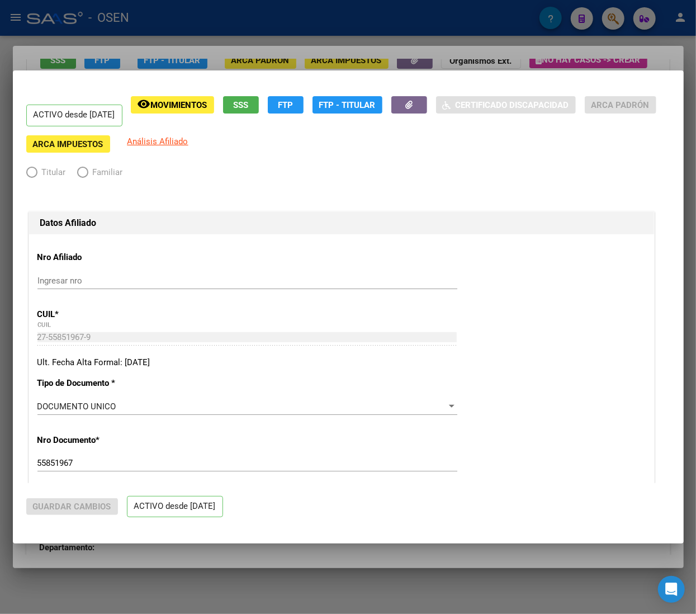
radio input "true"
type input "33-63761744-9"
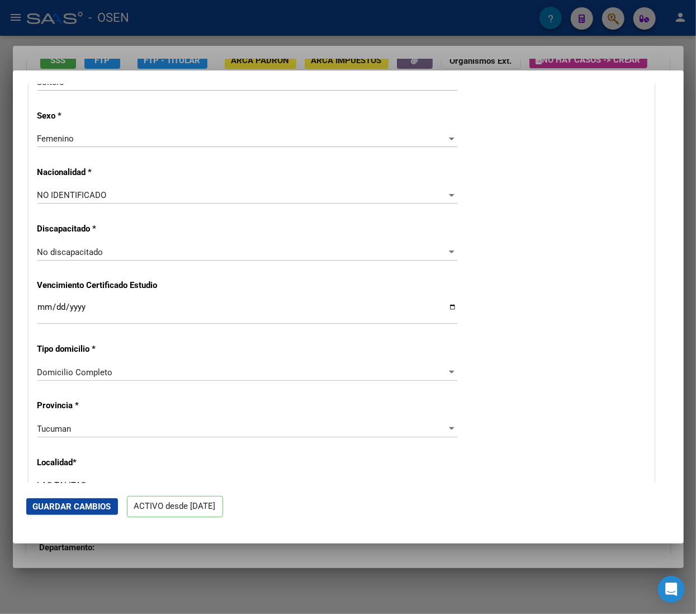
scroll to position [559, 0]
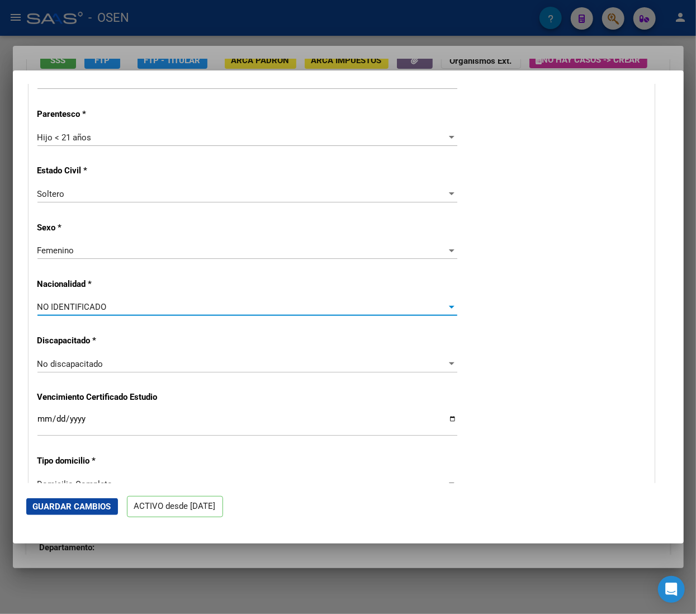
click at [164, 304] on div "NO IDENTIFICADO" at bounding box center [242, 307] width 410 height 10
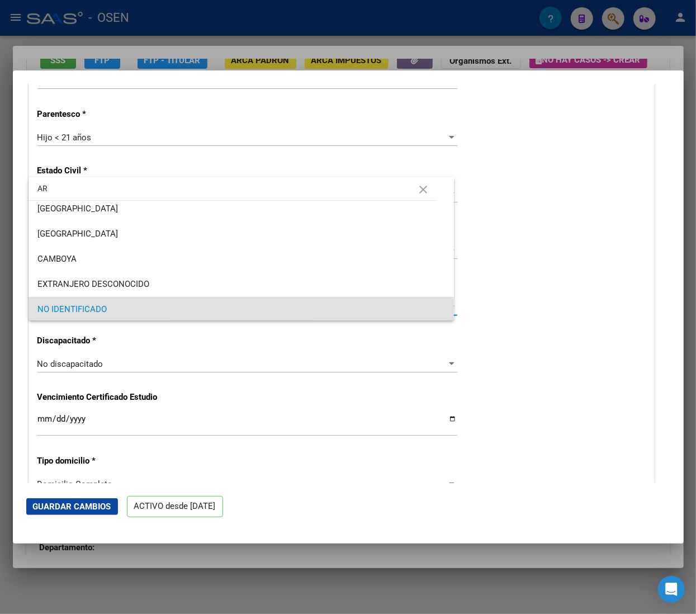
scroll to position [0, 0]
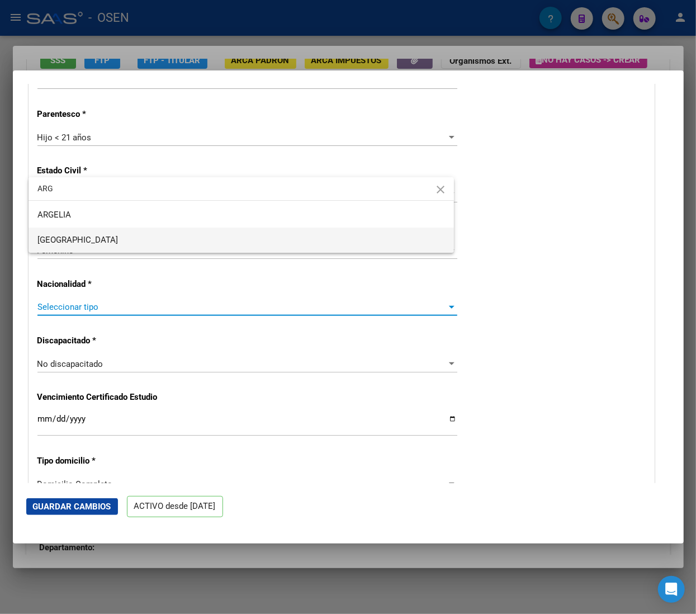
type input "ARG"
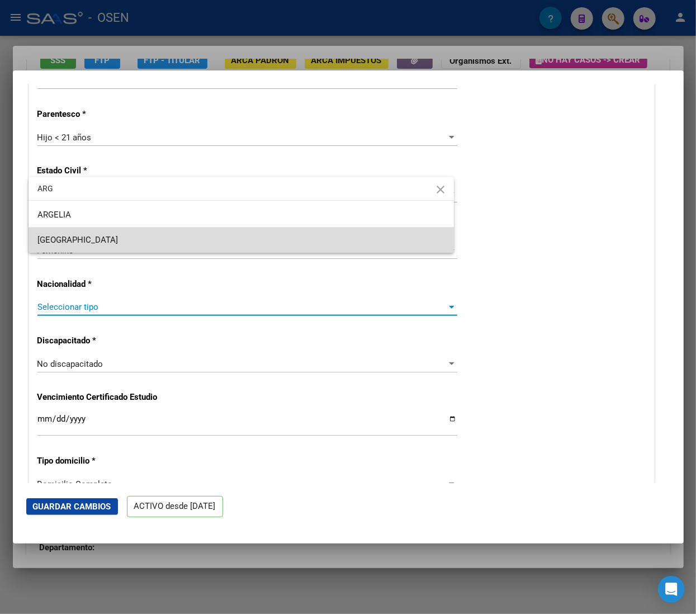
click at [132, 242] on span "[GEOGRAPHIC_DATA]" at bounding box center [241, 240] width 408 height 25
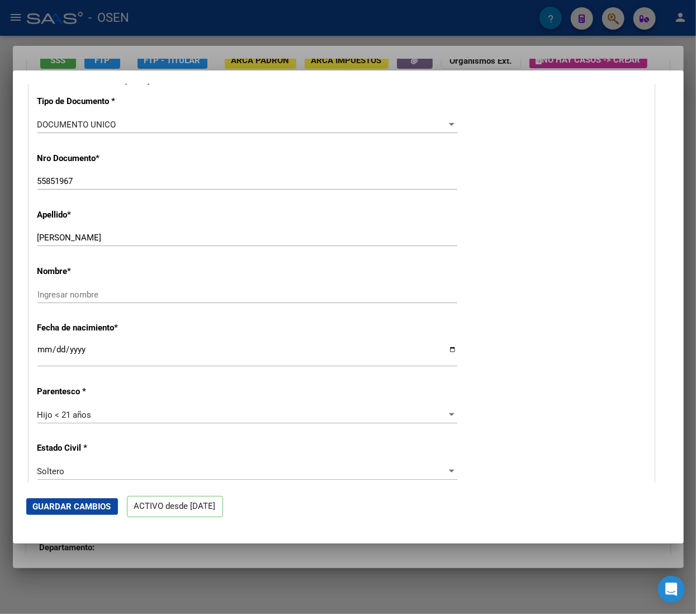
scroll to position [336, 0]
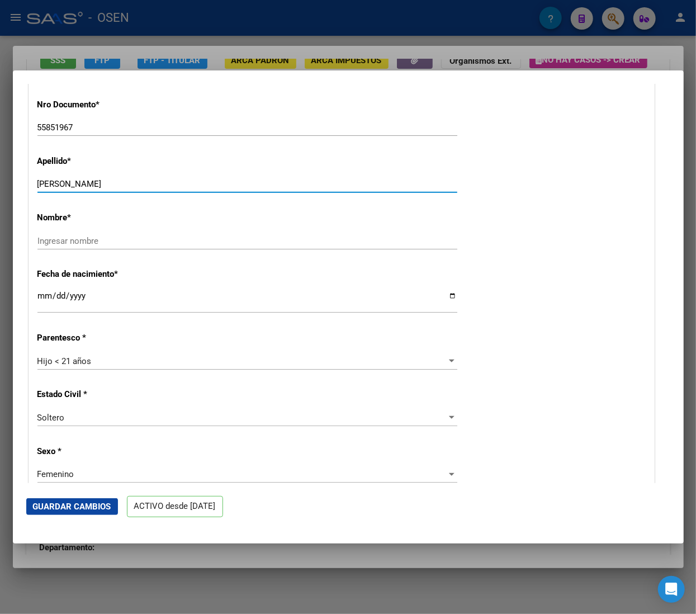
drag, startPoint x: 84, startPoint y: 185, endPoint x: 189, endPoint y: 194, distance: 105.0
click at [189, 194] on div "FERNANDEZ MAHIA LUDMILA Ingresar apellido" at bounding box center [247, 189] width 420 height 27
type input "FERNANDEZ"
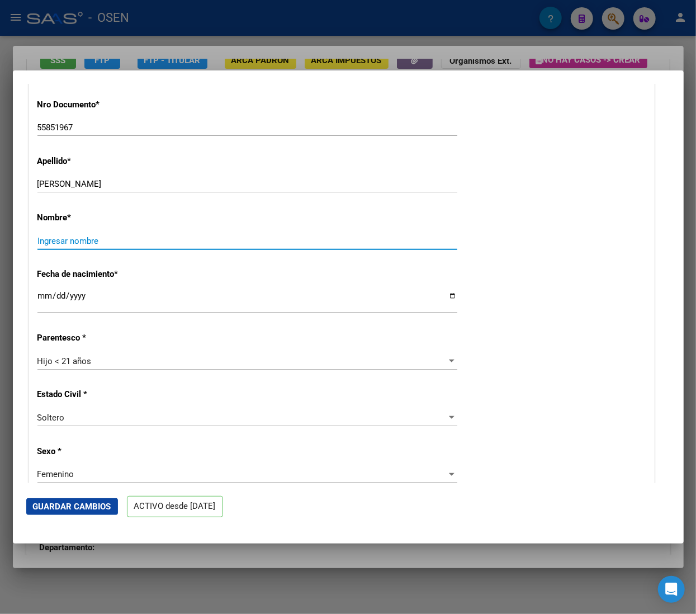
paste input "MAHIA LUDMILA"
click at [136, 239] on input "MAHIA LUDMILA" at bounding box center [247, 241] width 420 height 10
type input "MAHIA LUDMILA"
click at [77, 498] on mat-dialog-actions "Guardar Cambios ACTIVO desde 01/02/2019" at bounding box center [348, 507] width 644 height 48
click at [78, 502] on span "Guardar Cambios" at bounding box center [72, 507] width 78 height 10
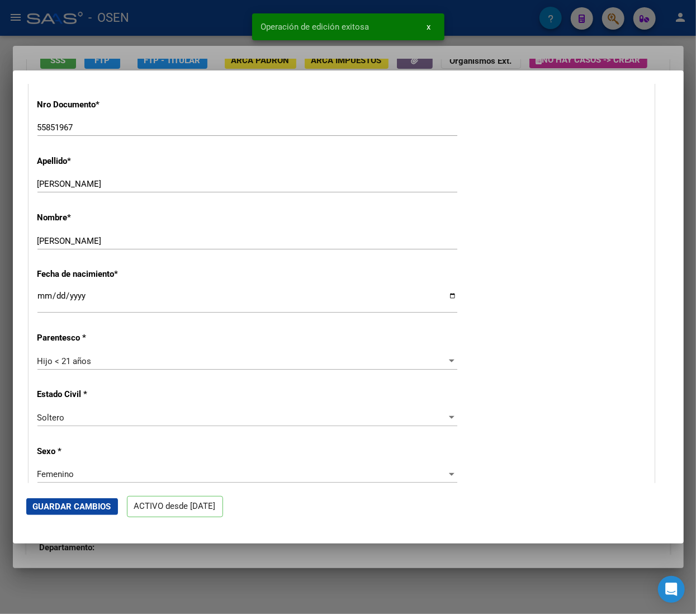
click at [167, 22] on div at bounding box center [348, 307] width 696 height 614
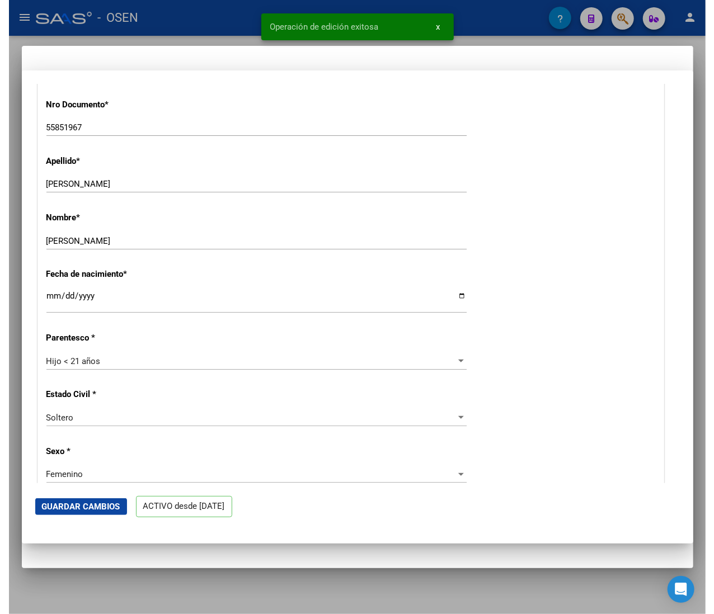
scroll to position [0, 0]
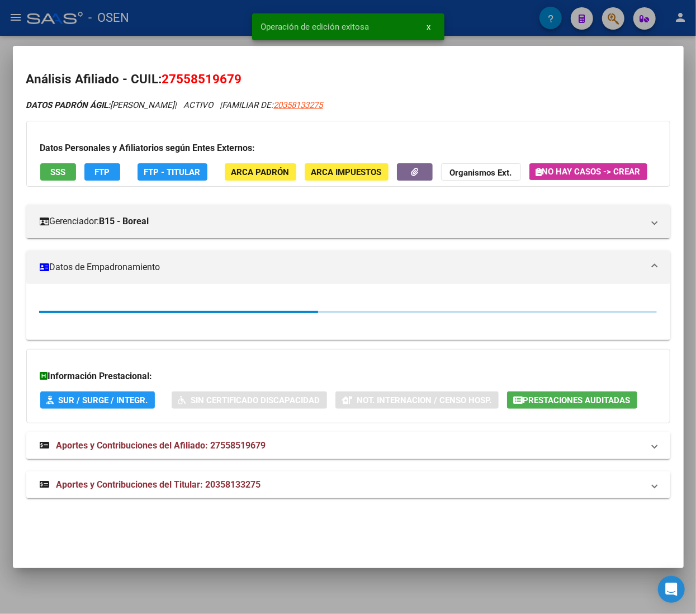
click at [167, 29] on div at bounding box center [348, 307] width 696 height 614
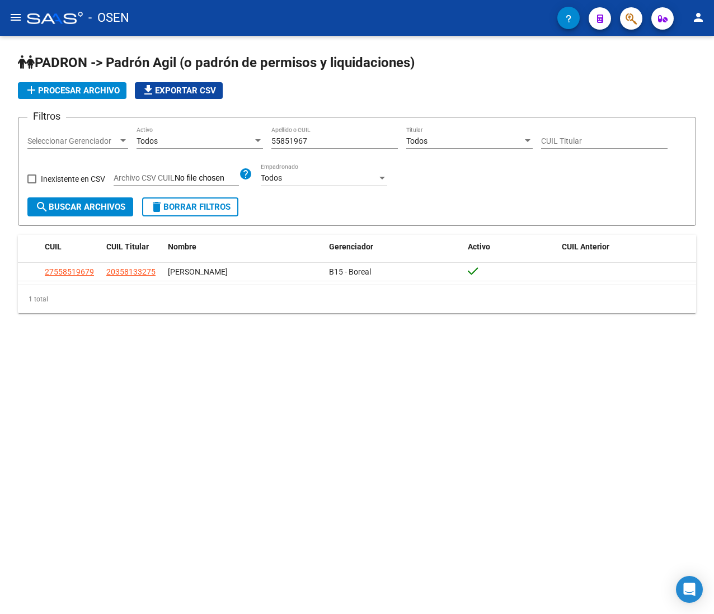
drag, startPoint x: 325, startPoint y: 131, endPoint x: 276, endPoint y: 132, distance: 49.2
click at [276, 132] on div "55851967 Apellido o CUIL" at bounding box center [334, 137] width 126 height 22
drag, startPoint x: 305, startPoint y: 141, endPoint x: 229, endPoint y: 134, distance: 76.9
click at [229, 134] on div "Filtros Seleccionar Gerenciador Seleccionar Gerenciador Todos Activo 55851967 A…" at bounding box center [356, 161] width 659 height 71
paste input "14316365"
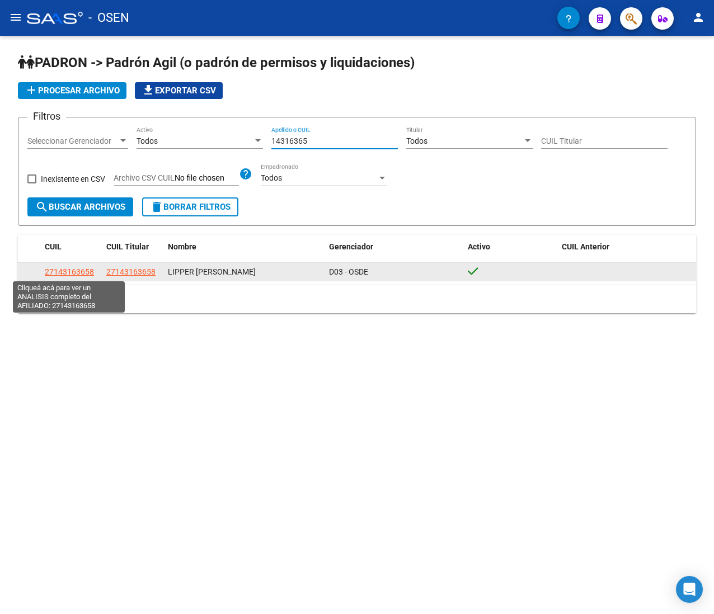
type input "14316365"
click at [81, 275] on span "27143163658" at bounding box center [69, 271] width 49 height 9
type textarea "27143163658"
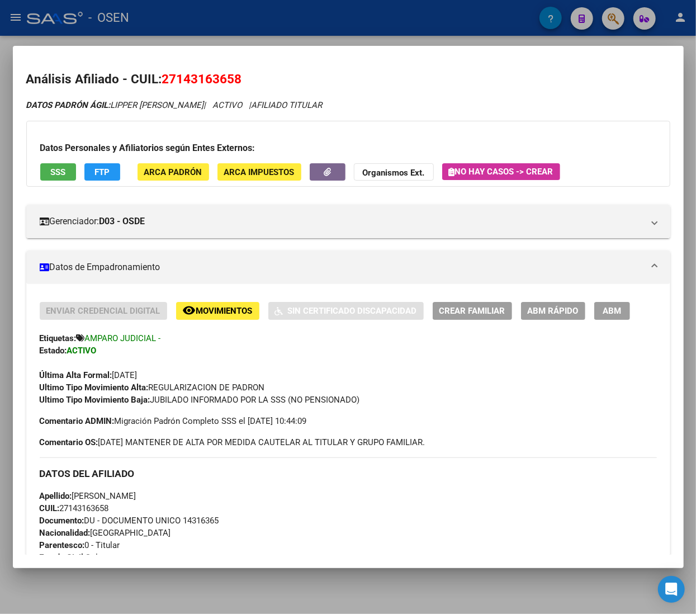
click at [133, 21] on div at bounding box center [348, 307] width 696 height 614
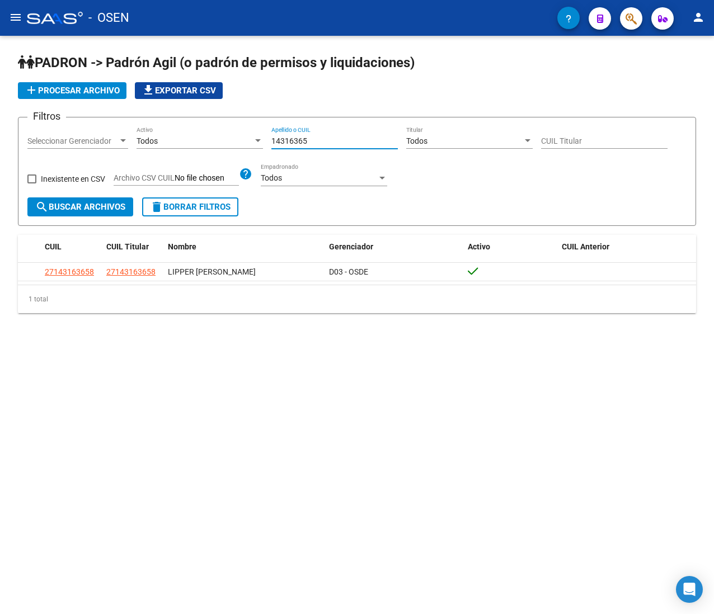
drag, startPoint x: 327, startPoint y: 141, endPoint x: 156, endPoint y: 138, distance: 171.8
click at [156, 138] on div "Filtros Seleccionar Gerenciador Seleccionar Gerenciador Todos Activo 14316365 A…" at bounding box center [356, 161] width 659 height 71
paste input "816795"
type input "18167955"
